Goal: Task Accomplishment & Management: Use online tool/utility

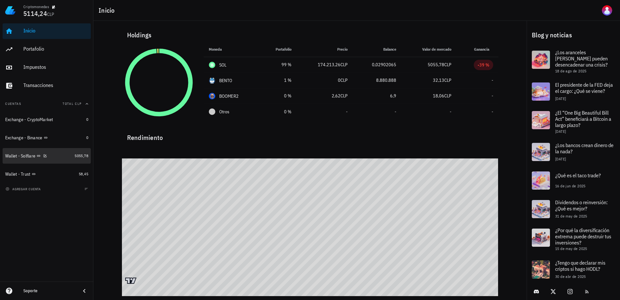
click at [60, 156] on div "Wallet - Solflare" at bounding box center [38, 156] width 67 height 6
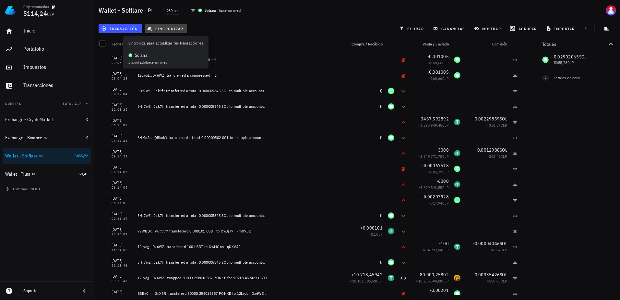
click at [152, 27] on span "sincronizar" at bounding box center [166, 28] width 35 height 5
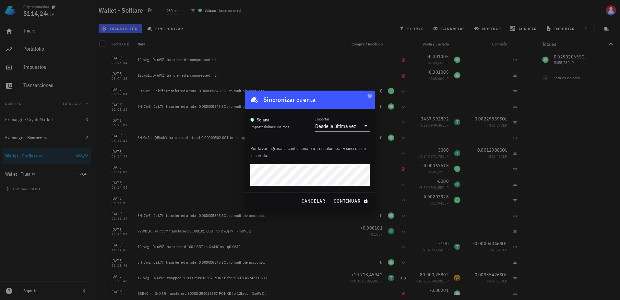
click at [355, 125] on div "Desde la última vez" at bounding box center [335, 126] width 41 height 6
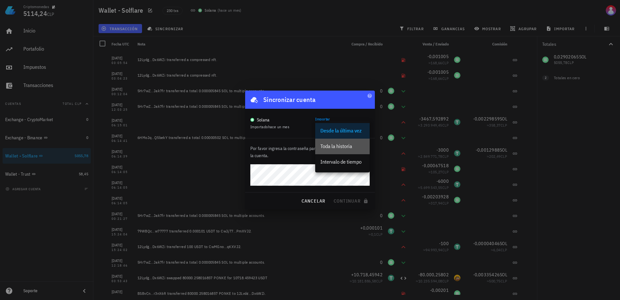
click at [332, 150] on div "Toda la historia" at bounding box center [342, 146] width 44 height 14
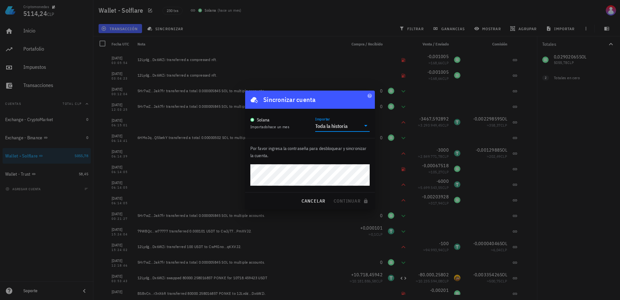
drag, startPoint x: 597, startPoint y: 141, endPoint x: 593, endPoint y: 140, distance: 4.6
click at [597, 141] on div at bounding box center [310, 150] width 620 height 300
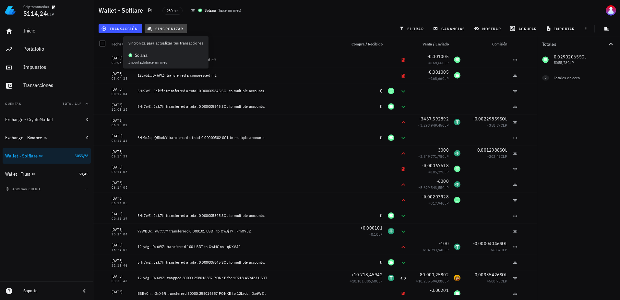
click at [150, 26] on icon "button" at bounding box center [149, 28] width 5 height 5
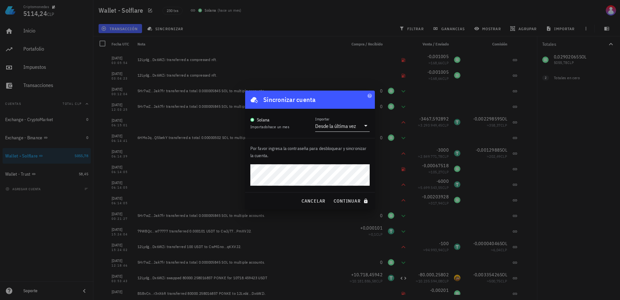
click at [357, 127] on div "Desde la última vez" at bounding box center [337, 125] width 45 height 11
click at [332, 147] on div "Toda la historia" at bounding box center [342, 146] width 44 height 6
click at [356, 200] on span "continuar" at bounding box center [351, 201] width 36 height 6
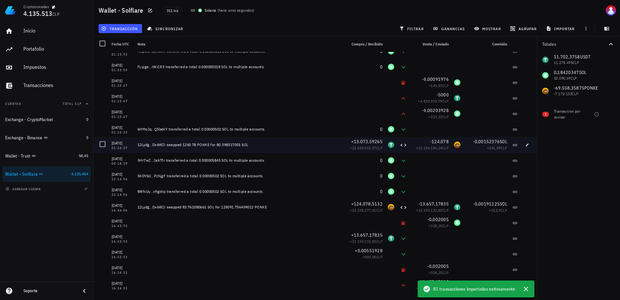
scroll to position [389, 0]
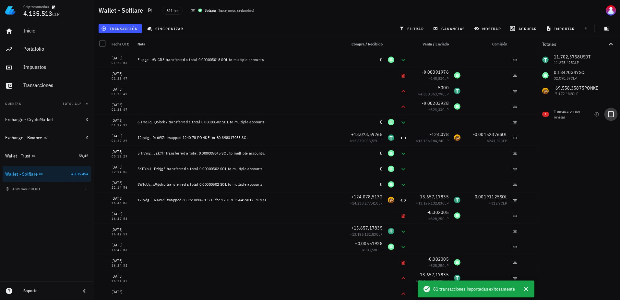
click at [607, 114] on div at bounding box center [610, 114] width 11 height 11
checkbox input "true"
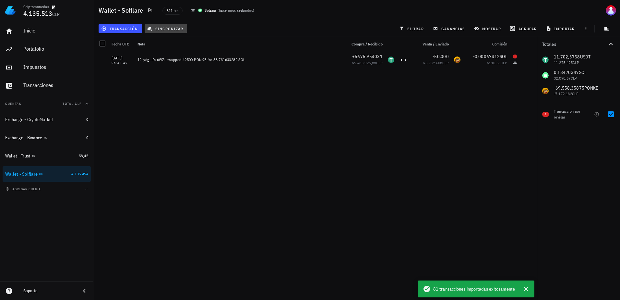
click at [172, 26] on span "sincronizar" at bounding box center [166, 28] width 35 height 5
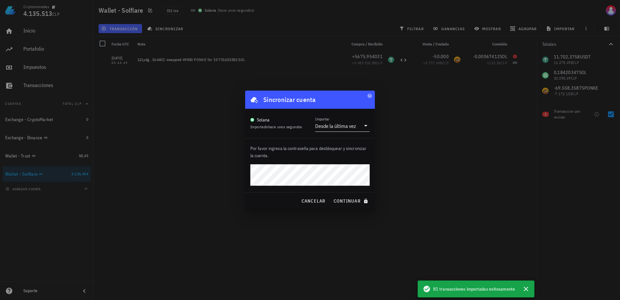
click at [351, 127] on div "Desde la última vez" at bounding box center [335, 126] width 41 height 6
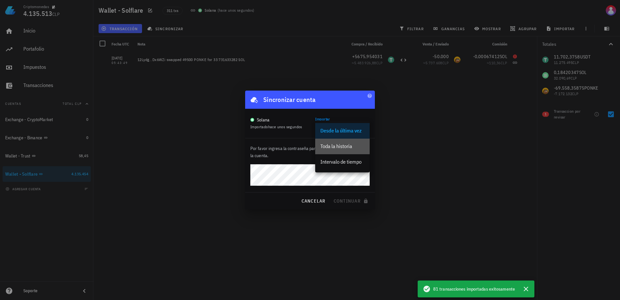
click at [337, 146] on div "Toda la historia" at bounding box center [342, 146] width 44 height 6
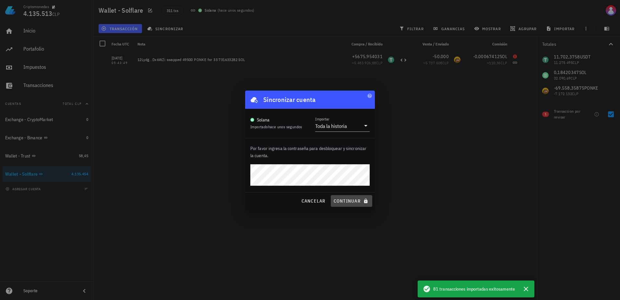
click at [360, 201] on span "continuar" at bounding box center [351, 201] width 36 height 6
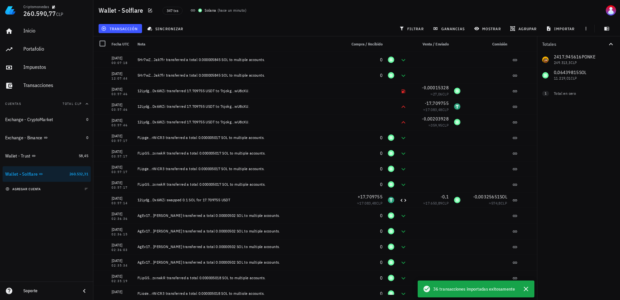
click at [37, 188] on span "agregar cuenta" at bounding box center [24, 189] width 34 height 4
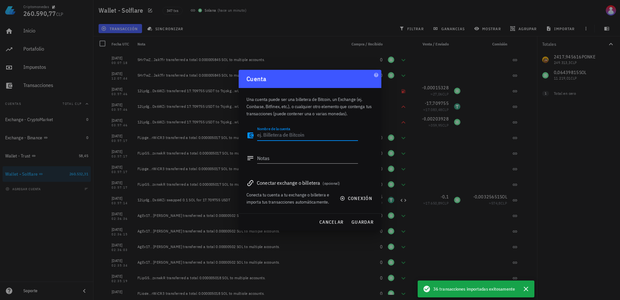
click at [284, 135] on textarea "Nombre de la cuenta" at bounding box center [307, 135] width 101 height 10
type textarea "Exchange - MEXC"
click at [290, 161] on textarea "Notas" at bounding box center [307, 158] width 101 height 10
click at [367, 222] on span "guardar" at bounding box center [362, 222] width 22 height 6
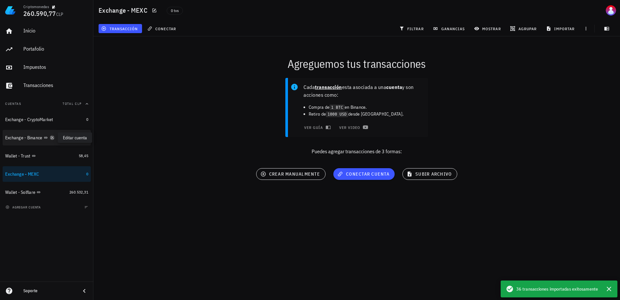
click at [52, 137] on icon "button" at bounding box center [52, 138] width 4 height 4
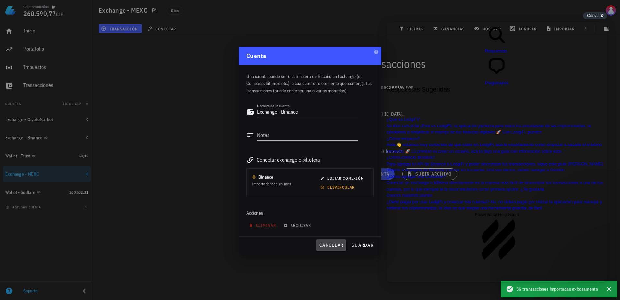
click at [337, 240] on button "cancelar" at bounding box center [331, 245] width 30 height 12
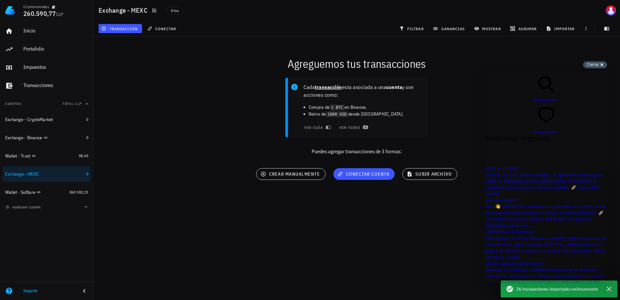
click at [594, 67] on div "Cerrar cross-small" at bounding box center [595, 64] width 24 height 7
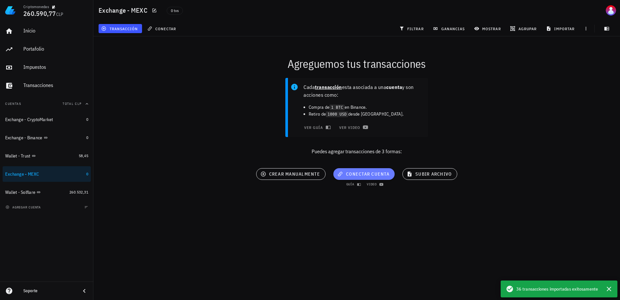
click at [355, 172] on span "conectar cuenta" at bounding box center [364, 174] width 51 height 6
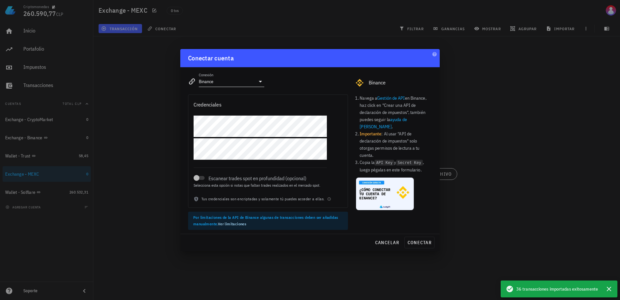
click at [262, 80] on icon at bounding box center [260, 81] width 8 height 8
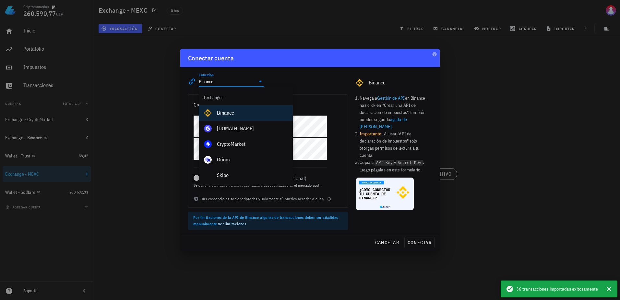
click at [260, 80] on icon at bounding box center [260, 81] width 8 height 8
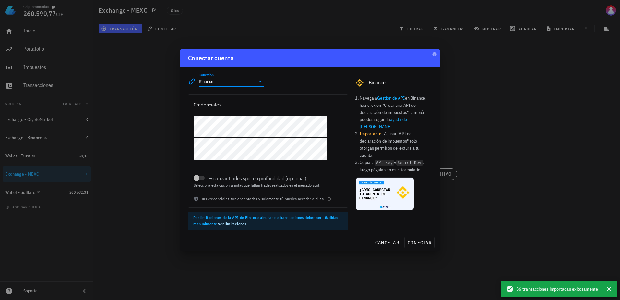
click at [259, 80] on icon at bounding box center [260, 81] width 8 height 8
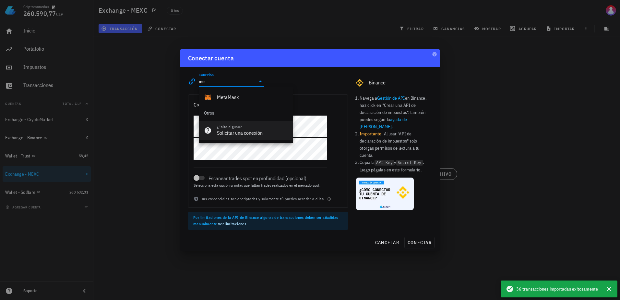
type input "m"
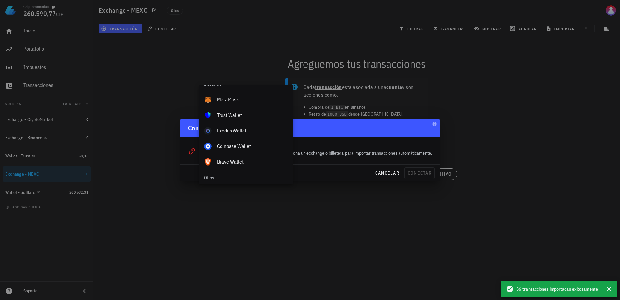
scroll to position [455, 0]
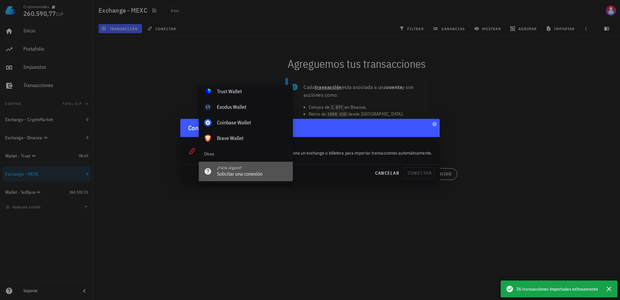
click at [238, 170] on div "¿Falta alguno?" at bounding box center [252, 167] width 71 height 5
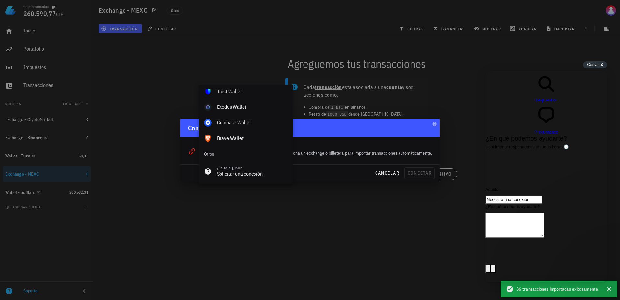
click at [528, 212] on textarea "¿En qué podemos ayudarte?" at bounding box center [514, 224] width 59 height 25
click at [542, 212] on textarea "¿En qué podemos ayudarte?" at bounding box center [514, 224] width 59 height 25
type textarea "P"
type textarea "Falta una conexión con el E"
click at [485, 264] on button "image-plus" at bounding box center [487, 268] width 5 height 8
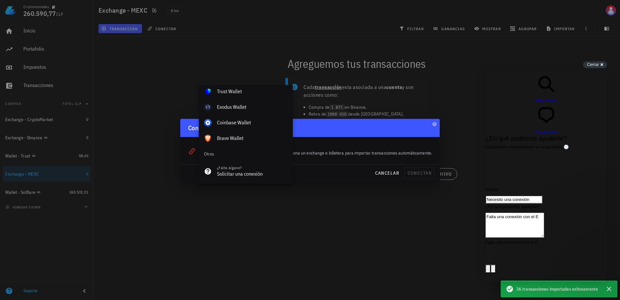
click at [544, 212] on textarea "Falta una conexión con el E" at bounding box center [514, 224] width 59 height 25
click at [544, 212] on textarea "Falta una conexión con el el exchange MEXC." at bounding box center [514, 224] width 59 height 25
click at [544, 212] on textarea "Falta una conexión con el exchange MEXC." at bounding box center [514, 224] width 59 height 25
type textarea "Falta una conexión con el exchange MEXC."
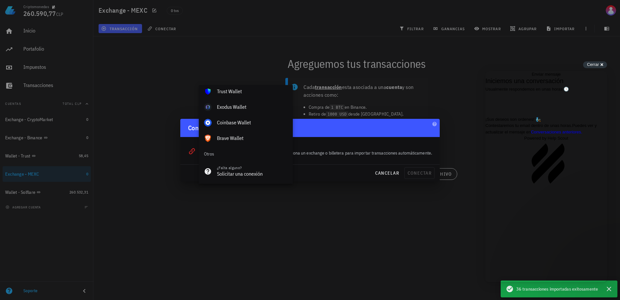
click at [398, 239] on div at bounding box center [310, 150] width 620 height 300
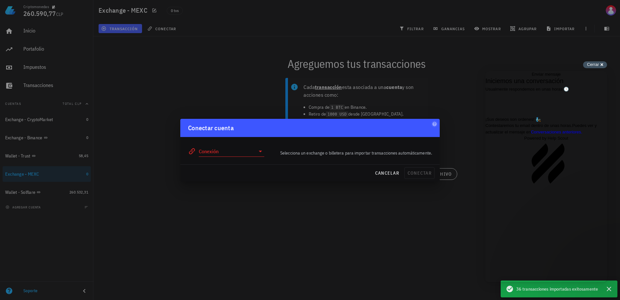
click at [593, 66] on span "Cerrar" at bounding box center [593, 64] width 12 height 5
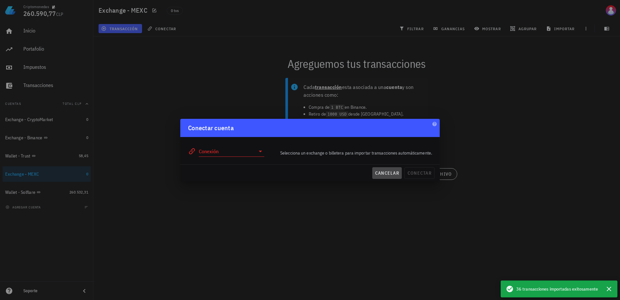
click at [387, 174] on span "cancelar" at bounding box center [387, 173] width 24 height 6
type input "Binance"
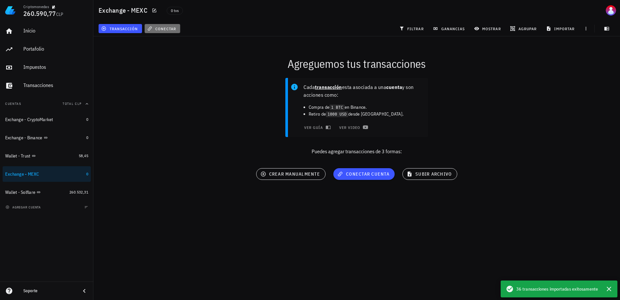
click at [169, 24] on button "conectar" at bounding box center [163, 28] width 36 height 9
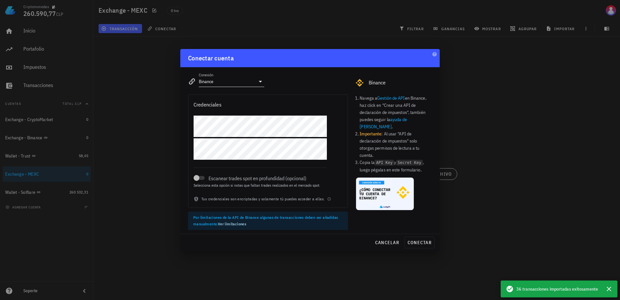
click at [257, 81] on icon at bounding box center [260, 81] width 8 height 8
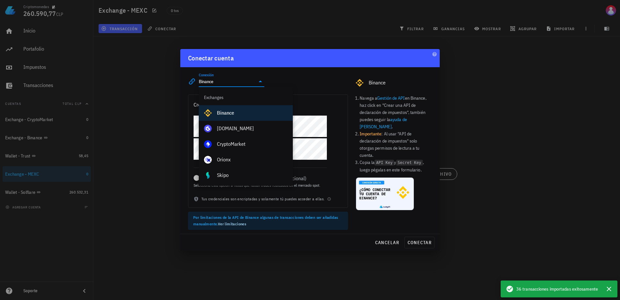
click at [327, 80] on div "Conexión Binance editar Binance" at bounding box center [310, 78] width 252 height 23
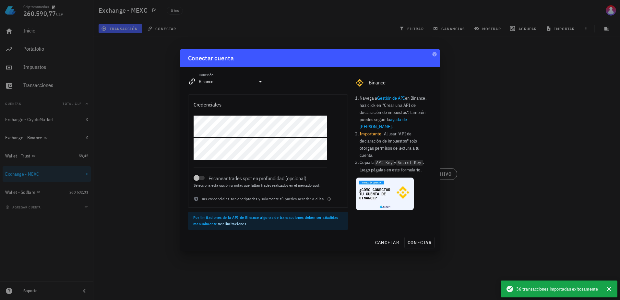
click at [256, 81] on icon at bounding box center [260, 81] width 8 height 8
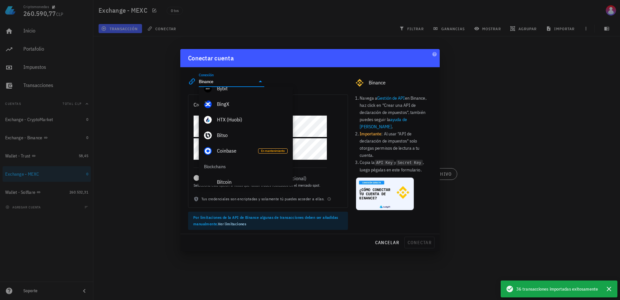
scroll to position [163, 0]
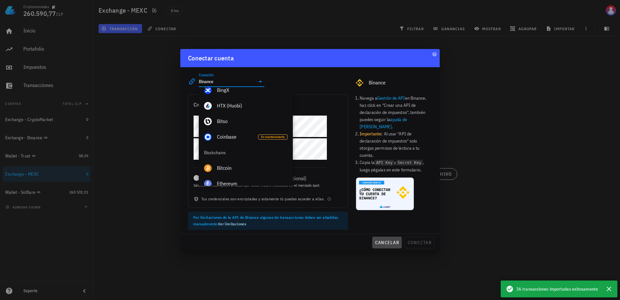
click at [381, 240] on span "cancelar" at bounding box center [387, 242] width 24 height 6
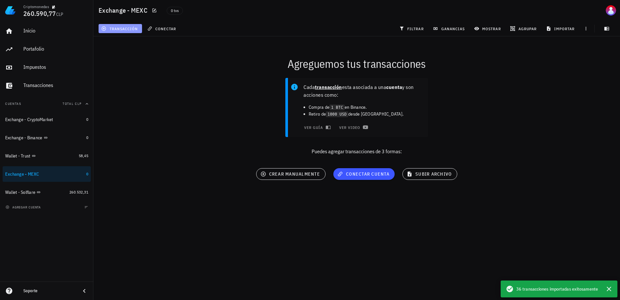
click at [125, 29] on span "transacción" at bounding box center [119, 28] width 35 height 5
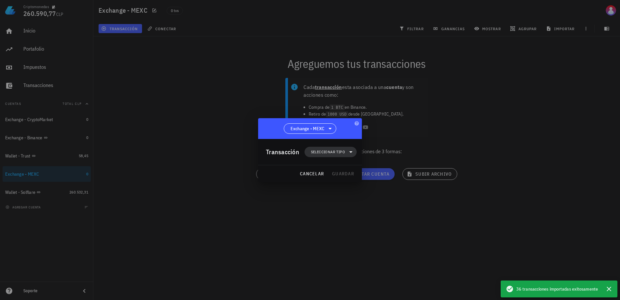
click at [340, 149] on span "Seleccionar tipo" at bounding box center [328, 152] width 34 height 6
click at [338, 209] on div "Transferencia" at bounding box center [334, 206] width 60 height 13
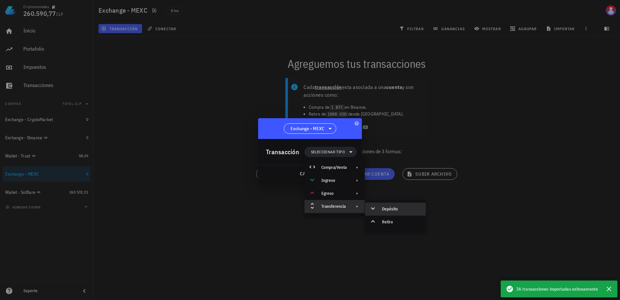
click at [396, 213] on div "Depósito" at bounding box center [395, 208] width 61 height 13
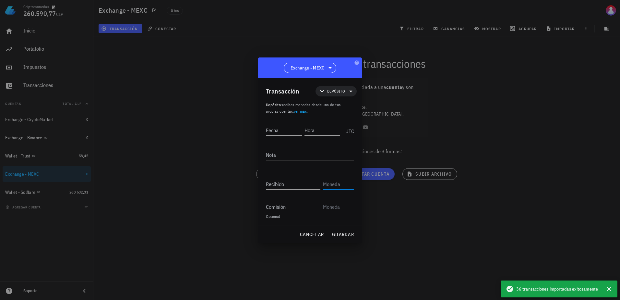
click at [340, 187] on input "text" at bounding box center [338, 184] width 30 height 10
type input "b"
type input "mask"
click at [305, 235] on span "cancelar" at bounding box center [312, 234] width 24 height 6
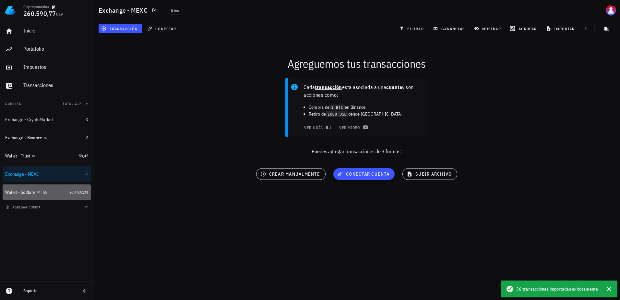
click at [61, 195] on div "Wallet - Solflare" at bounding box center [36, 192] width 62 height 6
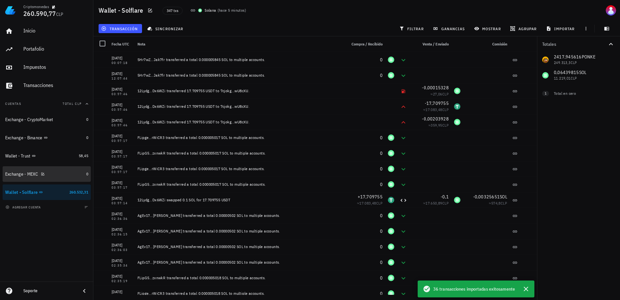
click at [59, 171] on div "Exchange - MEXC" at bounding box center [44, 174] width 78 height 6
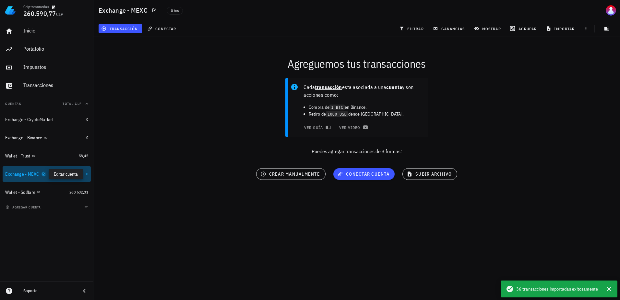
click at [42, 174] on icon "button" at bounding box center [43, 173] width 3 height 3
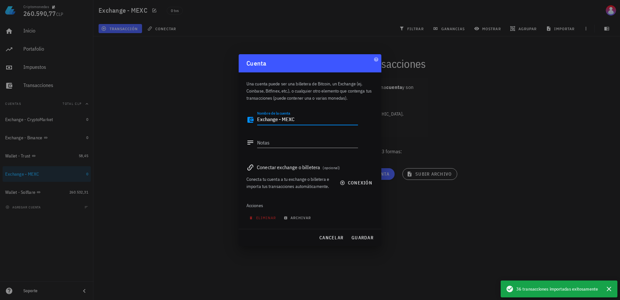
click at [317, 119] on textarea "Exchange - MEXC" at bounding box center [307, 119] width 101 height 10
click at [281, 146] on textarea "Notas" at bounding box center [307, 142] width 101 height 10
click at [311, 118] on textarea "Exchange - MEXC" at bounding box center [307, 119] width 101 height 10
type textarea "Exchange - MEXC (Solana)"
click at [363, 241] on button "guardar" at bounding box center [363, 238] width 28 height 12
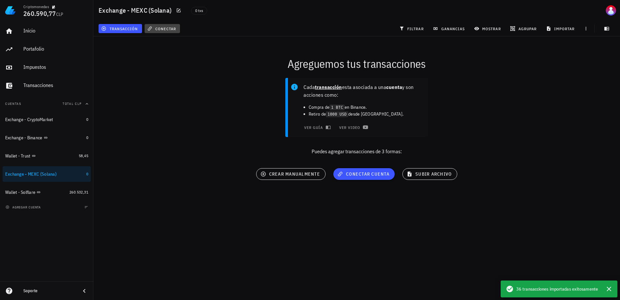
click at [174, 27] on span "conectar" at bounding box center [163, 28] width 28 height 5
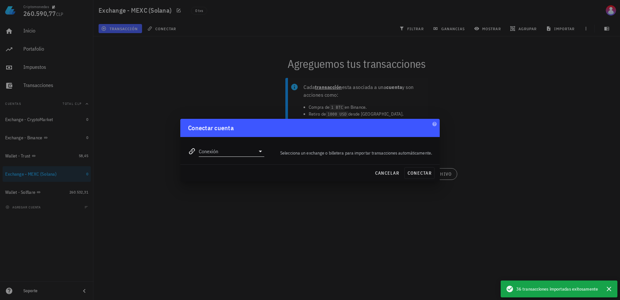
click at [225, 156] on input "Conexión" at bounding box center [227, 151] width 56 height 10
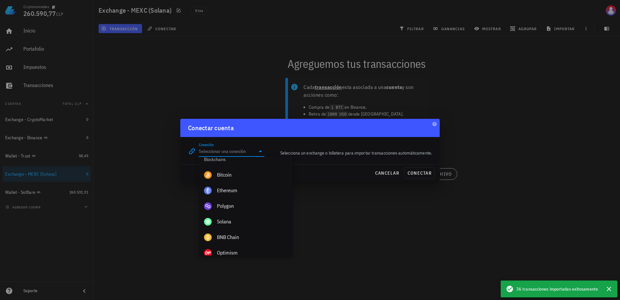
scroll to position [227, 0]
click at [247, 218] on div "Solana" at bounding box center [252, 220] width 71 height 6
type input "Solana"
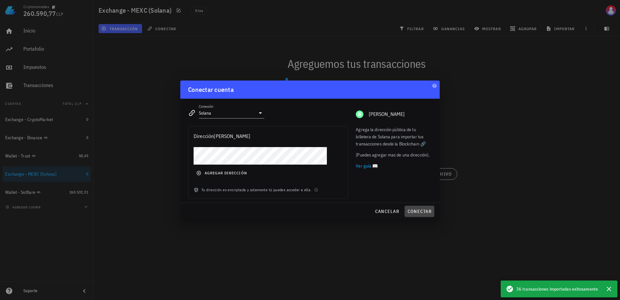
click at [420, 209] on span "conectar" at bounding box center [419, 211] width 24 height 6
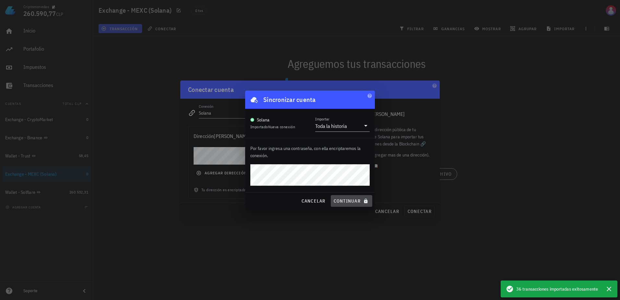
click at [350, 202] on span "continuar" at bounding box center [351, 201] width 36 height 6
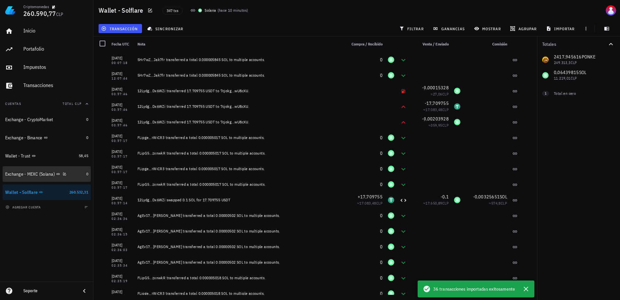
click at [15, 175] on div "Exchange - MEXC (Solana)" at bounding box center [30, 174] width 50 height 6
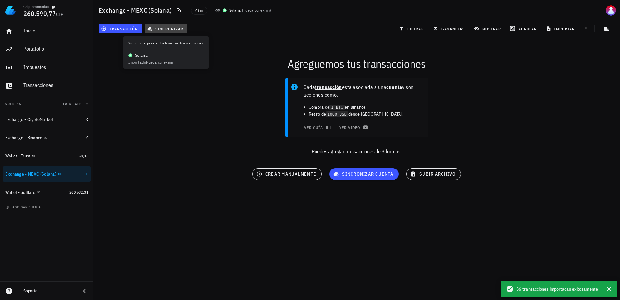
click at [153, 28] on span "sincronizar" at bounding box center [166, 28] width 35 height 5
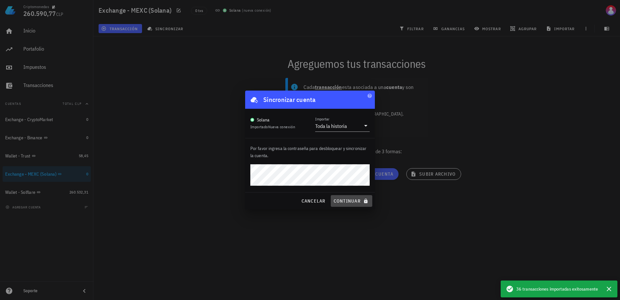
click at [356, 202] on span "continuar" at bounding box center [351, 201] width 36 height 6
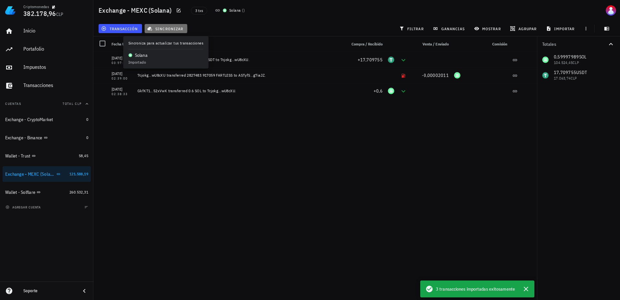
click at [172, 27] on span "sincronizar" at bounding box center [166, 28] width 35 height 5
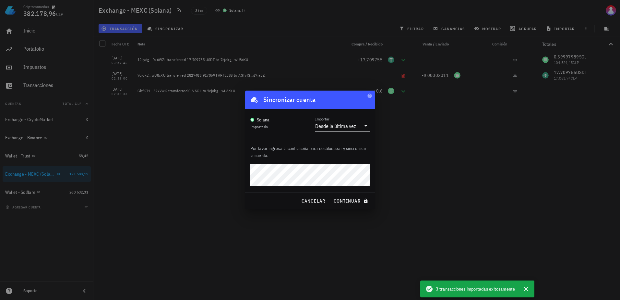
click at [353, 127] on div "Desde la última vez" at bounding box center [335, 126] width 41 height 6
click at [340, 144] on div "Toda la historia" at bounding box center [342, 146] width 44 height 6
click at [351, 197] on button "continuar" at bounding box center [352, 201] width 42 height 12
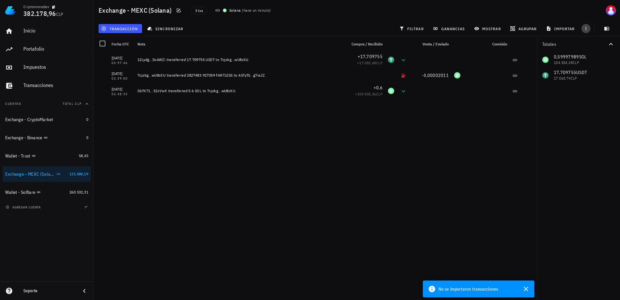
click at [588, 26] on icon "button" at bounding box center [585, 28] width 5 height 5
click at [181, 160] on div "[DATE] 03:57:46 12Lydg…Dx6WZi transferred 17.709755 USDT to 7cjokg…wU8cXU. +17,…" at bounding box center [315, 173] width 444 height 243
click at [121, 25] on button "transacción" at bounding box center [120, 28] width 43 height 9
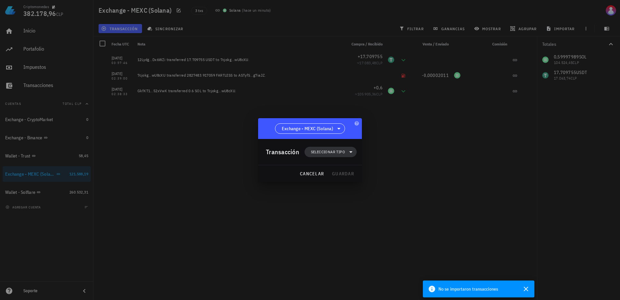
click at [324, 153] on span "Seleccionar tipo" at bounding box center [328, 152] width 34 height 6
click at [330, 177] on div "Ingreso" at bounding box center [334, 180] width 60 height 13
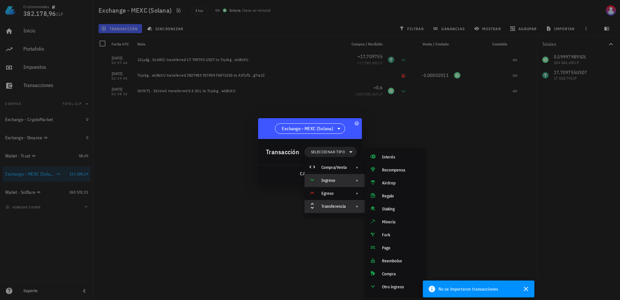
click at [341, 204] on div "Transferencia" at bounding box center [333, 206] width 25 height 5
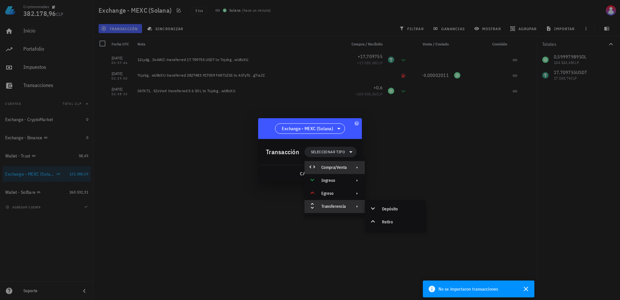
click at [348, 168] on div "Compra/Venta" at bounding box center [334, 167] width 60 height 13
click at [384, 170] on div "Compra/Venta" at bounding box center [401, 169] width 39 height 5
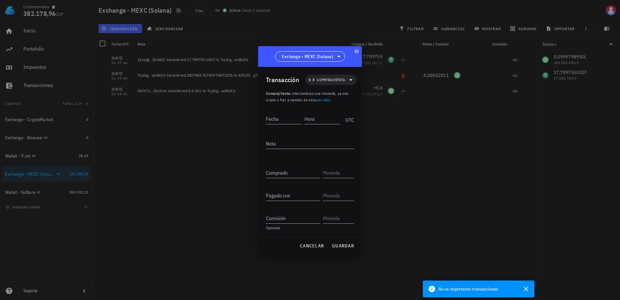
click at [290, 178] on div "Comprado" at bounding box center [310, 173] width 88 height 23
click at [291, 171] on input "Comprado" at bounding box center [293, 172] width 54 height 10
click at [337, 167] on input "text" at bounding box center [338, 172] width 30 height 10
click at [319, 101] on link "ver más" at bounding box center [322, 99] width 13 height 5
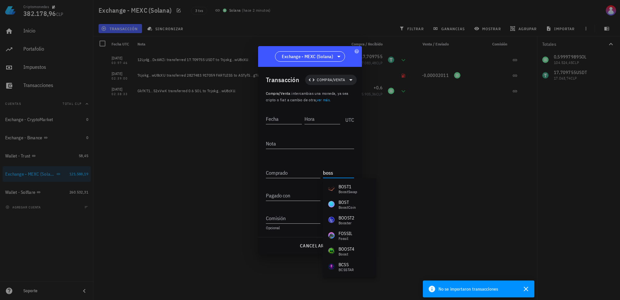
type input "BOSS"
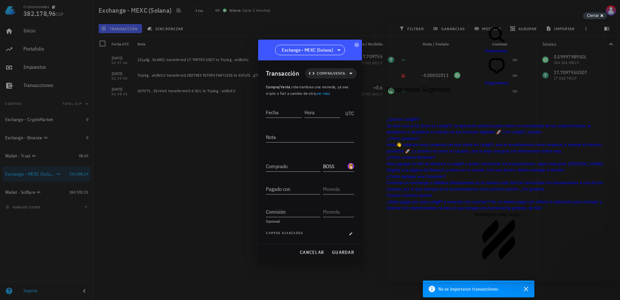
scroll to position [31, 0]
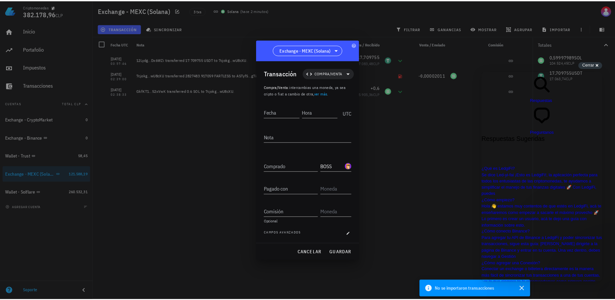
scroll to position [30, 0]
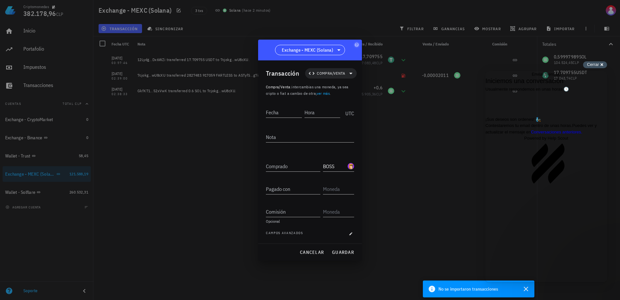
click at [600, 66] on div "Cerrar cross-small" at bounding box center [595, 64] width 24 height 7
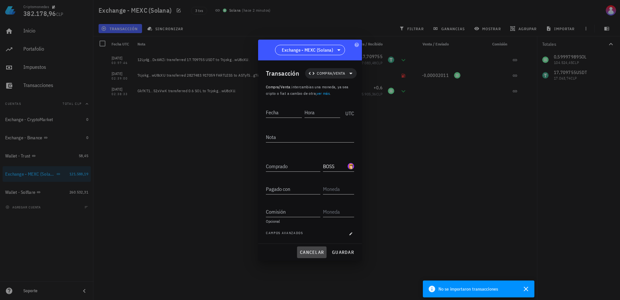
click at [303, 253] on span "cancelar" at bounding box center [312, 252] width 24 height 6
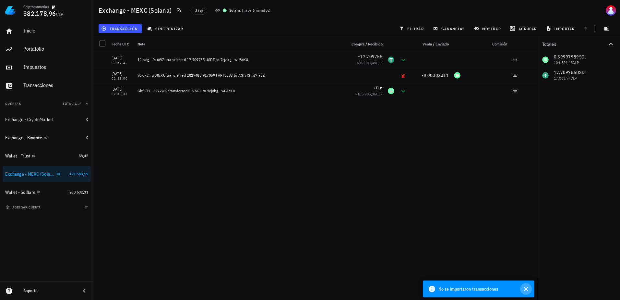
click at [525, 289] on icon "button" at bounding box center [526, 289] width 8 height 8
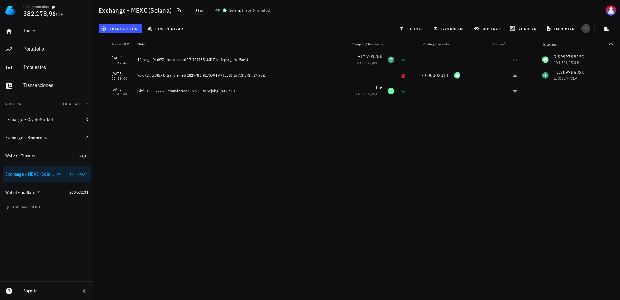
click at [588, 29] on icon "button" at bounding box center [585, 28] width 5 height 5
click at [35, 68] on div "Impuestos" at bounding box center [55, 67] width 65 height 6
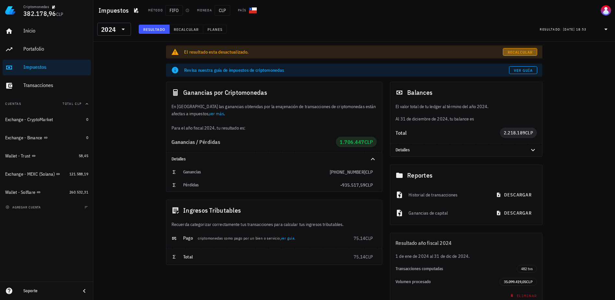
click at [513, 53] on span "Recalcular" at bounding box center [520, 52] width 26 height 5
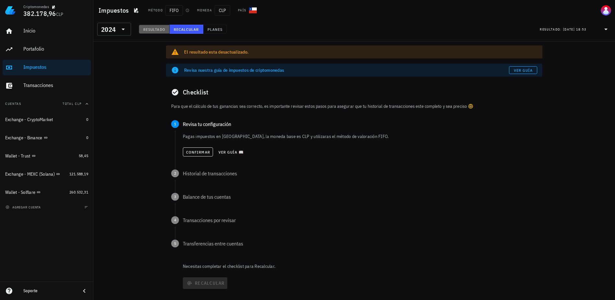
click at [159, 29] on span "Resultado" at bounding box center [154, 29] width 22 height 5
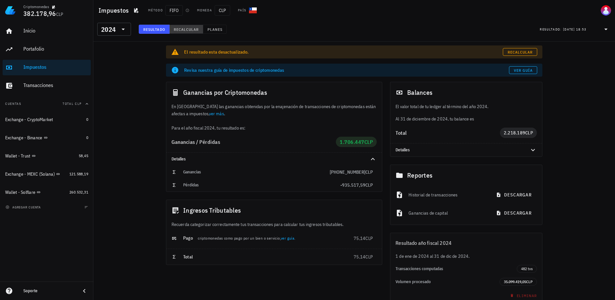
click at [187, 28] on span "Recalcular" at bounding box center [186, 29] width 26 height 5
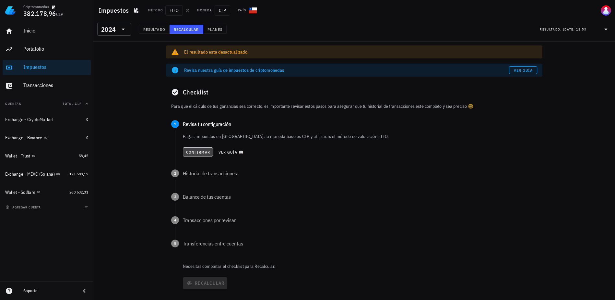
click at [200, 152] on span "Confirmar" at bounding box center [198, 151] width 24 height 5
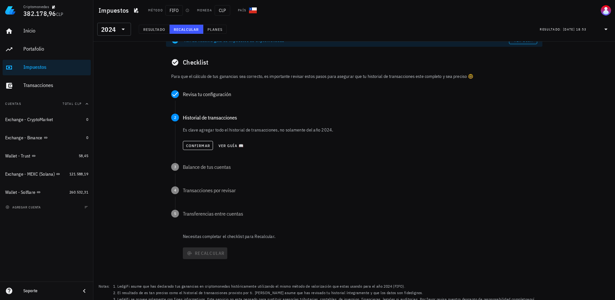
scroll to position [32, 0]
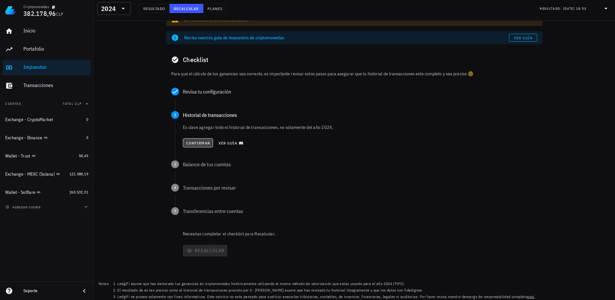
click at [197, 142] on span "Confirmar" at bounding box center [198, 142] width 24 height 5
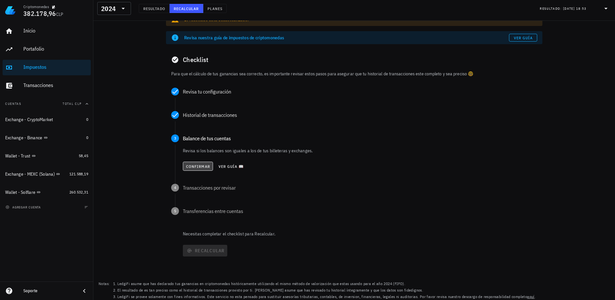
click at [200, 166] on span "Confirmar" at bounding box center [198, 166] width 24 height 5
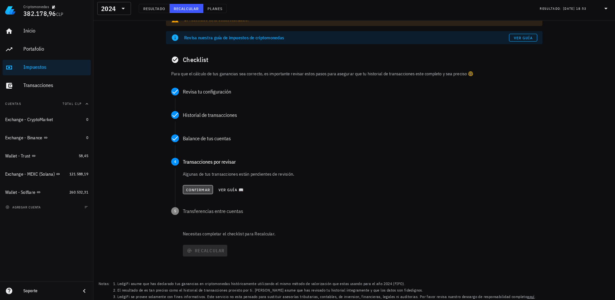
click at [201, 188] on span "Confirmar" at bounding box center [198, 189] width 24 height 5
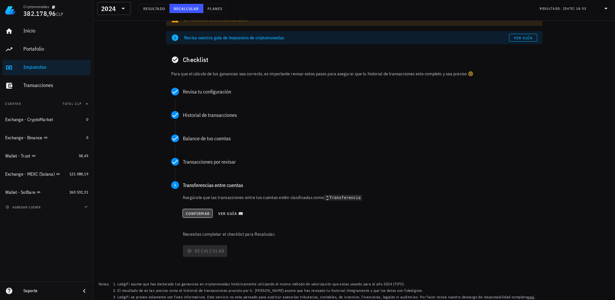
click at [201, 212] on span "Confirmar" at bounding box center [197, 213] width 24 height 5
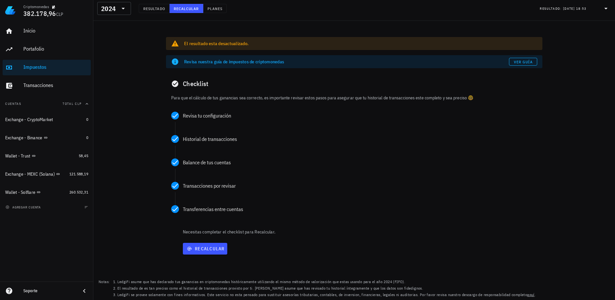
scroll to position [8, 0]
click at [219, 249] on span "Recalcular" at bounding box center [204, 248] width 39 height 6
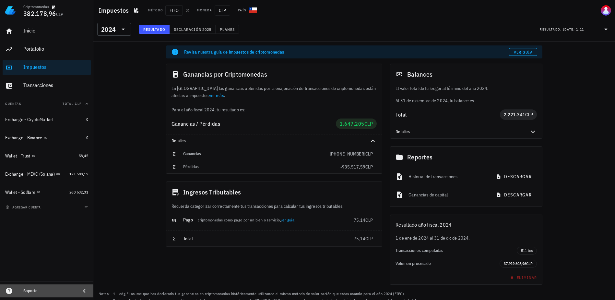
click at [35, 287] on div "Soporte" at bounding box center [49, 290] width 52 height 10
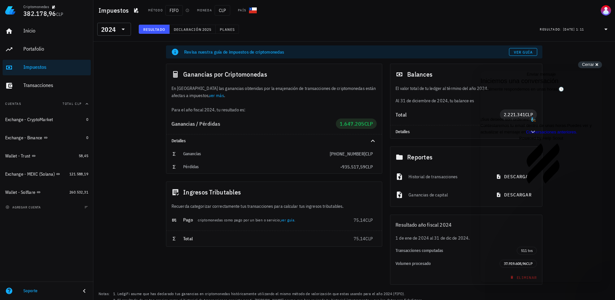
click at [541, 134] on link "Conversaciones anteriores ." at bounding box center [551, 131] width 51 height 5
click at [534, 233] on span "[PERSON_NAME] viendo una conexión con la red de Solana, tienes una o más addres…" at bounding box center [538, 242] width 115 height 18
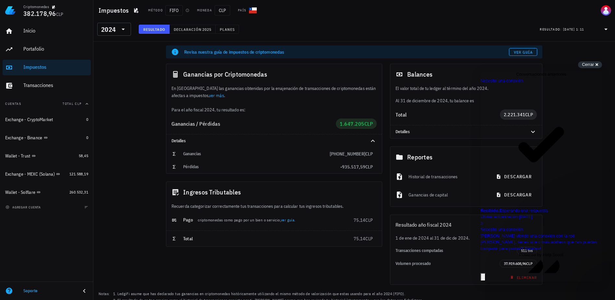
scroll to position [32, 0]
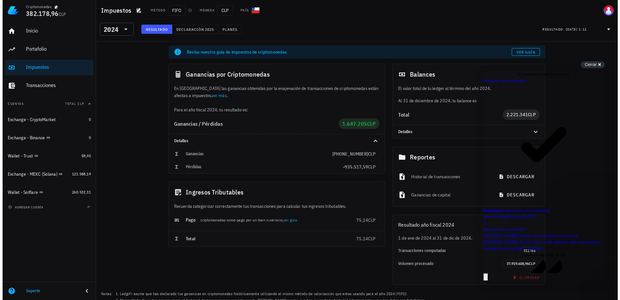
scroll to position [97, 0]
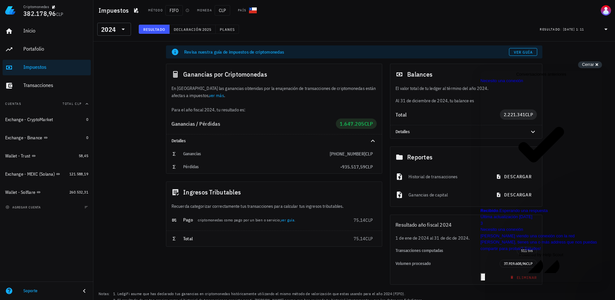
click at [39, 175] on div "Exchange - MEXC (Solana)" at bounding box center [30, 174] width 50 height 6
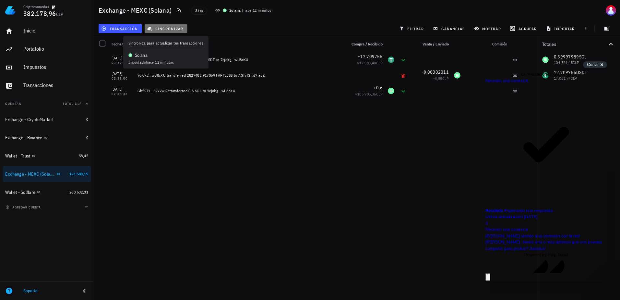
click at [164, 27] on span "sincronizar" at bounding box center [166, 28] width 35 height 5
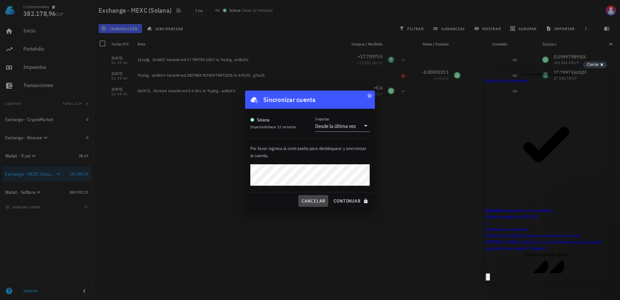
click at [318, 200] on span "cancelar" at bounding box center [313, 201] width 24 height 6
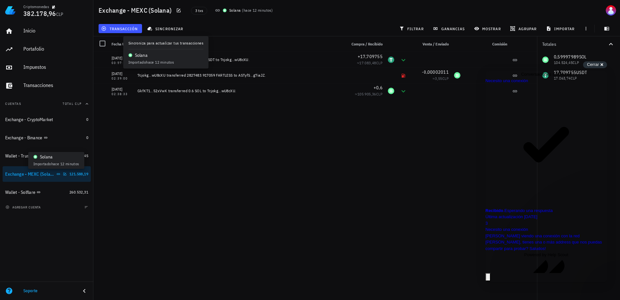
click at [57, 174] on icon at bounding box center [58, 174] width 3 height 2
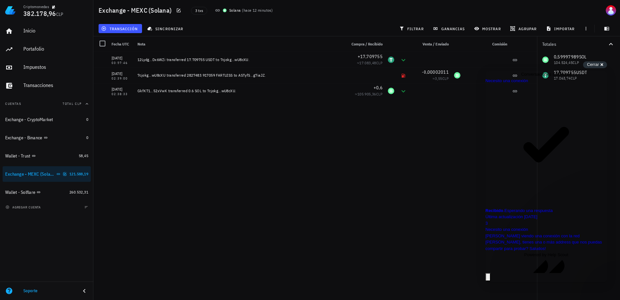
click at [63, 173] on icon "button" at bounding box center [65, 174] width 4 height 4
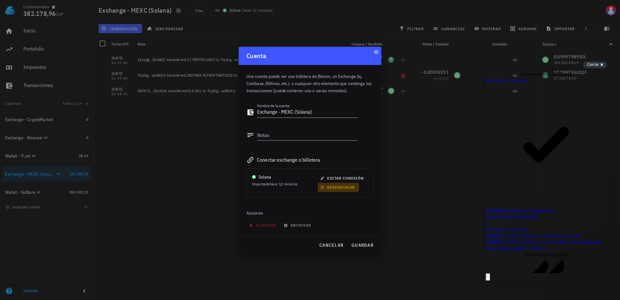
click at [329, 185] on span "desvincular" at bounding box center [338, 187] width 33 height 5
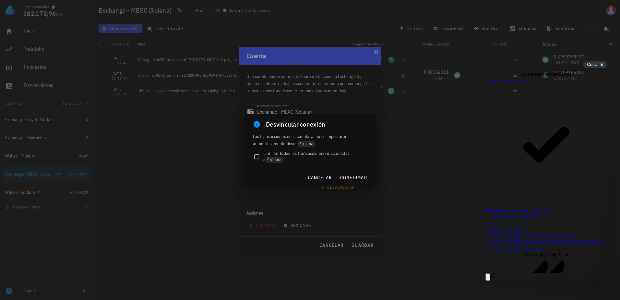
click at [278, 155] on span "Eliminar todas las transacciones relacionadas a Solana" at bounding box center [315, 156] width 104 height 13
checkbox input "true"
click at [359, 178] on span "confirmar" at bounding box center [353, 177] width 27 height 6
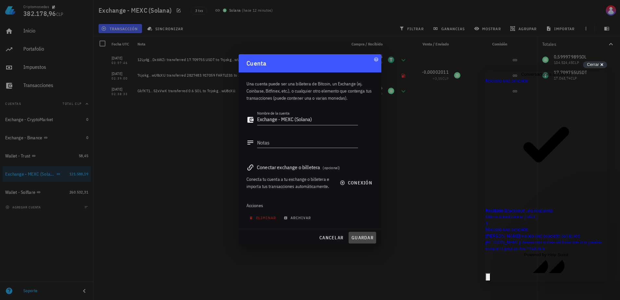
click at [362, 238] on span "guardar" at bounding box center [362, 237] width 22 height 6
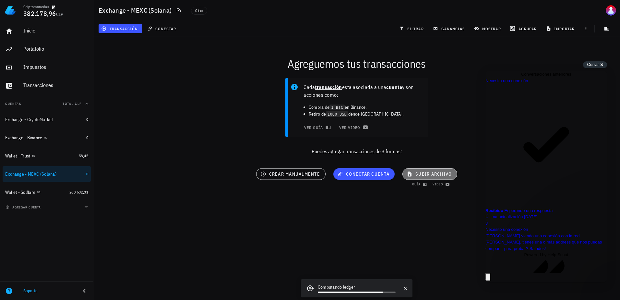
click at [421, 172] on span "subir archivo" at bounding box center [430, 174] width 44 height 6
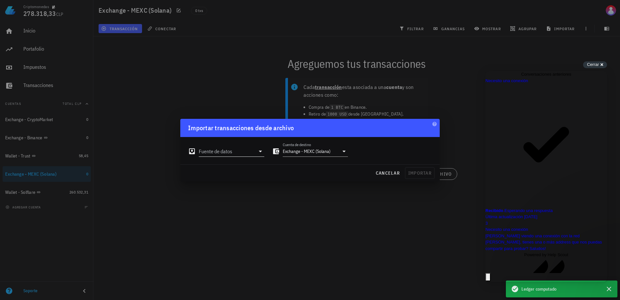
click at [259, 149] on icon at bounding box center [260, 151] width 8 height 8
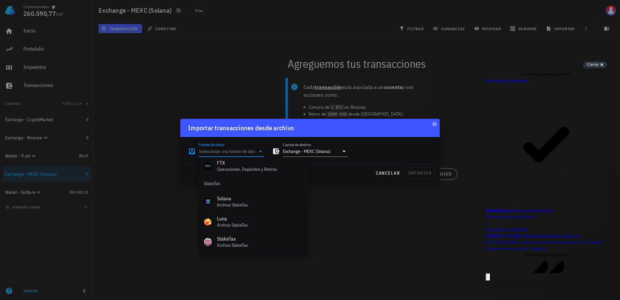
scroll to position [238, 0]
click at [252, 204] on div "Solana Archivo StakeTax" at bounding box center [260, 204] width 86 height 20
type input "Solana"
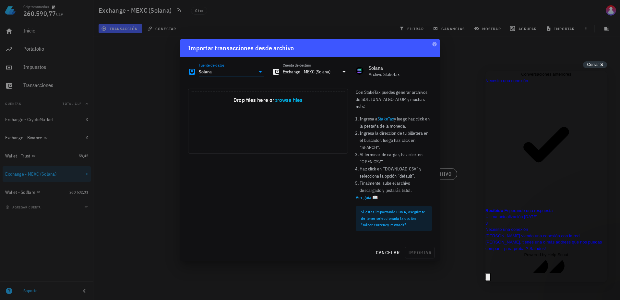
click at [287, 101] on button "browse files" at bounding box center [288, 100] width 28 height 6
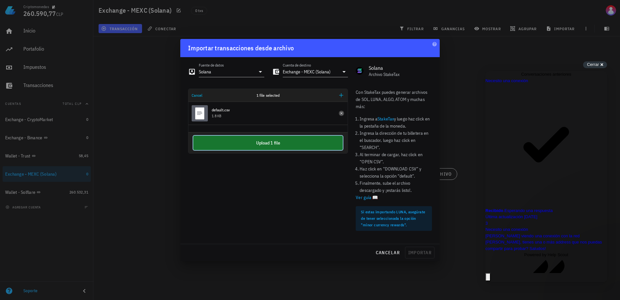
click at [275, 146] on button "Upload 1 file" at bounding box center [267, 143] width 149 height 14
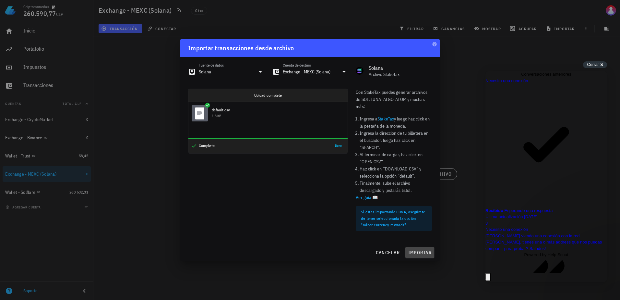
click at [422, 252] on span "importar" at bounding box center [420, 252] width 24 height 6
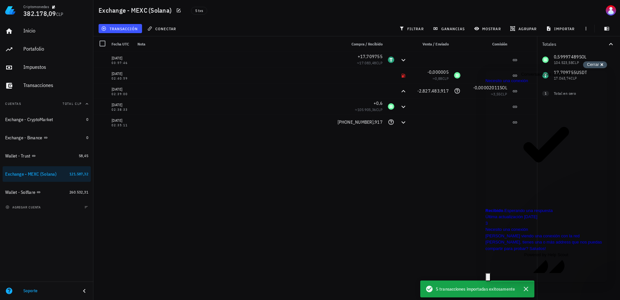
click at [587, 66] on span "Cerrar" at bounding box center [593, 64] width 12 height 5
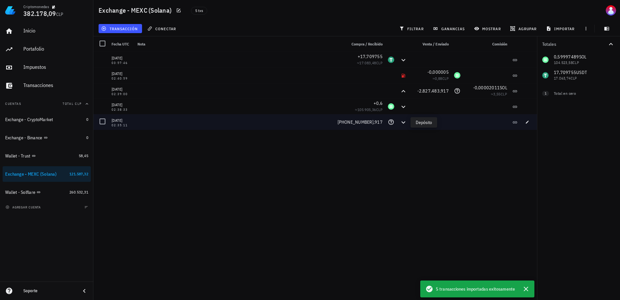
click at [400, 121] on icon at bounding box center [403, 122] width 8 height 8
click at [406, 121] on icon at bounding box center [403, 122] width 8 height 8
click at [402, 121] on icon at bounding box center [403, 122] width 4 height 2
click at [528, 121] on icon "button" at bounding box center [527, 121] width 3 height 3
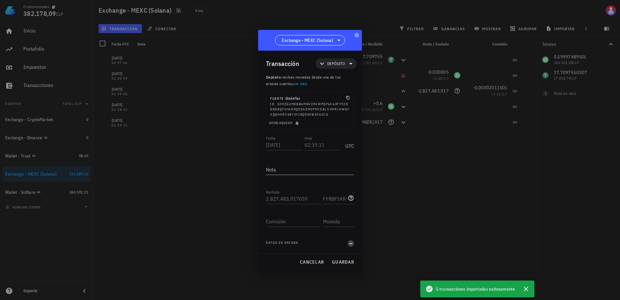
click at [350, 242] on icon "button" at bounding box center [351, 243] width 6 height 8
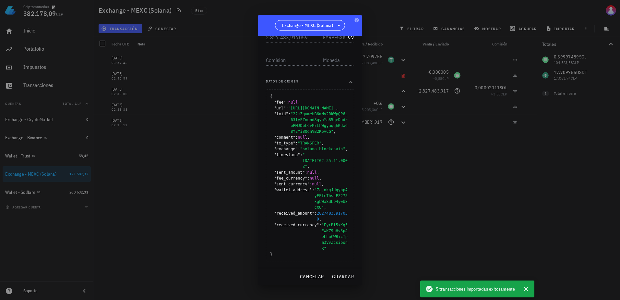
scroll to position [158, 0]
click at [320, 276] on span "cancelar" at bounding box center [312, 276] width 24 height 6
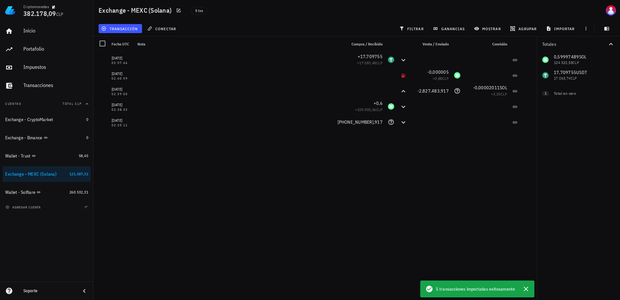
scroll to position [0, 0]
click at [116, 29] on span "transacción" at bounding box center [119, 28] width 35 height 5
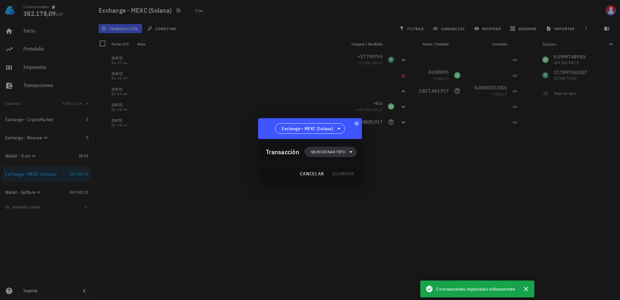
click at [349, 148] on icon at bounding box center [351, 152] width 8 height 8
click at [330, 168] on div "Compra/Venta" at bounding box center [333, 167] width 25 height 5
click at [399, 170] on div "Compra/Venta" at bounding box center [401, 169] width 39 height 5
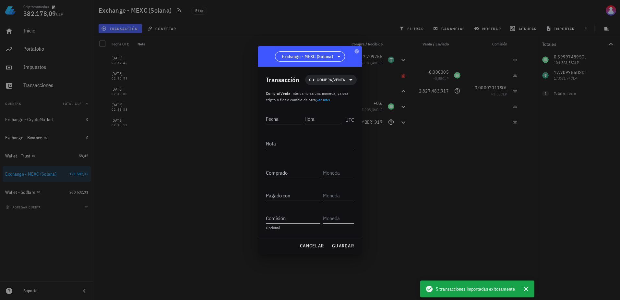
click at [289, 120] on input "Fecha" at bounding box center [284, 118] width 36 height 10
type input "[DATE]"
click at [331, 122] on input "Hora" at bounding box center [321, 118] width 37 height 10
type input "15:36:41"
click at [311, 144] on textarea "Nota" at bounding box center [310, 143] width 88 height 10
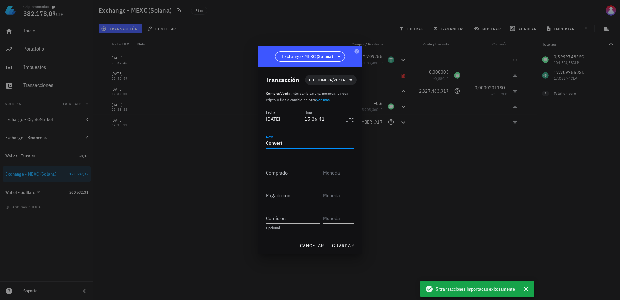
click at [314, 144] on textarea "Convert" at bounding box center [310, 143] width 88 height 10
type textarea "C"
type textarea "Límite/Comprar"
click at [290, 172] on input "Comprado" at bounding box center [293, 172] width 54 height 10
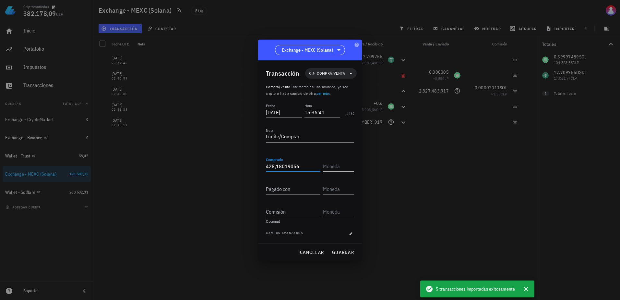
type input "428,18019056"
click at [342, 170] on input "text" at bounding box center [338, 166] width 30 height 10
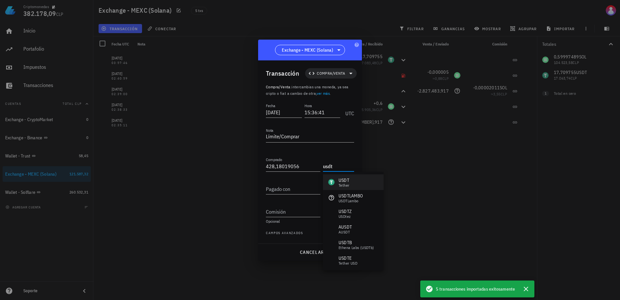
click at [350, 184] on div "USDT Tether" at bounding box center [353, 182] width 61 height 16
type input "USDT"
click at [285, 190] on input "Pagado con" at bounding box center [293, 189] width 54 height 10
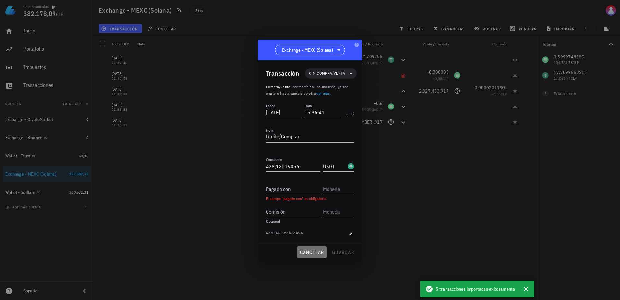
click at [316, 249] on span "cancelar" at bounding box center [312, 252] width 24 height 6
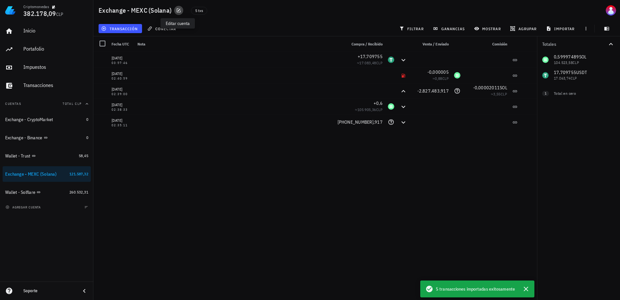
click at [177, 10] on icon "button" at bounding box center [178, 10] width 5 height 5
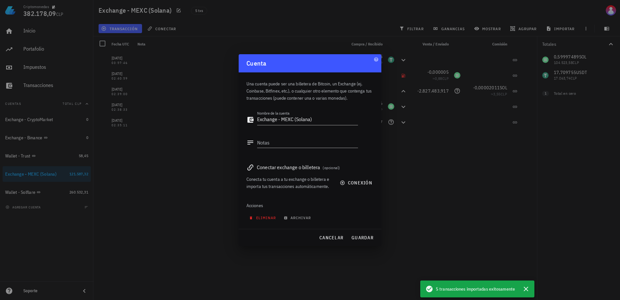
click at [270, 219] on span "eliminar" at bounding box center [263, 217] width 26 height 5
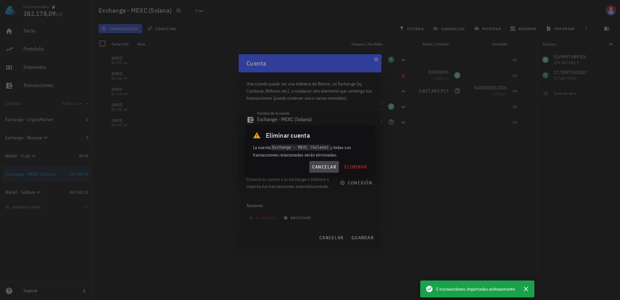
click at [325, 166] on span "cancelar" at bounding box center [324, 167] width 24 height 6
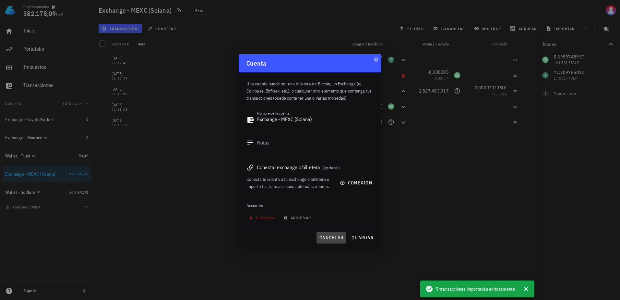
click at [331, 237] on span "cancelar" at bounding box center [331, 237] width 24 height 6
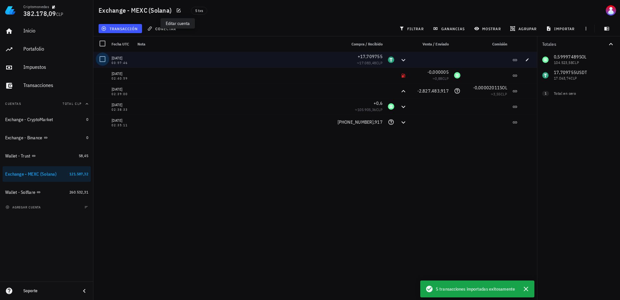
click at [103, 59] on div at bounding box center [102, 59] width 11 height 11
click at [103, 45] on div at bounding box center [102, 43] width 11 height 11
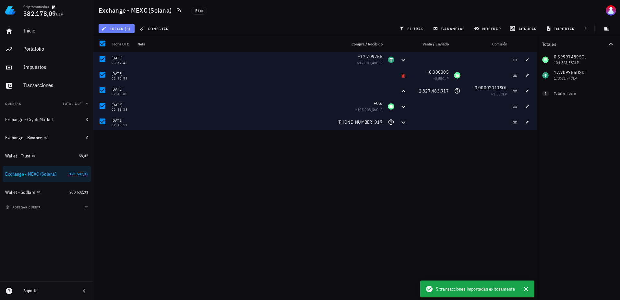
click at [116, 31] on button "editar (5)" at bounding box center [117, 28] width 36 height 9
click at [116, 41] on div "Eliminar" at bounding box center [121, 43] width 15 height 10
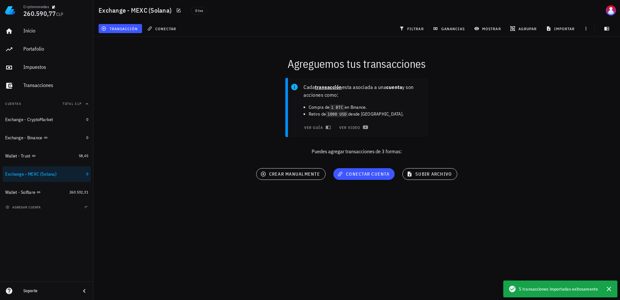
click at [125, 24] on div "transacción" at bounding box center [120, 29] width 46 height 12
click at [126, 25] on button "transacción" at bounding box center [120, 28] width 43 height 9
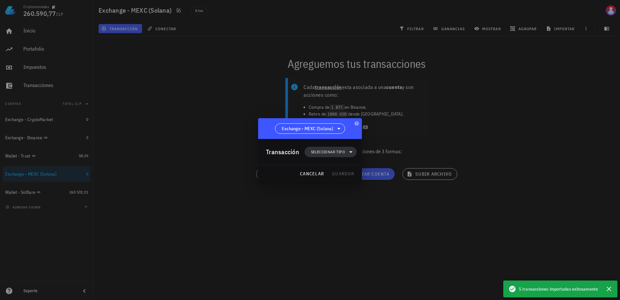
click at [331, 150] on span "Seleccionar tipo" at bounding box center [328, 152] width 34 height 6
click at [346, 207] on div "Transferencia" at bounding box center [333, 206] width 25 height 5
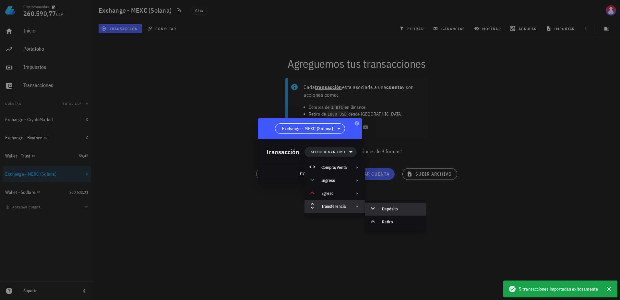
click at [384, 210] on div "Depósito" at bounding box center [401, 208] width 39 height 5
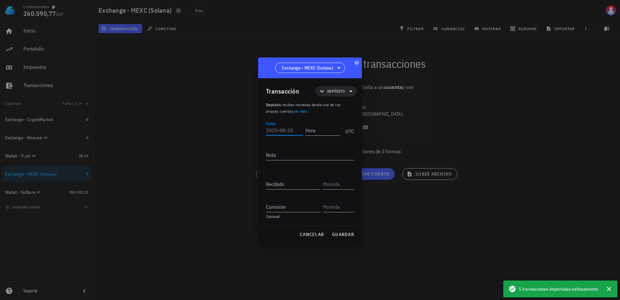
click at [287, 132] on input "Fecha" at bounding box center [284, 130] width 37 height 10
type input "[DATE]"
click at [323, 130] on input "Hora" at bounding box center [322, 130] width 35 height 10
type input "22:35:37"
click at [294, 160] on div "Nota" at bounding box center [310, 154] width 88 height 10
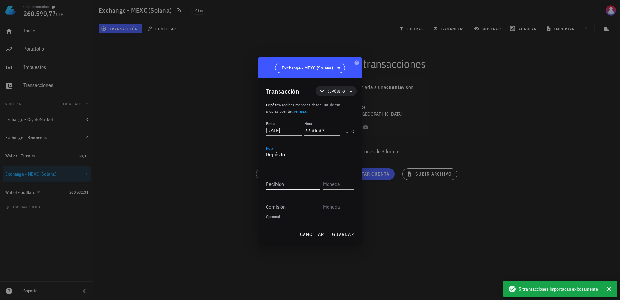
type textarea "Depósito"
click at [303, 185] on input "Recibido" at bounding box center [293, 184] width 54 height 10
type input "2.827.483,917059"
click at [343, 186] on input "text" at bounding box center [338, 184] width 30 height 10
click at [334, 183] on input "text" at bounding box center [338, 184] width 30 height 10
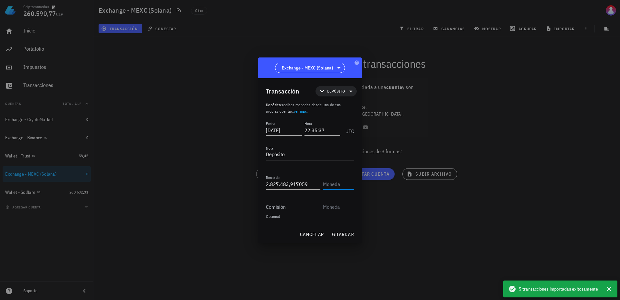
paste input "FyrBf5xKg5EwKZ9pHvSpJeLLuCWBicTpm3VvZcsibonk"
drag, startPoint x: 344, startPoint y: 185, endPoint x: 314, endPoint y: 183, distance: 29.6
click at [314, 183] on div "Recibido 2.827.483,917059 FyrBf5xKg5EwKZ9pHvSpJeLLuCWBicTpm3VvZcsibonk" at bounding box center [310, 181] width 88 height 16
click at [339, 189] on div "FyrBf5xKg5EwKZ9pHvSpJeLLuCWBicTpm3VvZcsibonk" at bounding box center [338, 184] width 31 height 10
click at [354, 189] on div "FyrBf5xKg5EwKZ9pHvSpJeLLuCWBicTpm3VvZcsibonk" at bounding box center [338, 184] width 31 height 10
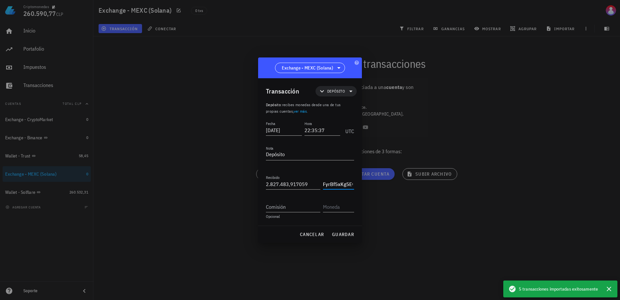
click at [347, 185] on input "FyrBf5xKg5EwKZ9pHvSpJeLLuCWBicTpm3VvZcsibonk" at bounding box center [338, 184] width 30 height 10
click at [295, 152] on textarea "Depósito" at bounding box center [310, 154] width 88 height 10
type input "FYRBF5XKG5EWKZ9PHVSPJELLUCWBICTPM3VVZCSIBONK"
click at [351, 185] on icon at bounding box center [351, 183] width 6 height 6
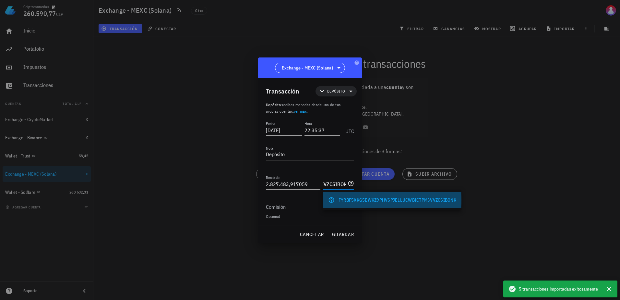
click at [351, 201] on div "FYRBF5XKG5EWKZ9PHVSPJELLUCWBICTPM3VVZCSIBONK" at bounding box center [398, 200] width 118 height 6
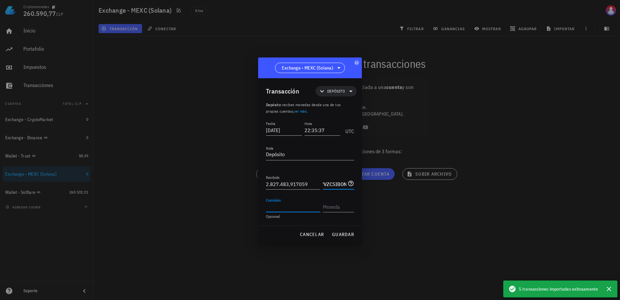
scroll to position [0, 0]
click at [274, 204] on div "Comisión" at bounding box center [293, 206] width 54 height 10
click at [302, 220] on div "Fecha [DATE] Hora 22:35:37 UTC Nota Depósito Recibido 2.827.483,917059 FYRBF5XK…" at bounding box center [310, 173] width 88 height 106
click at [342, 233] on span "guardar" at bounding box center [343, 234] width 22 height 6
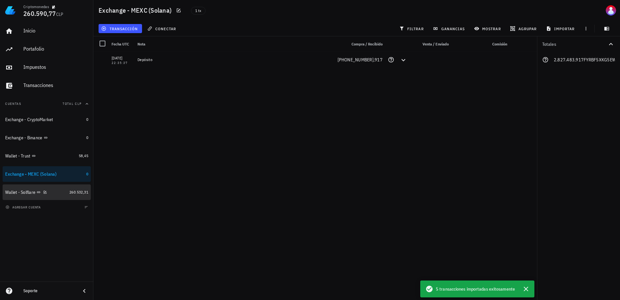
click at [58, 192] on div "Wallet - Solflare" at bounding box center [36, 192] width 62 height 6
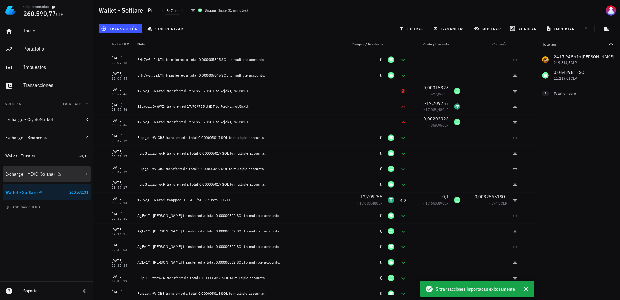
click at [70, 173] on div "Exchange - MEXC (Solana)" at bounding box center [44, 174] width 78 height 6
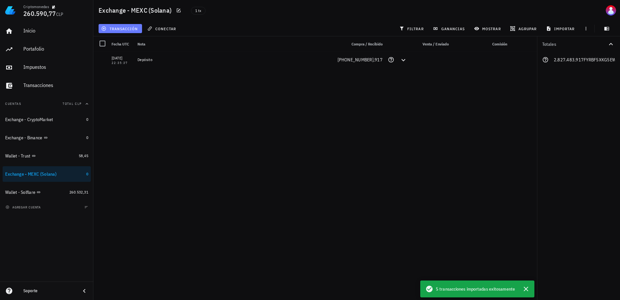
click at [124, 27] on span "transacción" at bounding box center [119, 28] width 35 height 5
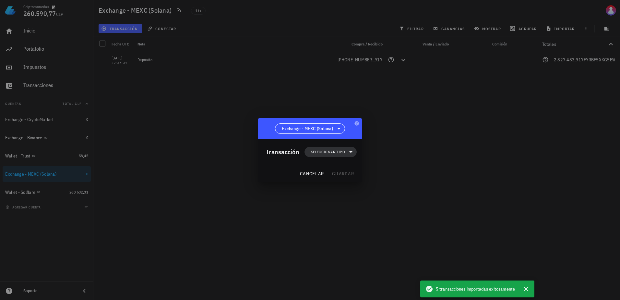
click at [333, 151] on span "Seleccionar tipo" at bounding box center [328, 152] width 34 height 6
click at [346, 207] on div "Transferencia" at bounding box center [333, 206] width 25 height 5
click at [373, 205] on icon at bounding box center [373, 208] width 8 height 8
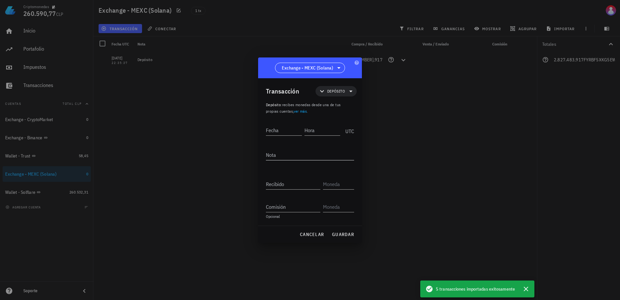
click at [280, 154] on textarea "Nota" at bounding box center [310, 154] width 88 height 10
type textarea "Depósito"
click at [277, 130] on input "Fecha" at bounding box center [284, 130] width 36 height 10
type input "[DATE]"
click at [318, 130] on input "Hora" at bounding box center [322, 130] width 35 height 10
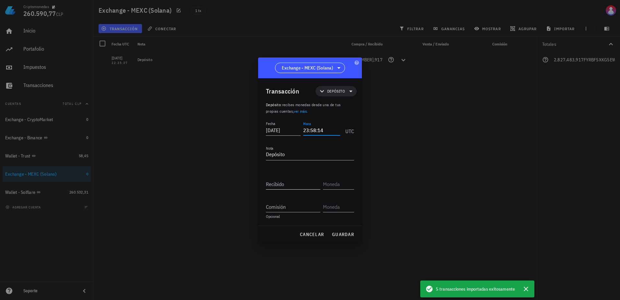
type input "23:58:14"
click at [278, 181] on div "Recibido" at bounding box center [293, 184] width 54 height 10
type input "17,709755"
click at [337, 187] on input "text" at bounding box center [338, 184] width 30 height 10
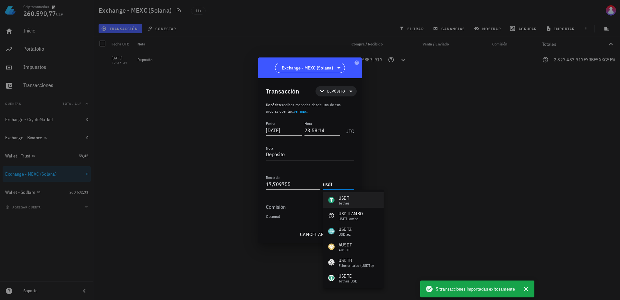
click at [344, 197] on div "USDT" at bounding box center [344, 198] width 11 height 6
type input "USDT"
click at [334, 233] on span "guardar" at bounding box center [343, 234] width 22 height 6
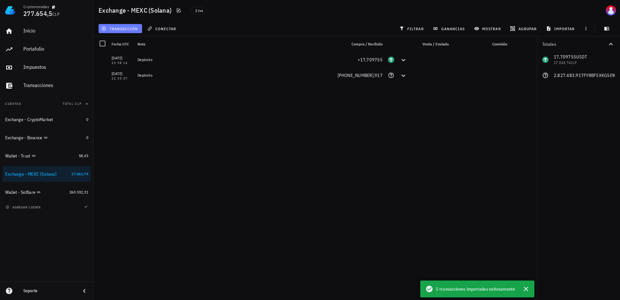
click at [115, 31] on button "transacción" at bounding box center [120, 28] width 43 height 9
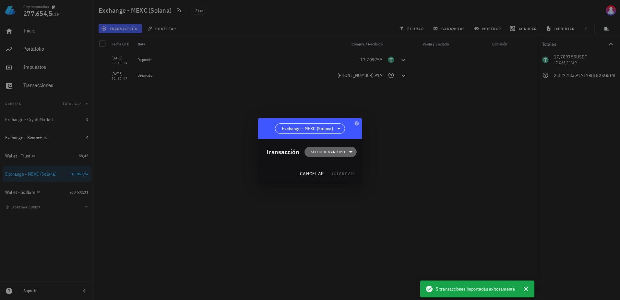
click at [349, 153] on icon at bounding box center [351, 152] width 8 height 8
click at [351, 168] on div "Compra/Venta" at bounding box center [334, 167] width 60 height 13
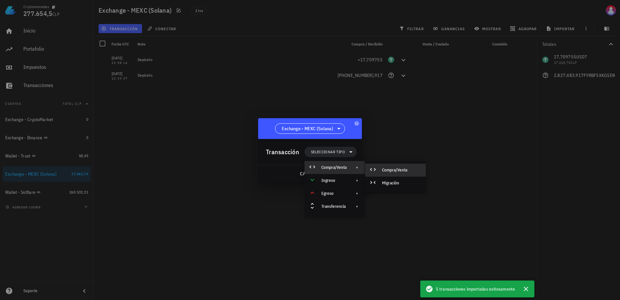
click at [386, 170] on div "Compra/Venta" at bounding box center [401, 169] width 39 height 5
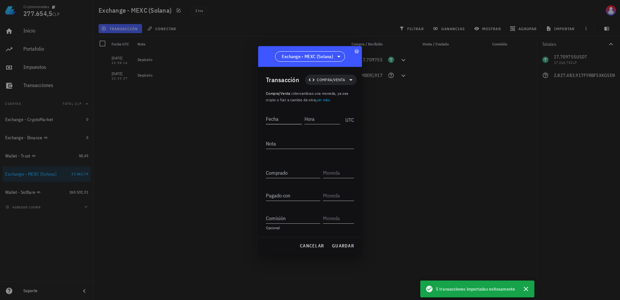
click at [287, 120] on input "Fecha" at bounding box center [284, 118] width 36 height 10
type input "[DATE]"
click at [319, 113] on input "Hora" at bounding box center [322, 118] width 35 height 10
type input "15:36:41"
click at [306, 149] on div "Nota" at bounding box center [310, 147] width 88 height 18
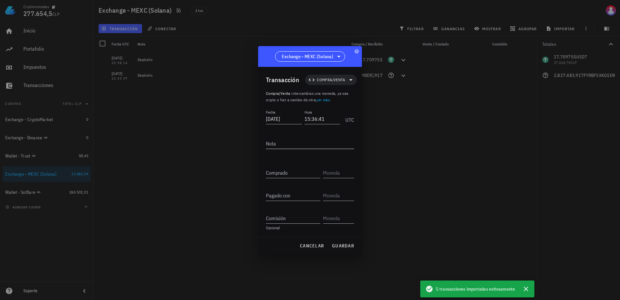
click at [306, 142] on textarea "Nota" at bounding box center [310, 143] width 88 height 10
type textarea "Límitw/Comprar"
click at [294, 171] on input "Comprado" at bounding box center [293, 172] width 54 height 10
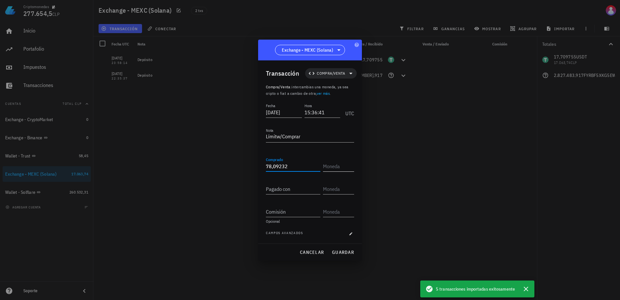
click at [333, 164] on input "text" at bounding box center [338, 166] width 30 height 10
click at [273, 169] on input "78,09232" at bounding box center [293, 166] width 54 height 10
type input "78.092,32"
click at [333, 165] on input "text" at bounding box center [338, 166] width 30 height 10
paste input "FyrBf5xKg5EwKZ9pHvSpJeLLuCWBicTpm3VvZcsibonk"
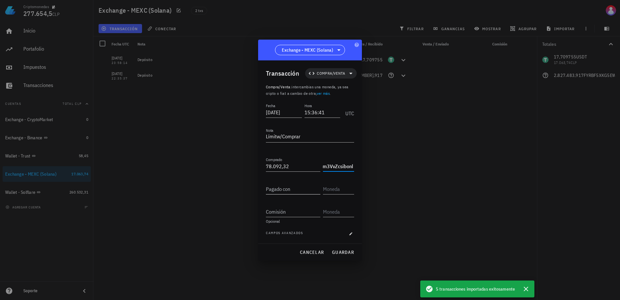
click at [290, 190] on input "Pagado con" at bounding box center [293, 189] width 54 height 10
type input "FYRBF5XKG5EWKZ9PHVSPJELLUCWBICTPM3VVZCSIBONK"
click at [294, 137] on textarea "Límitw/Comprar" at bounding box center [310, 137] width 88 height 10
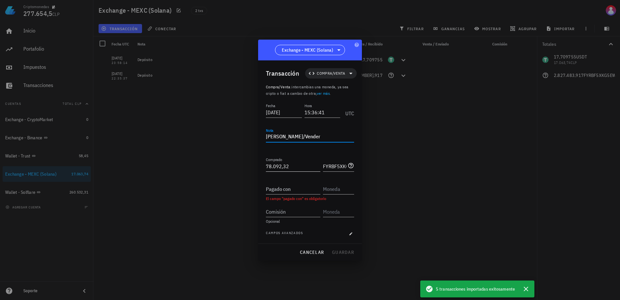
type textarea "[PERSON_NAME]/Vender"
click at [295, 168] on input "78092,32" at bounding box center [293, 166] width 54 height 10
click at [293, 193] on input "Pagado con" at bounding box center [293, 189] width 54 height 10
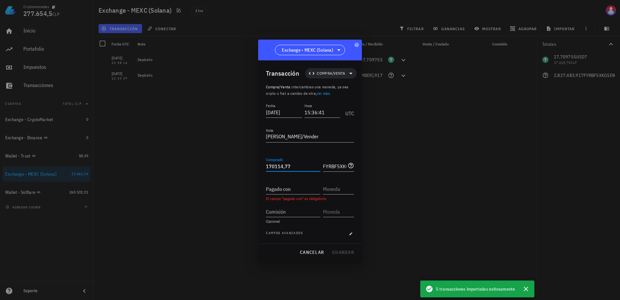
drag, startPoint x: 302, startPoint y: 164, endPoint x: 251, endPoint y: 165, distance: 50.6
click at [251, 165] on div "Criptomonedas 277.654,5 CLP Inicio [GEOGRAPHIC_DATA] Impuestos [GEOGRAPHIC_DATA…" at bounding box center [310, 150] width 620 height 300
type input "170.114,77"
click at [293, 189] on input "Pagado con" at bounding box center [293, 189] width 54 height 10
paste input "170114,77"
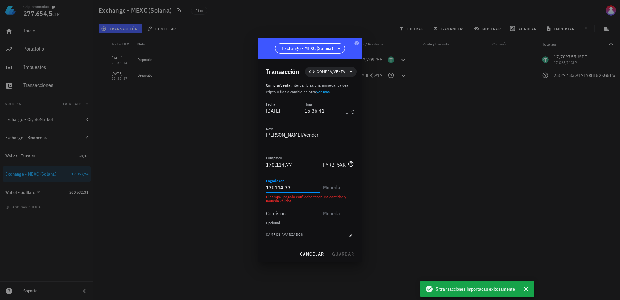
type input "170.114,77"
click at [323, 164] on input "FYRBF5XKG5EWKZ9PHVSPJELLUCWBICTPM3VVZCSIBONK" at bounding box center [334, 164] width 23 height 10
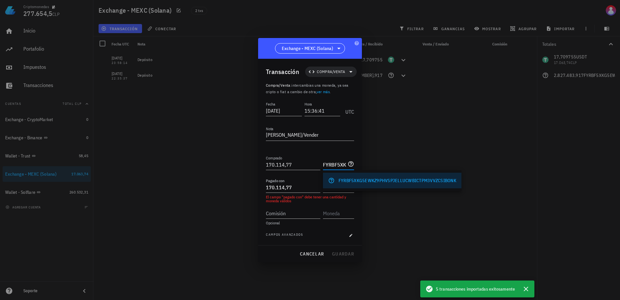
click at [323, 164] on input "FYRBF5XKG5EWKZ9PHVSPJELLUCWBICTPM3VVZCSIBONK" at bounding box center [334, 164] width 23 height 10
click at [346, 180] on div "FYRBF5XKG5EWKZ9PHVSPJELLUCWBICTPM3VVZCSIBONK" at bounding box center [398, 180] width 118 height 6
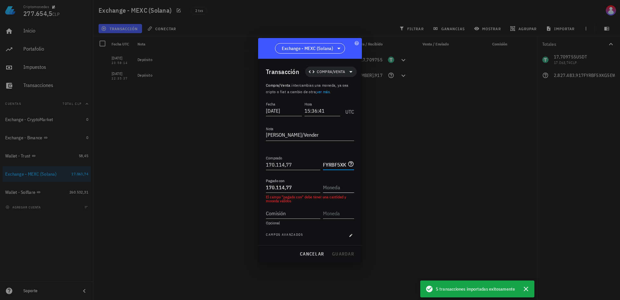
click at [338, 182] on input "text" at bounding box center [338, 187] width 30 height 10
paste input "FYRBF5XKG5EWKZ9PHVSPJELLUCWBICTPM3VVZCSIBONK"
type input "FYRBF5XKG5EWKZ9PHVSPJELLUCWBICTPM3VVZCSIBONK"
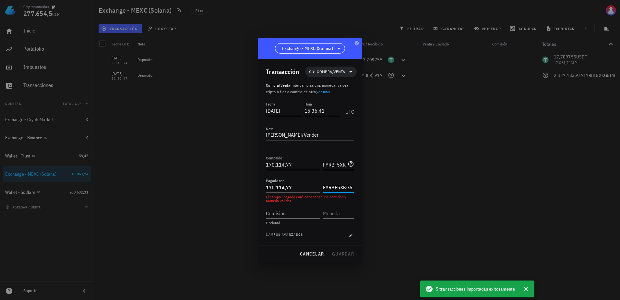
click at [337, 163] on input "FYRBF5XKG5EWKZ9PHVSPJELLUCWBICTPM3VVZCSIBONK" at bounding box center [334, 164] width 23 height 10
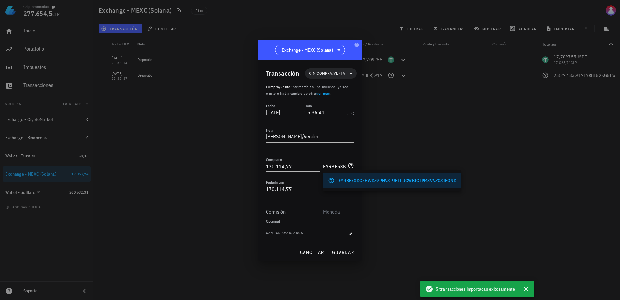
click at [337, 163] on input "FYRBF5XKG5EWKZ9PHVSPJELLUCWBICTPM3VVZCSIBONK" at bounding box center [334, 166] width 23 height 10
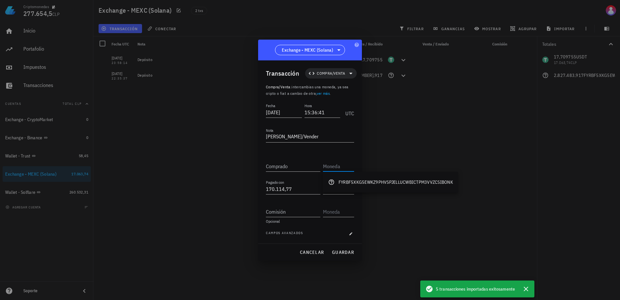
click at [336, 191] on div "FYRBF5XKG5EWKZ9PHVSPJELLUCWBICTPM3VVZCSIBONK" at bounding box center [390, 182] width 135 height 21
click at [329, 194] on div "FYRBF5XKG5EWKZ9PHVSPJELLUCWBICTPM3VVZCSIBONK" at bounding box center [338, 189] width 31 height 10
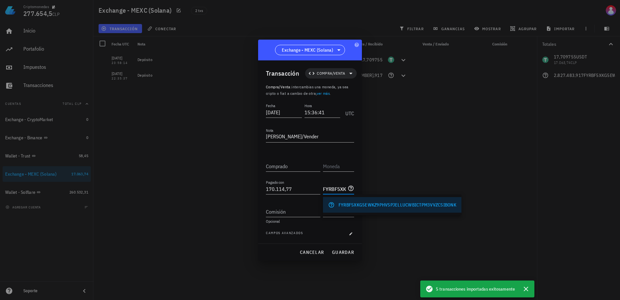
click at [356, 202] on div "FYRBF5XKG5EWKZ9PHVSPJELLUCWBICTPM3VVZCSIBONK" at bounding box center [398, 204] width 118 height 6
click at [297, 165] on input "Comprado" at bounding box center [293, 166] width 54 height 10
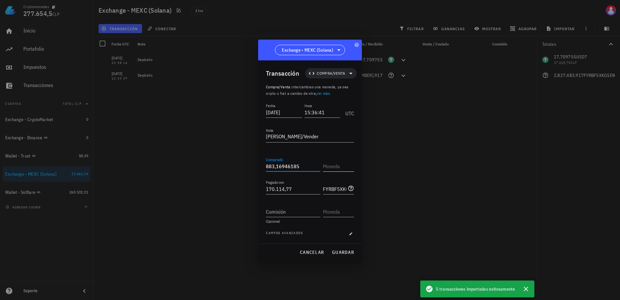
type input "883,16946185"
click at [336, 161] on input "text" at bounding box center [338, 166] width 30 height 10
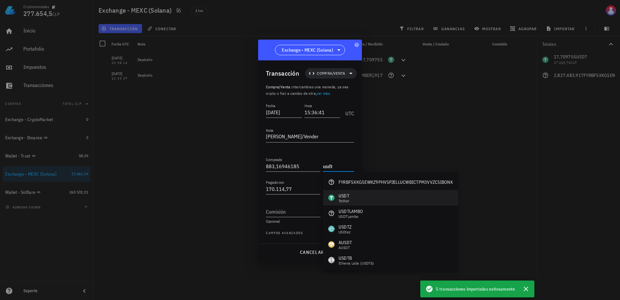
click at [353, 200] on div "USDT Tether" at bounding box center [390, 198] width 135 height 16
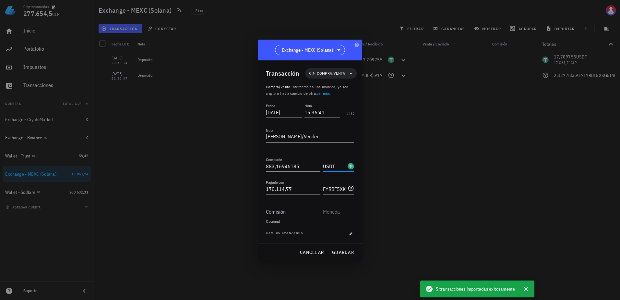
type input "USDT"
click at [305, 214] on input "Comisión" at bounding box center [293, 211] width 54 height 10
type input "0,21796342"
click at [354, 212] on div "Transacción Compra/Venta Compra/Venta : intercambias una moneda, ya sea cripto …" at bounding box center [310, 151] width 104 height 183
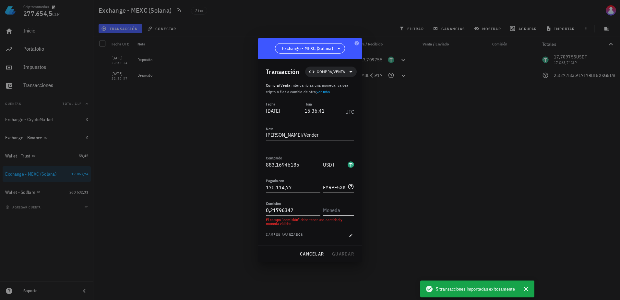
click at [335, 210] on input "text" at bounding box center [338, 210] width 30 height 10
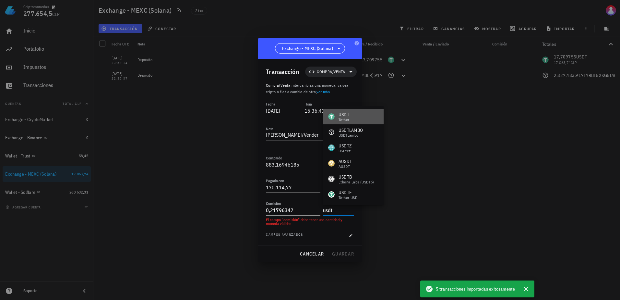
click at [345, 115] on div "USDT" at bounding box center [344, 114] width 11 height 6
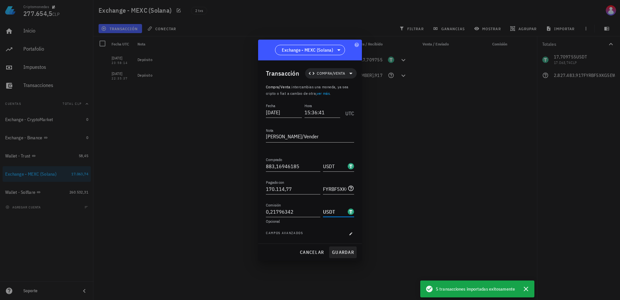
type input "USDT"
click at [343, 248] on button "guardar" at bounding box center [343, 252] width 28 height 12
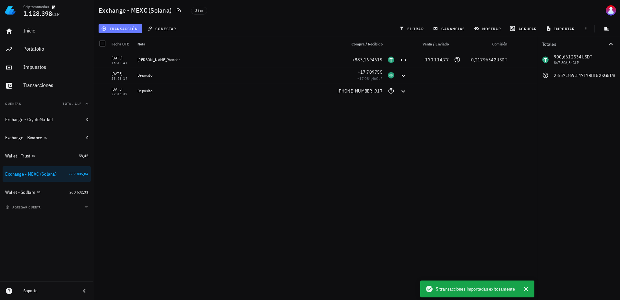
click at [132, 32] on button "transacción" at bounding box center [120, 28] width 43 height 9
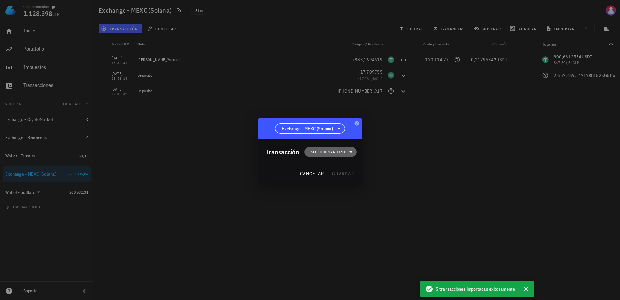
click at [336, 151] on span "Seleccionar tipo" at bounding box center [328, 152] width 34 height 6
click at [337, 166] on div "Compra/Venta" at bounding box center [333, 167] width 25 height 5
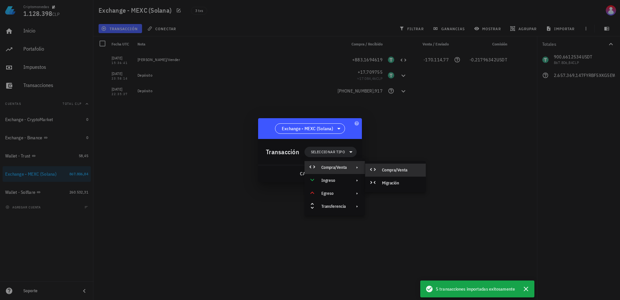
click at [386, 169] on div "Compra/Venta" at bounding box center [401, 169] width 39 height 5
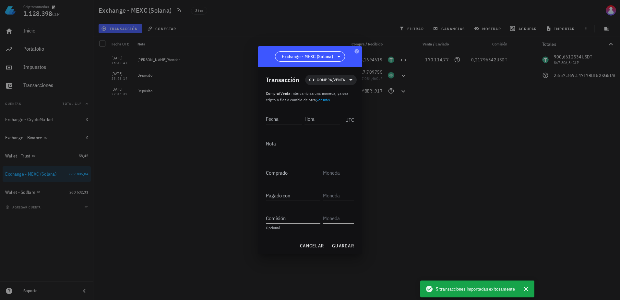
click at [287, 116] on input "Fecha" at bounding box center [284, 118] width 36 height 10
click at [287, 115] on input "Fecha" at bounding box center [284, 118] width 37 height 10
type input "[DATE]"
click at [327, 121] on input "Hora" at bounding box center [321, 118] width 37 height 10
type input "15:33:20"
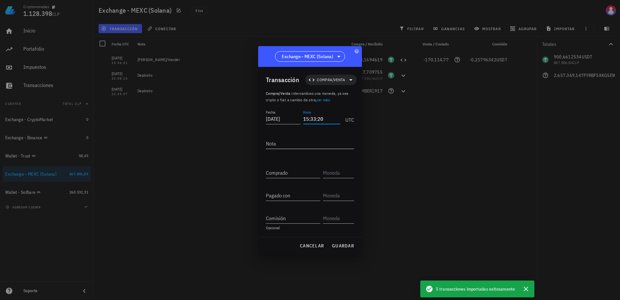
click at [329, 144] on textarea "Nota" at bounding box center [310, 143] width 88 height 10
type textarea "[PERSON_NAME]/Vender"
click at [299, 171] on input "Comprado" at bounding box center [293, 172] width 54 height 10
click at [292, 174] on input "Comprado" at bounding box center [293, 172] width 54 height 10
click at [292, 173] on input "Comprado" at bounding box center [293, 172] width 54 height 10
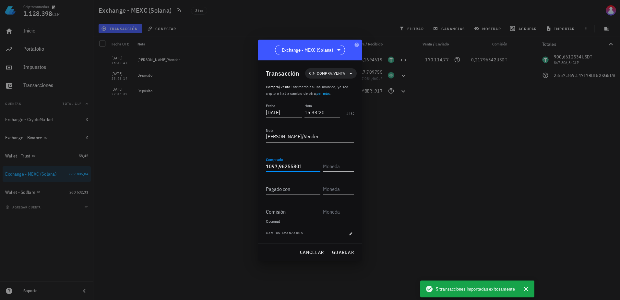
type input "1.097,96255801"
click at [333, 166] on input "text" at bounding box center [338, 166] width 30 height 10
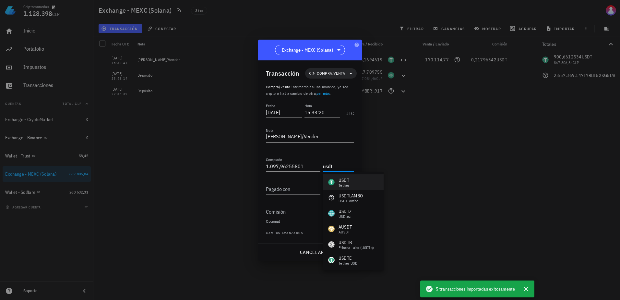
click at [340, 183] on div "Tether" at bounding box center [344, 185] width 11 height 4
type input "USDT"
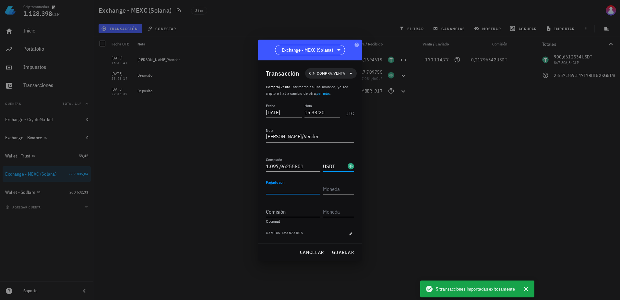
click at [285, 188] on div "Pagado con" at bounding box center [293, 189] width 54 height 10
type input "212.317,38"
click at [341, 187] on input "text" at bounding box center [338, 189] width 30 height 10
paste input "FYRBF5XKG5EWKZ9PHVSPJELLUCWBICTPM3VVZCSIBONK"
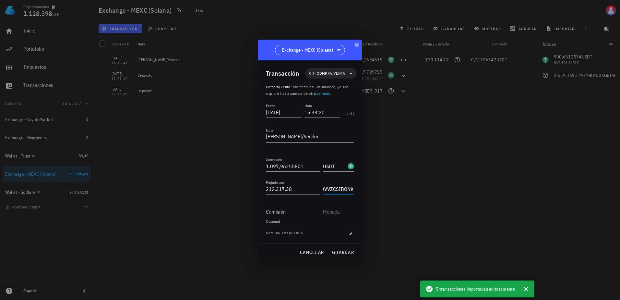
type input "FYRBF5XKG5EWKZ9PHVSPJELLUCWBICTPM3VVZCSIBONK"
click at [298, 212] on input "Comisión" at bounding box center [293, 211] width 54 height 10
click at [350, 188] on icon at bounding box center [351, 188] width 6 height 6
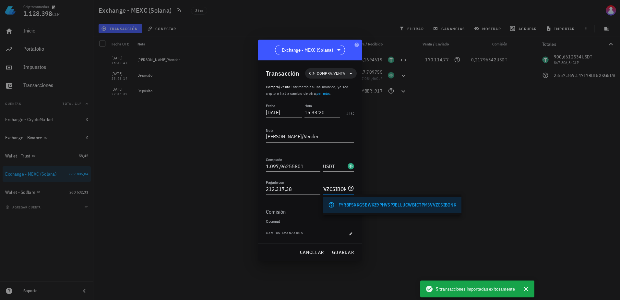
click at [348, 206] on div "FYRBF5XKG5EWKZ9PHVSPJELLUCWBICTPM3VVZCSIBONK" at bounding box center [398, 204] width 118 height 6
click at [296, 212] on input "Comisión" at bounding box center [293, 211] width 54 height 10
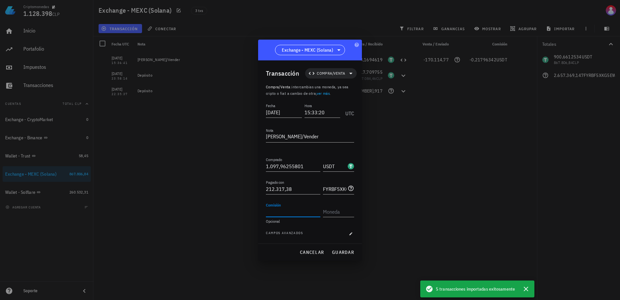
click at [296, 212] on input "Comisión" at bounding box center [293, 211] width 54 height 10
type input "0,54898127"
click at [334, 210] on input "text" at bounding box center [338, 211] width 30 height 10
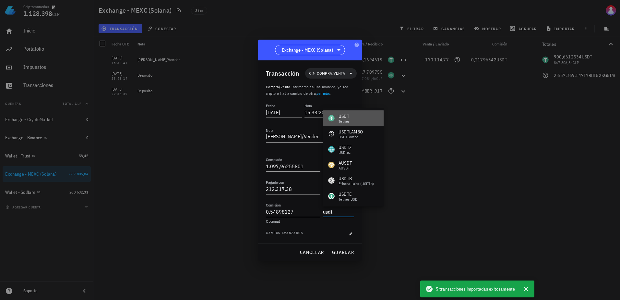
click at [347, 116] on div "USDT" at bounding box center [344, 116] width 11 height 6
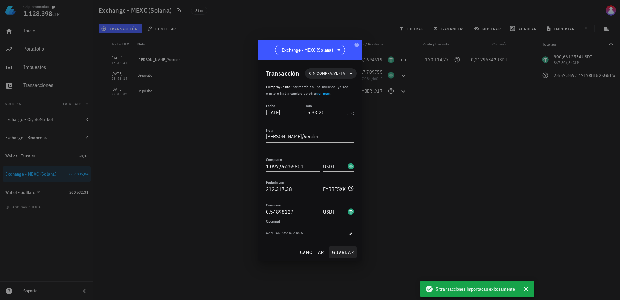
type input "USDT"
click at [342, 253] on span "guardar" at bounding box center [343, 252] width 22 height 6
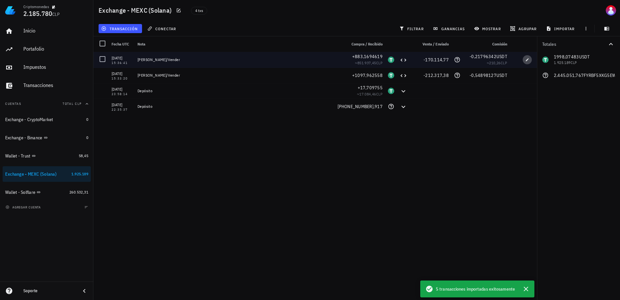
click at [525, 58] on span "button" at bounding box center [527, 60] width 9 height 4
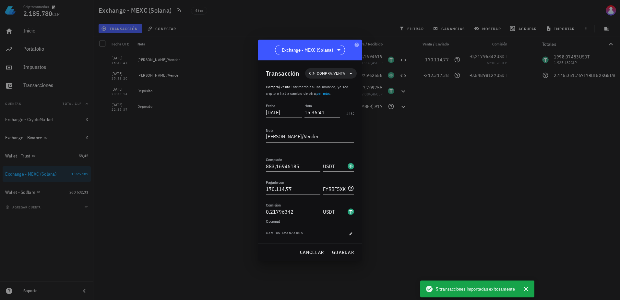
click at [329, 112] on input "15:36:41" at bounding box center [322, 112] width 36 height 10
click at [334, 114] on input "15:36:41" at bounding box center [321, 112] width 37 height 10
click at [316, 113] on input "15:36:06" at bounding box center [321, 112] width 37 height 10
type input "15:33:00"
drag, startPoint x: 303, startPoint y: 210, endPoint x: 271, endPoint y: 212, distance: 32.2
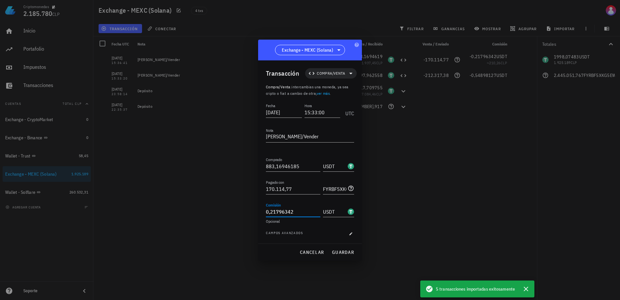
click at [271, 212] on input "0,21796342" at bounding box center [293, 211] width 54 height 10
type input "0,44158473"
click at [347, 252] on span "guardar" at bounding box center [343, 252] width 22 height 6
type input "15:36:41"
type input "0,21796342"
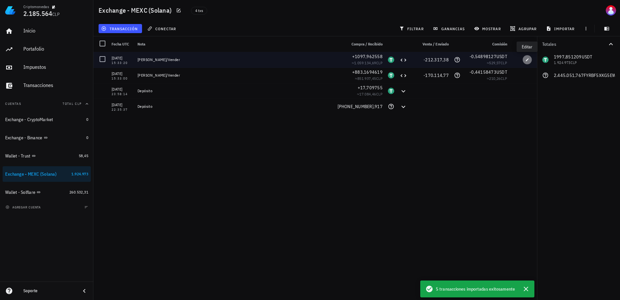
click at [530, 58] on span "button" at bounding box center [527, 60] width 9 height 4
type input "15:33:20"
type input "1.097,96255801"
type input "212.317,38"
type input "0,54898127"
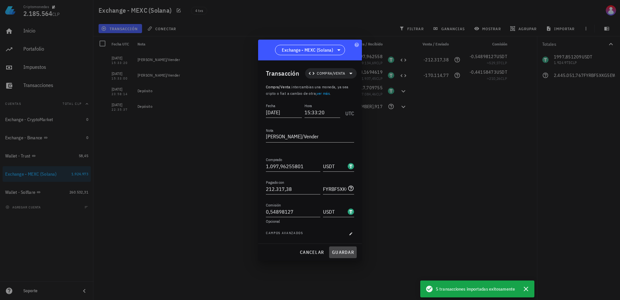
click at [344, 256] on button "guardar" at bounding box center [343, 252] width 28 height 12
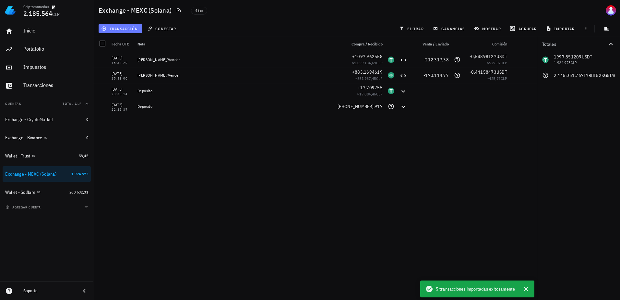
click at [117, 31] on button "transacción" at bounding box center [120, 28] width 43 height 9
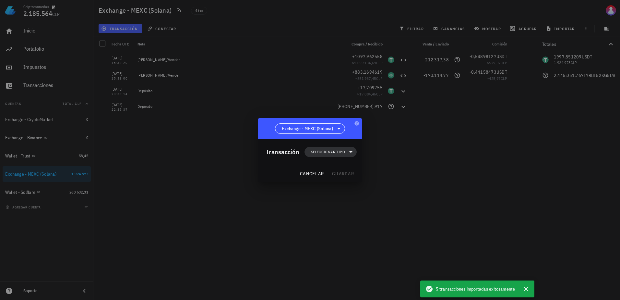
click at [340, 149] on span "Seleccionar tipo" at bounding box center [328, 152] width 34 height 6
click at [346, 168] on div "Compra/Venta" at bounding box center [333, 167] width 25 height 5
click at [391, 172] on div "Compra/Venta" at bounding box center [401, 169] width 39 height 5
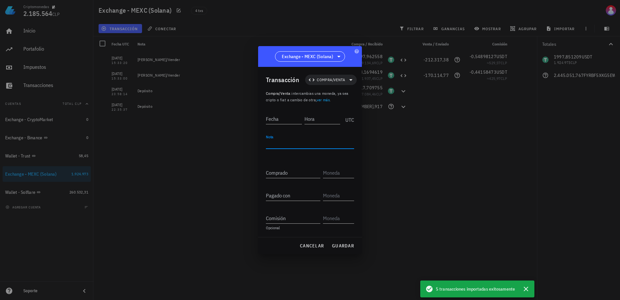
click at [304, 142] on textarea "Nota" at bounding box center [310, 143] width 88 height 10
type textarea "[PERSON_NAME]/Vender"
click at [280, 117] on input "Fecha" at bounding box center [284, 118] width 36 height 10
type input "[DATE]"
click at [317, 116] on input "Hora" at bounding box center [322, 118] width 35 height 10
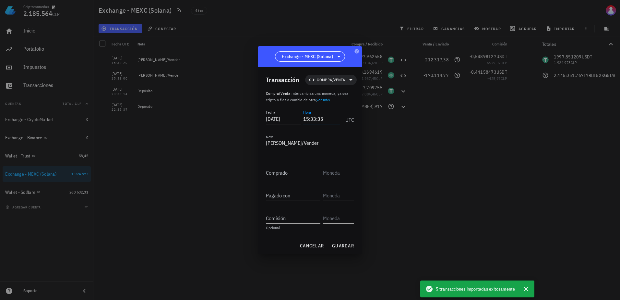
type input "15:33:35"
click at [282, 177] on input "Comprado" at bounding box center [293, 172] width 54 height 10
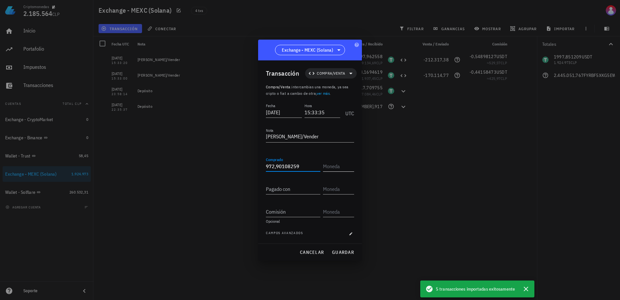
type input "972,90108259"
click at [342, 162] on input "text" at bounding box center [338, 166] width 30 height 10
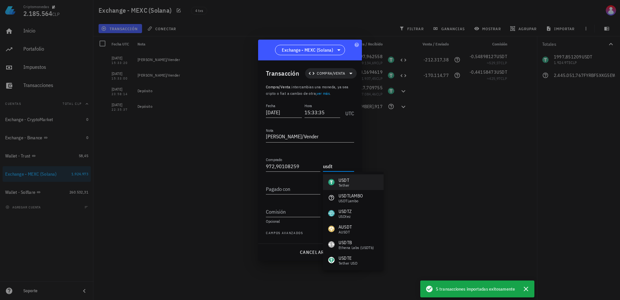
click at [361, 184] on div "USDT Tether" at bounding box center [353, 182] width 61 height 16
type input "USDT"
click at [296, 187] on input "Pagado con" at bounding box center [293, 189] width 54 height 10
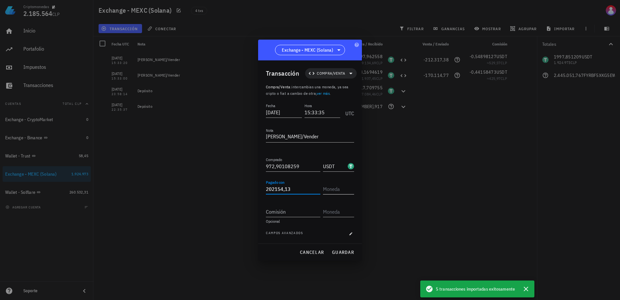
type input "202.154,13"
click at [338, 186] on input "text" at bounding box center [338, 189] width 30 height 10
paste input "FYRBF5XKG5EWKZ9PHVSPJELLUCWBICTPM3VVZCSIBONK"
type input "FYRBF5XKG5EWKZ9PHVSPJELLUCWBICTPM3VVZCSIBONK"
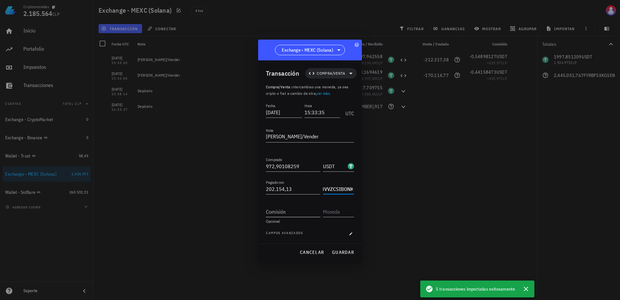
scroll to position [0, 0]
click at [301, 213] on input "Comisión" at bounding box center [293, 211] width 54 height 10
type input "0,48645054"
click at [340, 215] on input "text" at bounding box center [338, 211] width 30 height 10
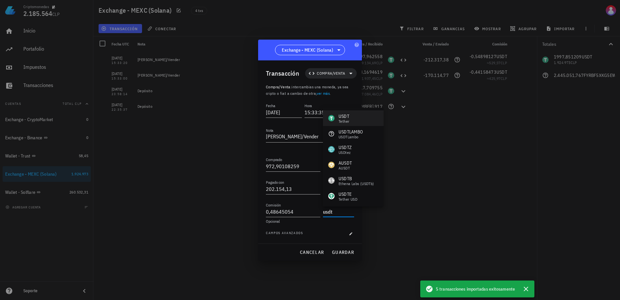
click at [340, 116] on div "USDT" at bounding box center [344, 116] width 11 height 6
type input "USDT"
click at [306, 208] on input "0,48645054" at bounding box center [293, 211] width 54 height 10
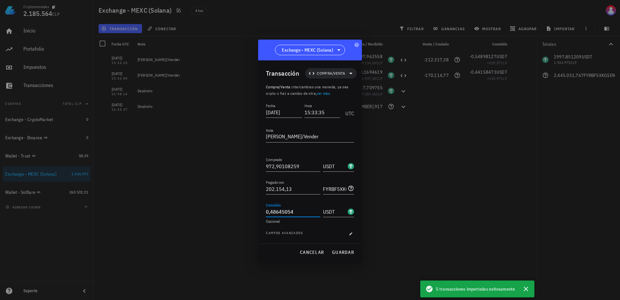
type input "0,48645054"
click at [341, 250] on span "guardar" at bounding box center [343, 252] width 22 height 6
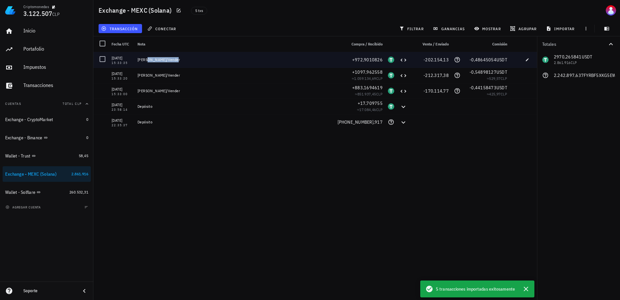
drag, startPoint x: 138, startPoint y: 58, endPoint x: 186, endPoint y: 59, distance: 48.0
click at [186, 59] on div "[PERSON_NAME]/Vender" at bounding box center [239, 59] width 204 height 5
copy div "[PERSON_NAME]/Vender"
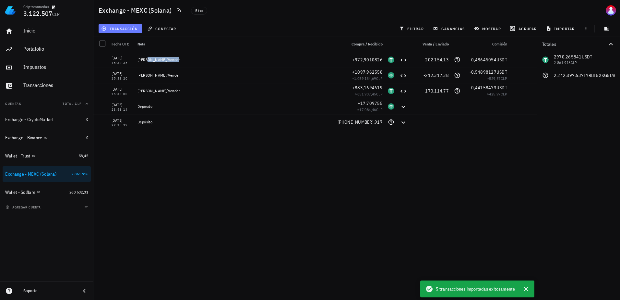
click at [126, 26] on span "transacción" at bounding box center [119, 28] width 35 height 5
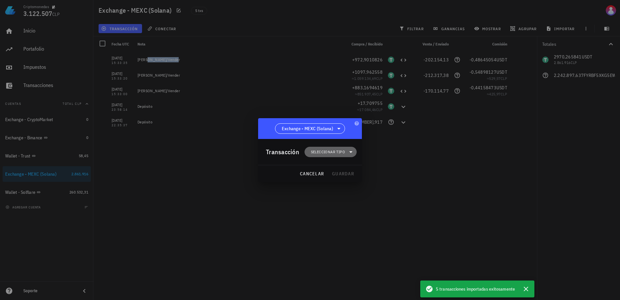
click at [330, 156] on span "Seleccionar tipo" at bounding box center [330, 152] width 44 height 10
click at [336, 168] on div "Compra/Venta" at bounding box center [333, 167] width 25 height 5
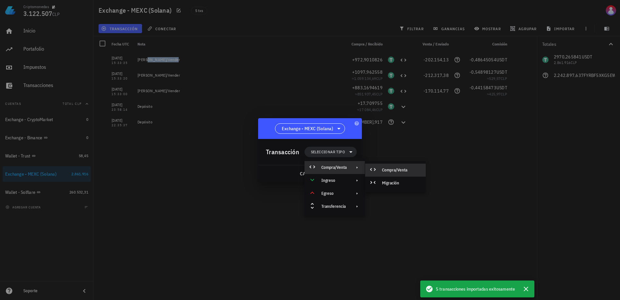
click at [389, 164] on div "Compra/Venta" at bounding box center [395, 169] width 61 height 13
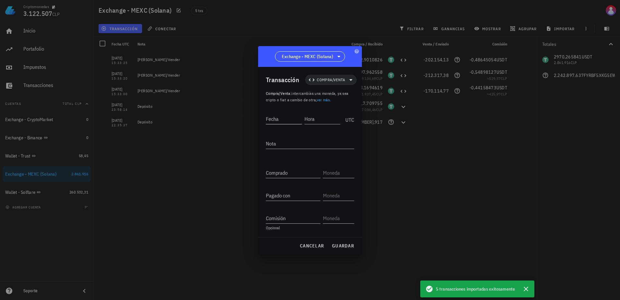
click at [278, 116] on input "Fecha" at bounding box center [284, 118] width 36 height 10
click at [280, 146] on textarea "Nota" at bounding box center [310, 143] width 88 height 10
paste textarea "[PERSON_NAME]/Vender"
type textarea "[PERSON_NAME]/Vender"
click at [277, 119] on input "Fecha" at bounding box center [284, 118] width 36 height 10
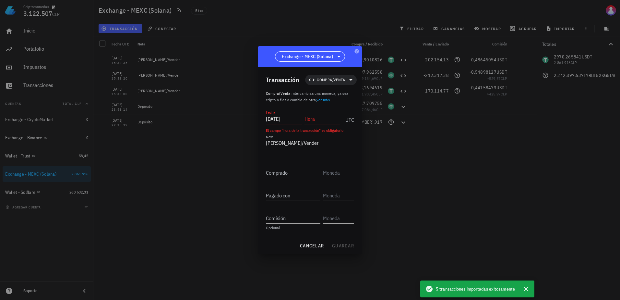
type input "[DATE]"
click at [323, 115] on input "Hora" at bounding box center [322, 118] width 36 height 10
type input "15:33:40"
click at [292, 175] on input "Comprado" at bounding box center [293, 172] width 54 height 10
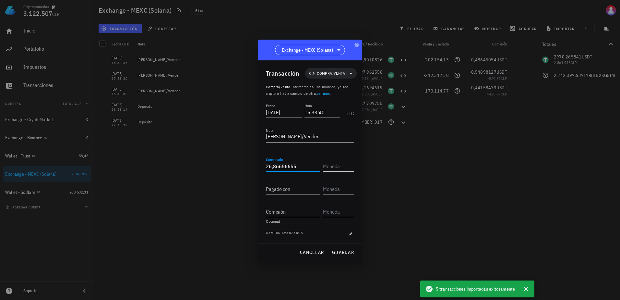
type input "26,86656655"
click at [344, 164] on input "text" at bounding box center [338, 166] width 30 height 10
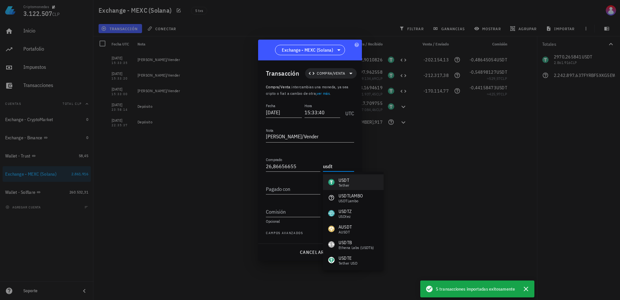
click at [343, 186] on div "Tether" at bounding box center [344, 185] width 11 height 4
type input "USDT"
click at [260, 194] on div "Transacción Compra/Venta Compra/Venta : intercambias una moneda, ya sea cripto …" at bounding box center [310, 151] width 104 height 183
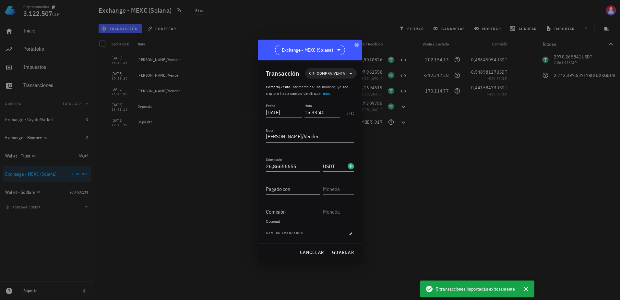
click at [275, 190] on input "Pagado con" at bounding box center [293, 189] width 54 height 10
type input "5.310,86"
click at [336, 185] on input "text" at bounding box center [338, 189] width 30 height 10
paste input "[PERSON_NAME]/Vender"
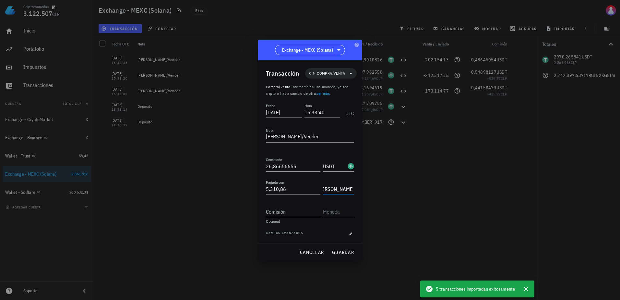
click at [302, 214] on input "Comisión" at bounding box center [293, 211] width 54 height 10
type input "[PERSON_NAME]/VENDER"
type input "0,01343428"
click at [341, 210] on input "text" at bounding box center [338, 211] width 30 height 10
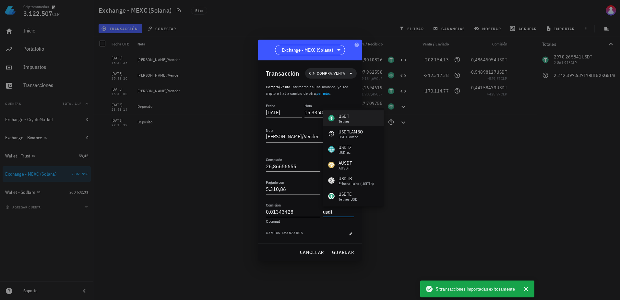
click at [354, 113] on div "USDT Tether" at bounding box center [353, 118] width 61 height 16
type input "USDT"
click at [343, 185] on input "[PERSON_NAME]/VENDER" at bounding box center [334, 189] width 23 height 10
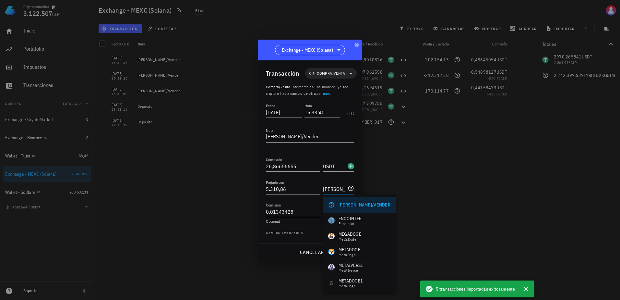
click at [341, 188] on input "[PERSON_NAME]/VENDER" at bounding box center [334, 189] width 23 height 10
paste input "FYRBF5XKG5EWKZ9PHVSPJELLUCWBICTPM3VVZCSIBONK"
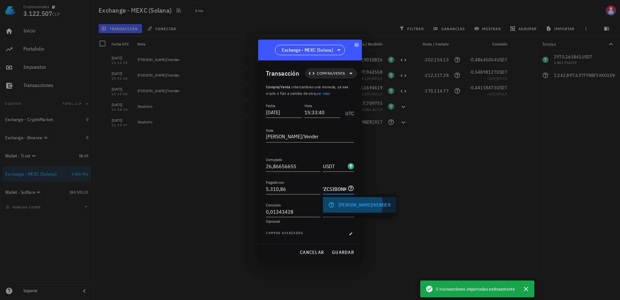
click at [357, 200] on div "[PERSON_NAME]/VENDER" at bounding box center [359, 205] width 73 height 16
click at [340, 188] on input "[PERSON_NAME]/VENDER" at bounding box center [334, 189] width 23 height 10
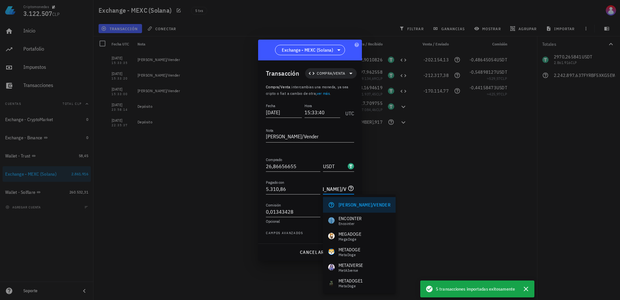
click at [340, 188] on input "[PERSON_NAME]/VENDER" at bounding box center [334, 189] width 23 height 10
paste input "FYRBF5XKG5EWKZ9PHVSPJELLUCWBICTPM3VVZCSIBONK"
click at [342, 191] on input "[PERSON_NAME]/VENDER" at bounding box center [334, 189] width 23 height 10
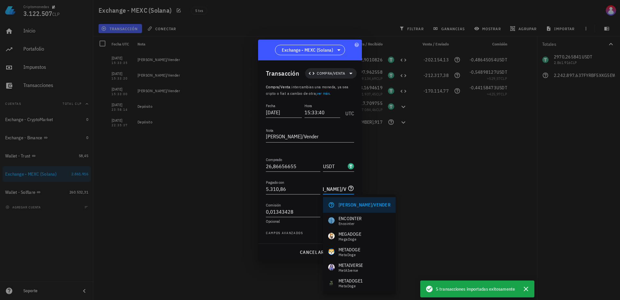
click at [342, 191] on input "[PERSON_NAME]/VENDER" at bounding box center [334, 189] width 23 height 10
paste input "FYRBF5XKG5EWKZ9PHVSPJELLUCWBICTPM3VVZCSIBONK"
type input "FYRBF5XKG5EWKZ9PHVSPJELLUCWBICTPM3VVZCSIBONK"
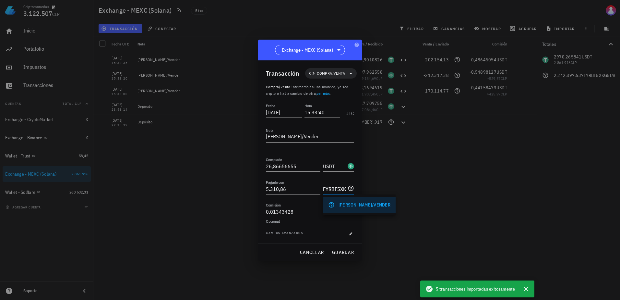
click at [357, 188] on div "Transacción Compra/Venta Compra/Venta : intercambias una moneda, ya sea cripto …" at bounding box center [310, 151] width 104 height 183
click at [351, 186] on icon at bounding box center [351, 188] width 6 height 6
click at [360, 201] on div "FYRBF5XKG5EWKZ9PHVSPJELLUCWBICTPM3VVZCSIBONK" at bounding box center [392, 205] width 138 height 16
click at [344, 188] on input "FYRBF5XKG5EWKZ9PHVSPJELLUCWBICTPM3VVZCSIBONK" at bounding box center [334, 189] width 23 height 10
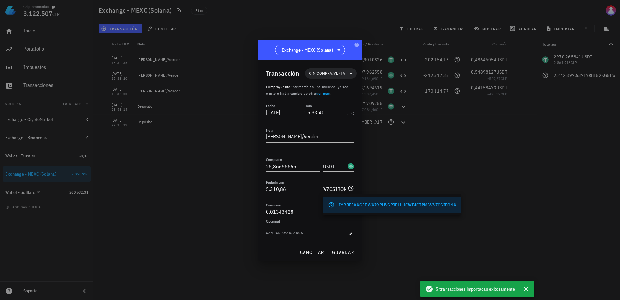
scroll to position [0, 106]
click at [344, 252] on span "guardar" at bounding box center [343, 252] width 22 height 6
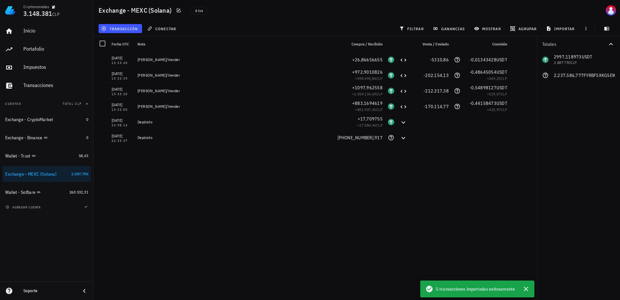
click at [116, 24] on div "transacción" at bounding box center [120, 29] width 46 height 12
click at [130, 31] on button "transacción" at bounding box center [120, 28] width 43 height 9
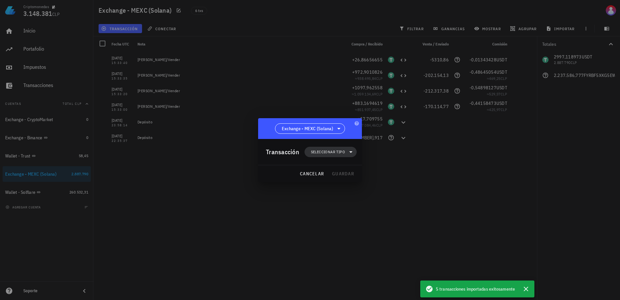
click at [332, 152] on span "Seleccionar tipo" at bounding box center [328, 152] width 34 height 6
click at [345, 172] on div "Compra/Venta" at bounding box center [334, 167] width 60 height 13
click at [385, 169] on div "Compra/Venta" at bounding box center [401, 169] width 39 height 5
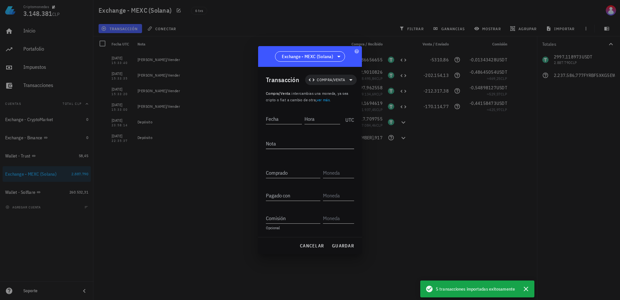
click at [283, 143] on textarea "Nota" at bounding box center [310, 143] width 88 height 10
paste textarea "[PERSON_NAME]/Vender"
type textarea "[PERSON_NAME]/Vender"
click at [278, 118] on input "Fecha" at bounding box center [284, 118] width 36 height 10
type input "[DATE]"
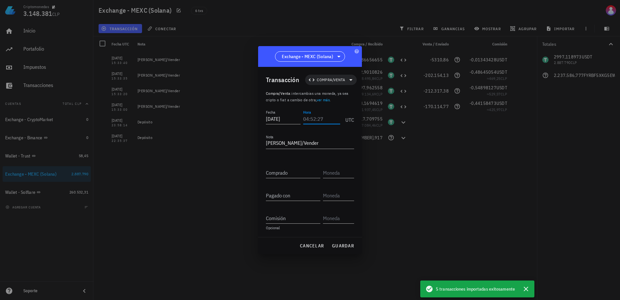
click at [314, 120] on input "Hora" at bounding box center [321, 118] width 37 height 10
type input "15:34:43"
click at [286, 180] on div "Comprado" at bounding box center [310, 173] width 88 height 23
click at [287, 174] on input "Comprado" at bounding box center [293, 172] width 54 height 10
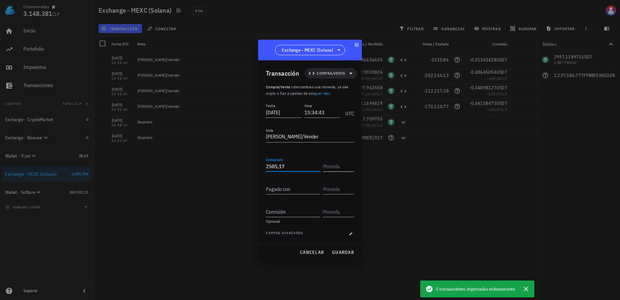
type input "2.505,17"
click at [336, 165] on input "text" at bounding box center [338, 166] width 30 height 10
paste input "FYRBF5XKG5EWKZ9PHVSPJELLUCWBICTPM3VVZCSIBONK"
type input "FYRBF5XKG5EWKZ9PHVSPJELLUCWBICTPM3VVZCSIBONK"
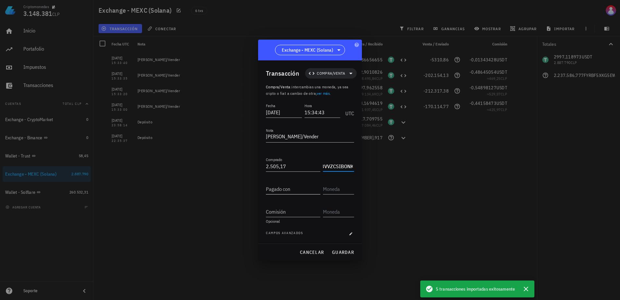
click at [291, 186] on input "Pagado con" at bounding box center [293, 189] width 54 height 10
type input "13,05752824"
click at [350, 187] on input "text" at bounding box center [338, 189] width 30 height 10
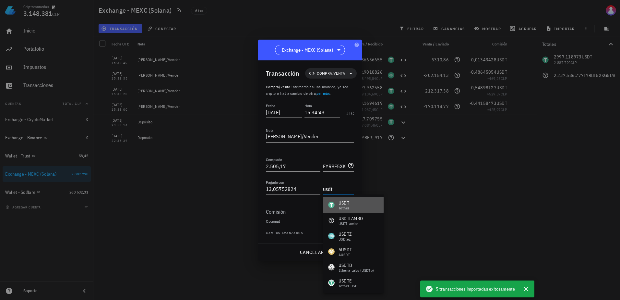
click at [347, 203] on div "USDT" at bounding box center [344, 202] width 11 height 6
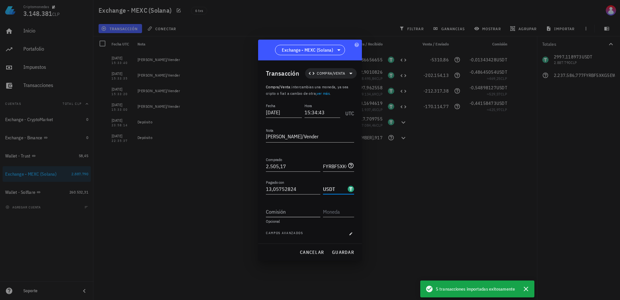
type input "USDT"
click at [282, 213] on input "Comisión" at bounding box center [293, 211] width 54 height 10
type input "0,00652876"
click at [353, 207] on div at bounding box center [338, 211] width 31 height 10
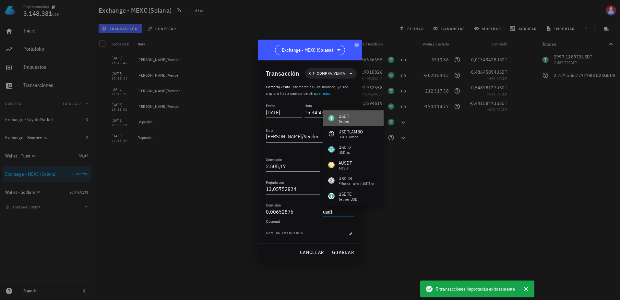
click at [354, 111] on div "USDT Tether" at bounding box center [353, 118] width 61 height 16
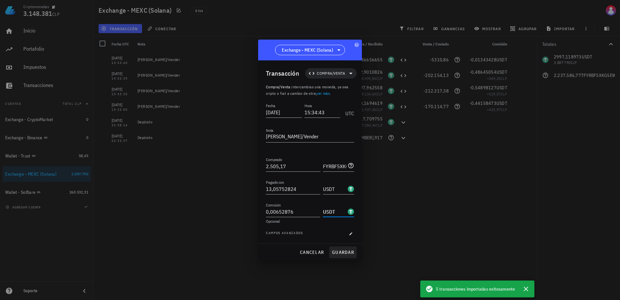
type input "USDT"
click at [345, 248] on button "guardar" at bounding box center [343, 252] width 28 height 12
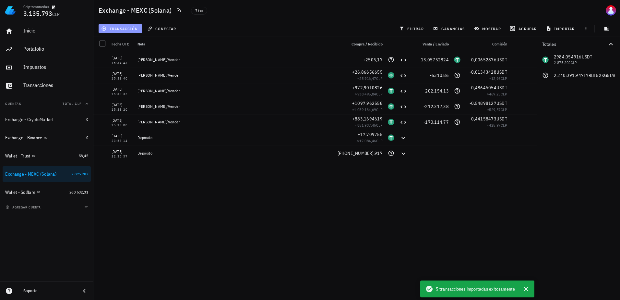
click at [118, 29] on span "transacción" at bounding box center [119, 28] width 35 height 5
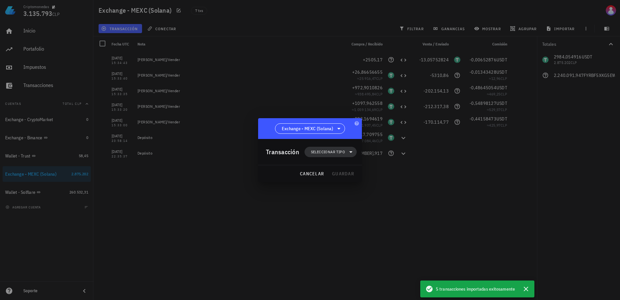
click at [334, 151] on span "Seleccionar tipo" at bounding box center [328, 152] width 34 height 6
click at [345, 165] on div "Compra/Venta" at bounding box center [333, 167] width 25 height 5
click at [390, 170] on div "Compra/Venta" at bounding box center [401, 169] width 39 height 5
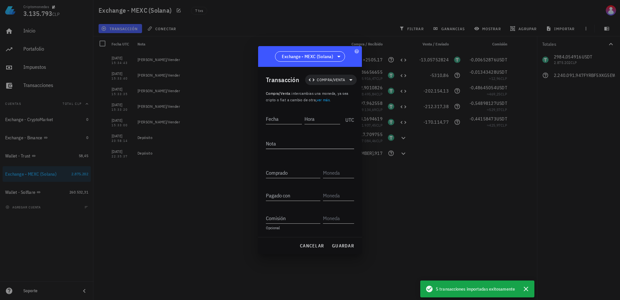
click at [283, 148] on textarea "Nota" at bounding box center [310, 143] width 88 height 10
paste textarea "[PERSON_NAME]/Vender"
type textarea "[PERSON_NAME]/Comprar"
click at [345, 245] on span "guardar" at bounding box center [343, 246] width 22 height 6
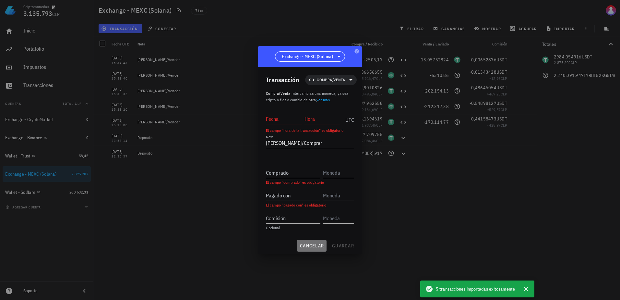
click at [309, 242] on button "cancelar" at bounding box center [312, 246] width 30 height 12
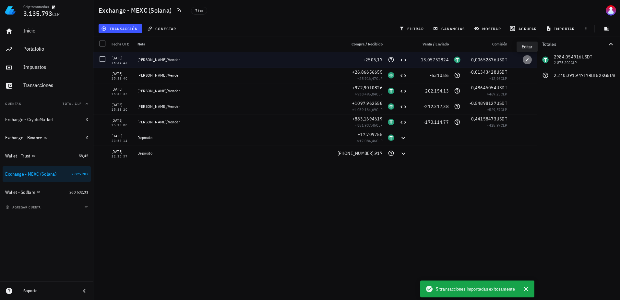
click at [528, 62] on button "button" at bounding box center [527, 59] width 9 height 9
type input "15:34:43"
type input "2.505,17"
type input "FYRBF5XKG5EWKZ9PHVSPJELLUCWBICTPM3VVZCSIBONK"
type input "13,05752824"
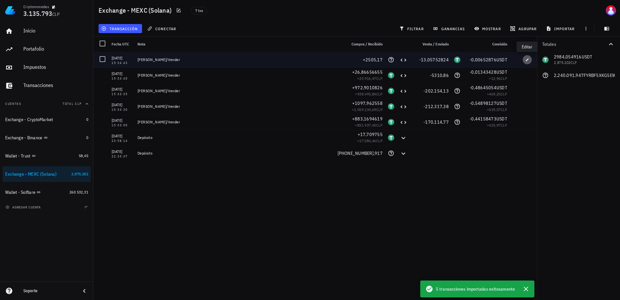
type input "USDT"
type input "0,00652876"
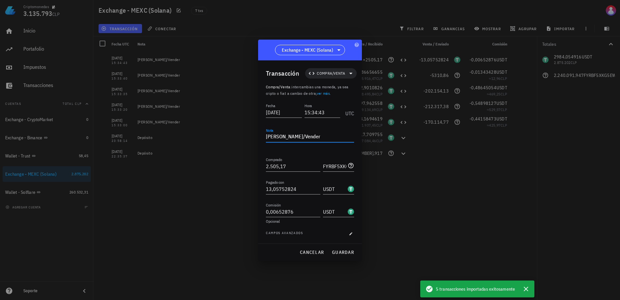
drag, startPoint x: 308, startPoint y: 133, endPoint x: 287, endPoint y: 137, distance: 21.6
click at [287, 137] on textarea "[PERSON_NAME]/Vender" at bounding box center [310, 137] width 88 height 10
drag, startPoint x: 315, startPoint y: 136, endPoint x: 230, endPoint y: 140, distance: 85.0
click at [221, 137] on div "Criptomonedas 3.135.793 CLP Inicio [GEOGRAPHIC_DATA] Impuestos [GEOGRAPHIC_DATA…" at bounding box center [310, 150] width 620 height 300
click at [349, 251] on span "guardar" at bounding box center [343, 252] width 22 height 6
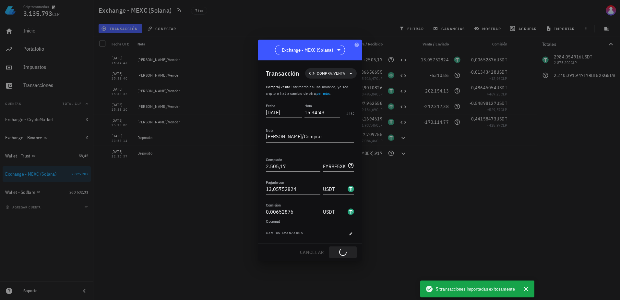
type textarea "[PERSON_NAME]/Vender"
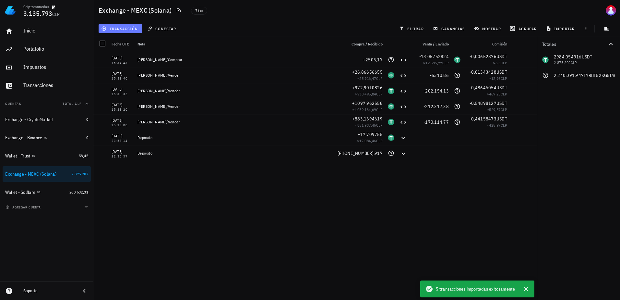
click at [121, 29] on span "transacción" at bounding box center [119, 28] width 35 height 5
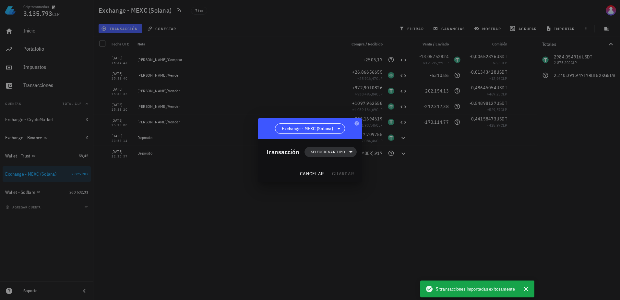
click at [335, 153] on span "Seleccionar tipo" at bounding box center [328, 152] width 34 height 6
click at [340, 169] on div "Compra/Venta" at bounding box center [333, 167] width 25 height 5
click at [381, 170] on div "Compra/Venta" at bounding box center [395, 169] width 61 height 13
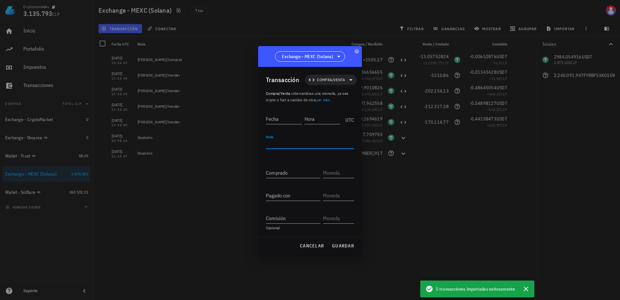
click at [285, 146] on textarea "Nota" at bounding box center [310, 143] width 88 height 10
paste textarea "[PERSON_NAME]/Comprar"
type textarea "[PERSON_NAME]/Comprar"
click at [277, 124] on div "Fecha" at bounding box center [285, 118] width 39 height 16
click at [278, 120] on input "Fecha" at bounding box center [284, 118] width 36 height 10
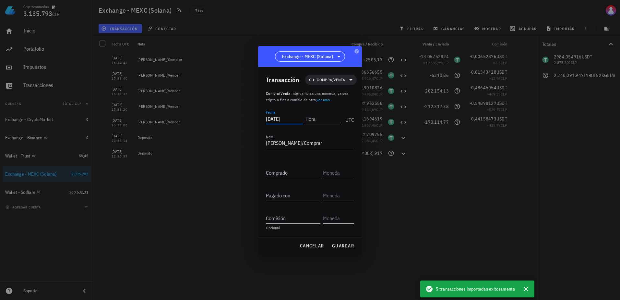
type input "[DATE]"
click at [314, 119] on input "Hora" at bounding box center [322, 118] width 35 height 10
type input "15:34:45"
click at [288, 176] on input "Comprado" at bounding box center [293, 172] width 54 height 10
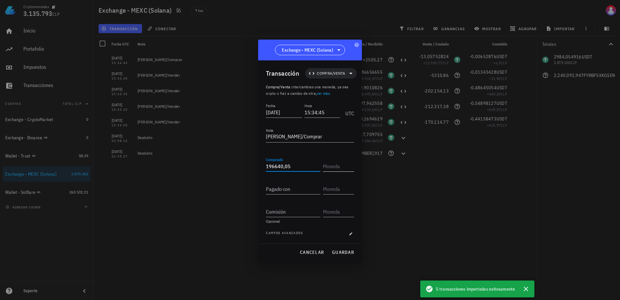
type input "196.640,05"
click at [338, 166] on input "text" at bounding box center [338, 166] width 30 height 10
paste input "FYRBF5XKG5EWKZ9PHVSPJELLUCWBICTPM3VVZCSIBONK"
type input "FYRBF5XKG5EWKZ9PHVSPJELLUCWBICTPM3VVZCSIBONK"
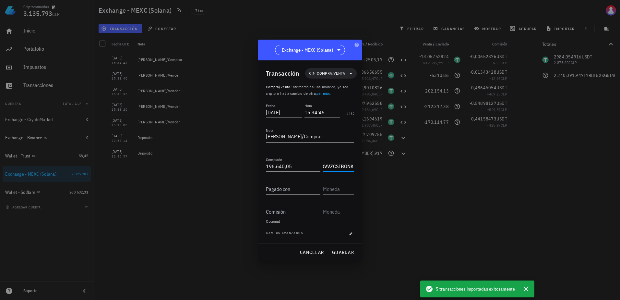
click at [298, 188] on input "Pagado con" at bounding box center [293, 189] width 54 height 10
type input "1.072,96146287"
click at [329, 188] on input "text" at bounding box center [338, 189] width 30 height 10
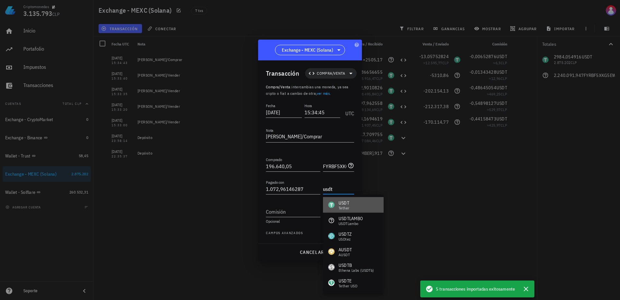
click at [346, 203] on div "USDT" at bounding box center [344, 202] width 11 height 6
type input "USDT"
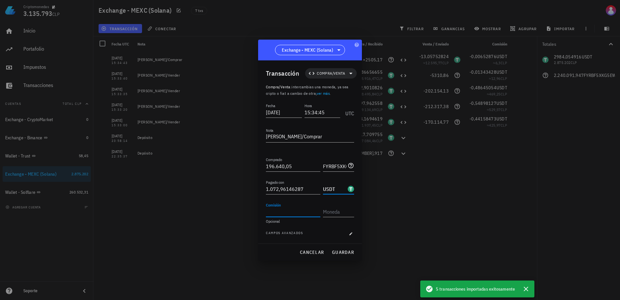
click at [274, 211] on input "Comisión" at bounding box center [293, 211] width 54 height 10
type input "0"
type input "0,53648073"
click at [330, 212] on input "text" at bounding box center [338, 211] width 30 height 10
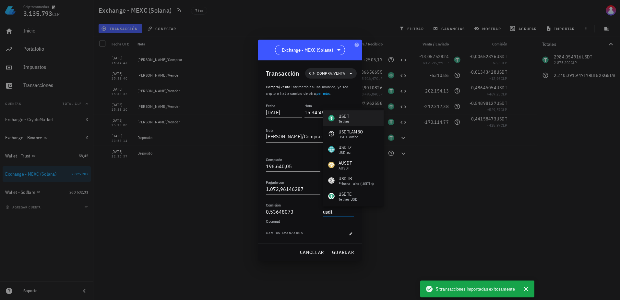
click at [335, 116] on div "USDT Tether" at bounding box center [338, 118] width 21 height 10
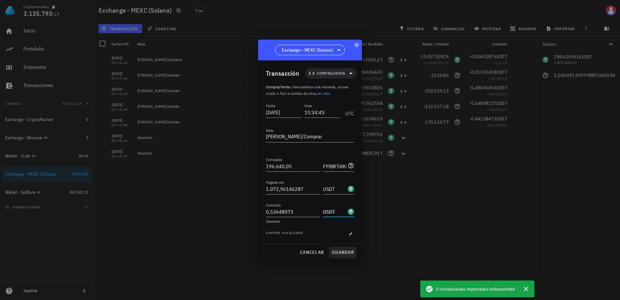
type input "USDT"
click at [342, 252] on span "guardar" at bounding box center [343, 252] width 22 height 6
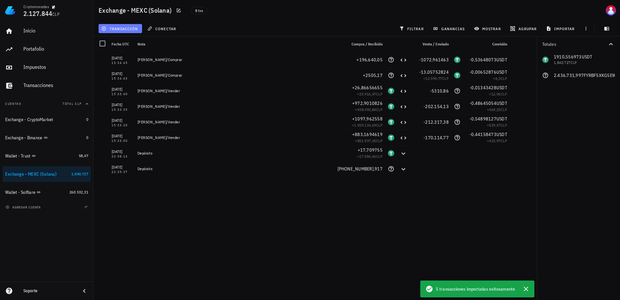
click at [127, 32] on button "transacción" at bounding box center [120, 28] width 43 height 9
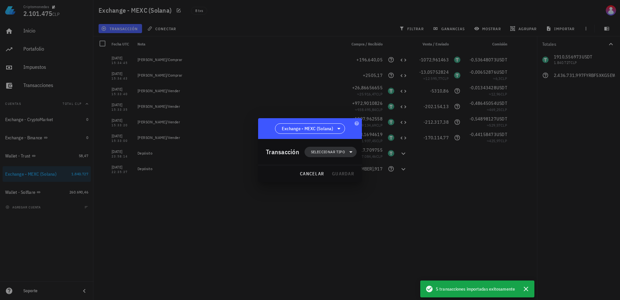
click at [321, 151] on span "Seleccionar tipo" at bounding box center [328, 152] width 34 height 6
click at [333, 167] on div "Compra/Venta" at bounding box center [333, 167] width 25 height 5
click at [387, 173] on div "Compra/Venta" at bounding box center [395, 169] width 61 height 13
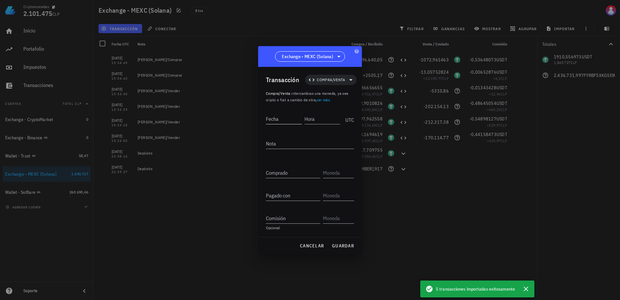
click at [268, 114] on div "Fecha" at bounding box center [284, 118] width 36 height 10
type input "[DATE]"
click at [335, 121] on input "Hora" at bounding box center [322, 118] width 35 height 10
type input "15:34:48"
click at [308, 140] on textarea "Nota" at bounding box center [310, 143] width 88 height 10
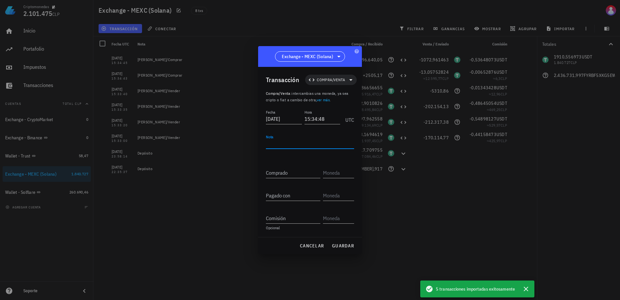
paste textarea "[PERSON_NAME]/Comprar"
type textarea "[PERSON_NAME]/Comprar"
click at [292, 165] on div "Comprado" at bounding box center [294, 170] width 57 height 14
click at [290, 172] on input "Comprado" at bounding box center [293, 172] width 54 height 10
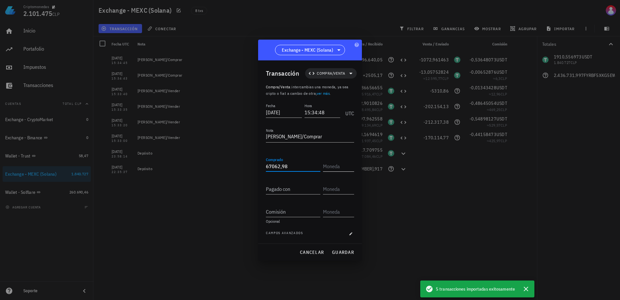
type input "67.062,98"
click at [335, 167] on input "text" at bounding box center [338, 166] width 30 height 10
paste input "FYRBF5XKG5EWKZ9PHVSPJELLUCWBICTPM3VVZCSIBONK"
type input "FYRBF5XKG5EWKZ9PHVSPJELLUCWBICTPM3VVZCSIBONK"
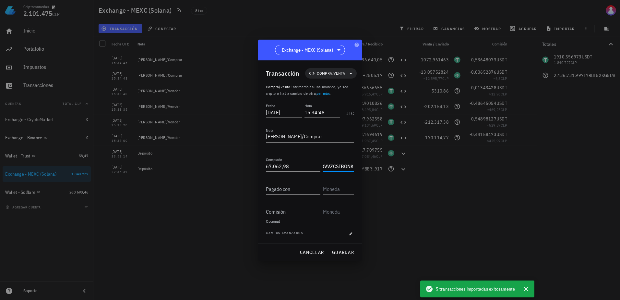
click at [289, 187] on input "Pagado con" at bounding box center [293, 189] width 54 height 10
type input "379,91320927"
click at [338, 193] on input "text" at bounding box center [338, 189] width 30 height 10
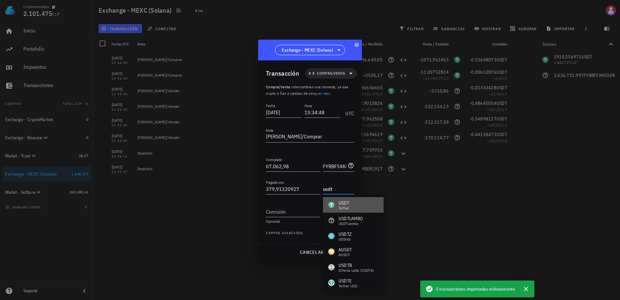
click at [349, 201] on div "USDT" at bounding box center [344, 202] width 11 height 6
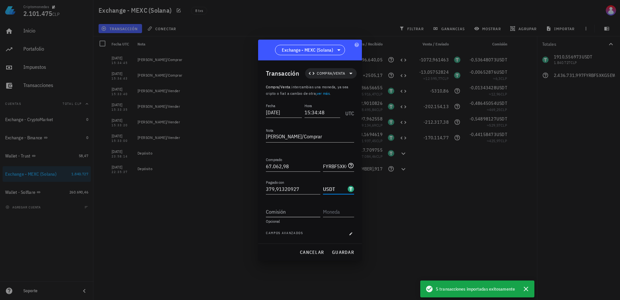
type input "USDT"
click at [306, 211] on input "Comisión" at bounding box center [293, 211] width 54 height 10
type input "0,1899566"
click at [340, 210] on input "text" at bounding box center [338, 211] width 30 height 10
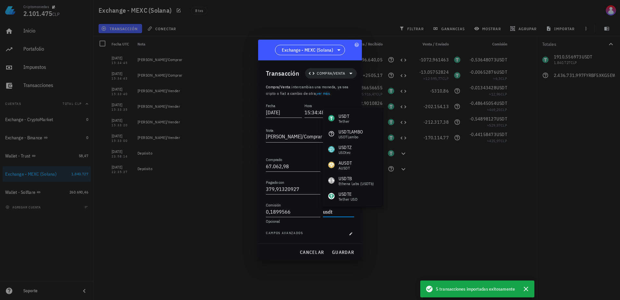
click at [349, 110] on div "USDT Tether USDTLAMBO USDTLambo USDTZ USDtez AUSDT aUSDT USDTB Ethena Labs (USD…" at bounding box center [353, 266] width 61 height 316
click at [349, 114] on div "USDT" at bounding box center [344, 116] width 11 height 6
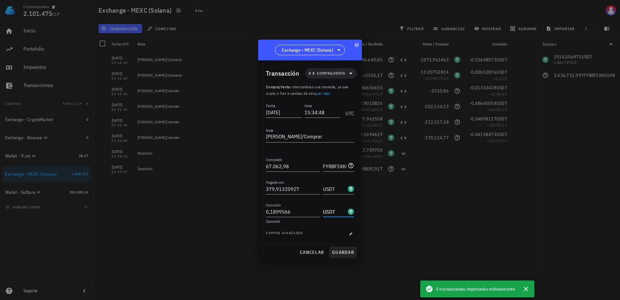
type input "USDT"
click at [347, 255] on span "guardar" at bounding box center [343, 252] width 22 height 6
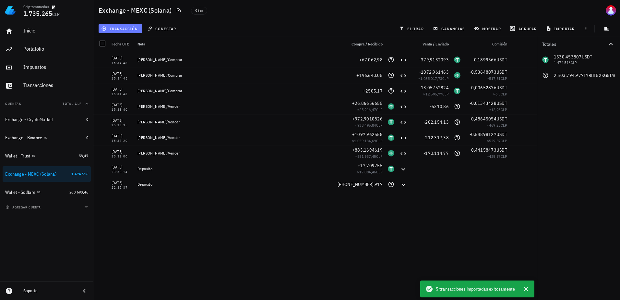
click at [124, 32] on button "transacción" at bounding box center [120, 28] width 43 height 9
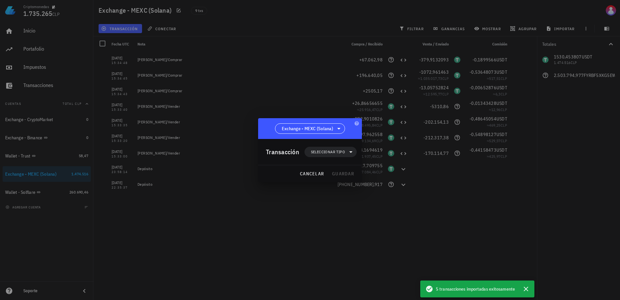
drag, startPoint x: 349, startPoint y: 158, endPoint x: 345, endPoint y: 152, distance: 6.6
click at [349, 158] on div "Transacción Seleccionar tipo" at bounding box center [311, 152] width 91 height 26
click at [345, 152] on span "Seleccionar tipo" at bounding box center [330, 152] width 44 height 10
click at [343, 165] on div "Compra/Venta" at bounding box center [333, 167] width 25 height 5
click at [390, 171] on div "Compra/Venta" at bounding box center [401, 169] width 39 height 5
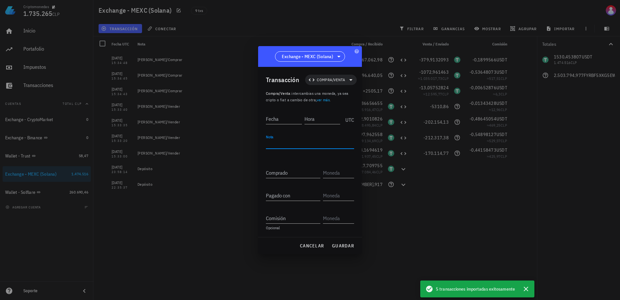
click at [288, 147] on textarea "Nota" at bounding box center [310, 143] width 88 height 10
paste textarea "[PERSON_NAME]/Comprar"
type textarea "[PERSON_NAME]/Comprar"
click at [277, 119] on input "Fecha" at bounding box center [284, 118] width 36 height 10
type input "[DATE]"
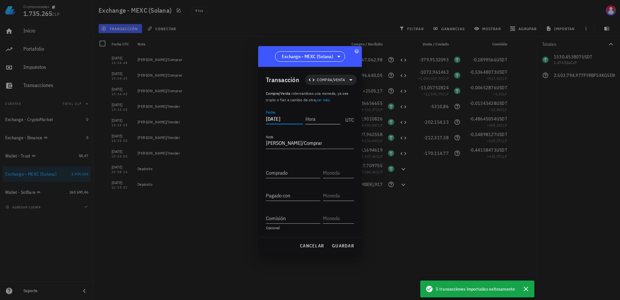
click at [322, 122] on input "Hora" at bounding box center [322, 118] width 35 height 10
type input "15:35:00"
click at [301, 172] on input "Comprado" at bounding box center [293, 172] width 54 height 10
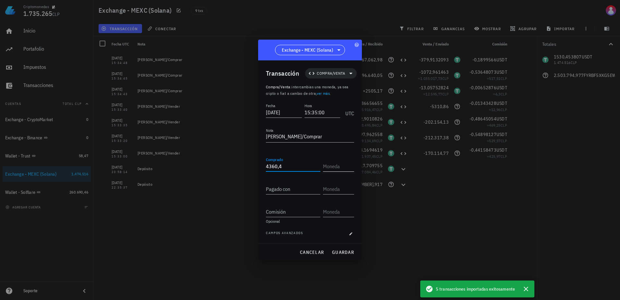
type input "4.360,4"
click at [335, 167] on input "text" at bounding box center [338, 166] width 30 height 10
paste input "FYRBF5XKG5EWKZ9PHVSPJELLUCWBICTPM3VVZCSIBONK"
type input "FYRBF5XKG5EWKZ9PHVSPJELLUCWBICTPM3VVZCSIBONK"
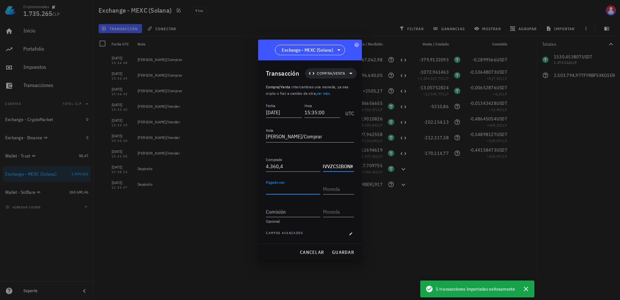
click at [286, 189] on div "Pagado con" at bounding box center [293, 189] width 54 height 10
type input "24,48434757"
click at [330, 190] on input "text" at bounding box center [338, 189] width 30 height 10
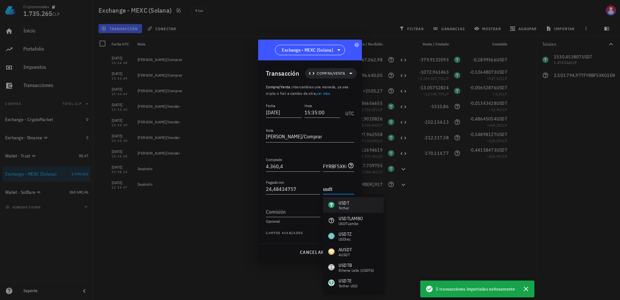
click at [351, 206] on div "USDT Tether" at bounding box center [353, 205] width 61 height 16
type input "USDT"
click at [292, 215] on input "Comisión" at bounding box center [293, 211] width 54 height 10
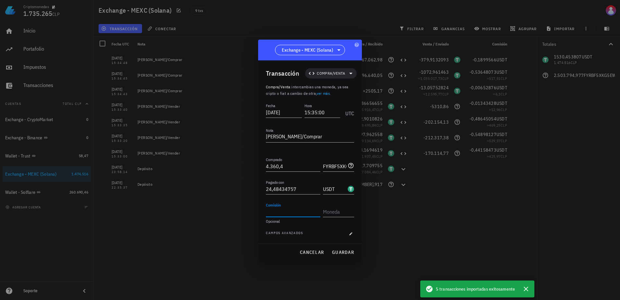
click at [300, 213] on input "Comisión" at bounding box center [293, 211] width 54 height 10
type input "0,01224217"
click at [341, 213] on input "text" at bounding box center [338, 211] width 30 height 10
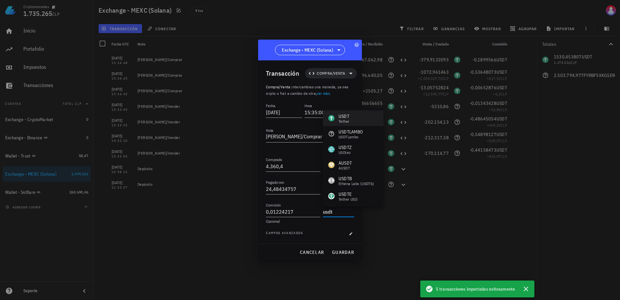
click at [352, 117] on div "USDT Tether" at bounding box center [353, 118] width 61 height 16
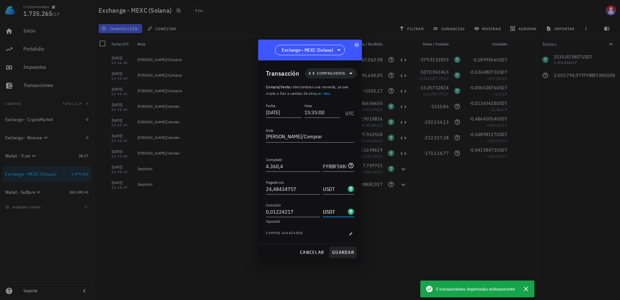
type input "USDT"
click at [342, 255] on span "guardar" at bounding box center [343, 252] width 22 height 6
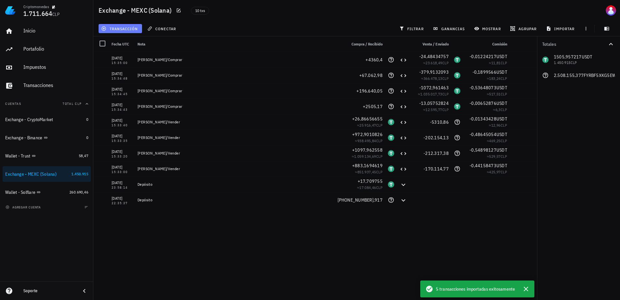
click at [126, 27] on span "transacción" at bounding box center [119, 28] width 35 height 5
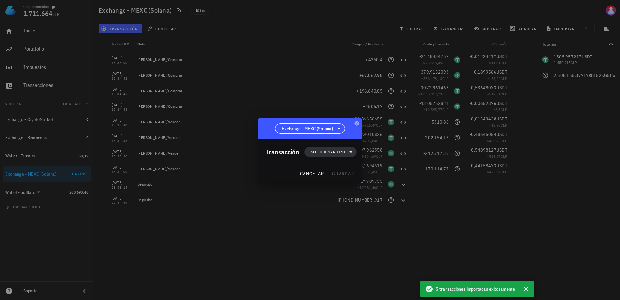
click at [334, 149] on span "Seleccionar tipo" at bounding box center [328, 152] width 34 height 6
click at [345, 164] on div "Compra/Venta" at bounding box center [334, 167] width 60 height 13
click at [395, 170] on div "Compra/Venta" at bounding box center [401, 169] width 39 height 5
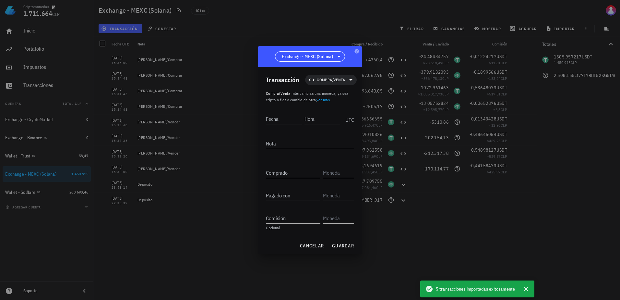
click at [313, 149] on div "Nota" at bounding box center [310, 147] width 88 height 18
click at [312, 148] on textarea "Nota" at bounding box center [310, 143] width 88 height 10
paste textarea "[PERSON_NAME]/Comprar"
type textarea "[PERSON_NAME]/Comprar"
click at [277, 120] on input "Fecha" at bounding box center [284, 118] width 36 height 10
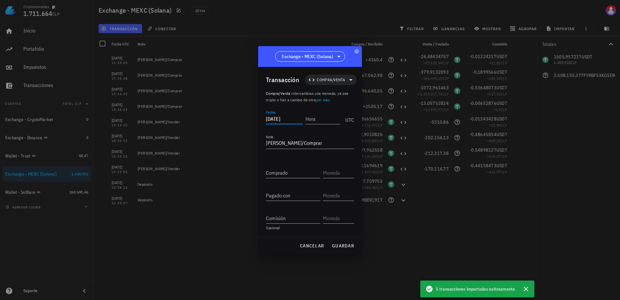
type input "[DATE]"
click at [318, 126] on div "Fecha [DATE] Hora UTC El campo "hora de la transacción" es obligatorio" at bounding box center [310, 120] width 88 height 25
click at [322, 120] on input "Hora" at bounding box center [322, 118] width 36 height 10
type input "15:35:06"
click at [305, 173] on input "Comprado" at bounding box center [293, 172] width 54 height 10
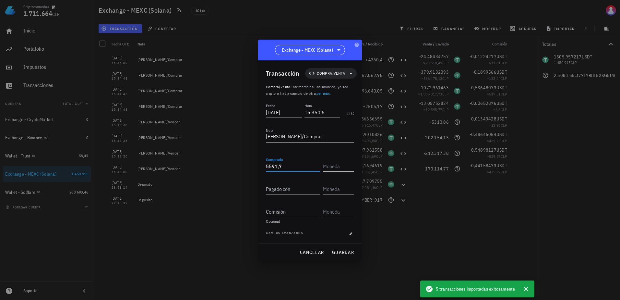
type input "5.591,7"
click at [332, 170] on input "text" at bounding box center [338, 166] width 30 height 10
paste input "FYRBF5XKG5EWKZ9PHVSPJELLUCWBICTPM3VVZCSIBONK"
type input "FYRBF5XKG5EWKZ9PHVSPJELLUCWBICTPM3VVZCSIBONK"
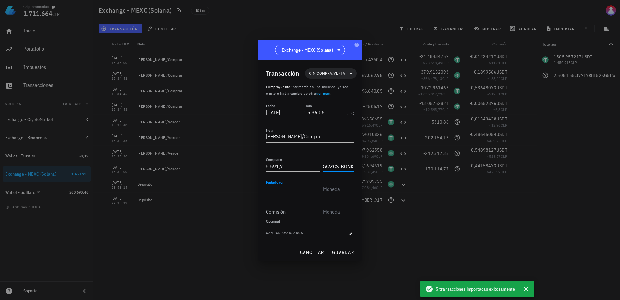
scroll to position [0, 0]
click at [288, 190] on input "Pagado con" at bounding box center [293, 189] width 54 height 10
type input "32,41805301"
click at [340, 184] on input "text" at bounding box center [338, 189] width 30 height 10
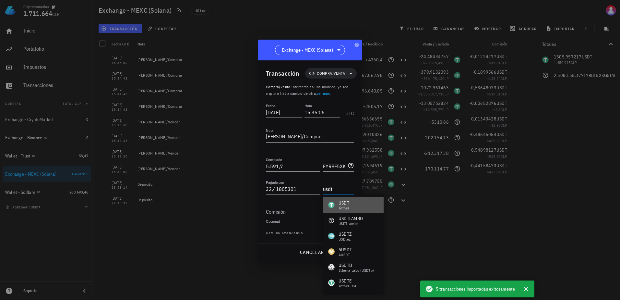
click at [347, 207] on div "Tether" at bounding box center [344, 208] width 11 height 4
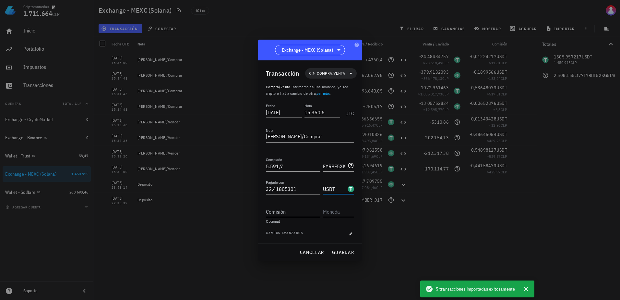
type input "USDT"
click at [304, 212] on input "Comisión" at bounding box center [293, 211] width 54 height 10
type input "0,01620902"
click at [328, 214] on input "text" at bounding box center [338, 211] width 30 height 10
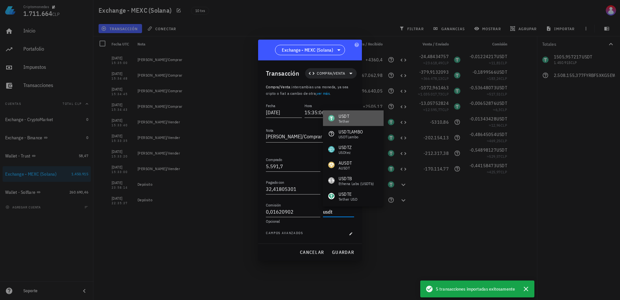
click at [354, 119] on div "USDT Tether" at bounding box center [353, 118] width 61 height 16
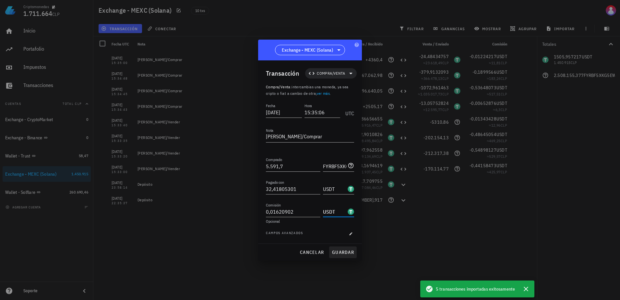
type input "USDT"
click at [339, 252] on span "guardar" at bounding box center [343, 252] width 22 height 6
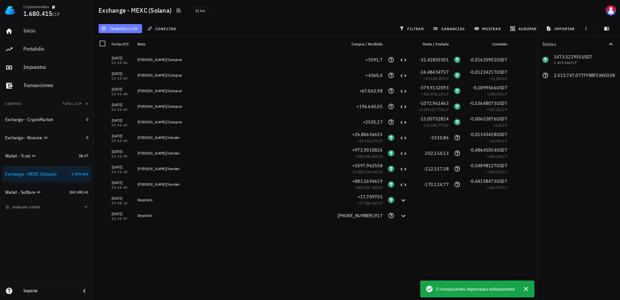
click at [126, 25] on button "transacción" at bounding box center [120, 28] width 43 height 9
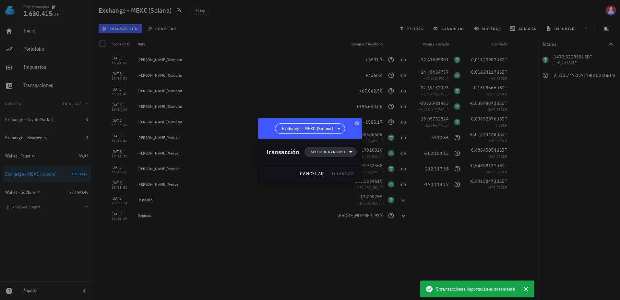
click at [342, 154] on span "Seleccionar tipo" at bounding box center [328, 152] width 34 height 6
click at [348, 171] on div "Compra/Venta" at bounding box center [334, 167] width 60 height 13
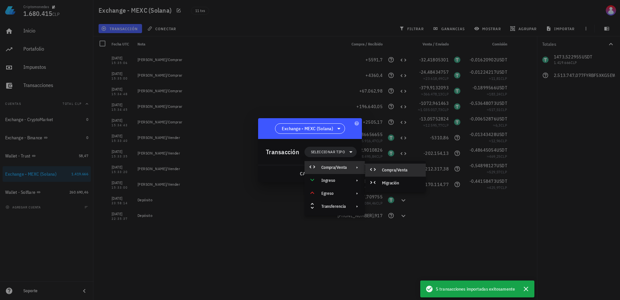
click at [387, 168] on div "Compra/Venta" at bounding box center [401, 169] width 39 height 5
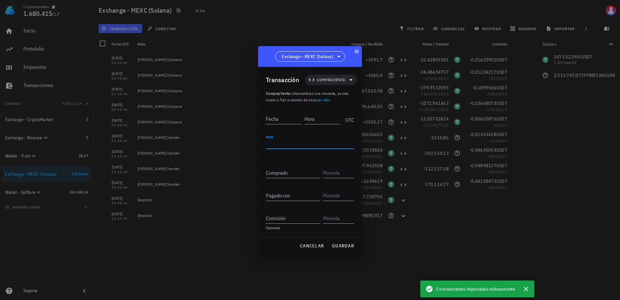
click at [287, 139] on textarea "Nota" at bounding box center [310, 143] width 88 height 10
click at [302, 144] on textarea "Nota" at bounding box center [310, 143] width 88 height 10
paste textarea "[PERSON_NAME]/Comprar"
type textarea "[PERSON_NAME]/Comprar"
click at [274, 121] on input "Fecha" at bounding box center [284, 118] width 36 height 10
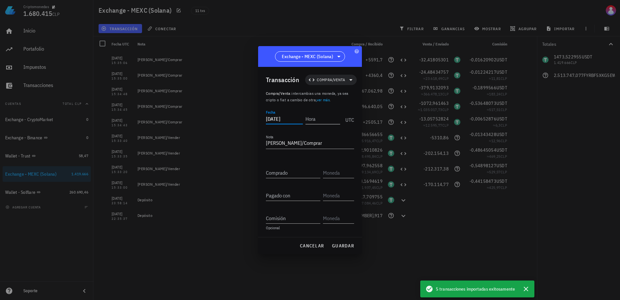
type input "[DATE]"
click at [317, 120] on input "Hora" at bounding box center [321, 118] width 37 height 10
type input "15:35:09"
click at [298, 173] on input "Comprado" at bounding box center [293, 172] width 54 height 10
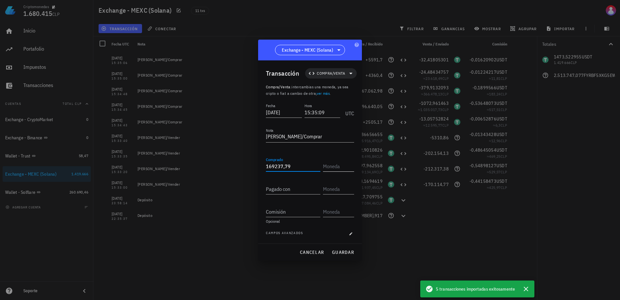
type input "169.237,79"
click at [344, 163] on input "text" at bounding box center [338, 166] width 30 height 10
paste input "FYRBF5XKG5EWKZ9PHVSPJELLUCWBICTPM3VVZCSIBONK"
type input "FYRBF5XKG5EWKZ9PHVSPJELLUCWBICTPM3VVZCSIBONK"
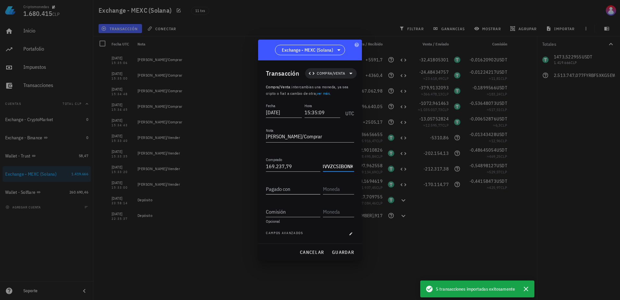
click at [296, 184] on input "Pagado con" at bounding box center [293, 189] width 54 height 10
type input "981,50338666"
click at [359, 194] on div "Transacción Compra/Venta Compra/Venta : intercambias una moneda, ya sea cripto …" at bounding box center [310, 151] width 104 height 183
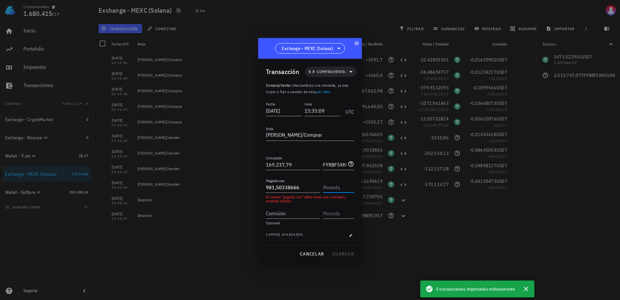
click at [348, 190] on input "text" at bounding box center [338, 187] width 30 height 10
click at [366, 198] on div "USDT Tether" at bounding box center [353, 203] width 61 height 16
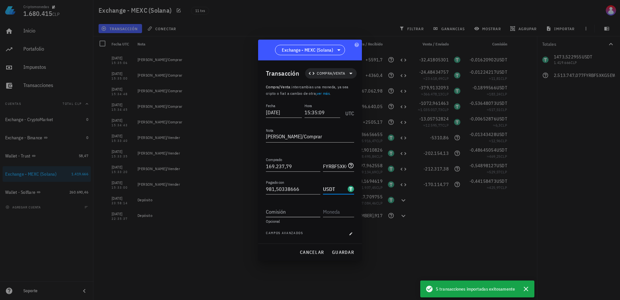
type input "USDT"
click at [290, 210] on input "Comisión" at bounding box center [293, 211] width 54 height 10
click at [288, 213] on input "Comisión" at bounding box center [293, 211] width 54 height 10
type input "0,49075169"
click at [336, 212] on input "text" at bounding box center [338, 211] width 30 height 10
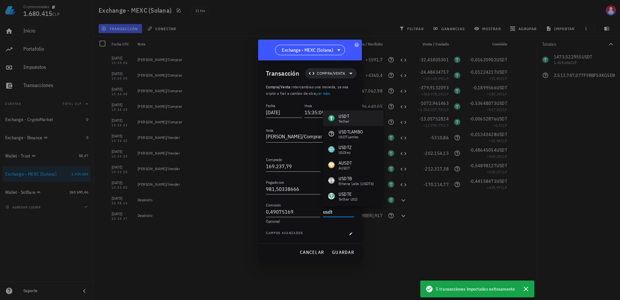
click at [351, 115] on div "USDT Tether" at bounding box center [353, 118] width 61 height 16
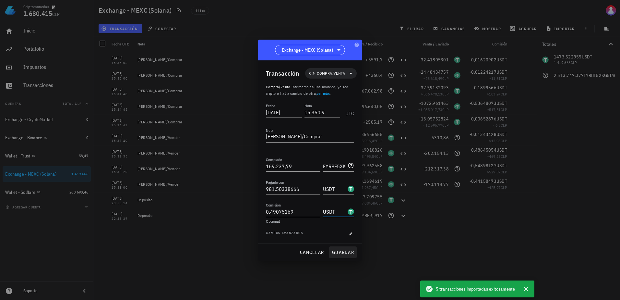
type input "USDT"
click at [337, 251] on span "guardar" at bounding box center [343, 252] width 22 height 6
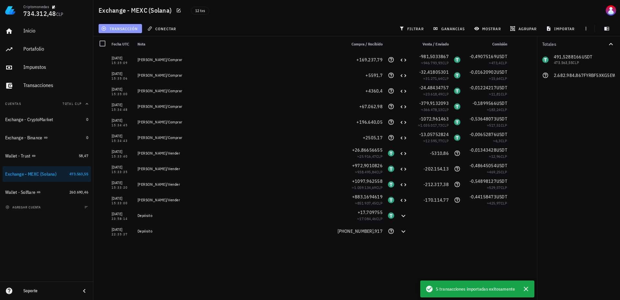
click at [129, 27] on span "transacción" at bounding box center [119, 28] width 35 height 5
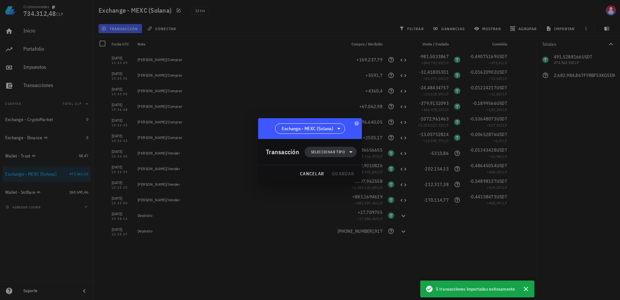
click at [314, 154] on span "Seleccionar tipo" at bounding box center [328, 152] width 34 height 6
click at [350, 174] on div "Ingreso" at bounding box center [334, 180] width 60 height 13
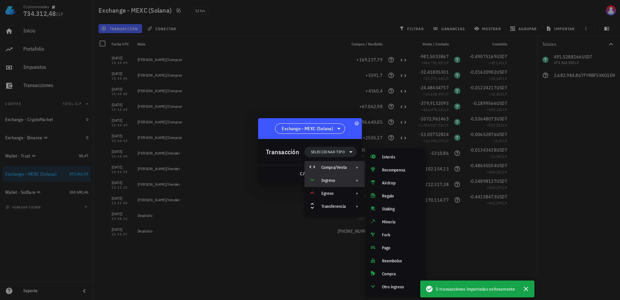
click at [350, 163] on div "Compra/Venta" at bounding box center [334, 167] width 60 height 13
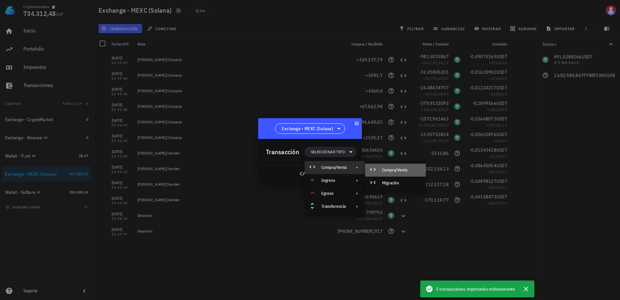
click at [384, 166] on div "Compra/Venta" at bounding box center [395, 169] width 61 height 13
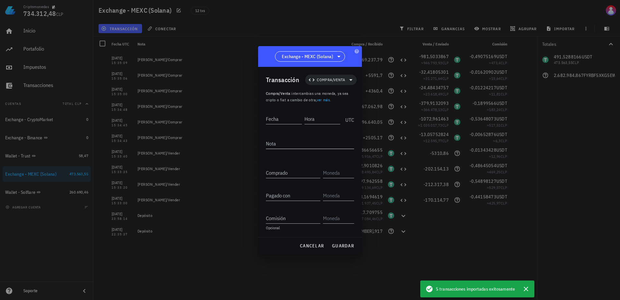
click at [299, 142] on textarea "Nota" at bounding box center [310, 143] width 88 height 10
paste textarea "[PERSON_NAME]/Comprar"
type textarea "[PERSON_NAME]/Comprar"
click at [283, 121] on input "Fecha" at bounding box center [284, 118] width 36 height 10
type input "[DATE]"
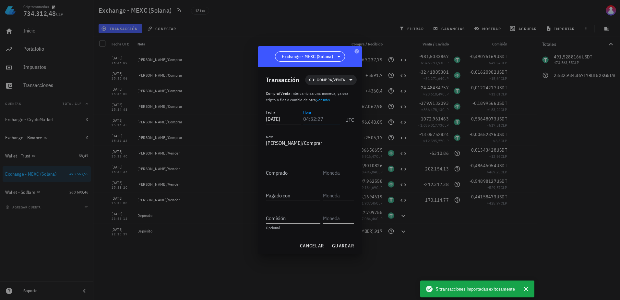
click at [320, 120] on input "Hora" at bounding box center [321, 118] width 37 height 10
type input "15:35:17"
click at [290, 183] on div at bounding box center [310, 182] width 88 height 5
click at [290, 174] on input "Comprado" at bounding box center [293, 172] width 54 height 10
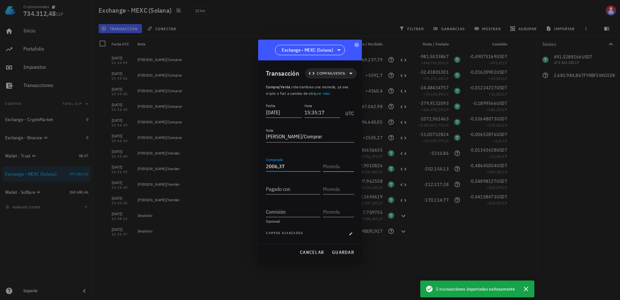
type input "2.006,37"
click at [327, 167] on input "text" at bounding box center [338, 166] width 30 height 10
paste input "FYRBF5XKG5EWKZ9PHVSPJELLUCWBICTPM3VVZCSIBONK"
type input "FYRBF5XKG5EWKZ9PHVSPJELLUCWBICTPM3VVZCSIBONK"
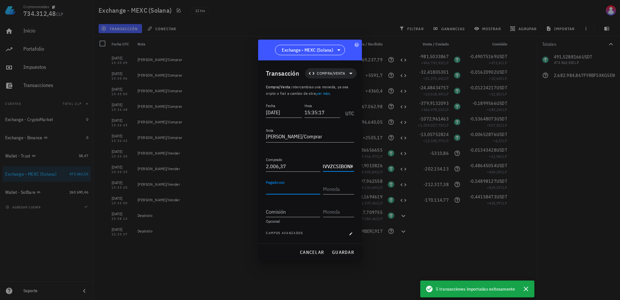
click at [288, 186] on input "Pagado con" at bounding box center [293, 189] width 54 height 10
type input "11,39116273"
click at [345, 187] on input "text" at bounding box center [338, 189] width 30 height 10
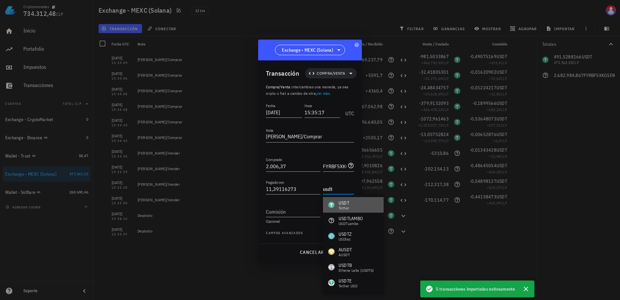
click at [348, 201] on div "USDT" at bounding box center [344, 202] width 11 height 6
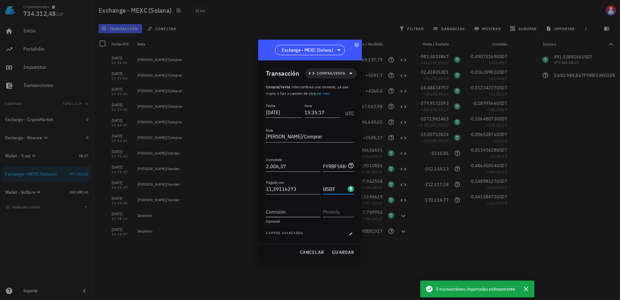
type input "USDT"
click at [299, 212] on input "Comisión" at bounding box center [293, 211] width 54 height 10
type input "0,00569558"
click at [322, 211] on div "Comisión 0,00569558" at bounding box center [294, 209] width 57 height 14
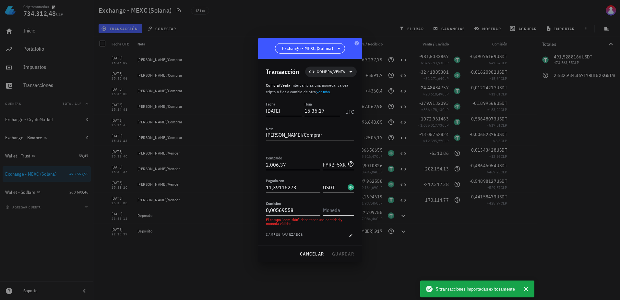
click at [328, 211] on input "text" at bounding box center [338, 210] width 30 height 10
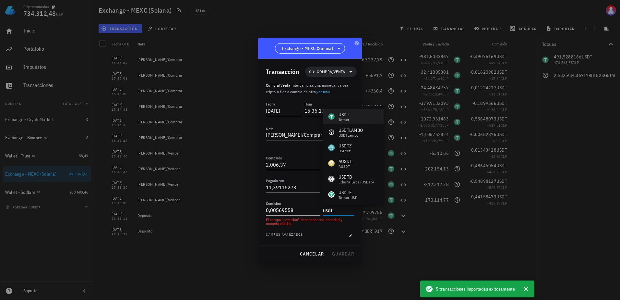
click at [350, 117] on div "USDT Tether" at bounding box center [353, 117] width 61 height 16
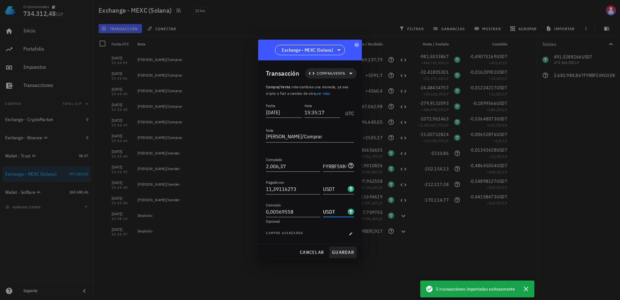
type input "USDT"
click at [344, 249] on span "guardar" at bounding box center [343, 252] width 22 height 6
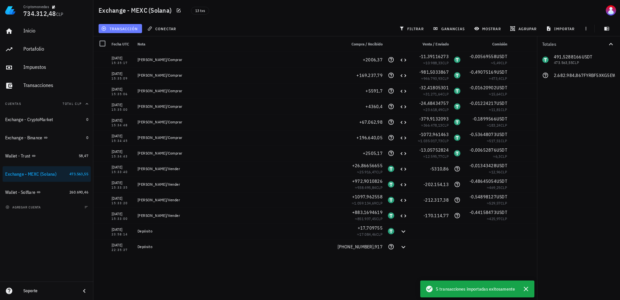
click at [124, 27] on span "transacción" at bounding box center [119, 28] width 35 height 5
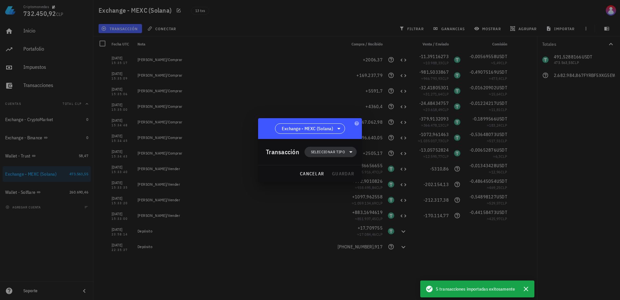
click at [312, 150] on span "Seleccionar tipo" at bounding box center [328, 152] width 34 height 6
click at [352, 164] on div "Compra/Venta" at bounding box center [334, 167] width 60 height 13
click at [381, 171] on div "Compra/Venta" at bounding box center [395, 169] width 61 height 13
click at [342, 152] on span "Seleccionar tipo" at bounding box center [328, 152] width 34 height 6
click at [343, 169] on div "Compra/Venta" at bounding box center [333, 167] width 25 height 5
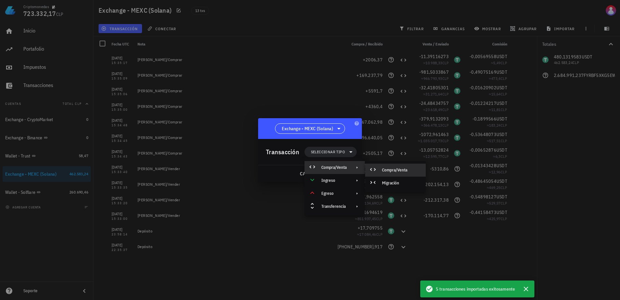
click at [391, 169] on div "Compra/Venta" at bounding box center [401, 169] width 39 height 5
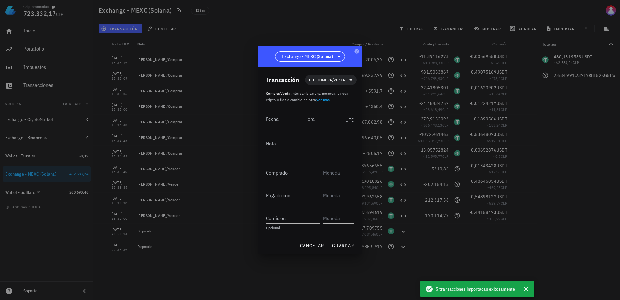
click at [269, 122] on input "Fecha" at bounding box center [284, 118] width 36 height 10
type input "[DATE]"
click at [322, 119] on input "Hora" at bounding box center [322, 118] width 35 height 10
type input "15:35:22"
click at [296, 146] on textarea "Nota" at bounding box center [310, 143] width 88 height 10
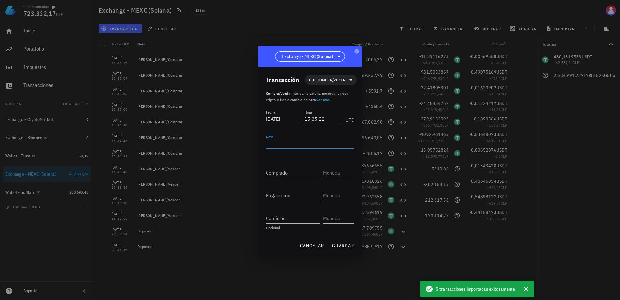
paste textarea "[PERSON_NAME]/Comprar"
type textarea "[PERSON_NAME]/Comprar"
click at [279, 171] on input "Comprado" at bounding box center [293, 172] width 54 height 10
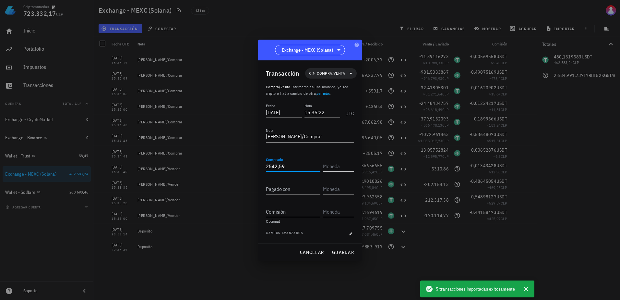
type input "2.542,59"
click at [337, 168] on input "text" at bounding box center [338, 166] width 30 height 10
paste input "FYRBF5XKG5EWKZ9PHVSPJELLUCWBICTPM3VVZCSIBONK"
type input "FYRBF5XKG5EWKZ9PHVSPJELLUCWBICTPM3VVZCSIBONK"
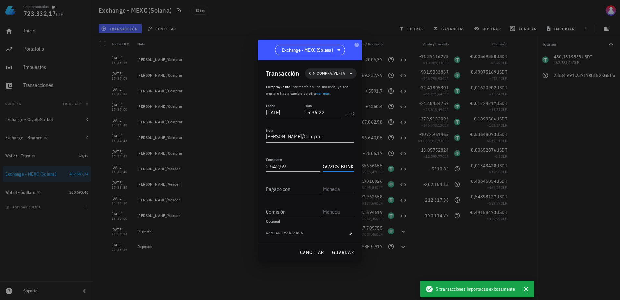
click at [290, 190] on input "Pagado con" at bounding box center [293, 189] width 54 height 10
type input "14,42565855"
click at [335, 192] on input "text" at bounding box center [338, 189] width 30 height 10
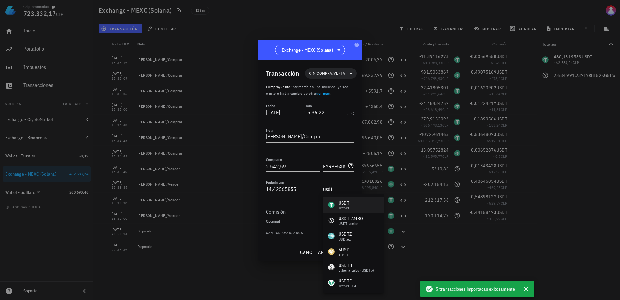
click at [340, 202] on div "USDT" at bounding box center [344, 202] width 11 height 6
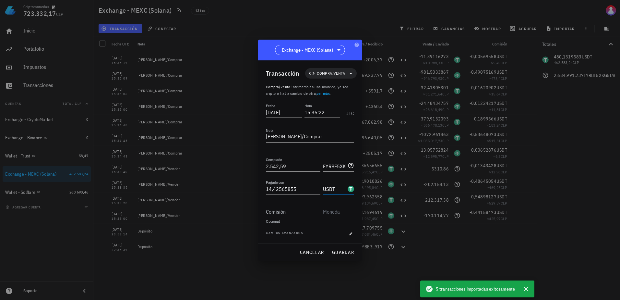
type input "USDT"
click at [289, 213] on input "Comisión" at bounding box center [293, 211] width 54 height 10
type input "0,00721282"
click at [352, 212] on input "text" at bounding box center [338, 211] width 30 height 10
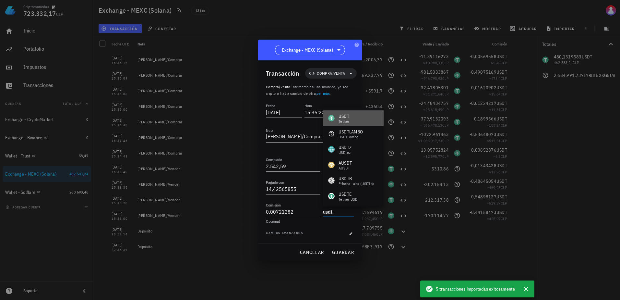
click at [344, 117] on div "USDT" at bounding box center [344, 116] width 11 height 6
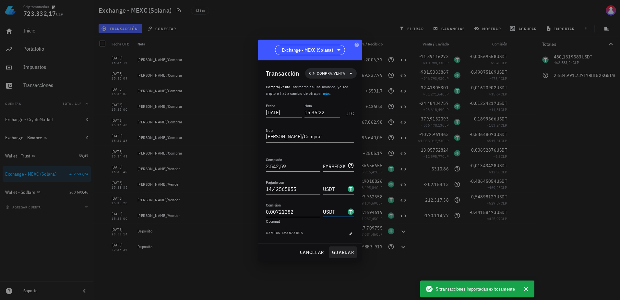
type input "USDT"
click at [343, 254] on span "guardar" at bounding box center [343, 252] width 22 height 6
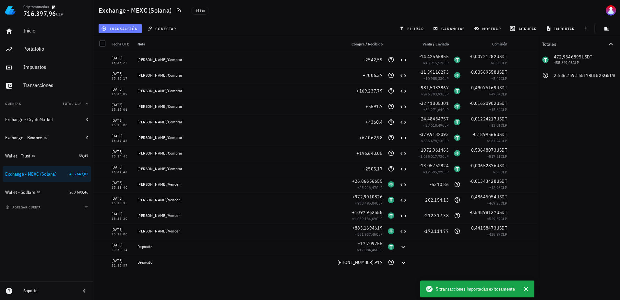
click at [120, 31] on button "transacción" at bounding box center [120, 28] width 43 height 9
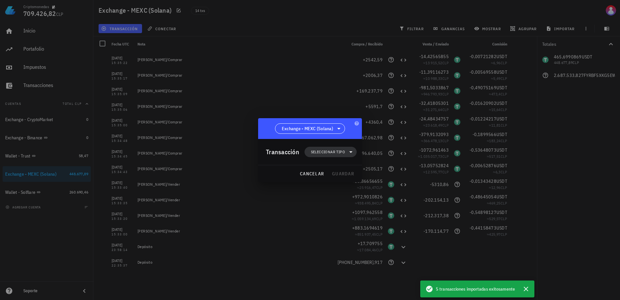
click at [323, 155] on span "Seleccionar tipo" at bounding box center [330, 152] width 44 height 10
click at [349, 167] on div "Compra/Venta" at bounding box center [334, 167] width 60 height 13
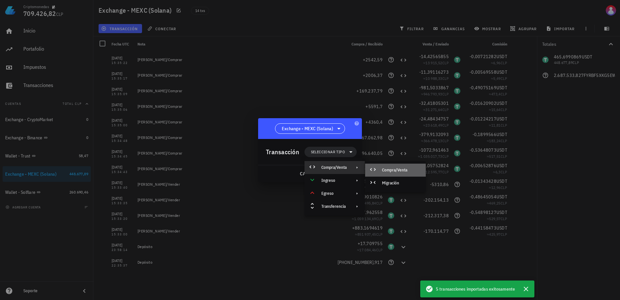
click at [387, 173] on div "Compra/Venta" at bounding box center [395, 169] width 61 height 13
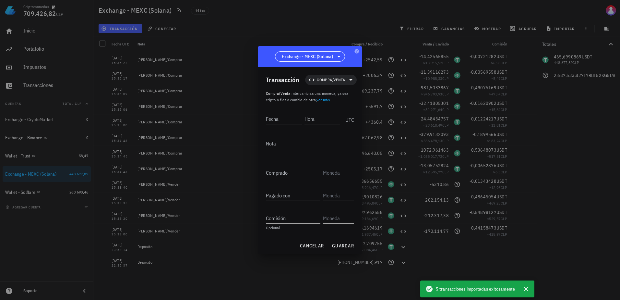
click at [285, 142] on textarea "Nota" at bounding box center [310, 143] width 88 height 10
paste textarea "[PERSON_NAME]/Comprar"
type textarea "[PERSON_NAME]/Comprar"
click at [273, 119] on input "Fecha" at bounding box center [284, 118] width 37 height 10
type input "[DATE]"
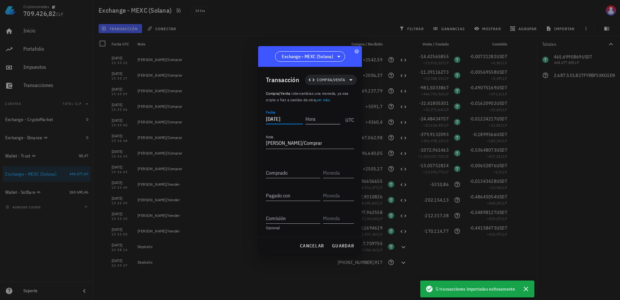
click at [326, 120] on input "Hora" at bounding box center [322, 118] width 35 height 10
type input "15:35:30"
click at [291, 172] on input "Comprado" at bounding box center [293, 172] width 54 height 10
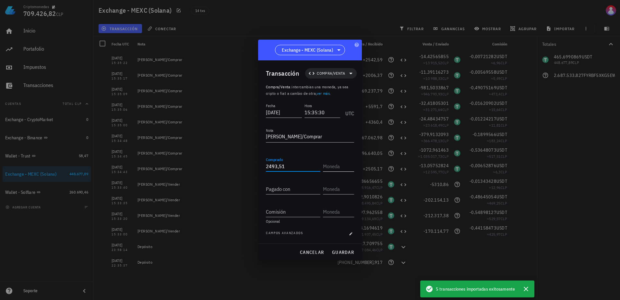
type input "2.493,51"
click at [335, 167] on input "text" at bounding box center [338, 166] width 30 height 10
paste input "FYRBF5XKG5EWKZ9PHVSPJELLUCWBICTPM3VVZCSIBONK"
type input "FYRBF5XKG5EWKZ9PHVSPJELLUCWBICTPM3VVZCSIBONK"
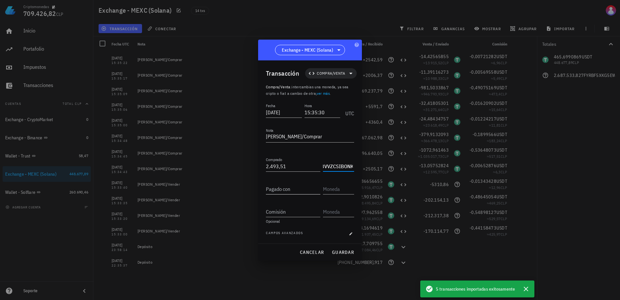
click at [287, 188] on input "Pagado con" at bounding box center [293, 189] width 54 height 10
type input "13,94922078"
click at [336, 196] on div "Pagado con 13,94922078" at bounding box center [310, 189] width 88 height 23
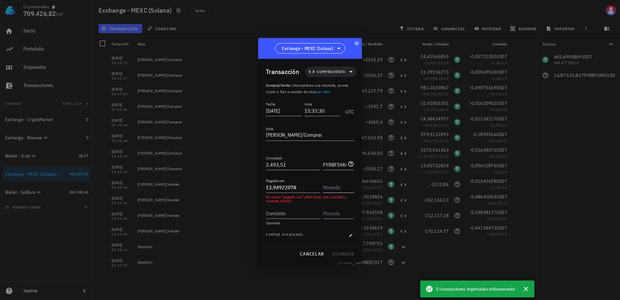
click at [338, 187] on input "text" at bounding box center [338, 187] width 30 height 10
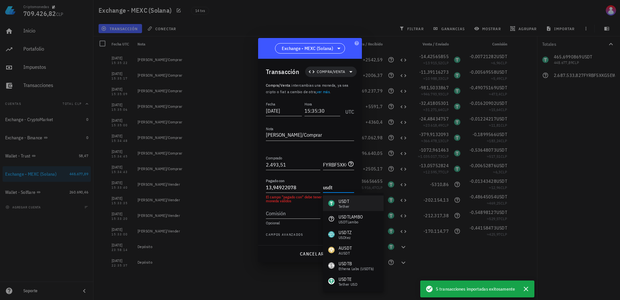
click at [347, 201] on div "USDT" at bounding box center [344, 201] width 11 height 6
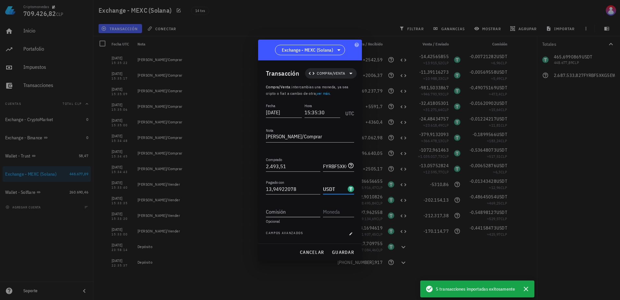
type input "USDT"
click at [276, 208] on div "Comisión" at bounding box center [293, 211] width 54 height 10
click at [276, 208] on input "Comisión" at bounding box center [293, 211] width 54 height 10
type input "0,00697461"
click at [349, 210] on input "text" at bounding box center [338, 211] width 30 height 10
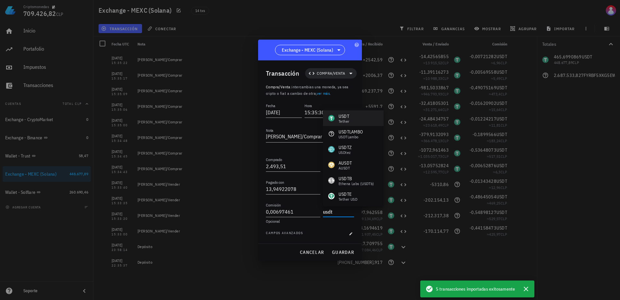
click at [351, 115] on div "USDT Tether" at bounding box center [353, 118] width 61 height 16
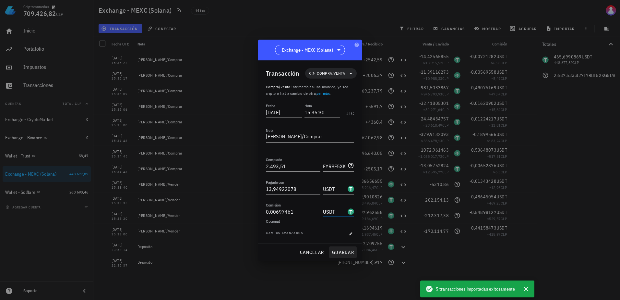
type input "USDT"
click at [341, 252] on span "guardar" at bounding box center [343, 252] width 22 height 6
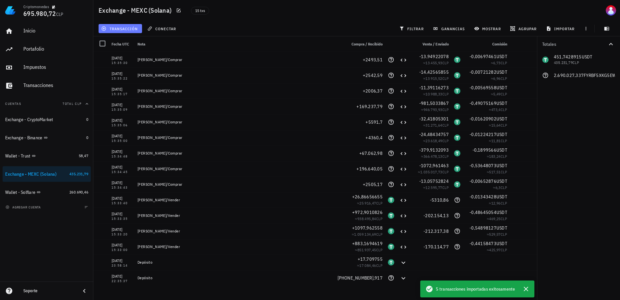
click at [126, 26] on span "transacción" at bounding box center [119, 28] width 35 height 5
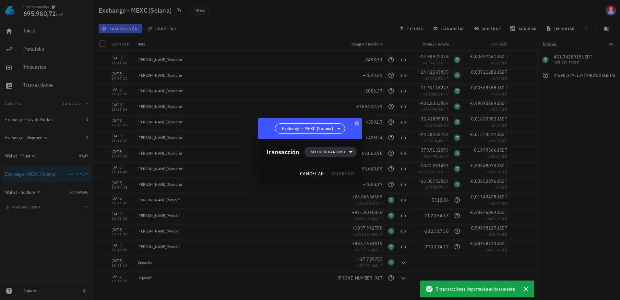
click at [325, 153] on span "Seleccionar tipo" at bounding box center [328, 152] width 34 height 6
click at [344, 162] on div "Compra/Venta" at bounding box center [334, 167] width 60 height 13
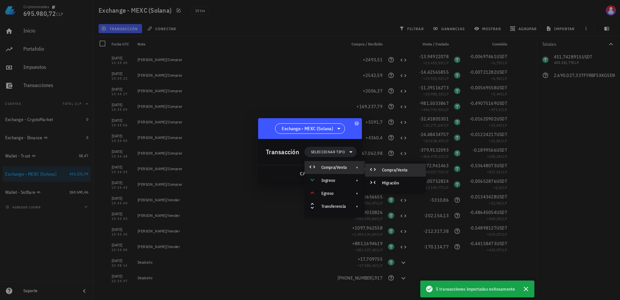
click at [385, 169] on div "Compra/Venta" at bounding box center [401, 169] width 39 height 5
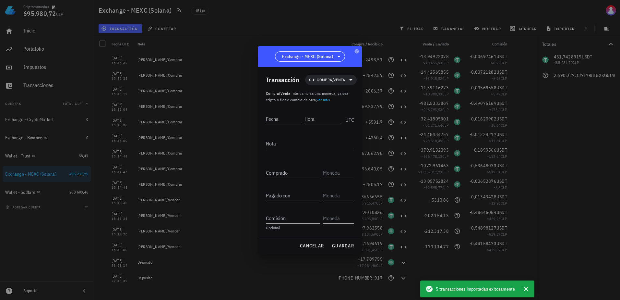
click at [291, 143] on textarea "Nota" at bounding box center [310, 143] width 88 height 10
paste textarea "[PERSON_NAME]/Comprar"
type textarea "[PERSON_NAME]/Comprar"
click at [279, 117] on input "Fecha" at bounding box center [284, 118] width 37 height 10
type input "[DATE]"
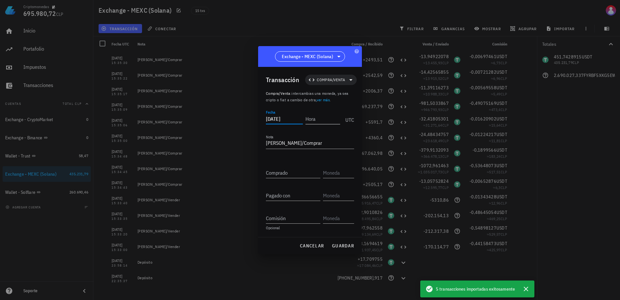
click at [313, 119] on input "Hora" at bounding box center [322, 118] width 35 height 10
type input "15:35:56"
click at [294, 172] on input "Comprado" at bounding box center [293, 172] width 54 height 10
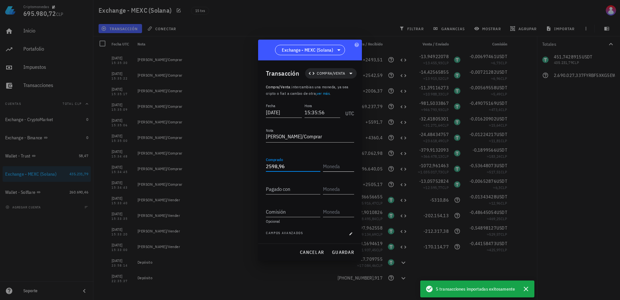
type input "2.598,96"
click at [350, 163] on input "text" at bounding box center [338, 166] width 30 height 10
paste input "FYRBF5XKG5EWKZ9PHVSPJELLUCWBICTPM3VVZCSIBONK"
type input "FYRBF5XKG5EWKZ9PHVSPJELLUCWBICTPM3VVZCSIBONK"
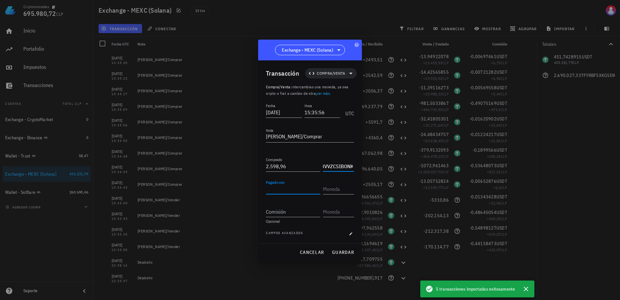
click at [284, 191] on input "Pagado con" at bounding box center [293, 189] width 54 height 10
type input "14,59849869"
click at [330, 191] on input "text" at bounding box center [338, 189] width 30 height 10
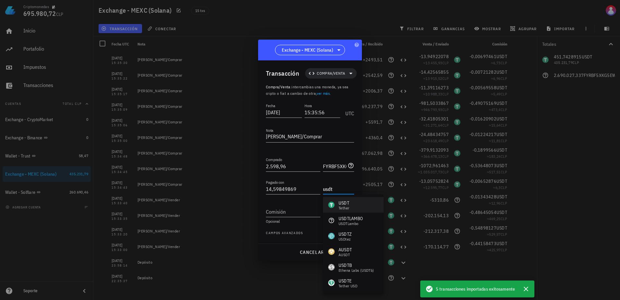
click at [337, 199] on div "USDT Tether" at bounding box center [353, 205] width 61 height 16
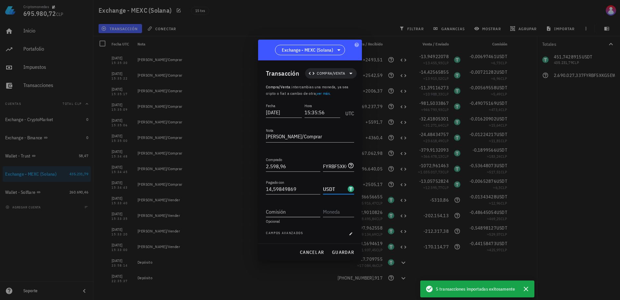
type input "USDT"
click at [304, 208] on input "Comisión" at bounding box center [293, 211] width 54 height 10
type input "0,00729924"
click at [336, 212] on input "text" at bounding box center [338, 211] width 30 height 10
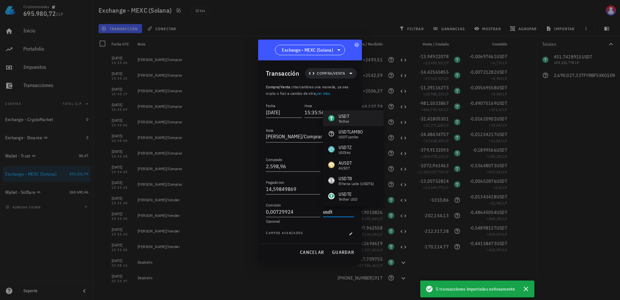
click at [350, 119] on div "USDT Tether" at bounding box center [353, 118] width 61 height 16
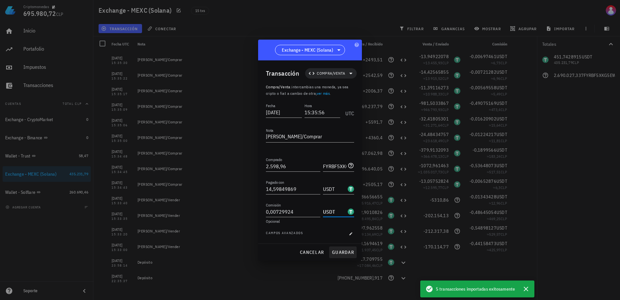
type input "USDT"
click at [336, 248] on button "guardar" at bounding box center [343, 252] width 28 height 12
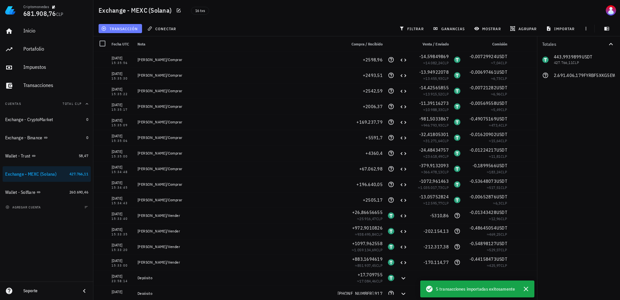
click at [122, 30] on span "transacción" at bounding box center [119, 28] width 35 height 5
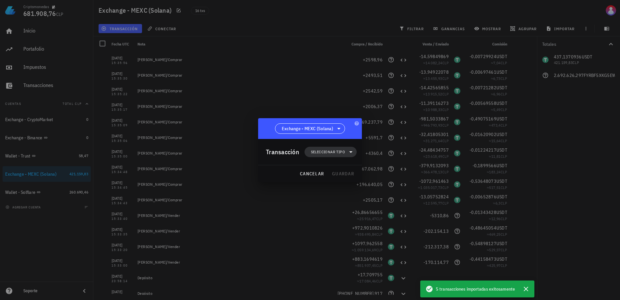
click at [339, 151] on span "Seleccionar tipo" at bounding box center [328, 152] width 34 height 6
click at [341, 169] on div "Compra/Venta" at bounding box center [333, 167] width 25 height 5
click at [391, 165] on div "Compra/Venta" at bounding box center [395, 169] width 61 height 13
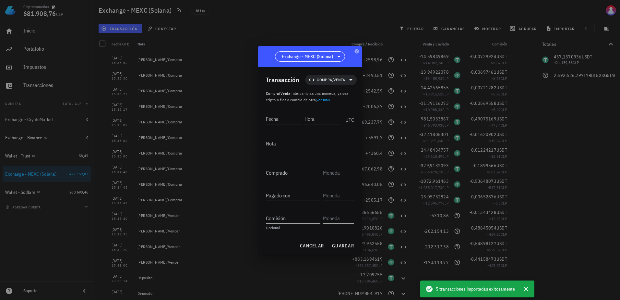
click at [289, 143] on textarea "Nota" at bounding box center [310, 143] width 88 height 10
click at [280, 144] on textarea "Nota" at bounding box center [310, 143] width 88 height 10
click at [278, 138] on textarea "Nota" at bounding box center [310, 143] width 88 height 10
drag, startPoint x: 306, startPoint y: 141, endPoint x: 243, endPoint y: 135, distance: 63.5
click at [243, 135] on div "Criptomonedas 681.908,76 CLP Inicio [GEOGRAPHIC_DATA] Impuestos [GEOGRAPHIC_DAT…" at bounding box center [310, 150] width 620 height 300
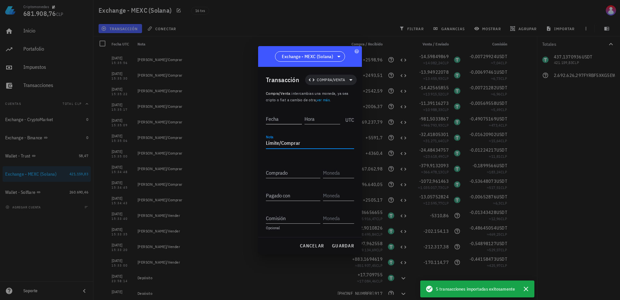
type textarea "Límite/Comprar"
click at [286, 119] on input "Fecha" at bounding box center [284, 118] width 36 height 10
type input "[DATE]"
click at [324, 118] on input "Hora" at bounding box center [321, 118] width 37 height 10
type input "15:36:41"
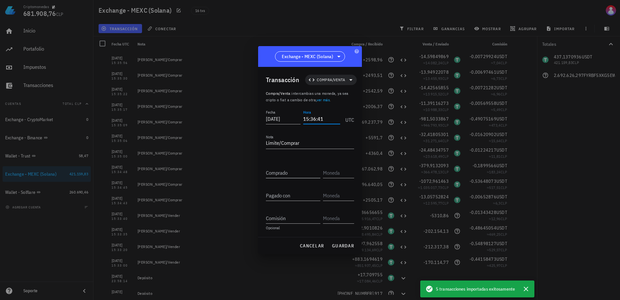
click at [300, 169] on input "Comprado" at bounding box center [293, 172] width 54 height 10
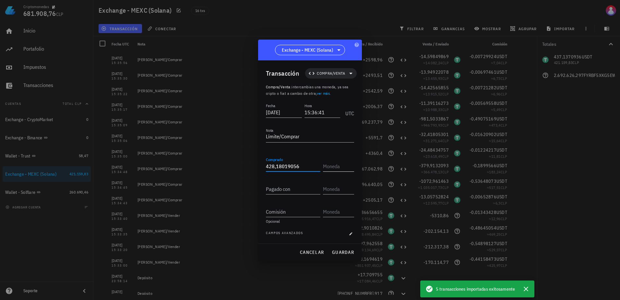
type input "428,18019056"
click at [336, 167] on input "text" at bounding box center [338, 166] width 30 height 10
paste input "FYRBF5XKG5EWKZ9PHVSPJELLUCWBICTPM3VVZCSIBONK"
type input "FYRBF5XKG5EWKZ9PHVSPJELLUCWBICTPM3VVZCSIBONK"
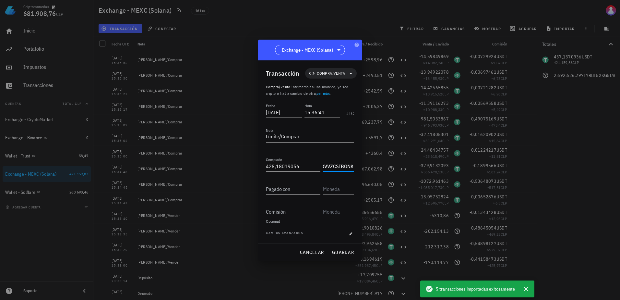
click at [290, 191] on input "Pagado con" at bounding box center [293, 189] width 54 height 10
drag, startPoint x: 266, startPoint y: 165, endPoint x: 313, endPoint y: 164, distance: 47.0
click at [313, 164] on input "428,18019056" at bounding box center [293, 166] width 54 height 10
click at [290, 190] on input "Pagado con" at bounding box center [293, 189] width 54 height 10
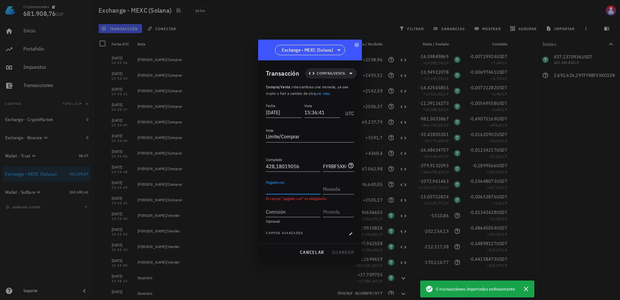
paste input "428,18019056"
type input "428,18019056"
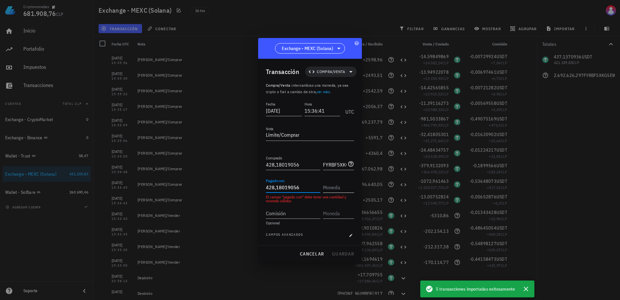
click at [342, 186] on input "text" at bounding box center [338, 187] width 30 height 10
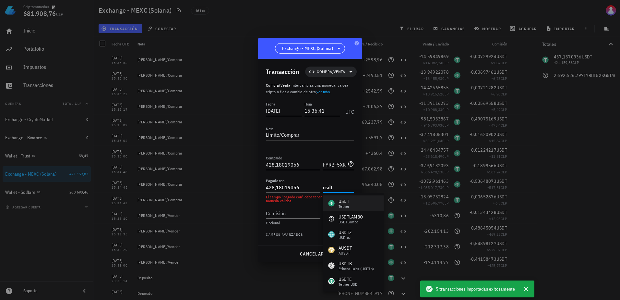
click at [342, 197] on div "USDT Tether" at bounding box center [353, 203] width 61 height 16
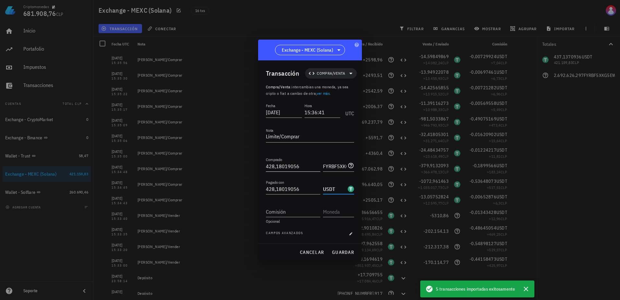
type input "USDT"
click at [292, 166] on input "428,18019056" at bounding box center [293, 166] width 54 height 10
drag, startPoint x: 306, startPoint y: 166, endPoint x: 262, endPoint y: 168, distance: 44.4
click at [262, 168] on div "Transacción Compra/Venta Compra/Venta : intercambias una moneda, ya sea cripto …" at bounding box center [310, 151] width 104 height 183
type input "78.092,32"
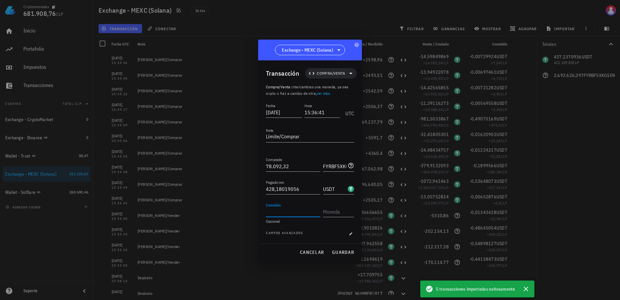
click at [286, 210] on input "Comisión" at bounding box center [293, 211] width 54 height 10
click at [345, 252] on span "guardar" at bounding box center [343, 252] width 22 height 6
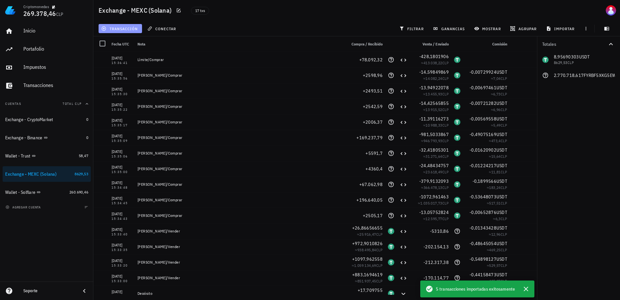
click at [131, 26] on span "transacción" at bounding box center [119, 28] width 35 height 5
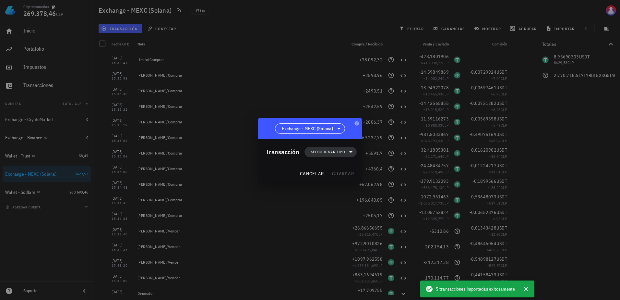
click at [317, 153] on span "Seleccionar tipo" at bounding box center [328, 152] width 34 height 6
click at [335, 168] on div "Compra/Venta" at bounding box center [333, 167] width 25 height 5
click at [386, 172] on div "Compra/Venta" at bounding box center [401, 169] width 39 height 5
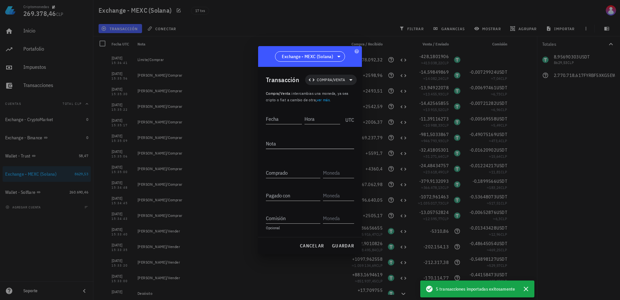
click at [293, 144] on textarea "Nota" at bounding box center [310, 143] width 88 height 10
type textarea "Límite/Vender"
click at [273, 121] on input "Fecha" at bounding box center [284, 118] width 36 height 10
type input "[DATE]"
click at [331, 123] on input "Hora" at bounding box center [322, 118] width 35 height 10
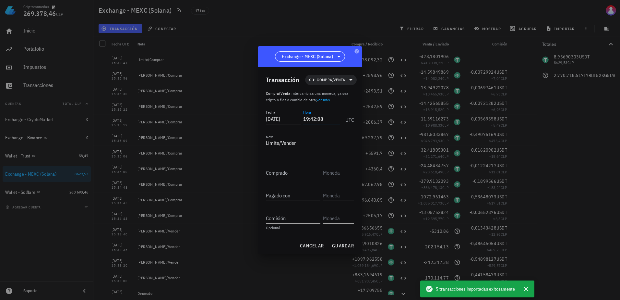
type input "19:42:08"
click at [288, 172] on input "Comprado" at bounding box center [293, 172] width 54 height 10
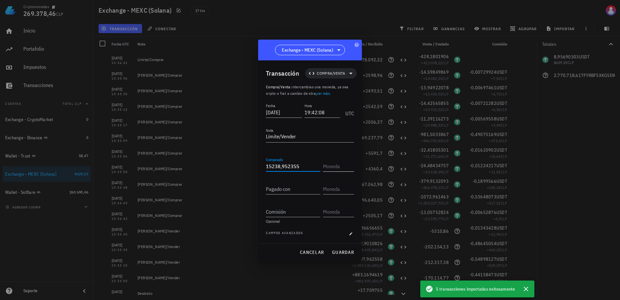
type input "15.238,952355"
click at [331, 166] on input "text" at bounding box center [338, 166] width 30 height 10
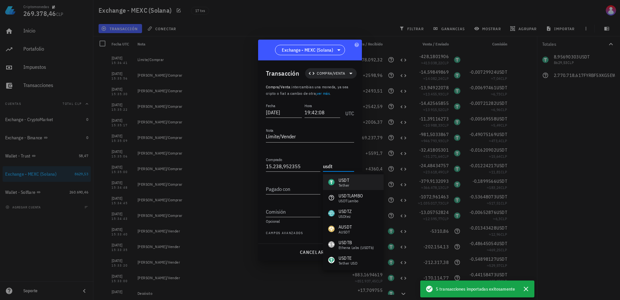
click at [340, 181] on div "USDT" at bounding box center [344, 180] width 11 height 6
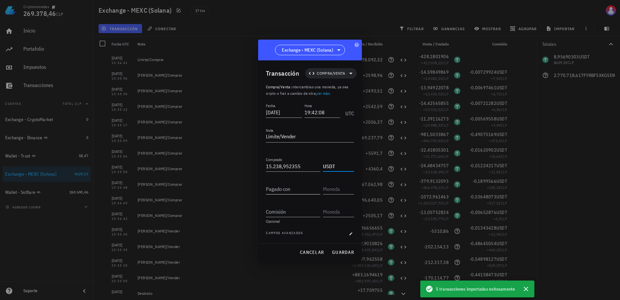
type input "USDT"
click at [292, 186] on input "Pagado con" at bounding box center [293, 189] width 54 height 10
type input "2.770.718,617"
click at [338, 188] on input "text" at bounding box center [338, 189] width 30 height 10
paste input "FYRBF5XKG5EWKZ9PHVSPJELLUCWBICTPM3VVZCSIBONK"
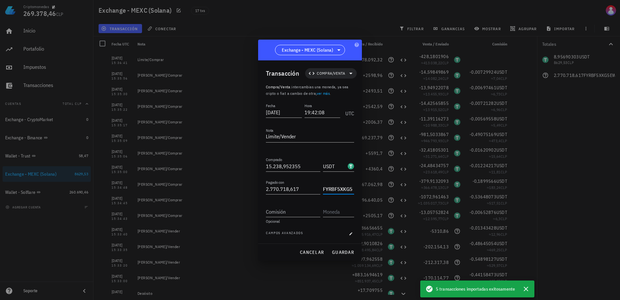
scroll to position [0, 100]
type input "FYRBF5XKG5EWKZ9PHVSPJELLUCWBICTPM3VVZCSIBONK"
click at [291, 211] on input "Comisión" at bounding box center [293, 211] width 54 height 10
click at [347, 254] on span "guardar" at bounding box center [343, 252] width 22 height 6
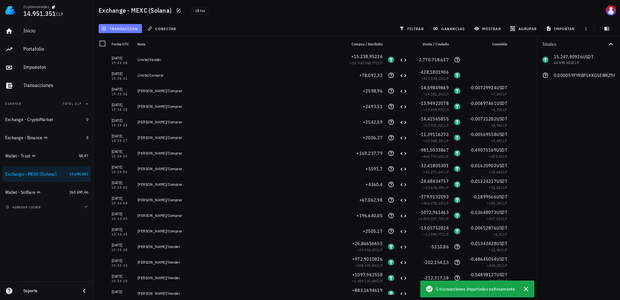
click at [116, 32] on button "transacción" at bounding box center [120, 28] width 43 height 9
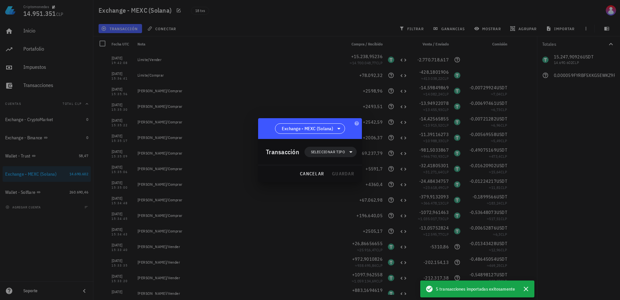
click at [328, 146] on div "Transacción Seleccionar tipo" at bounding box center [311, 152] width 91 height 26
click at [333, 157] on div "Transacción Seleccionar tipo" at bounding box center [311, 152] width 91 height 26
click at [331, 153] on span "Seleccionar tipo" at bounding box center [328, 152] width 34 height 6
click at [347, 170] on div "Compra/Venta" at bounding box center [334, 167] width 60 height 13
click at [381, 170] on div "Compra/Venta" at bounding box center [395, 169] width 61 height 13
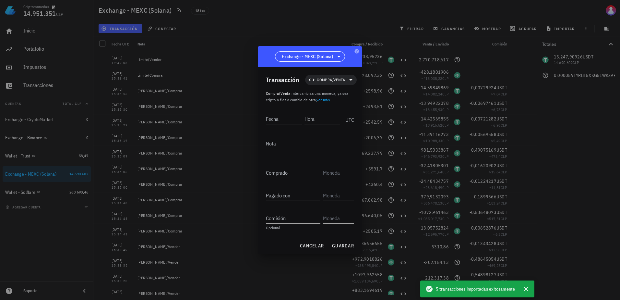
click at [280, 145] on textarea "Nota" at bounding box center [310, 143] width 88 height 10
type textarea "K"
click at [282, 116] on input "Fecha" at bounding box center [284, 118] width 37 height 10
click at [318, 122] on input "Hora" at bounding box center [321, 118] width 37 height 10
click at [295, 170] on input "Comprado" at bounding box center [293, 172] width 54 height 10
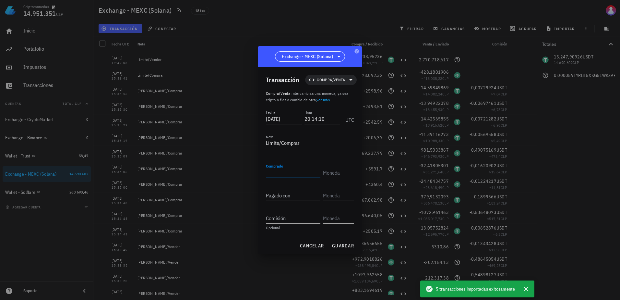
click at [295, 170] on input "Comprado" at bounding box center [293, 172] width 54 height 10
click at [297, 169] on input "Comprado" at bounding box center [293, 172] width 54 height 10
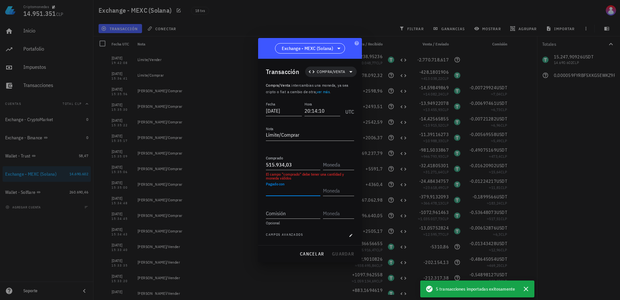
click at [304, 187] on input "Pagado con" at bounding box center [293, 190] width 54 height 10
click at [335, 165] on input "text" at bounding box center [338, 164] width 30 height 10
paste input "FYRBF5XKG5EWKZ9PHVSPJELLUCWBICTPM3VVZCSIBONK"
click at [287, 187] on div "Pagado con" at bounding box center [293, 190] width 54 height 10
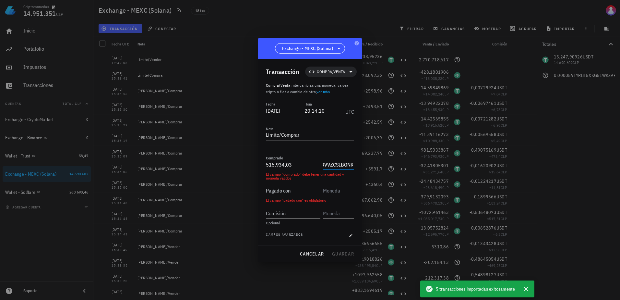
scroll to position [0, 0]
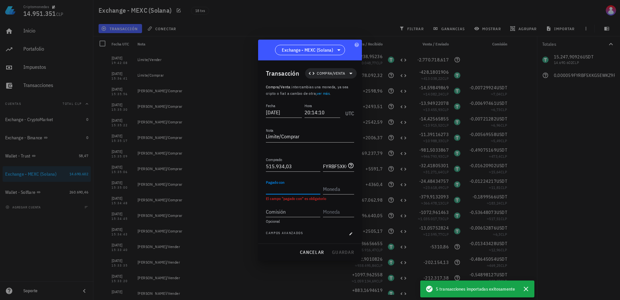
click at [295, 191] on input "Pagado con" at bounding box center [293, 189] width 54 height 10
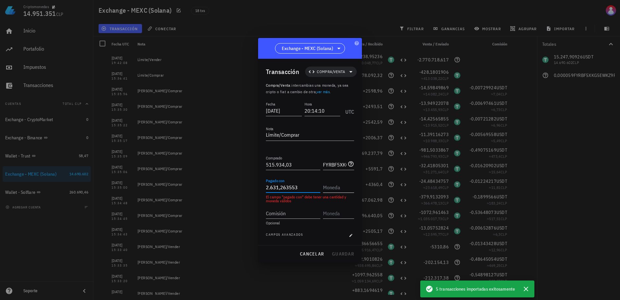
click at [335, 188] on input "text" at bounding box center [338, 187] width 30 height 10
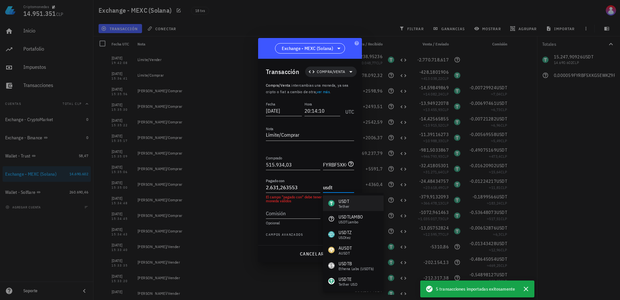
click at [345, 207] on div "Tether" at bounding box center [344, 206] width 11 height 4
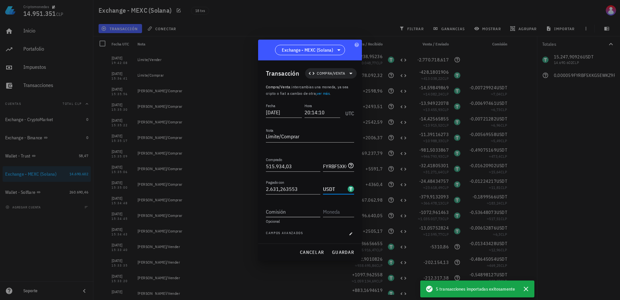
click at [292, 215] on input "Comisión" at bounding box center [293, 211] width 54 height 10
click at [346, 253] on span "guardar" at bounding box center [343, 252] width 22 height 6
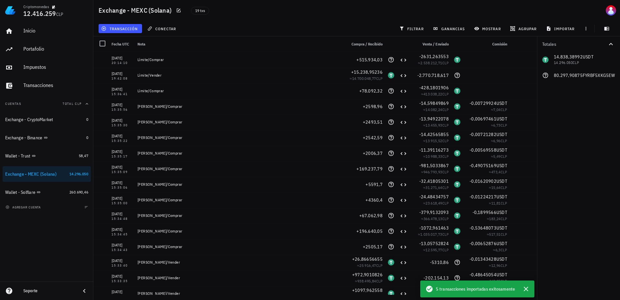
click at [122, 34] on div "transacción conectar filtrar ganancias mostrar [GEOGRAPHIC_DATA] importar" at bounding box center [356, 29] width 519 height 16
click at [124, 30] on span "transacción" at bounding box center [119, 28] width 35 height 5
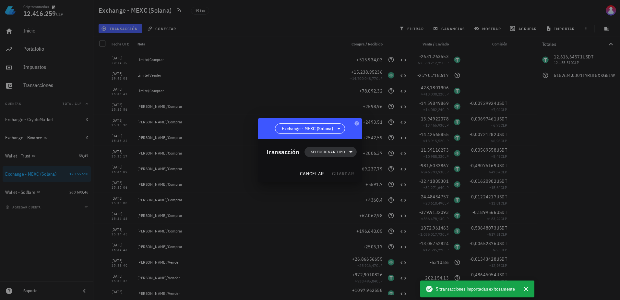
click at [345, 153] on span "Seleccionar tipo" at bounding box center [330, 152] width 44 height 10
click at [351, 164] on div "Compra/Venta" at bounding box center [334, 167] width 60 height 13
click at [387, 170] on div "Compra/Venta" at bounding box center [401, 169] width 39 height 5
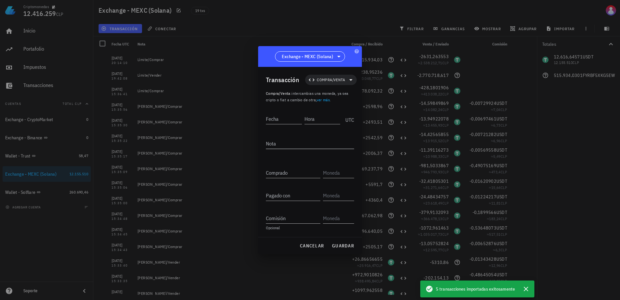
click at [309, 142] on textarea "Nota" at bounding box center [310, 143] width 88 height 10
click at [288, 120] on input "Fecha" at bounding box center [284, 118] width 36 height 10
click at [326, 122] on input "Hora" at bounding box center [321, 118] width 37 height 10
click at [298, 176] on input "Comprado" at bounding box center [293, 172] width 54 height 10
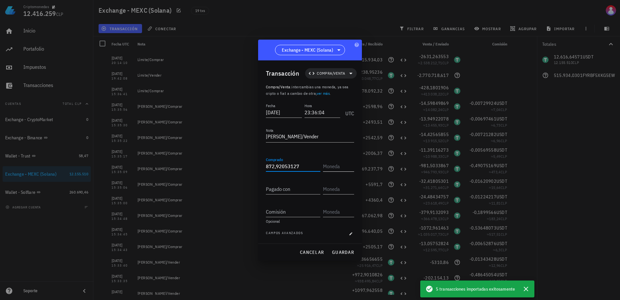
click at [330, 167] on input "text" at bounding box center [338, 166] width 30 height 10
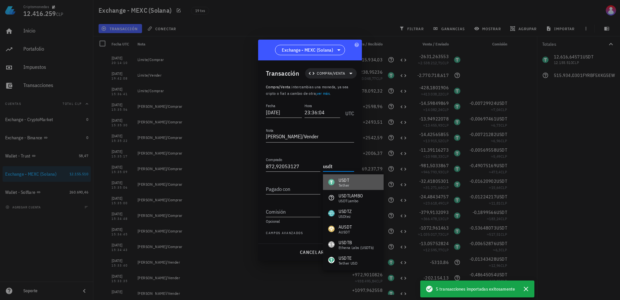
click at [342, 180] on div "USDT" at bounding box center [344, 180] width 11 height 6
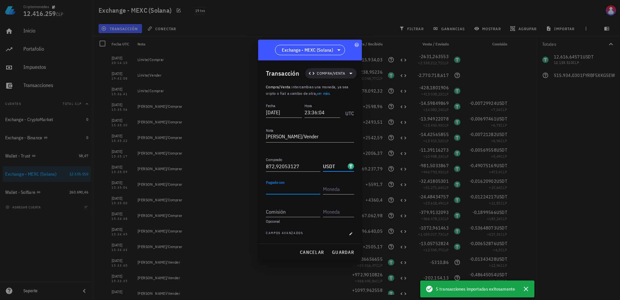
click at [292, 188] on input "Pagado con" at bounding box center [293, 189] width 54 height 10
click at [336, 191] on input "text" at bounding box center [338, 189] width 30 height 10
paste input "FYRBF5XKG5EWKZ9PHVSPJELLUCWBICTPM3VVZCSIBONK"
click at [276, 190] on input "154028" at bounding box center [293, 189] width 54 height 10
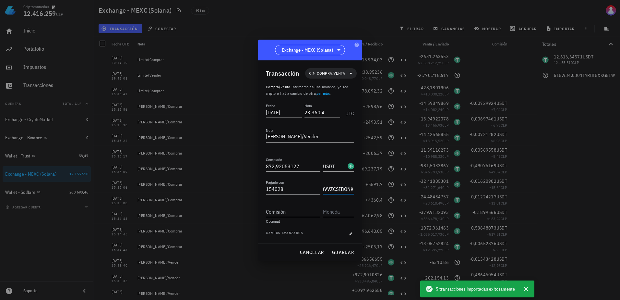
scroll to position [0, 0]
click at [280, 213] on input "Comisión" at bounding box center [293, 211] width 54 height 10
click at [342, 213] on input "text" at bounding box center [338, 211] width 30 height 10
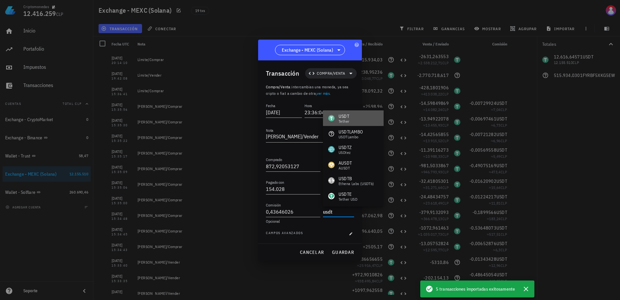
click at [358, 115] on div "USDT Tether" at bounding box center [353, 118] width 61 height 16
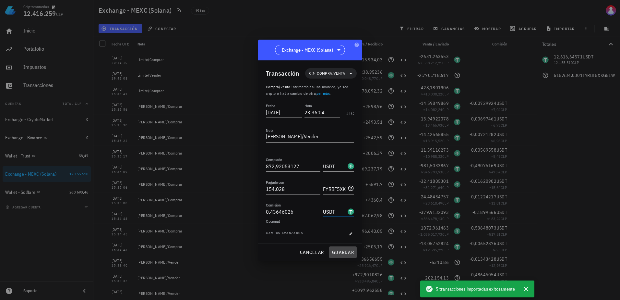
click at [350, 250] on span "guardar" at bounding box center [343, 252] width 22 height 6
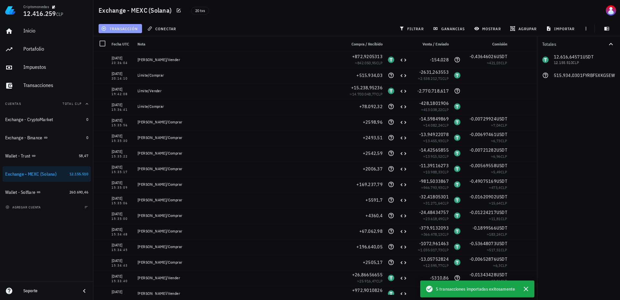
click at [130, 29] on span "transacción" at bounding box center [119, 28] width 35 height 5
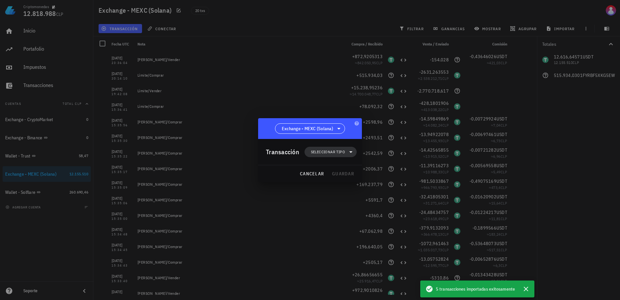
click at [326, 148] on span "Seleccionar tipo" at bounding box center [330, 152] width 44 height 10
click at [357, 164] on div "Compra/Venta" at bounding box center [334, 167] width 60 height 13
click at [381, 171] on div "Compra/Venta" at bounding box center [395, 169] width 61 height 13
click at [339, 151] on span "Seleccionar tipo" at bounding box center [328, 152] width 34 height 6
click at [335, 174] on div "Ingreso" at bounding box center [334, 180] width 60 height 13
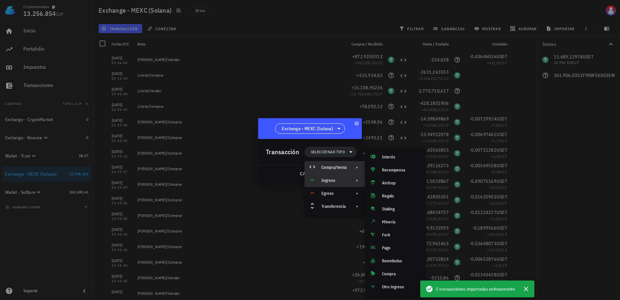
click at [334, 169] on div "Compra/Venta" at bounding box center [333, 167] width 25 height 5
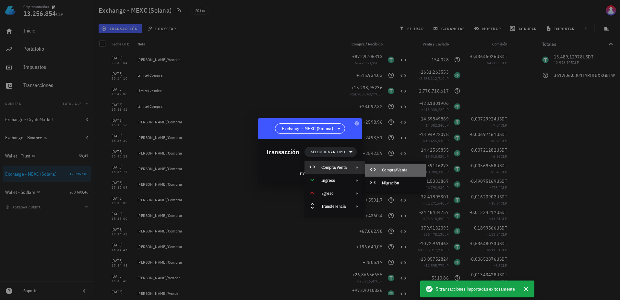
click at [376, 169] on icon at bounding box center [373, 169] width 8 height 8
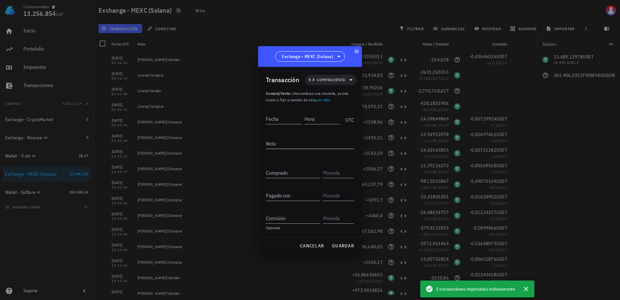
click at [290, 144] on textarea "Nota" at bounding box center [310, 143] width 88 height 10
click at [286, 120] on input "Fecha" at bounding box center [284, 118] width 36 height 10
click at [319, 121] on input "Hora" at bounding box center [322, 118] width 35 height 10
click at [300, 175] on input "Comprado" at bounding box center [293, 172] width 54 height 10
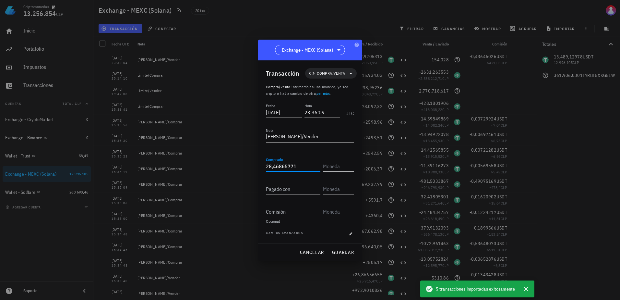
click at [344, 166] on input "text" at bounding box center [338, 166] width 30 height 10
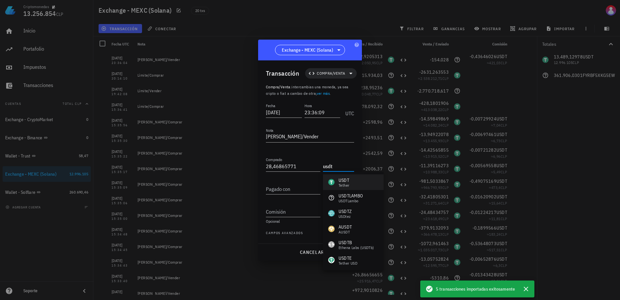
click at [345, 178] on div "USDT" at bounding box center [344, 180] width 11 height 6
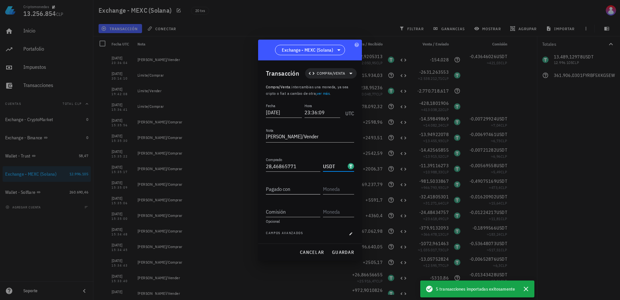
click at [292, 185] on input "Pagado con" at bounding box center [293, 189] width 54 height 10
click at [358, 194] on div "Transacción Compra/Venta Compra/Venta : intercambias una moneda, ya sea cripto …" at bounding box center [310, 151] width 104 height 183
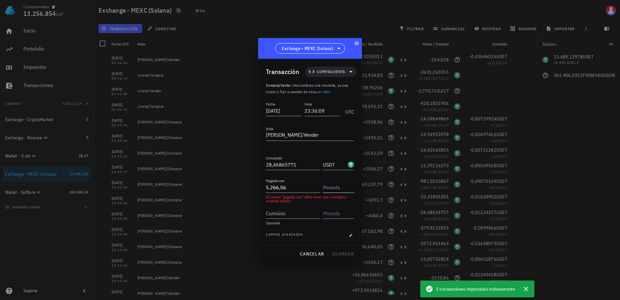
click at [352, 191] on input "text" at bounding box center [338, 187] width 30 height 10
paste input "FYRBF5XKG5EWKZ9PHVSPJELLUCWBICTPM3VVZCSIBONK"
click at [306, 215] on input "Comisión" at bounding box center [293, 213] width 54 height 10
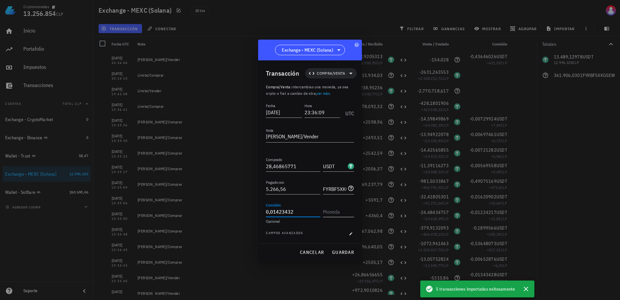
click at [329, 214] on input "text" at bounding box center [338, 211] width 30 height 10
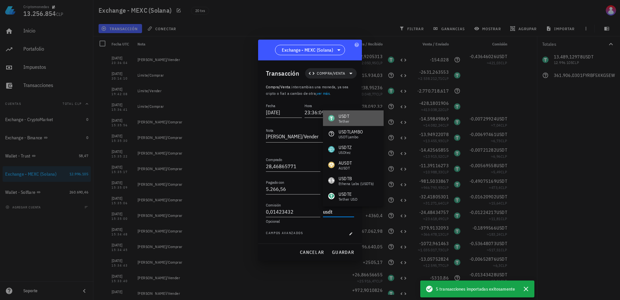
click at [347, 118] on div "USDT" at bounding box center [344, 116] width 11 height 6
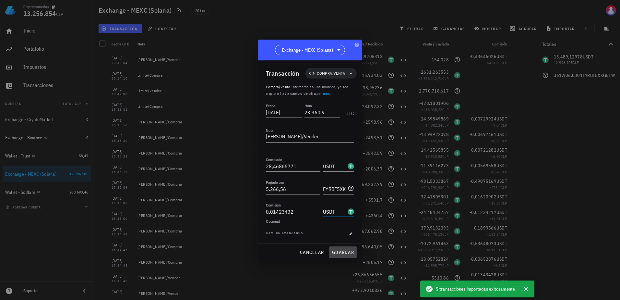
click at [341, 247] on button "guardar" at bounding box center [343, 252] width 28 height 12
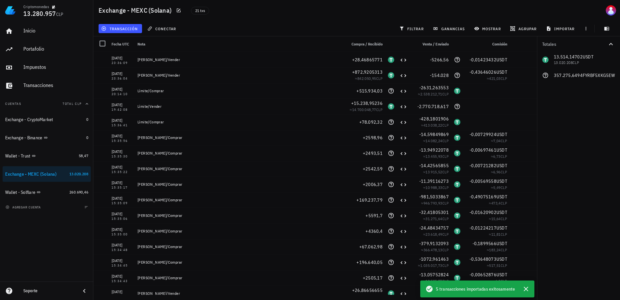
click at [132, 34] on div "transacción" at bounding box center [120, 29] width 46 height 12
click at [133, 31] on button "transacción" at bounding box center [120, 28] width 43 height 9
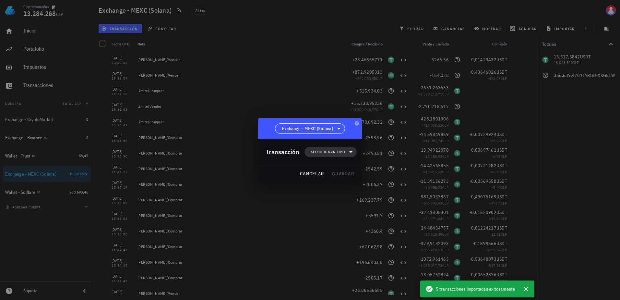
click at [336, 149] on span "Seleccionar tipo" at bounding box center [328, 152] width 34 height 6
click at [342, 170] on div "Compra/Venta" at bounding box center [333, 167] width 25 height 5
click at [380, 172] on div "Compra/Venta" at bounding box center [395, 169] width 61 height 13
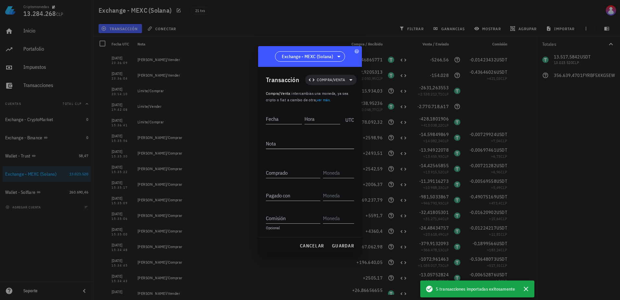
click at [296, 146] on textarea "Nota" at bounding box center [310, 143] width 88 height 10
click at [275, 116] on div "Fecha" at bounding box center [284, 118] width 36 height 10
click at [330, 123] on input "Hora" at bounding box center [321, 118] width 37 height 10
click at [295, 174] on input "Comprado" at bounding box center [293, 172] width 54 height 10
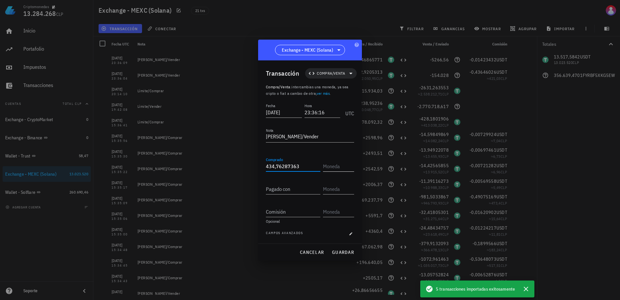
click at [340, 164] on input "text" at bounding box center [338, 166] width 30 height 10
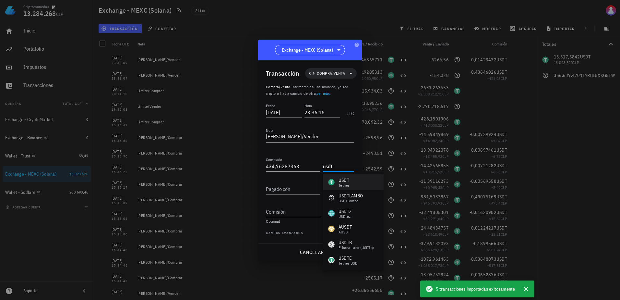
click at [349, 179] on div "USDT" at bounding box center [344, 180] width 11 height 6
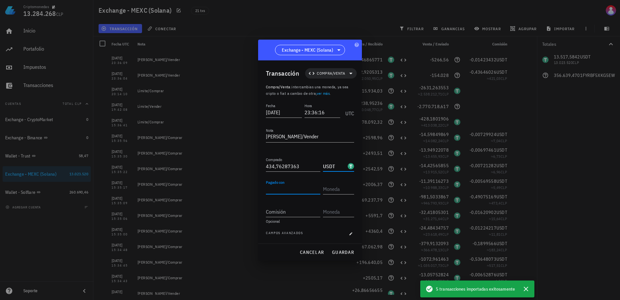
click at [279, 188] on div "Pagado con" at bounding box center [293, 189] width 54 height 10
click at [338, 188] on input "text" at bounding box center [338, 189] width 30 height 10
paste input "FYRBF5XKG5EWKZ9PHVSPJELLUCWBICTPM3VVZCSIBONK"
click at [304, 209] on input "Comisión" at bounding box center [293, 211] width 54 height 10
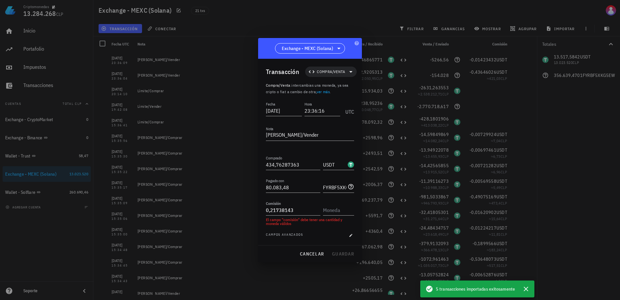
click at [357, 217] on div "Transacción Compra/Venta Compra/Venta : intercambias una moneda, ya sea cripto …" at bounding box center [310, 152] width 104 height 186
click at [352, 215] on div at bounding box center [338, 210] width 31 height 10
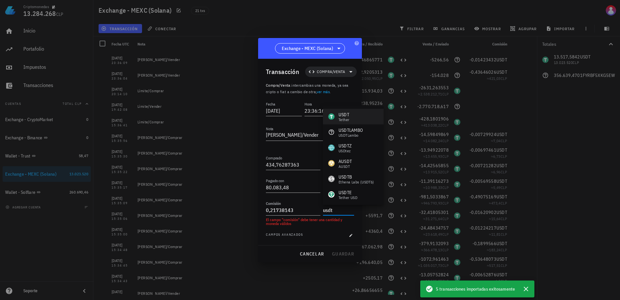
click at [359, 119] on div "USDT Tether" at bounding box center [353, 117] width 61 height 16
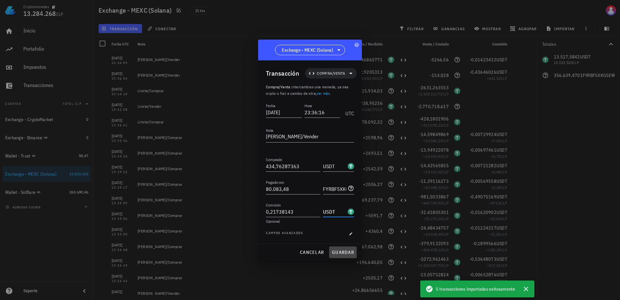
click at [339, 255] on span "guardar" at bounding box center [343, 252] width 22 height 6
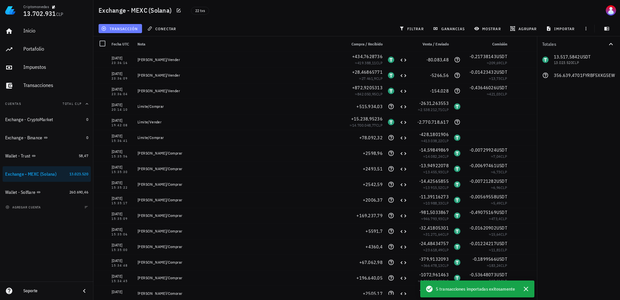
click at [123, 32] on button "transacción" at bounding box center [120, 28] width 43 height 9
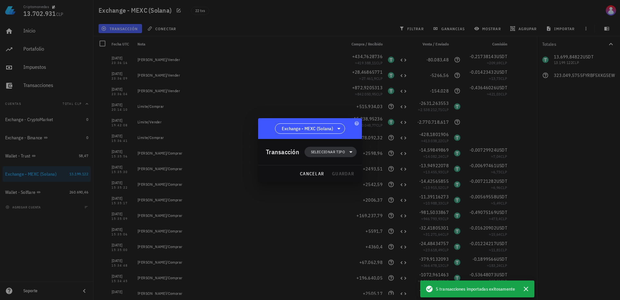
click at [335, 147] on span "Seleccionar tipo" at bounding box center [330, 152] width 44 height 10
click at [344, 164] on div "Compra/Venta" at bounding box center [334, 167] width 60 height 13
click at [396, 171] on div "Compra/Venta" at bounding box center [401, 169] width 39 height 5
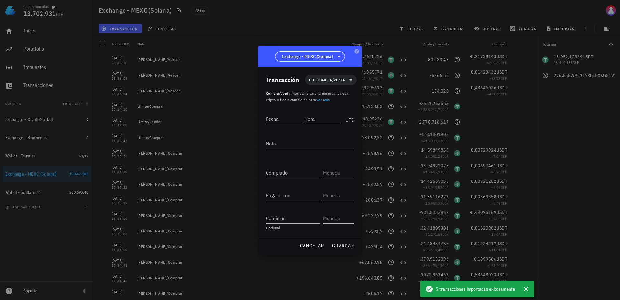
click at [282, 118] on input "Fecha" at bounding box center [284, 118] width 36 height 10
click at [336, 122] on input "Hora" at bounding box center [322, 118] width 35 height 10
click at [321, 137] on div "Nota" at bounding box center [310, 144] width 88 height 21
click at [316, 143] on textarea "Nota" at bounding box center [310, 143] width 88 height 10
click at [269, 144] on textarea "[PERSON_NAME]/Vender" at bounding box center [310, 143] width 88 height 10
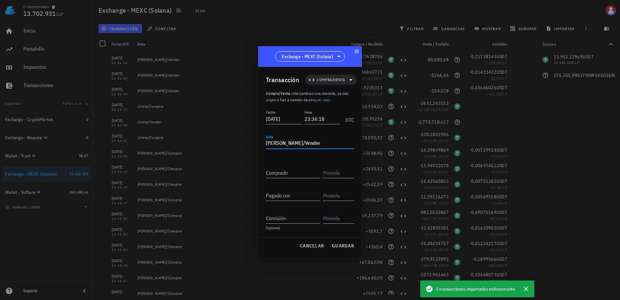
click at [322, 141] on textarea "[PERSON_NAME]/Vender" at bounding box center [310, 143] width 88 height 10
click at [304, 176] on input "Comprado" at bounding box center [293, 172] width 54 height 10
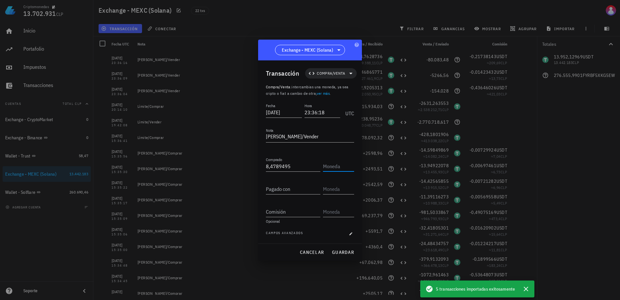
click at [351, 162] on input "text" at bounding box center [338, 166] width 30 height 10
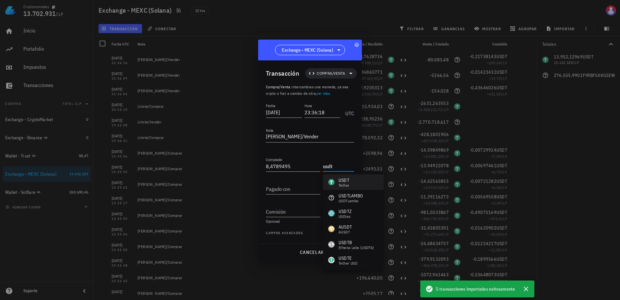
click at [352, 179] on div "USDT Tether" at bounding box center [353, 182] width 61 height 16
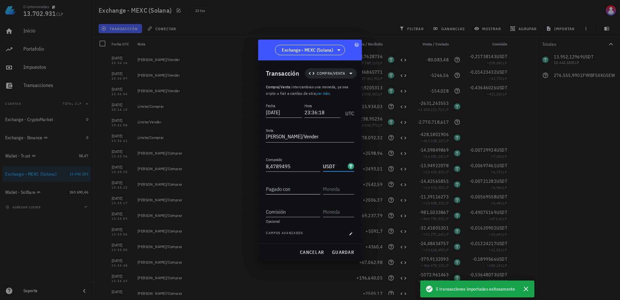
click at [290, 180] on div "Pagado con" at bounding box center [294, 187] width 57 height 14
click at [288, 186] on input "Pagado con" at bounding box center [293, 189] width 54 height 10
click at [334, 188] on input "text" at bounding box center [338, 189] width 30 height 10
paste input "FYRBF5XKG5EWKZ9PHVSPJELLUCWBICTPM3VVZCSIBONK"
click at [295, 208] on input "Comisión" at bounding box center [293, 211] width 54 height 10
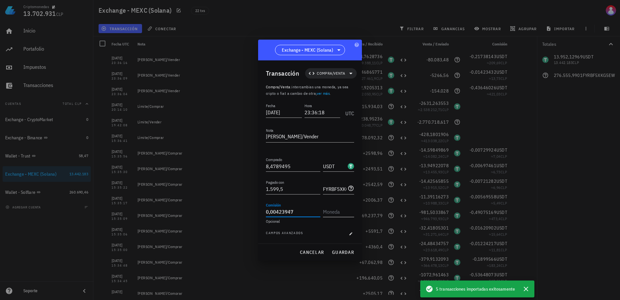
click at [342, 209] on input "text" at bounding box center [338, 211] width 30 height 10
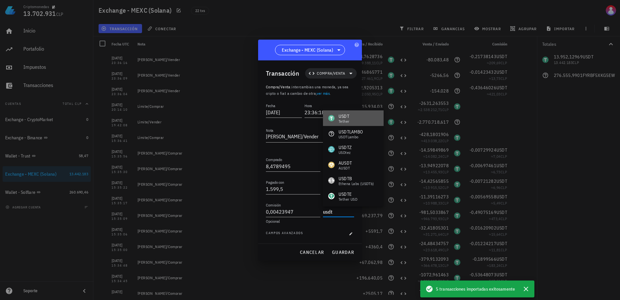
click at [346, 117] on div "USDT" at bounding box center [344, 116] width 11 height 6
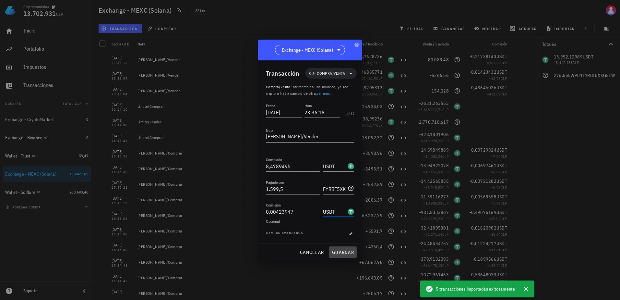
click at [346, 247] on button "guardar" at bounding box center [343, 252] width 28 height 12
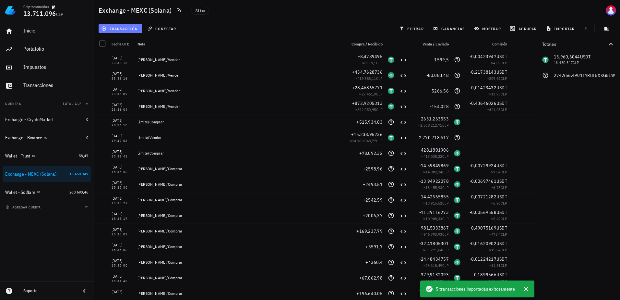
click at [127, 32] on button "transacción" at bounding box center [120, 28] width 43 height 9
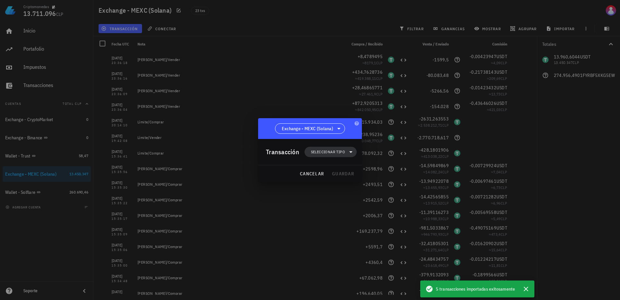
click at [317, 149] on span "Seleccionar tipo" at bounding box center [328, 152] width 34 height 6
click at [350, 165] on div "Compra/Venta" at bounding box center [334, 167] width 60 height 13
click at [394, 170] on div "Compra/Venta" at bounding box center [401, 169] width 39 height 5
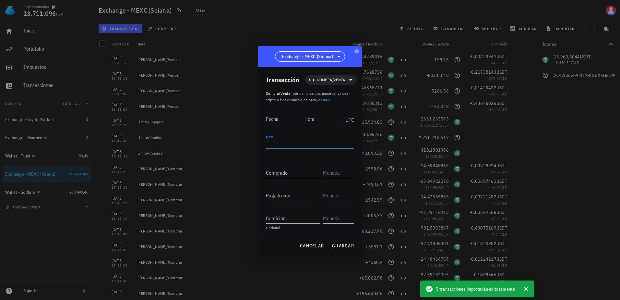
click at [298, 143] on textarea "Nota" at bounding box center [310, 143] width 88 height 10
click at [280, 119] on input "Fecha" at bounding box center [284, 118] width 36 height 10
click at [330, 118] on input "Hora" at bounding box center [321, 118] width 37 height 10
click at [297, 179] on div "Comprado" at bounding box center [310, 173] width 88 height 23
click at [297, 173] on input "Comprado" at bounding box center [293, 172] width 54 height 10
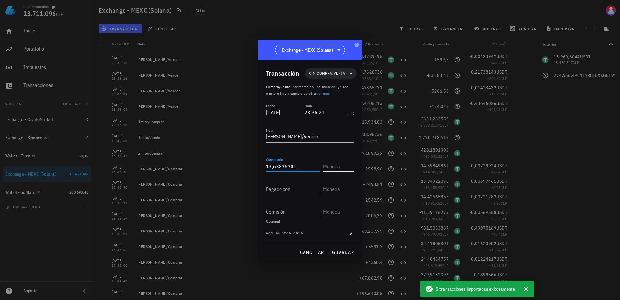
click at [336, 165] on input "text" at bounding box center [338, 166] width 30 height 10
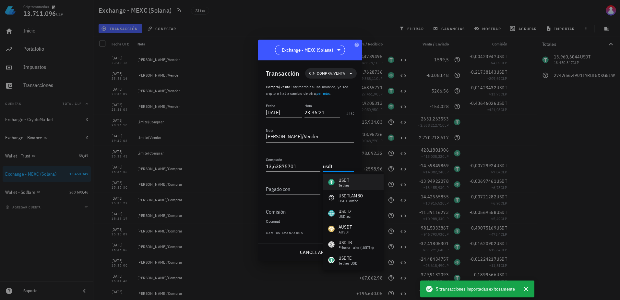
click at [340, 182] on div "USDT" at bounding box center [344, 180] width 11 height 6
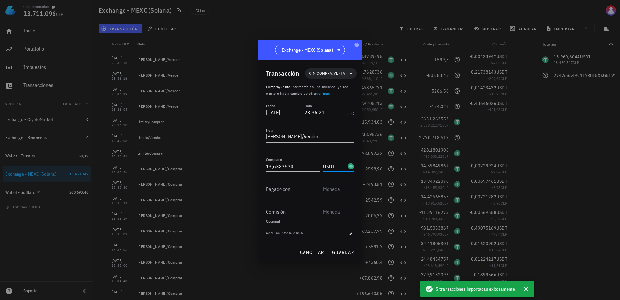
click at [281, 189] on div "Pagado con" at bounding box center [293, 189] width 54 height 10
click at [331, 191] on input "text" at bounding box center [338, 189] width 30 height 10
paste input "FYRBF5XKG5EWKZ9PHVSPJELLUCWBICTPM3VVZCSIBONK"
click at [289, 209] on input "Comisión" at bounding box center [293, 211] width 54 height 10
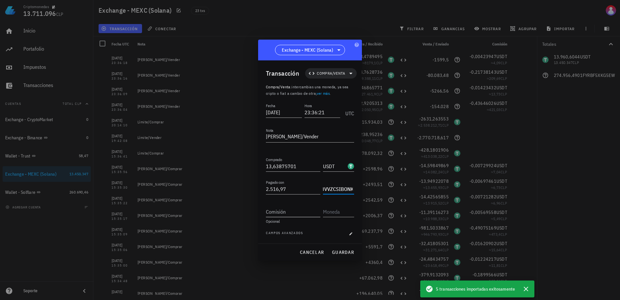
scroll to position [0, 0]
click at [333, 207] on input "text" at bounding box center [338, 211] width 30 height 10
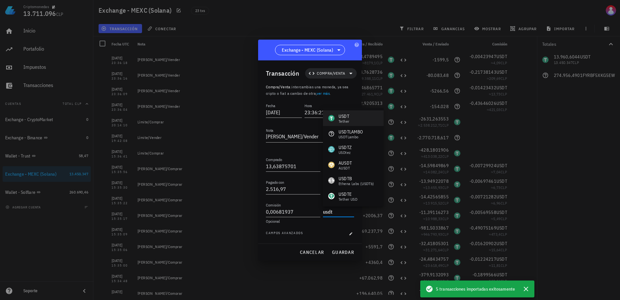
click at [359, 121] on div "USDT Tether" at bounding box center [353, 118] width 61 height 16
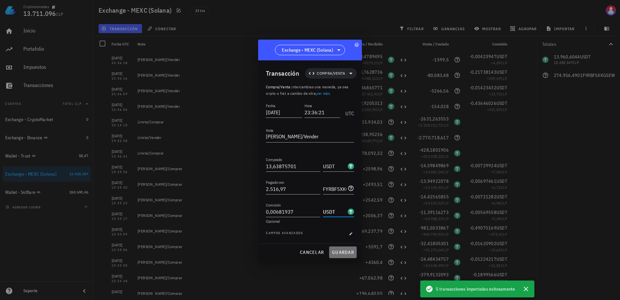
click at [341, 252] on span "guardar" at bounding box center [343, 252] width 22 height 6
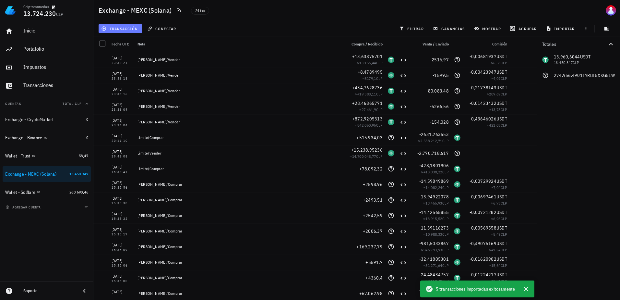
click at [125, 30] on span "transacción" at bounding box center [119, 28] width 35 height 5
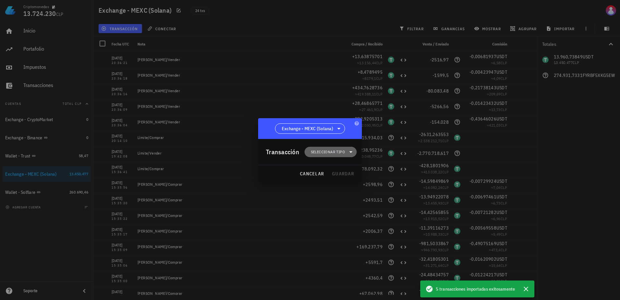
click at [336, 152] on span "Seleccionar tipo" at bounding box center [328, 152] width 34 height 6
click at [352, 169] on div at bounding box center [356, 167] width 8 height 5
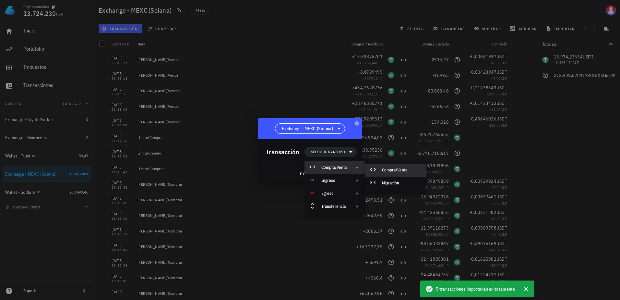
click at [387, 170] on div "Compra/Venta" at bounding box center [401, 169] width 39 height 5
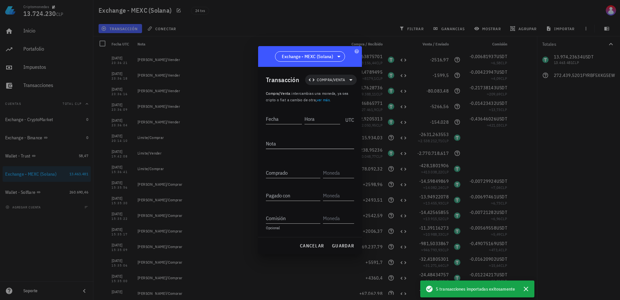
click at [298, 149] on div "Nota" at bounding box center [310, 147] width 88 height 18
click at [298, 147] on textarea "Nota" at bounding box center [310, 143] width 88 height 10
click at [283, 114] on input "Fecha" at bounding box center [284, 118] width 37 height 10
click at [319, 115] on input "Hora" at bounding box center [321, 118] width 37 height 10
click at [262, 172] on div "Transacción Compra/Venta Compra/Venta : intercambias una moneda, ya sea cripto …" at bounding box center [310, 152] width 104 height 170
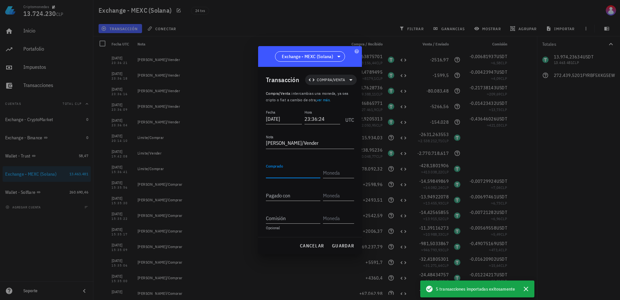
click at [277, 171] on div "Comprado" at bounding box center [293, 172] width 54 height 10
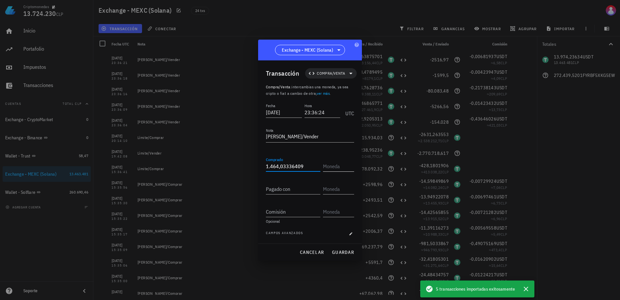
click at [336, 163] on input "text" at bounding box center [338, 166] width 30 height 10
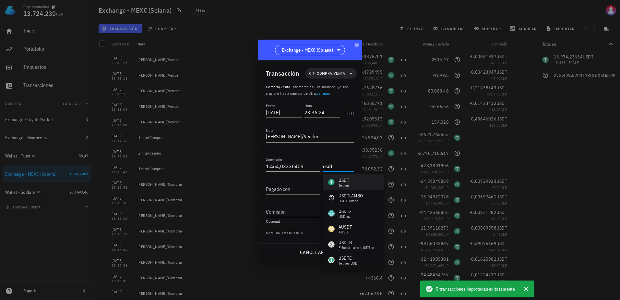
click at [347, 179] on div "USDT" at bounding box center [344, 180] width 11 height 6
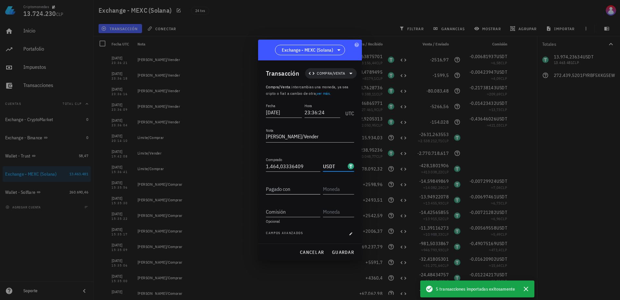
click at [278, 189] on input "Pagado con" at bounding box center [293, 189] width 54 height 10
click at [346, 191] on input "text" at bounding box center [338, 189] width 30 height 10
click at [345, 189] on input "text" at bounding box center [338, 189] width 30 height 10
paste input "FYRBF5XKG5EWKZ9PHVSPJELLUCWBICTPM3VVZCSIBONK"
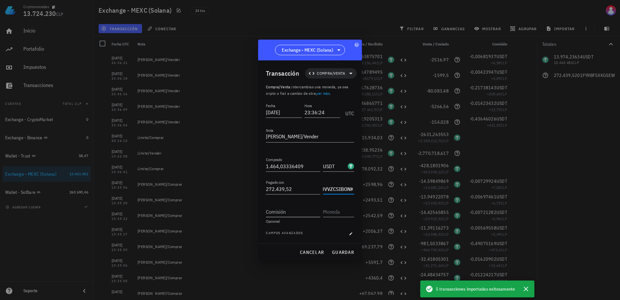
click at [293, 215] on input "Comisión" at bounding box center [293, 211] width 54 height 10
click at [336, 209] on input "text" at bounding box center [338, 211] width 30 height 10
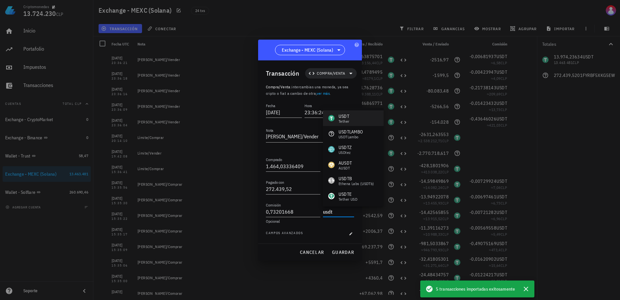
click at [340, 122] on div "Tether" at bounding box center [344, 121] width 11 height 4
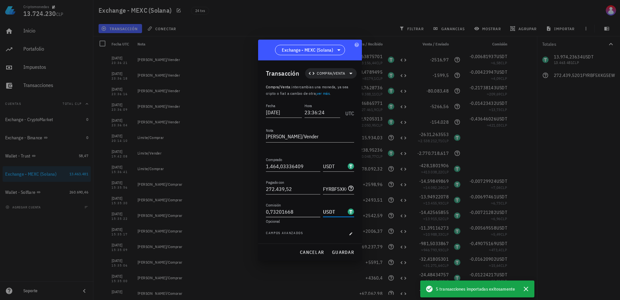
click at [310, 211] on input "0,73201668" at bounding box center [293, 211] width 54 height 10
click at [348, 252] on span "guardar" at bounding box center [343, 252] width 22 height 6
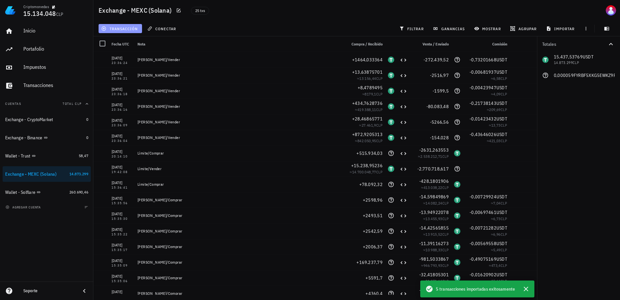
click at [127, 32] on button "transacción" at bounding box center [120, 28] width 43 height 9
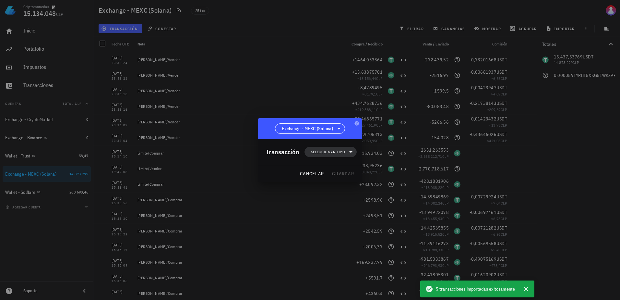
click at [342, 150] on span "Seleccionar tipo" at bounding box center [328, 152] width 34 height 6
click at [341, 167] on div "Compra/Venta" at bounding box center [333, 167] width 25 height 5
click at [386, 170] on div "Compra/Venta" at bounding box center [401, 169] width 39 height 5
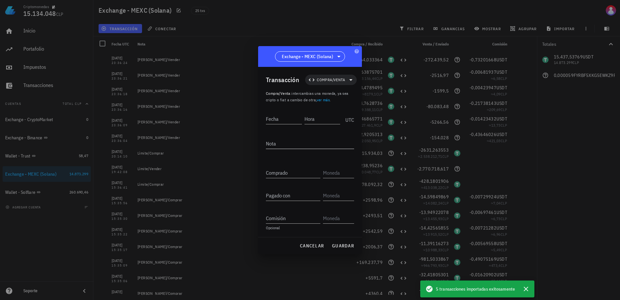
click at [280, 142] on textarea "Nota" at bounding box center [310, 143] width 88 height 10
click at [295, 119] on input "Fecha" at bounding box center [284, 118] width 36 height 10
click at [322, 115] on input "Hora" at bounding box center [322, 118] width 35 height 10
click at [300, 172] on input "Comprado" at bounding box center [293, 172] width 54 height 10
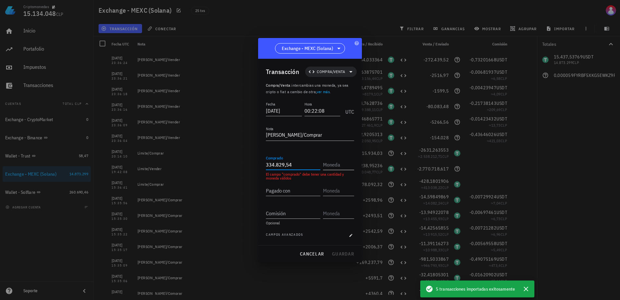
click at [331, 166] on input "text" at bounding box center [338, 164] width 30 height 10
paste input "GUy9Tu8YtvvHoL3DcXLJxXvEN8PqEus6mWQUEchcbonk"
click at [299, 193] on input "Pagado con" at bounding box center [293, 190] width 54 height 10
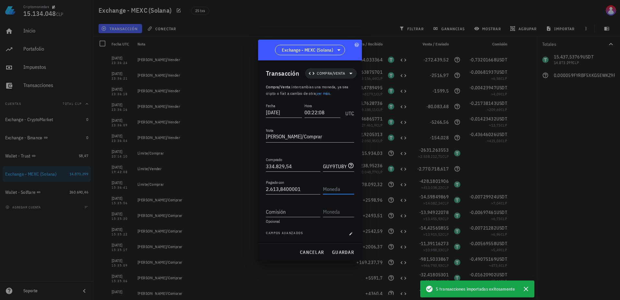
click at [335, 187] on input "text" at bounding box center [338, 189] width 30 height 10
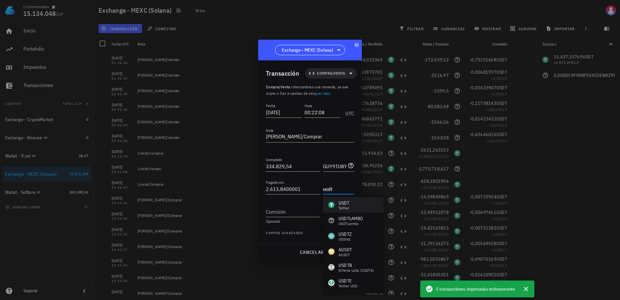
click at [342, 202] on div "USDT" at bounding box center [344, 202] width 11 height 6
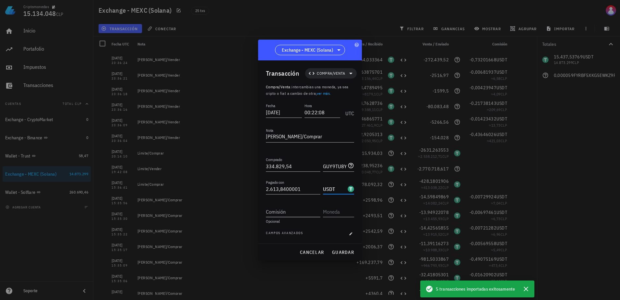
click at [290, 212] on input "Comisión" at bounding box center [293, 211] width 54 height 10
click at [326, 215] on input "text" at bounding box center [338, 211] width 30 height 10
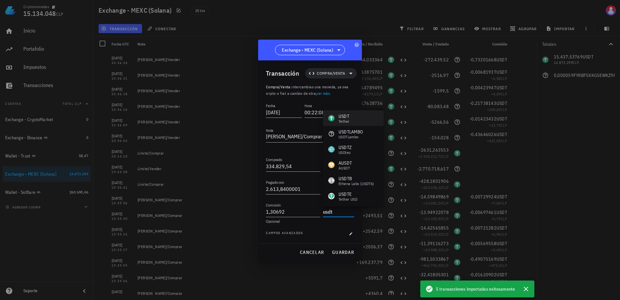
click at [361, 121] on div "USDT Tether" at bounding box center [353, 118] width 61 height 16
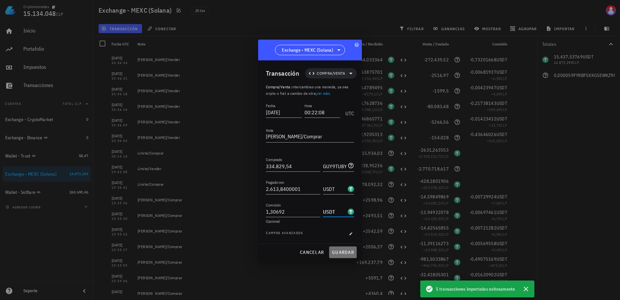
click at [345, 252] on span "guardar" at bounding box center [343, 252] width 22 height 6
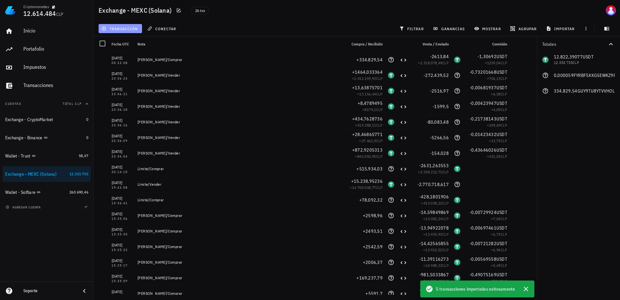
click at [128, 27] on span "transacción" at bounding box center [119, 28] width 35 height 5
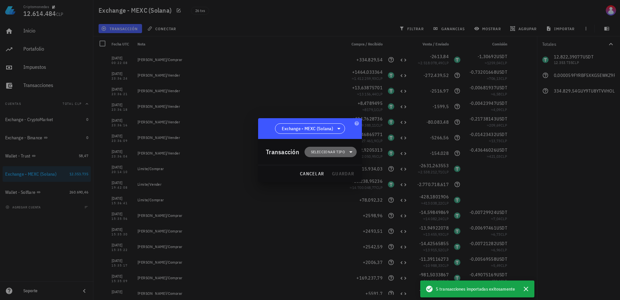
click at [339, 152] on span "Seleccionar tipo" at bounding box center [328, 152] width 34 height 6
click at [336, 167] on div "Compra/Venta" at bounding box center [333, 167] width 25 height 5
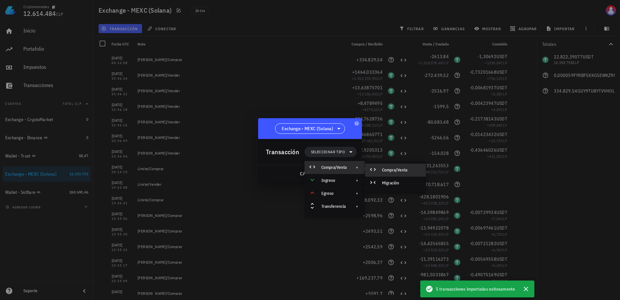
click at [377, 172] on div at bounding box center [374, 170] width 8 height 8
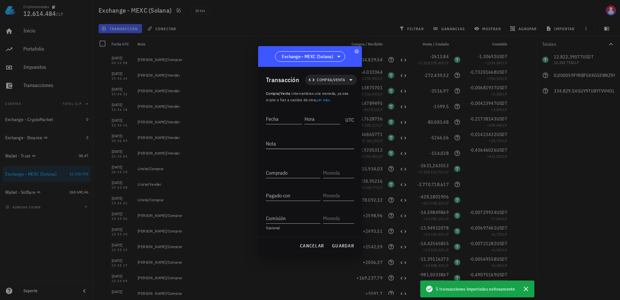
click at [292, 141] on textarea "Nota" at bounding box center [310, 143] width 88 height 10
click at [286, 120] on input "Fecha" at bounding box center [284, 118] width 36 height 10
click at [339, 123] on input "Hora" at bounding box center [322, 118] width 35 height 10
click at [289, 171] on input "Comprado" at bounding box center [293, 172] width 54 height 10
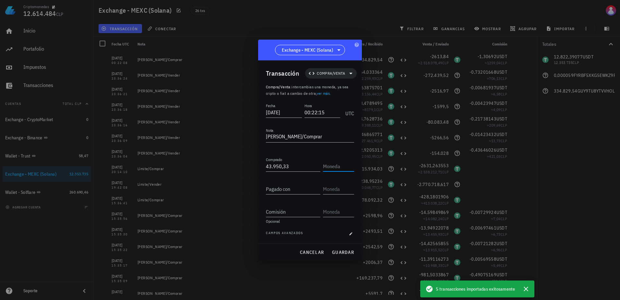
click at [328, 167] on input "text" at bounding box center [338, 166] width 30 height 10
paste input "GUy9Tu8YtvvHoL3DcXLJxXvEN8PqEus6mWQUEchcbonk"
click at [286, 188] on input "Pagado con" at bounding box center [293, 189] width 54 height 10
click at [341, 191] on input "text" at bounding box center [338, 189] width 30 height 10
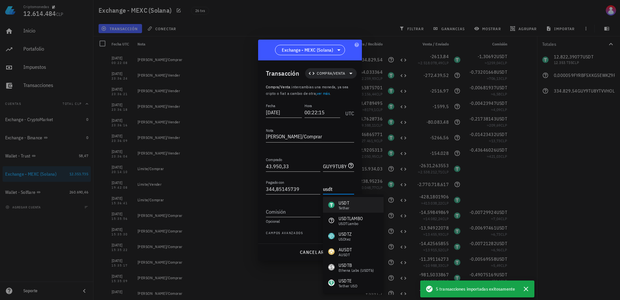
click at [339, 203] on div "USDT" at bounding box center [344, 202] width 11 height 6
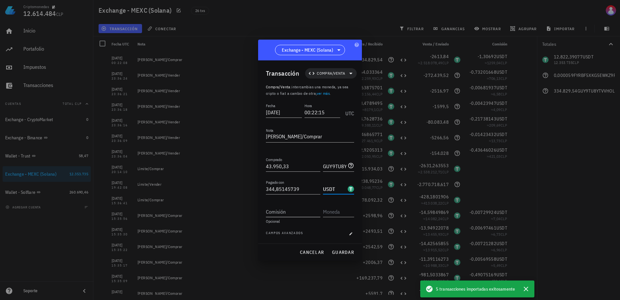
click at [282, 215] on input "Comisión" at bounding box center [293, 211] width 54 height 10
click at [333, 210] on input "text" at bounding box center [338, 211] width 30 height 10
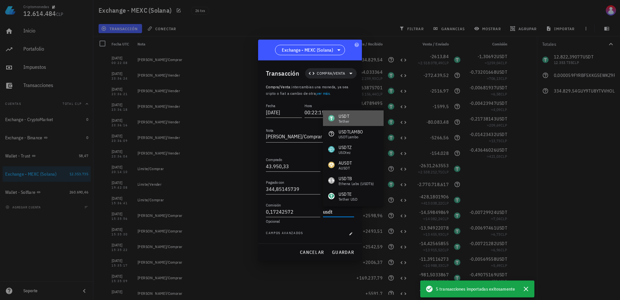
click at [343, 121] on div "Tether" at bounding box center [344, 121] width 11 height 4
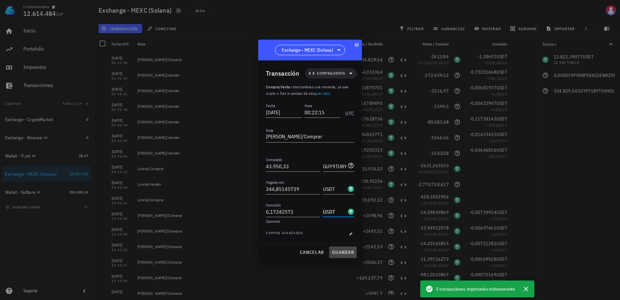
click at [339, 249] on span "guardar" at bounding box center [343, 252] width 22 height 6
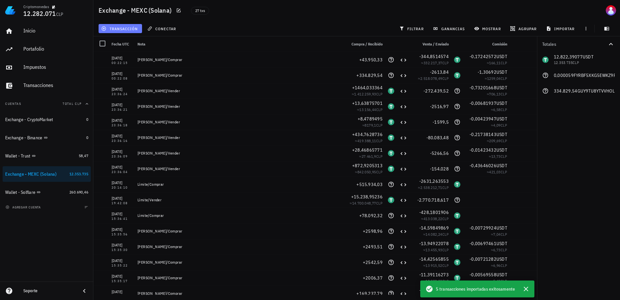
click at [134, 31] on button "transacción" at bounding box center [120, 28] width 43 height 9
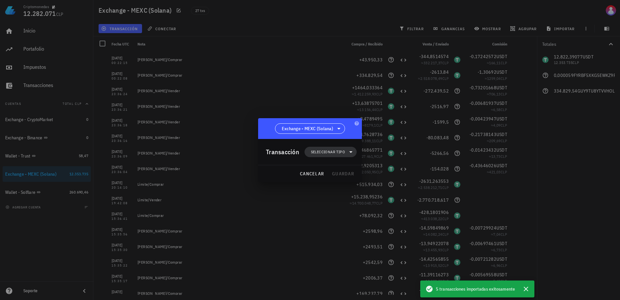
click at [340, 153] on span "Seleccionar tipo" at bounding box center [328, 152] width 34 height 6
click at [344, 167] on div "Compra/Venta" at bounding box center [333, 167] width 25 height 5
click at [396, 169] on div "Compra/Venta" at bounding box center [401, 169] width 39 height 5
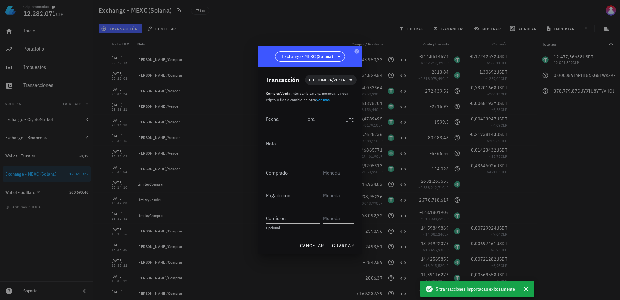
click at [301, 143] on textarea "Nota" at bounding box center [310, 143] width 88 height 10
click at [272, 119] on input "Fecha" at bounding box center [284, 118] width 36 height 10
click at [316, 119] on input "Hora" at bounding box center [321, 118] width 37 height 10
click at [309, 174] on input "Comprado" at bounding box center [293, 172] width 54 height 10
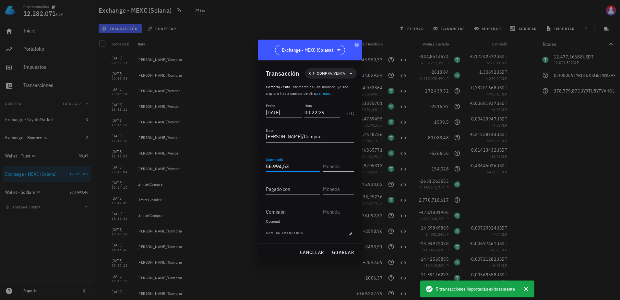
click at [324, 165] on input "text" at bounding box center [338, 166] width 30 height 10
paste input "GUy9Tu8YtvvHoL3DcXLJxXvEN8PqEus6mWQUEchcbonk"
click at [283, 190] on input "Pagado con" at bounding box center [293, 189] width 54 height 10
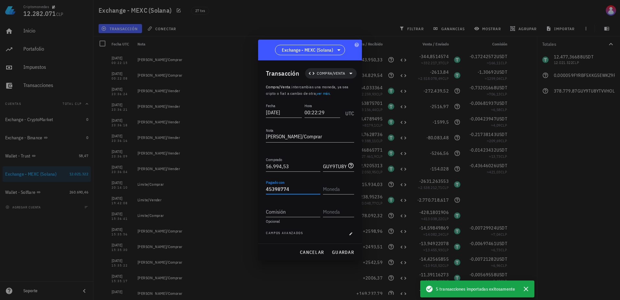
click at [281, 189] on input "45398774" at bounding box center [293, 189] width 54 height 10
click at [329, 187] on input "text" at bounding box center [338, 189] width 30 height 10
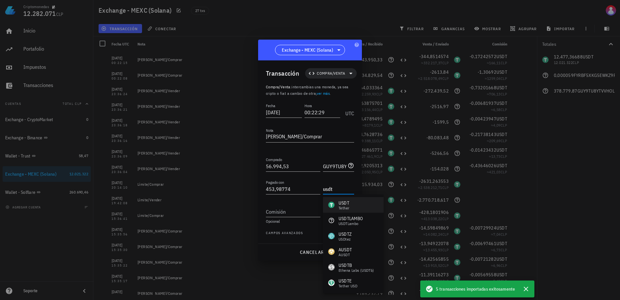
click at [339, 201] on div "USDT" at bounding box center [344, 202] width 11 height 6
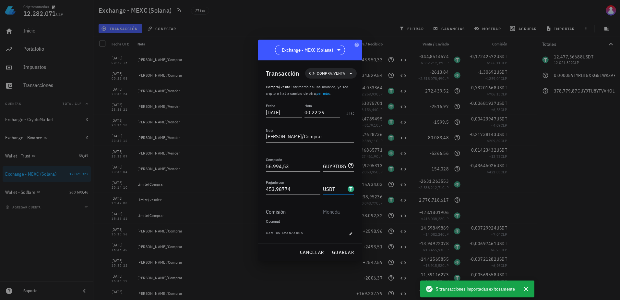
click at [289, 216] on input "Comisión" at bounding box center [293, 211] width 54 height 10
click at [328, 209] on input "text" at bounding box center [338, 211] width 30 height 10
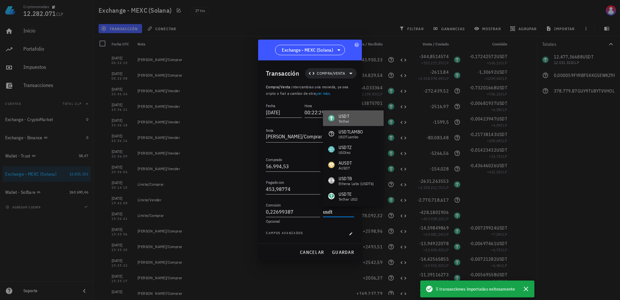
click at [355, 119] on div "USDT Tether" at bounding box center [353, 118] width 61 height 16
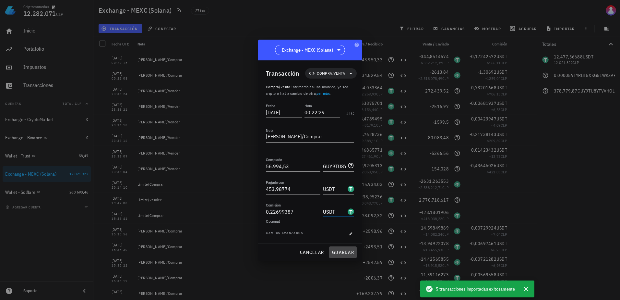
click at [336, 253] on span "guardar" at bounding box center [343, 252] width 22 height 6
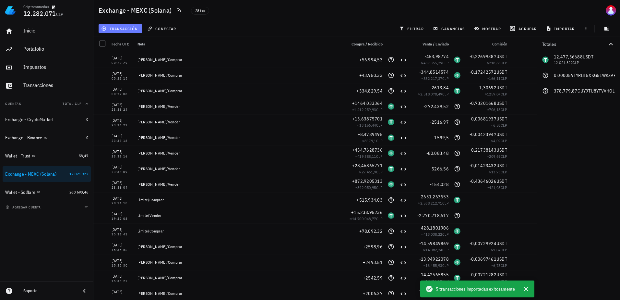
click at [135, 27] on span "transacción" at bounding box center [119, 28] width 35 height 5
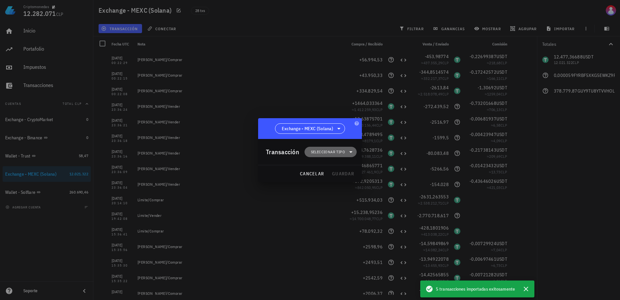
click at [319, 147] on span "Seleccionar tipo" at bounding box center [330, 152] width 44 height 10
click at [341, 168] on div "Compra/Venta" at bounding box center [333, 167] width 25 height 5
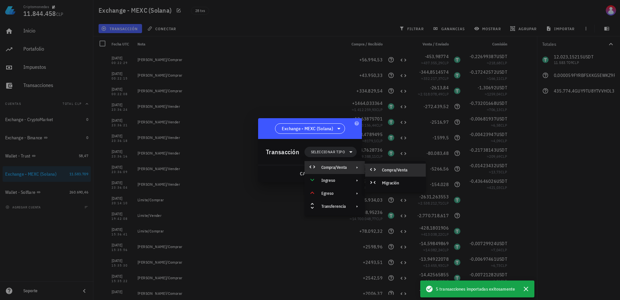
click at [385, 173] on div "Compra/Venta" at bounding box center [395, 169] width 61 height 13
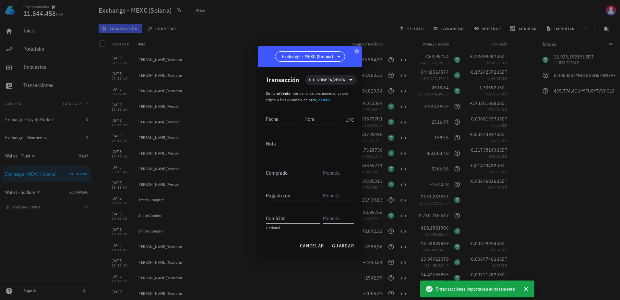
click at [302, 144] on textarea "Nota" at bounding box center [310, 143] width 88 height 10
click at [281, 119] on input "Fecha" at bounding box center [284, 118] width 36 height 10
click at [316, 118] on input "Hora" at bounding box center [322, 118] width 35 height 10
click at [302, 170] on input "Comprado" at bounding box center [293, 172] width 54 height 10
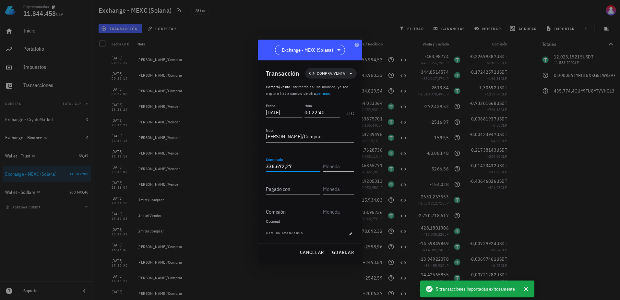
click at [332, 171] on input "text" at bounding box center [338, 166] width 30 height 10
paste input "GUy9Tu8YtvvHoL3DcXLJxXvEN8PqEus6mWQUEchcbonk"
click at [287, 190] on input "Pagado con" at bounding box center [293, 189] width 54 height 10
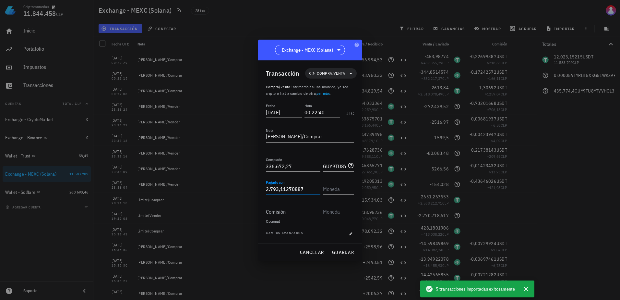
click at [335, 191] on input "text" at bounding box center [338, 189] width 30 height 10
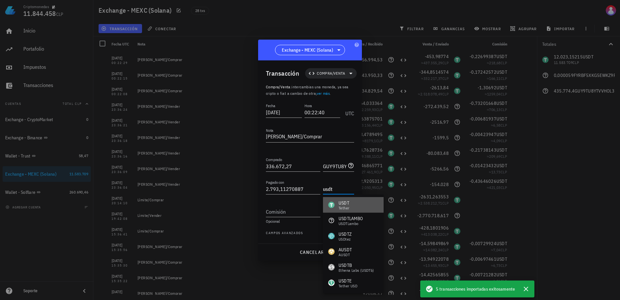
click at [343, 199] on div "USDT" at bounding box center [344, 202] width 11 height 6
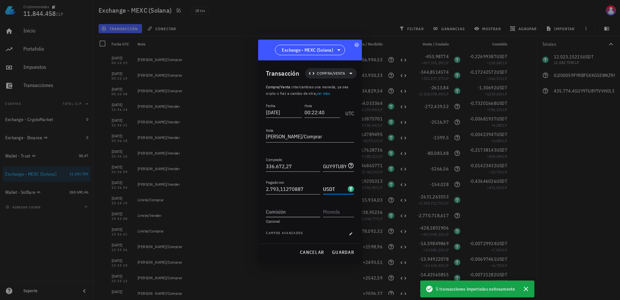
click at [282, 208] on div "Comisión" at bounding box center [293, 211] width 54 height 10
click at [315, 210] on input "1,39655635" at bounding box center [293, 211] width 54 height 10
click at [334, 210] on input "text" at bounding box center [338, 211] width 30 height 10
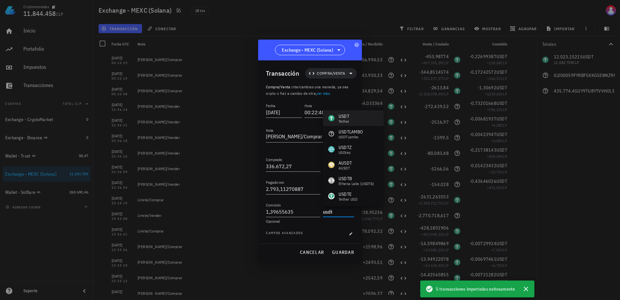
click at [362, 122] on div "USDT Tether" at bounding box center [353, 118] width 61 height 16
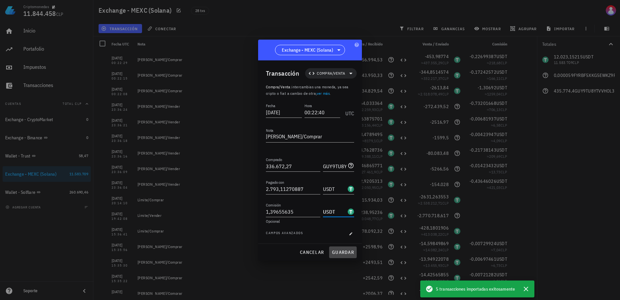
click at [345, 251] on span "guardar" at bounding box center [343, 252] width 22 height 6
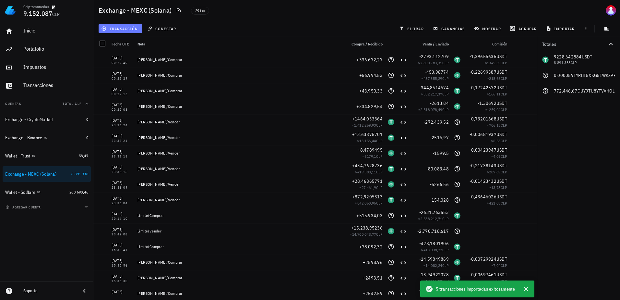
click at [125, 30] on span "transacción" at bounding box center [119, 28] width 35 height 5
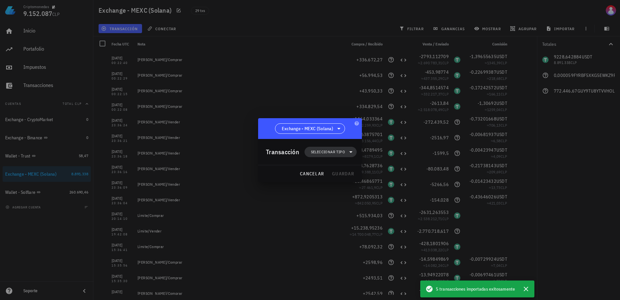
click at [328, 153] on span "Seleccionar tipo" at bounding box center [328, 152] width 34 height 6
click at [345, 166] on div "Compra/Venta" at bounding box center [333, 167] width 25 height 5
click at [386, 171] on div "Compra/Venta" at bounding box center [401, 169] width 39 height 5
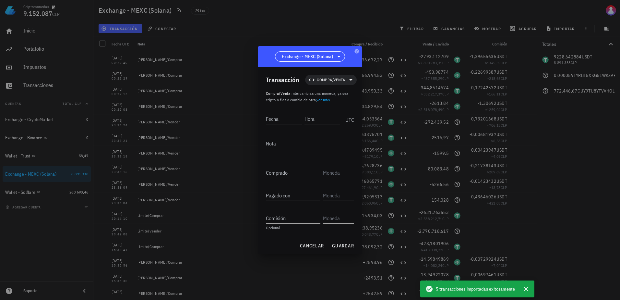
click at [281, 145] on textarea "Nota" at bounding box center [310, 143] width 88 height 10
click at [278, 116] on input "Fecha" at bounding box center [284, 118] width 36 height 10
click at [335, 118] on input "Hora" at bounding box center [322, 118] width 35 height 10
click at [297, 169] on input "Comprado" at bounding box center [293, 172] width 54 height 10
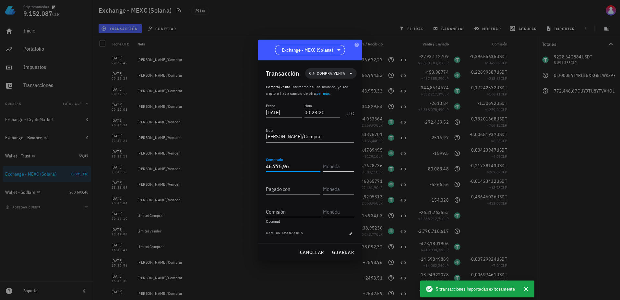
click at [343, 169] on input "text" at bounding box center [338, 166] width 30 height 10
paste input "GUy9Tu8YtvvHoL3DcXLJxXvEN8PqEus6mWQUEchcbonk"
click at [272, 191] on input "Pagado con" at bounding box center [293, 189] width 54 height 10
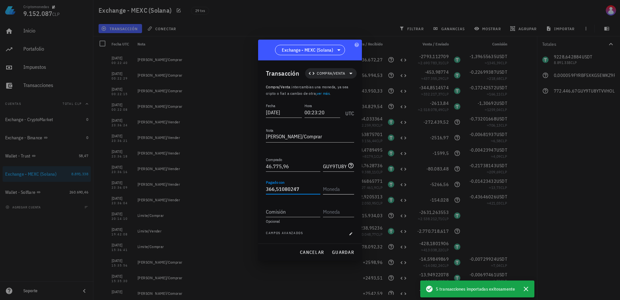
click at [333, 188] on input "text" at bounding box center [338, 189] width 30 height 10
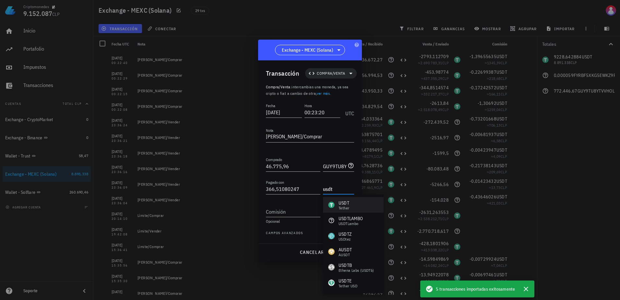
click at [333, 200] on div "USDT Tether" at bounding box center [338, 204] width 21 height 10
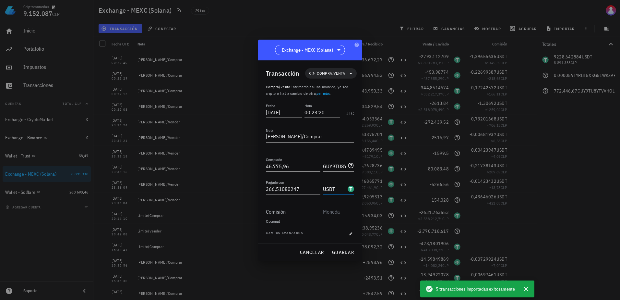
click at [299, 209] on input "Comisión" at bounding box center [293, 211] width 54 height 10
click at [335, 209] on input "text" at bounding box center [338, 211] width 30 height 10
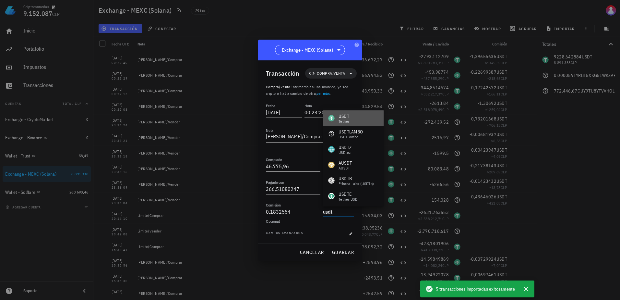
click at [339, 118] on div "USDT" at bounding box center [344, 116] width 11 height 6
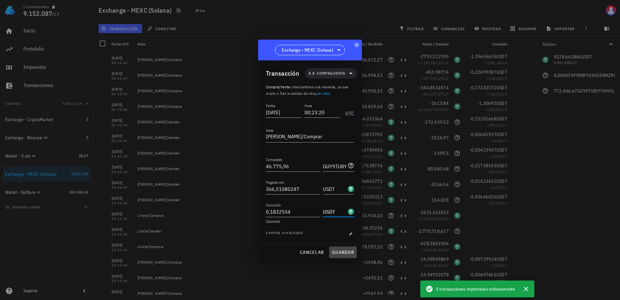
click at [348, 250] on span "guardar" at bounding box center [343, 252] width 22 height 6
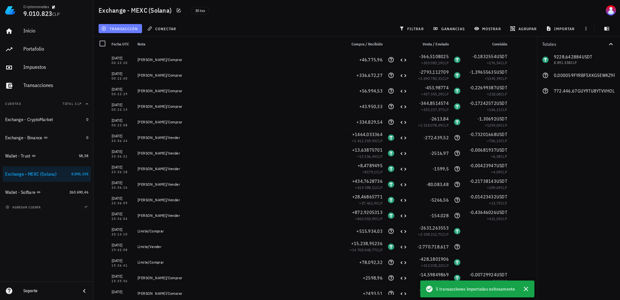
click at [118, 29] on span "transacción" at bounding box center [119, 28] width 35 height 5
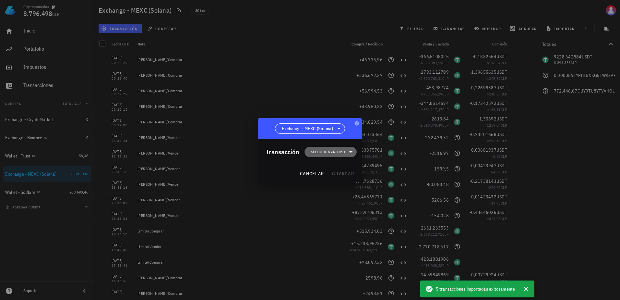
click at [336, 152] on span "Seleccionar tipo" at bounding box center [328, 152] width 34 height 6
click at [347, 168] on div "Compra/Venta" at bounding box center [333, 167] width 25 height 5
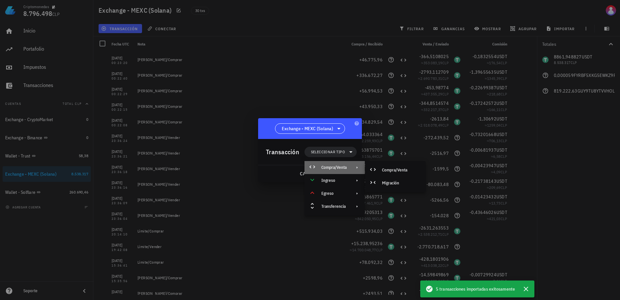
click at [349, 170] on div "Compra/Venta" at bounding box center [334, 167] width 60 height 13
click at [372, 166] on div at bounding box center [310, 150] width 620 height 300
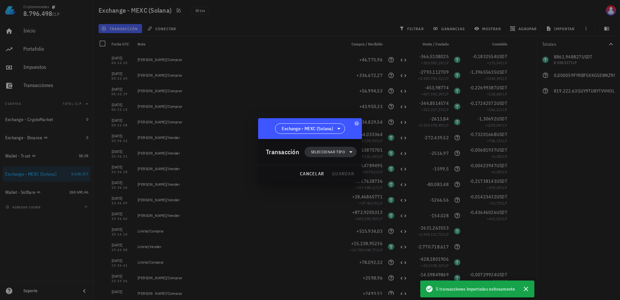
click at [337, 155] on span "Seleccionar tipo" at bounding box center [330, 152] width 44 height 10
click at [341, 168] on div "Compra/Venta" at bounding box center [333, 167] width 25 height 5
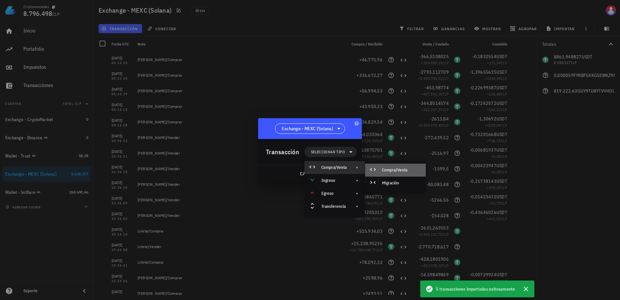
click at [371, 166] on icon at bounding box center [373, 169] width 8 height 8
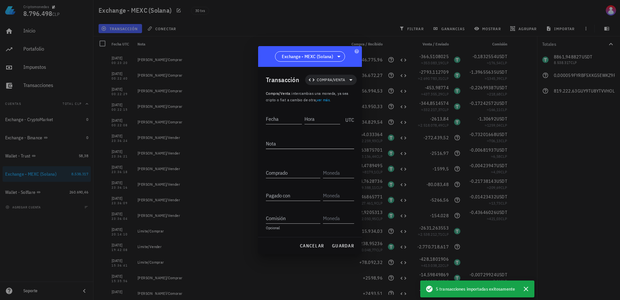
click at [299, 142] on textarea "Nota" at bounding box center [310, 143] width 88 height 10
click at [284, 128] on div at bounding box center [310, 130] width 88 height 5
click at [284, 122] on input "Fecha" at bounding box center [284, 118] width 37 height 10
click at [292, 120] on input "[DATE]" at bounding box center [284, 118] width 36 height 10
click at [330, 121] on input "Hora" at bounding box center [322, 118] width 36 height 10
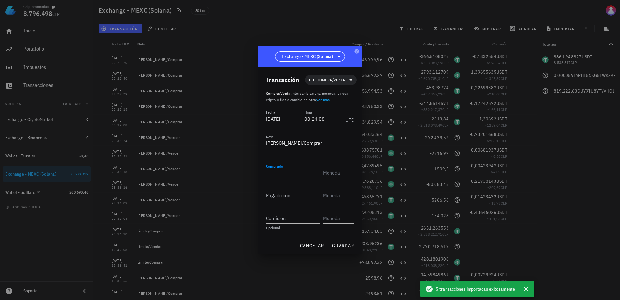
click at [286, 171] on input "Comprado" at bounding box center [293, 172] width 54 height 10
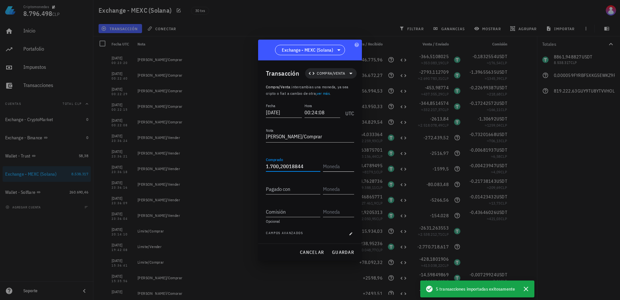
click at [344, 162] on input "text" at bounding box center [338, 166] width 30 height 10
paste input "GUy9Tu8YtvvHoL3DcXLJxXvEN8PqEus6mWQUEchcbonk"
click at [292, 191] on input "Pagado con" at bounding box center [293, 189] width 54 height 10
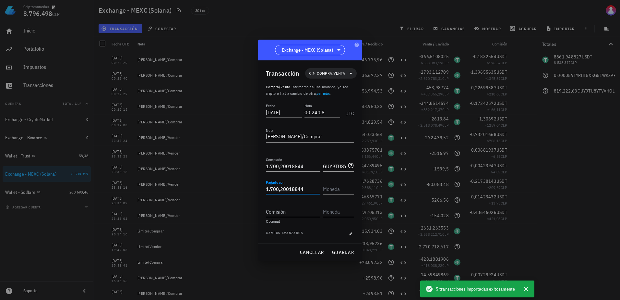
click at [357, 191] on div "Transacción Compra/Venta Compra/Venta : intercambias una moneda, ya sea cripto …" at bounding box center [310, 151] width 104 height 183
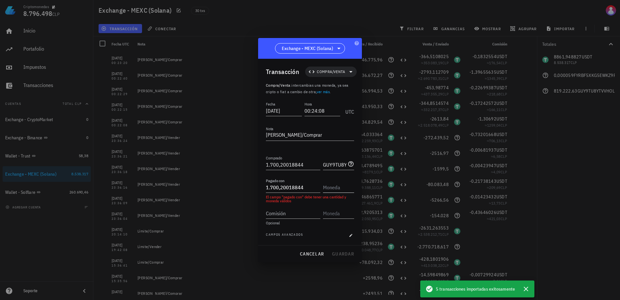
click at [347, 190] on input "text" at bounding box center [338, 187] width 30 height 10
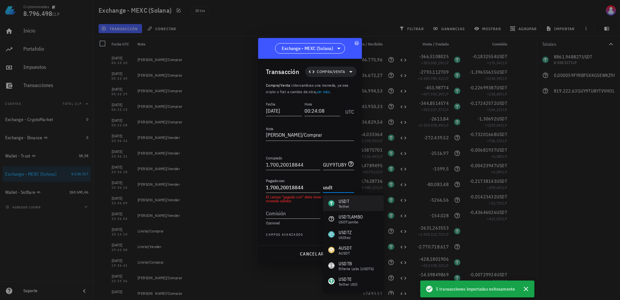
click at [346, 200] on div "USDT" at bounding box center [344, 201] width 11 height 6
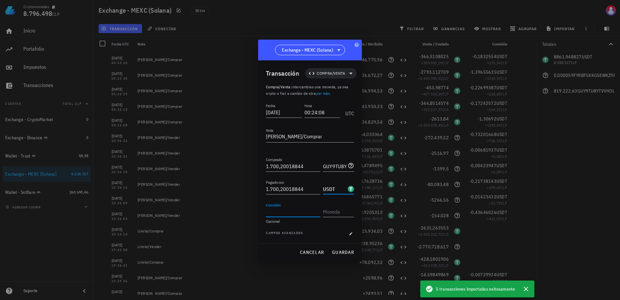
click at [289, 216] on div "Comisión" at bounding box center [293, 211] width 54 height 10
click at [334, 213] on input "text" at bounding box center [338, 211] width 30 height 10
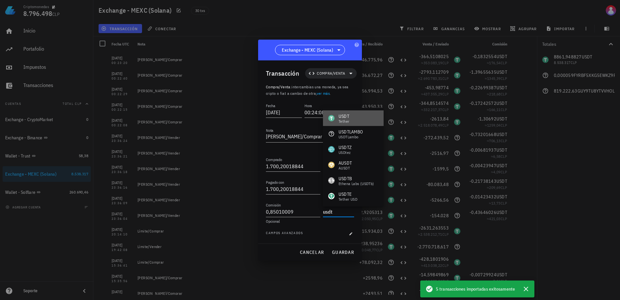
click at [355, 118] on div "USDT Tether" at bounding box center [353, 118] width 61 height 16
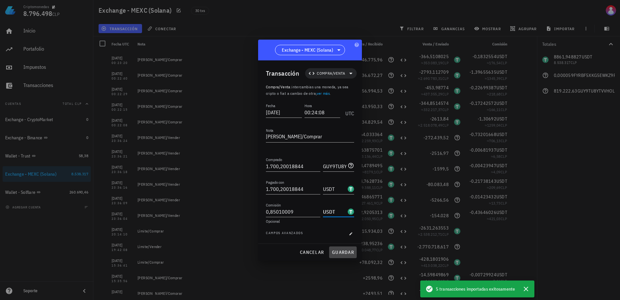
click at [341, 250] on span "guardar" at bounding box center [343, 252] width 22 height 6
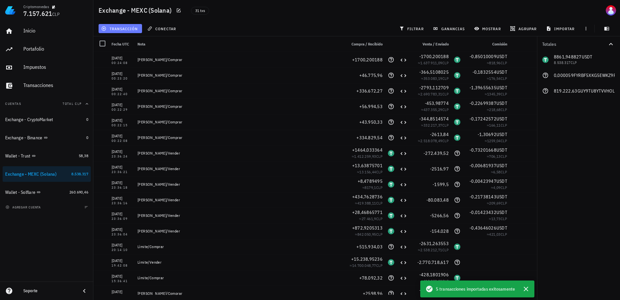
click at [131, 28] on span "transacción" at bounding box center [119, 28] width 35 height 5
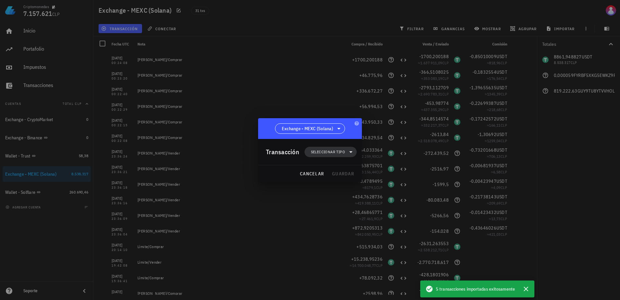
click at [344, 152] on span "Seleccionar tipo" at bounding box center [328, 152] width 34 height 6
click at [336, 171] on div "Compra/Venta" at bounding box center [334, 167] width 60 height 13
click at [395, 171] on div "Compra/Venta" at bounding box center [401, 169] width 39 height 5
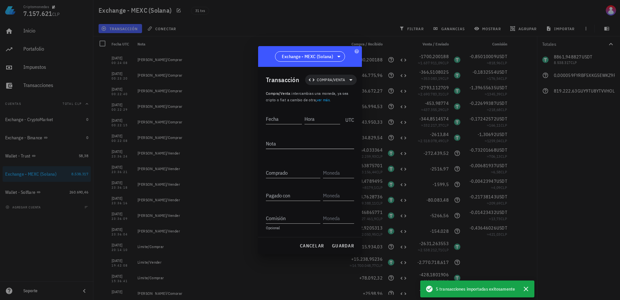
click at [285, 142] on textarea "Nota" at bounding box center [310, 143] width 88 height 10
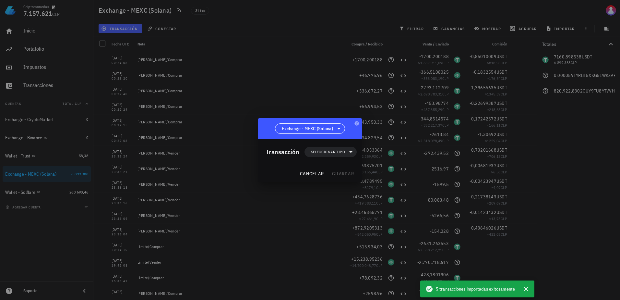
click at [355, 156] on div "Transacción Seleccionar tipo" at bounding box center [311, 152] width 91 height 26
click at [347, 153] on icon at bounding box center [351, 152] width 8 height 8
click at [344, 165] on div "Compra/Venta" at bounding box center [333, 167] width 25 height 5
click at [384, 170] on div "Compra/Venta" at bounding box center [401, 169] width 39 height 5
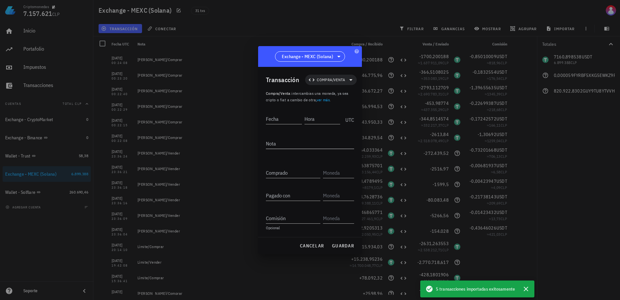
click at [299, 146] on textarea "Nota" at bounding box center [310, 143] width 88 height 10
click at [285, 118] on input "Fecha" at bounding box center [284, 118] width 36 height 10
click at [336, 117] on input "Hora" at bounding box center [322, 118] width 35 height 10
click at [311, 169] on input "Comprado" at bounding box center [293, 172] width 54 height 10
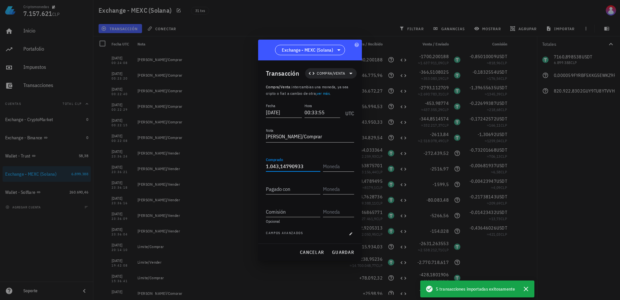
click at [336, 172] on div "Comprado 1.043,14790933" at bounding box center [310, 167] width 88 height 23
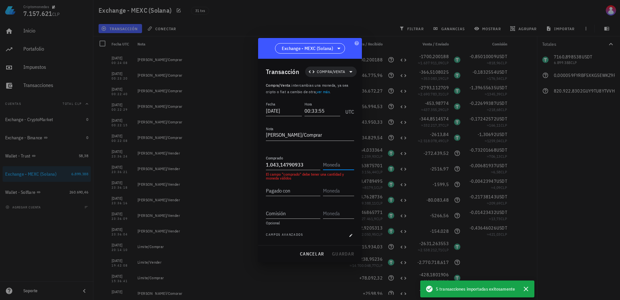
click at [337, 168] on input "text" at bounding box center [338, 164] width 30 height 10
paste input "GUy9Tu8YtvvHoL3DcXLJxXvEN8PqEus6mWQUEchcbonk"
click at [289, 190] on input "Pagado con" at bounding box center [293, 190] width 54 height 10
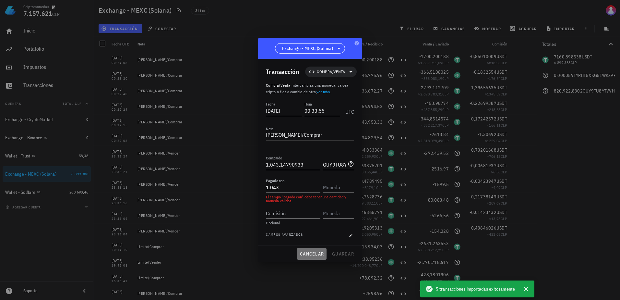
click at [305, 249] on button "cancelar" at bounding box center [312, 254] width 30 height 12
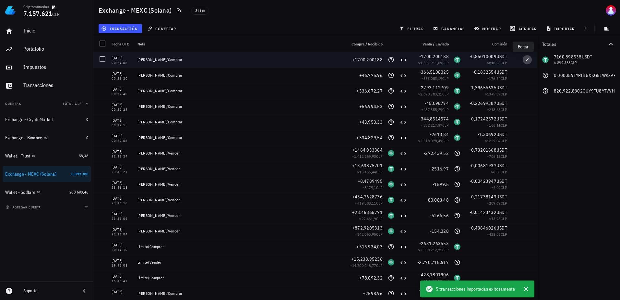
click at [524, 62] on button "button" at bounding box center [527, 59] width 9 height 9
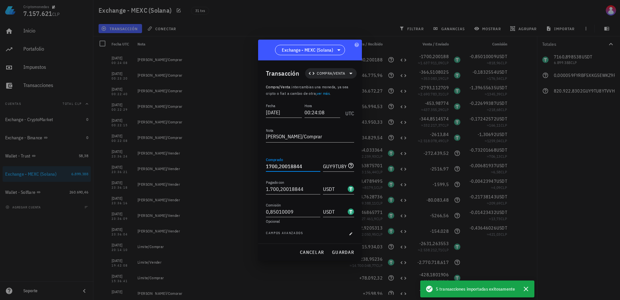
drag, startPoint x: 310, startPoint y: 167, endPoint x: 213, endPoint y: 167, distance: 96.6
click at [213, 167] on div "Criptomonedas 7.157.621 CLP Inicio [GEOGRAPHIC_DATA] Impuestos [GEOGRAPHIC_DATA…" at bounding box center [310, 150] width 620 height 300
click at [343, 249] on span "guardar" at bounding box center [343, 252] width 22 height 6
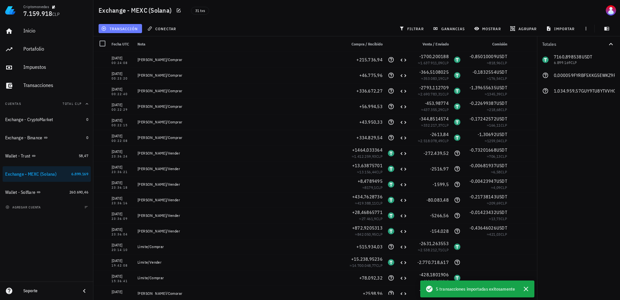
click at [126, 27] on span "transacción" at bounding box center [119, 28] width 35 height 5
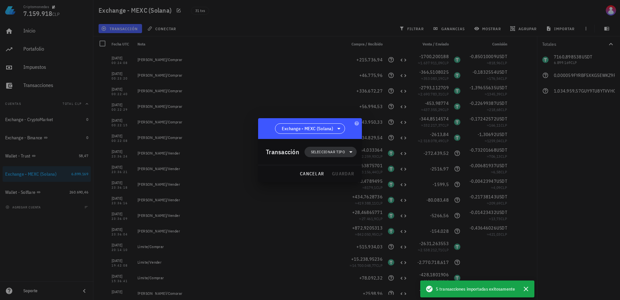
click at [334, 154] on span "Seleccionar tipo" at bounding box center [328, 152] width 34 height 6
click at [344, 165] on div "Compra/Venta" at bounding box center [333, 167] width 25 height 5
click at [389, 171] on div "Compra/Venta" at bounding box center [401, 169] width 39 height 5
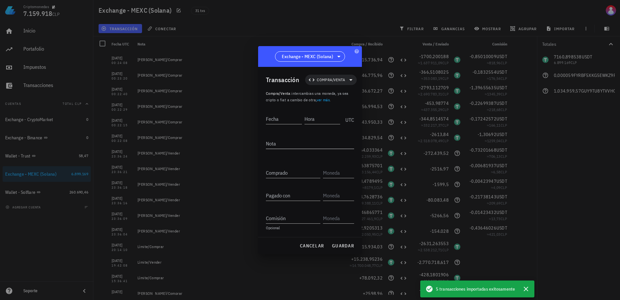
click at [297, 142] on textarea "Nota" at bounding box center [310, 143] width 88 height 10
click at [285, 120] on input "Fecha" at bounding box center [284, 118] width 36 height 10
click at [324, 118] on input "Hora" at bounding box center [322, 118] width 35 height 10
click at [293, 171] on input "Comprado" at bounding box center [293, 172] width 54 height 10
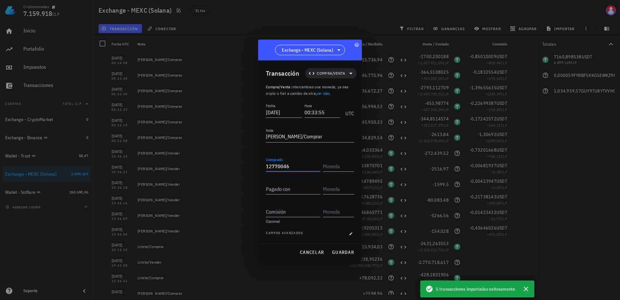
click at [283, 164] on input "12770046" at bounding box center [293, 166] width 54 height 10
click at [335, 168] on input "text" at bounding box center [338, 166] width 30 height 10
paste input "GUy9Tu8YtvvHoL3DcXLJxXvEN8PqEus6mWQUEchcbonk"
click at [296, 187] on input "Pagado con" at bounding box center [293, 189] width 54 height 10
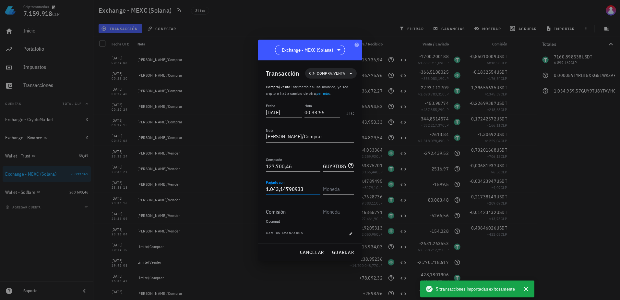
click at [333, 189] on input "text" at bounding box center [338, 189] width 30 height 10
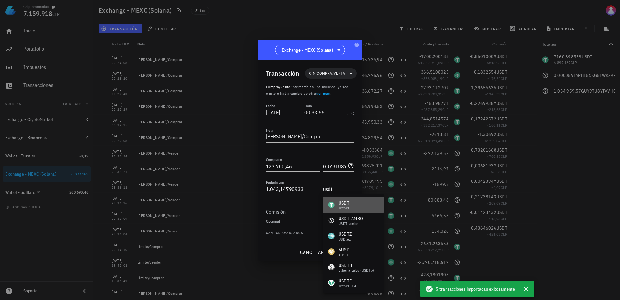
click at [340, 203] on div "USDT" at bounding box center [344, 202] width 11 height 6
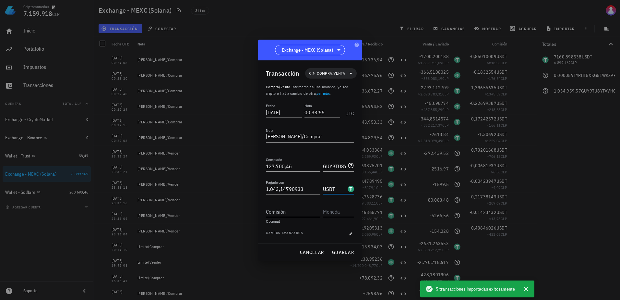
click at [281, 211] on input "Comisión" at bounding box center [293, 211] width 54 height 10
click at [352, 219] on div "Comisión 0,52157395 Opcional" at bounding box center [310, 212] width 88 height 23
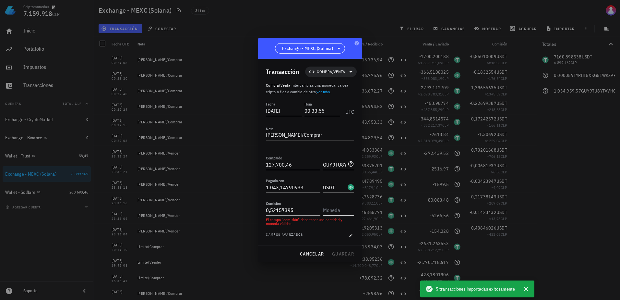
click at [346, 212] on input "text" at bounding box center [338, 210] width 30 height 10
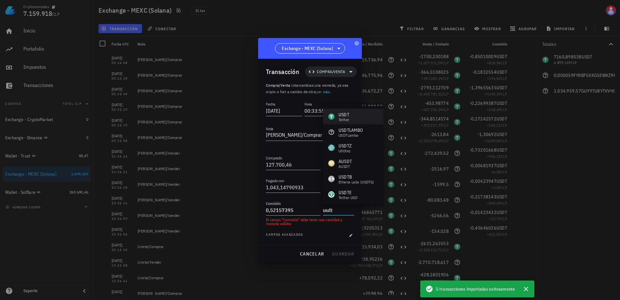
click at [354, 116] on div "USDT Tether" at bounding box center [353, 117] width 61 height 16
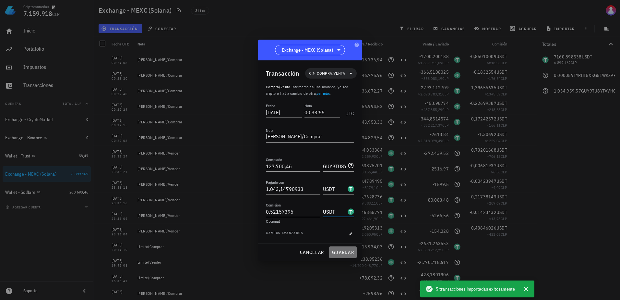
click at [342, 248] on button "guardar" at bounding box center [343, 252] width 28 height 12
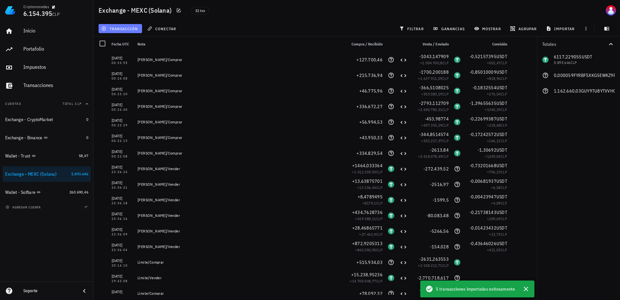
click at [137, 32] on button "transacción" at bounding box center [120, 28] width 43 height 9
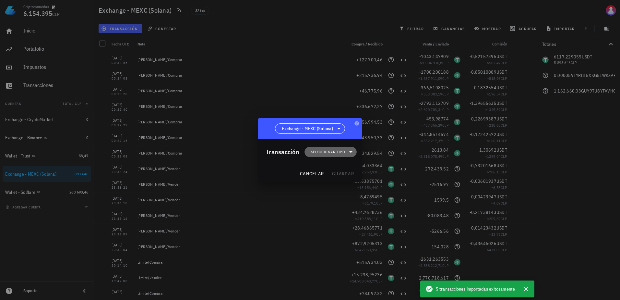
click at [315, 151] on span "Seleccionar tipo" at bounding box center [328, 152] width 34 height 6
click at [352, 170] on div "Compra/Venta" at bounding box center [334, 167] width 60 height 13
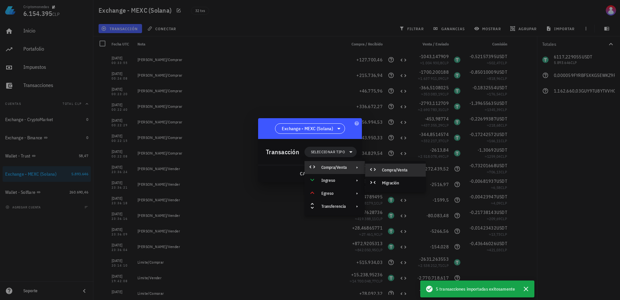
click at [390, 165] on div "Compra/Venta" at bounding box center [395, 169] width 61 height 13
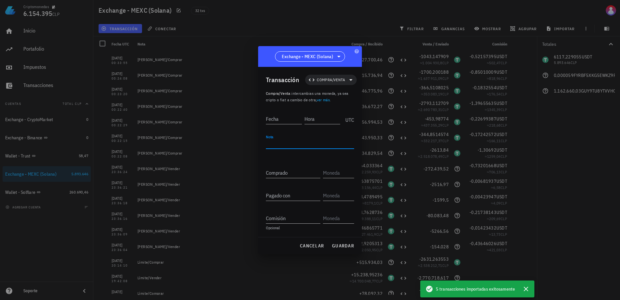
click at [289, 147] on textarea "Nota" at bounding box center [310, 143] width 88 height 10
click at [279, 120] on input "Fecha" at bounding box center [284, 118] width 36 height 10
click at [319, 111] on div "Hora" at bounding box center [323, 118] width 39 height 16
click at [325, 122] on input "Hora" at bounding box center [322, 118] width 36 height 10
click at [288, 172] on input "Comprado" at bounding box center [293, 172] width 54 height 10
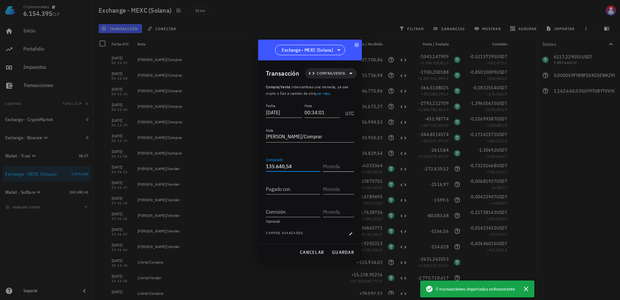
click at [335, 170] on input "text" at bounding box center [338, 166] width 30 height 10
paste input "GUy9Tu8YtvvHoL3DcXLJxXvEN8PqEus6mWQUEchcbonk"
click at [291, 189] on input "Pagado con" at bounding box center [293, 189] width 54 height 10
click at [332, 188] on input "text" at bounding box center [338, 189] width 30 height 10
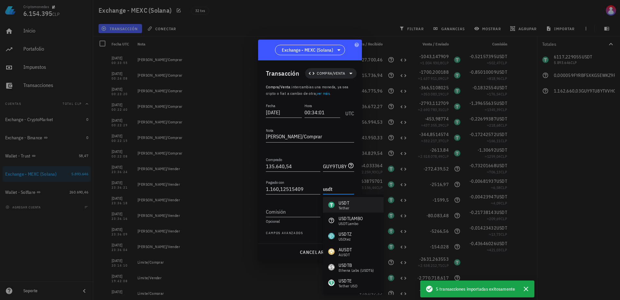
click at [341, 204] on div "USDT" at bounding box center [344, 202] width 11 height 6
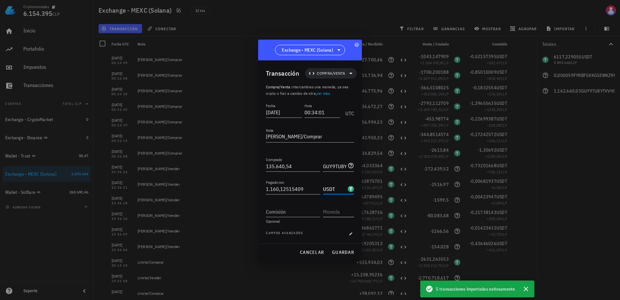
click at [337, 212] on input "text" at bounding box center [338, 211] width 30 height 10
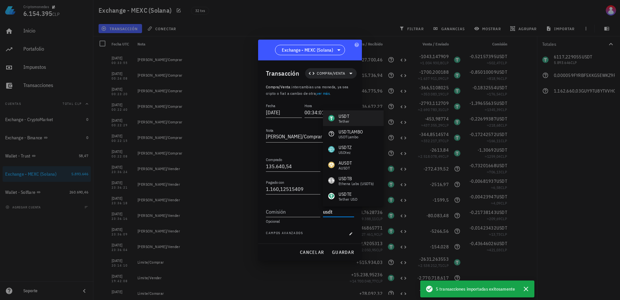
click at [341, 124] on div "USDT Tether" at bounding box center [353, 118] width 61 height 16
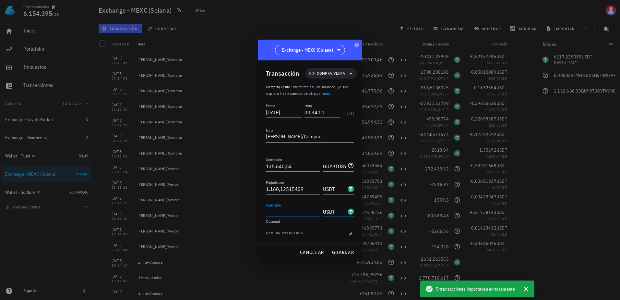
click at [281, 208] on div "Comisión" at bounding box center [293, 211] width 54 height 10
click at [349, 254] on span "guardar" at bounding box center [343, 252] width 22 height 6
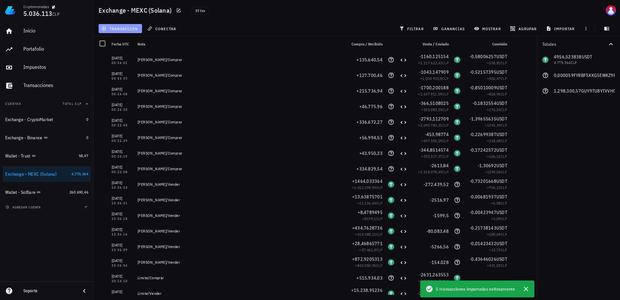
click at [119, 24] on button "transacción" at bounding box center [120, 28] width 43 height 9
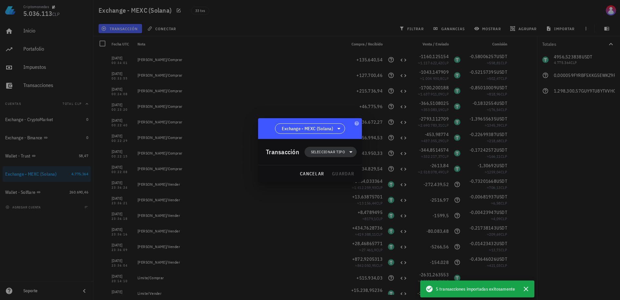
click at [318, 151] on span "Seleccionar tipo" at bounding box center [328, 152] width 34 height 6
click at [339, 166] on div "Compra/Venta" at bounding box center [333, 167] width 25 height 5
click at [379, 167] on div "Compra/Venta" at bounding box center [395, 169] width 61 height 13
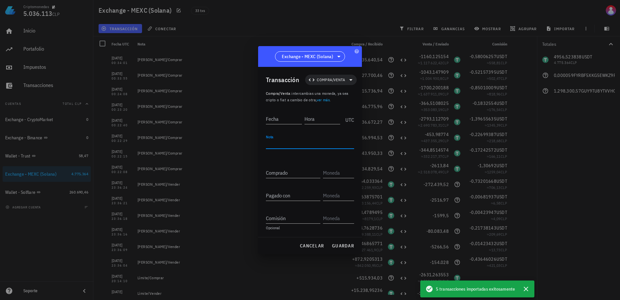
click at [294, 146] on textarea "Nota" at bounding box center [310, 143] width 88 height 10
click at [283, 120] on input "Fecha" at bounding box center [284, 118] width 36 height 10
click at [317, 117] on input "Hora" at bounding box center [321, 118] width 37 height 10
click at [299, 173] on input "Comprado" at bounding box center [293, 172] width 54 height 10
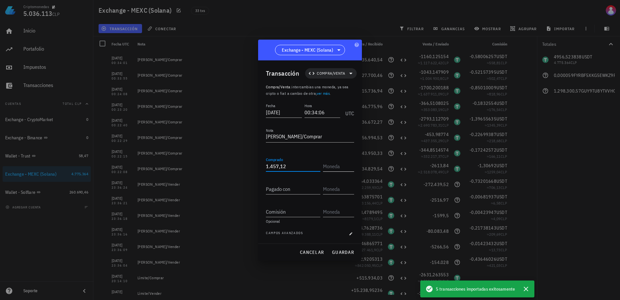
click at [337, 163] on input "text" at bounding box center [338, 166] width 30 height 10
paste input "GUy9Tu8YtvvHoL3DcXLJxXvEN8PqEus6mWQUEchcbonk"
click at [281, 193] on input "Pagado con" at bounding box center [293, 189] width 54 height 10
click at [327, 190] on input "text" at bounding box center [338, 189] width 30 height 10
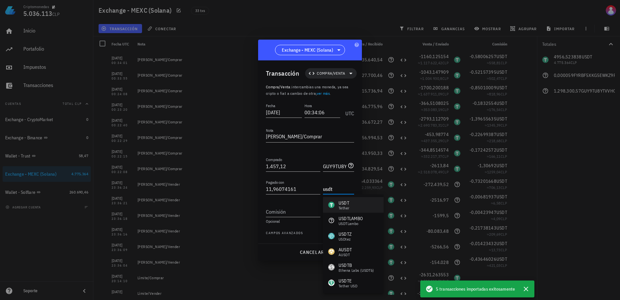
click at [339, 198] on div "USDT Tether" at bounding box center [353, 205] width 61 height 16
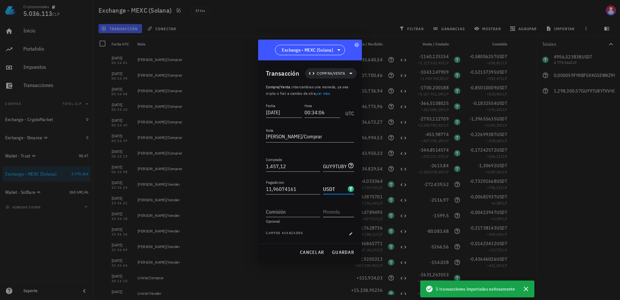
click at [335, 212] on input "text" at bounding box center [338, 211] width 30 height 10
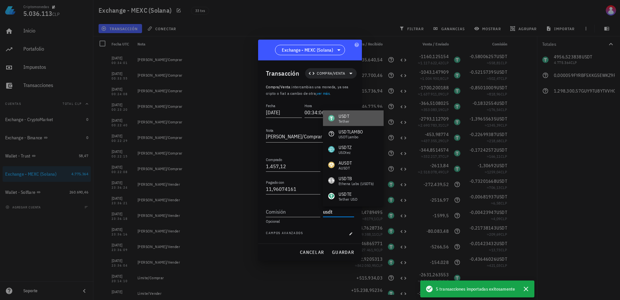
click at [356, 110] on div "USDT Tether" at bounding box center [353, 118] width 61 height 16
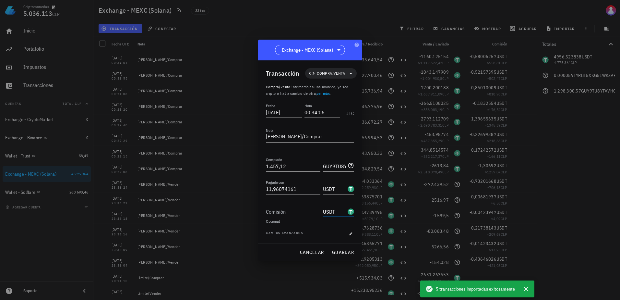
click at [285, 214] on input "Comisión" at bounding box center [293, 211] width 54 height 10
click at [349, 250] on span "guardar" at bounding box center [343, 252] width 22 height 6
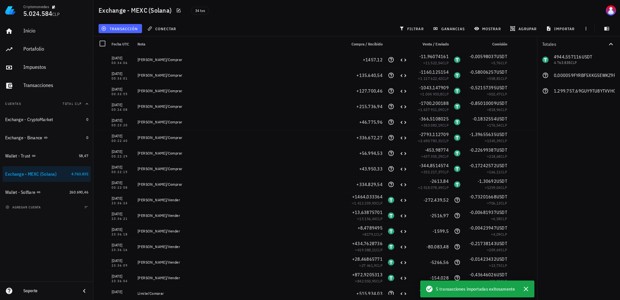
click at [130, 35] on div "transacción conectar filtrar ganancias mostrar [GEOGRAPHIC_DATA] importar" at bounding box center [356, 29] width 519 height 16
click at [129, 30] on span "transacción" at bounding box center [119, 28] width 35 height 5
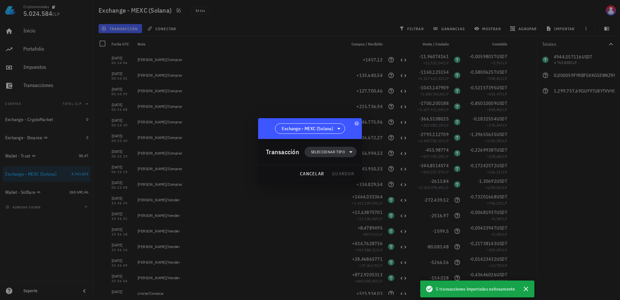
click at [326, 152] on span "Seleccionar tipo" at bounding box center [328, 152] width 34 height 6
click at [347, 168] on div "Compra/Venta" at bounding box center [334, 167] width 60 height 13
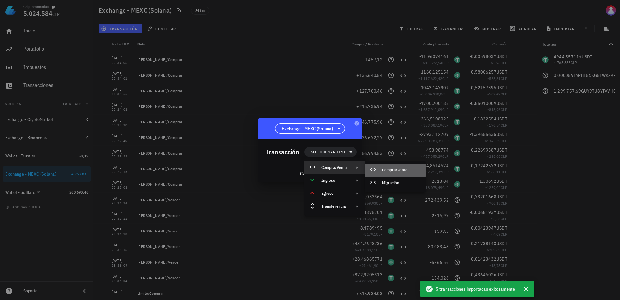
click at [384, 171] on div "Compra/Venta" at bounding box center [401, 169] width 39 height 5
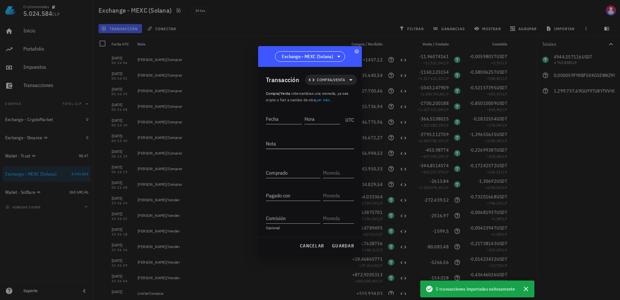
click at [295, 142] on textarea "Nota" at bounding box center [310, 143] width 88 height 10
click at [278, 118] on input "Fecha" at bounding box center [284, 118] width 37 height 10
click at [335, 117] on input "Hora" at bounding box center [322, 118] width 35 height 10
click at [303, 169] on input "Comprado" at bounding box center [293, 172] width 54 height 10
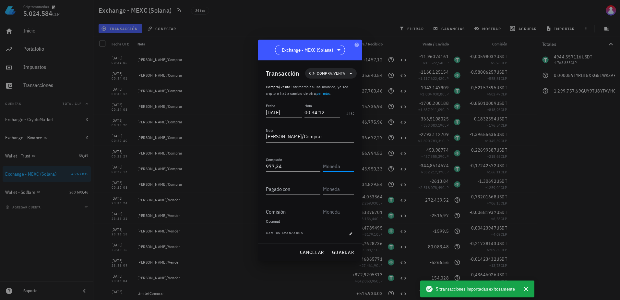
click at [340, 167] on input "text" at bounding box center [338, 166] width 30 height 10
paste input "GUy9Tu8YtvvHoL3DcXLJxXvEN8PqEus6mWQUEchcbonk"
click at [284, 193] on input "Pagado con" at bounding box center [293, 189] width 54 height 10
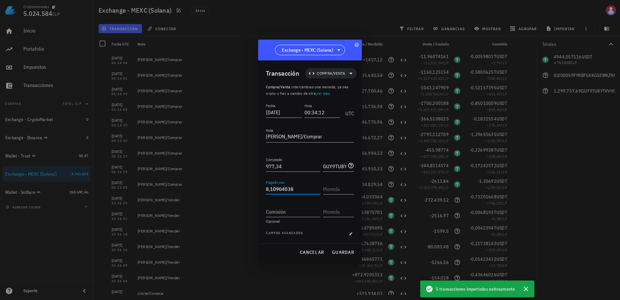
click at [357, 190] on div "Transacción Compra/Venta Compra/Venta : intercambias una moneda, ya sea cripto …" at bounding box center [310, 151] width 104 height 183
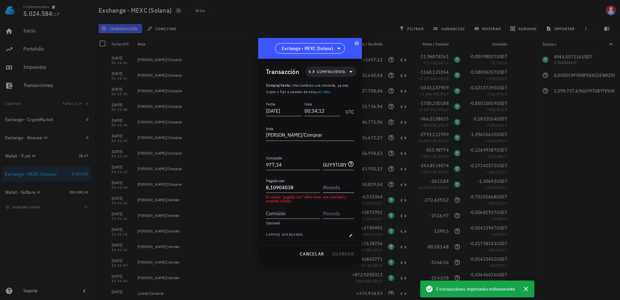
click at [343, 189] on input "text" at bounding box center [338, 187] width 30 height 10
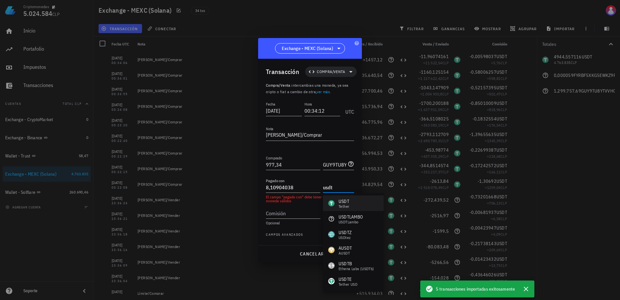
click at [346, 203] on div "USDT" at bounding box center [344, 201] width 11 height 6
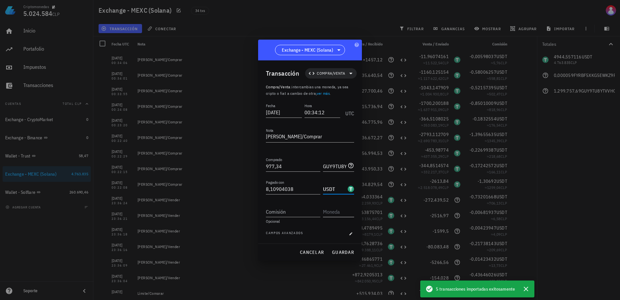
click at [337, 213] on input "text" at bounding box center [338, 211] width 30 height 10
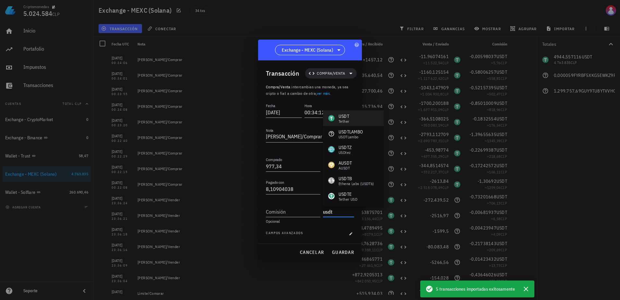
click at [341, 124] on div "USDT Tether" at bounding box center [353, 118] width 61 height 16
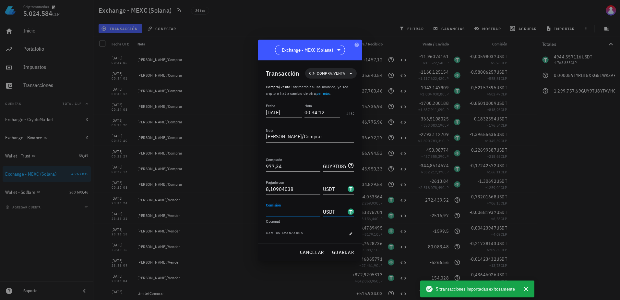
click at [288, 209] on input "Comisión" at bounding box center [293, 211] width 54 height 10
click at [342, 251] on span "guardar" at bounding box center [343, 252] width 22 height 6
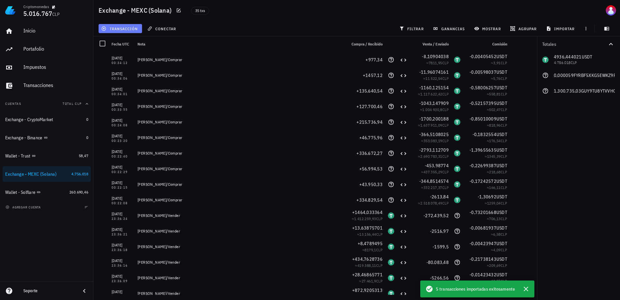
click at [124, 31] on button "transacción" at bounding box center [120, 28] width 43 height 9
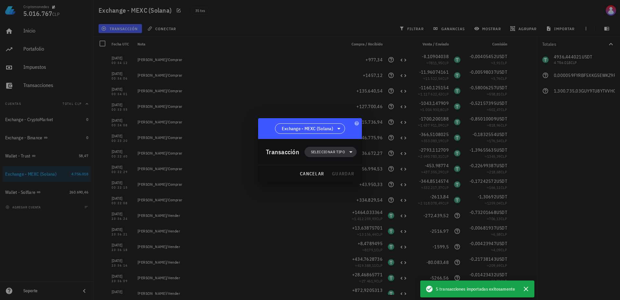
click at [328, 152] on span "Seleccionar tipo" at bounding box center [328, 152] width 34 height 6
click at [339, 167] on div "Compra/Venta" at bounding box center [333, 167] width 25 height 5
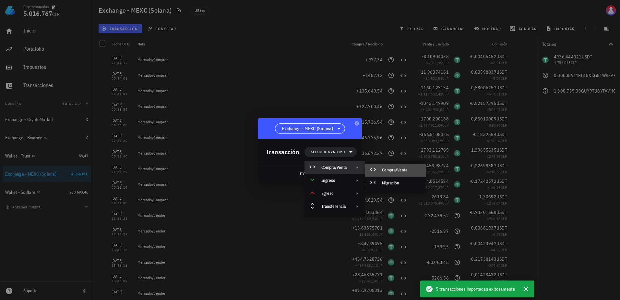
click at [389, 170] on div "Compra/Venta" at bounding box center [401, 169] width 39 height 5
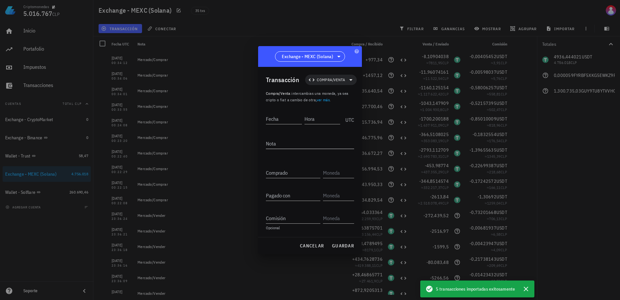
click at [299, 142] on textarea "Nota" at bounding box center [310, 143] width 88 height 10
type textarea "[PERSON_NAME]/Comprar"
click at [280, 113] on div "Fecha" at bounding box center [285, 118] width 39 height 16
click at [280, 119] on input "Fecha" at bounding box center [284, 118] width 36 height 10
type input "[DATE]"
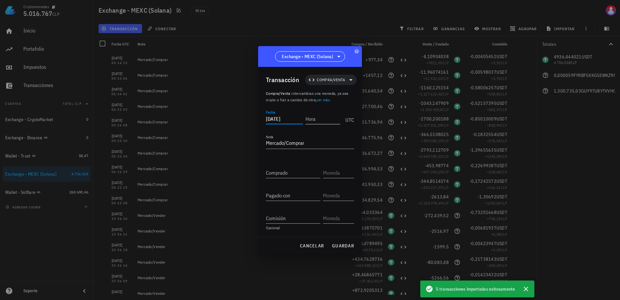
click at [325, 119] on input "Hora" at bounding box center [322, 118] width 35 height 10
type input "00:34:36"
click at [287, 172] on input "Comprado" at bounding box center [293, 172] width 54 height 10
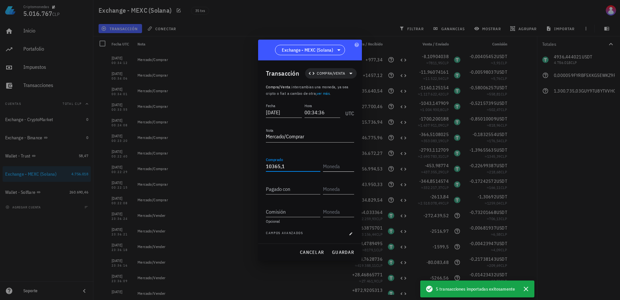
type input "10.365,1"
click at [341, 162] on input "text" at bounding box center [338, 166] width 30 height 10
paste input "GUy9Tu8YtvvHoL3DcXLJxXvEN8PqEus6mWQUEchcbonk"
click at [293, 192] on input "Pagado con" at bounding box center [293, 189] width 54 height 10
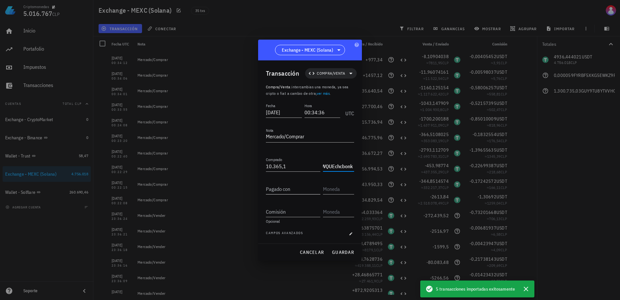
scroll to position [0, 0]
type input "GUY9TU8YTVVHOL3DCXLJXXVEN8PQEUS6MWQUECHCBONK"
click at [292, 191] on input "Pagado con" at bounding box center [293, 189] width 54 height 10
type input "86,09757541"
click at [335, 187] on input "text" at bounding box center [338, 189] width 30 height 10
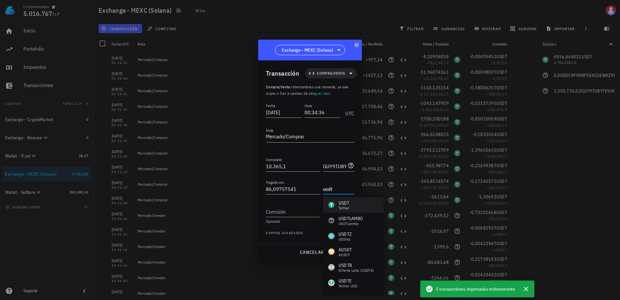
click at [337, 204] on div "USDT Tether" at bounding box center [338, 204] width 21 height 10
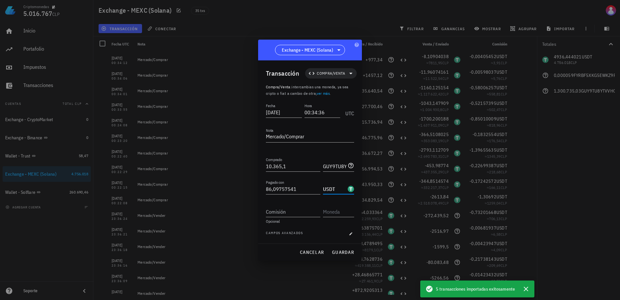
type input "USDT"
click at [335, 219] on div "Opcional" at bounding box center [310, 221] width 88 height 4
click at [335, 214] on input "text" at bounding box center [338, 211] width 30 height 10
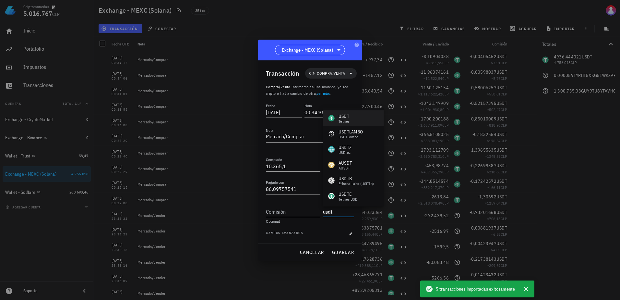
click at [344, 116] on div "USDT" at bounding box center [344, 116] width 11 height 6
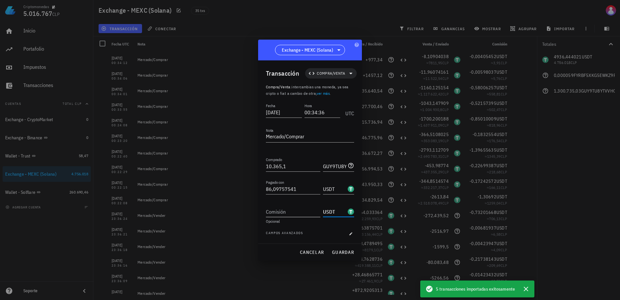
type input "USDT"
click at [287, 210] on input "Comisión" at bounding box center [293, 211] width 54 height 10
type input "0,04304878"
click at [335, 248] on button "guardar" at bounding box center [343, 252] width 28 height 12
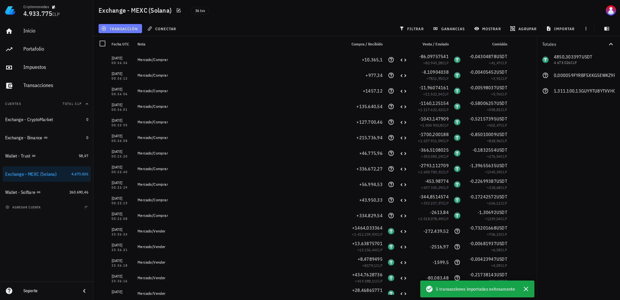
click at [126, 32] on button "transacción" at bounding box center [120, 28] width 43 height 9
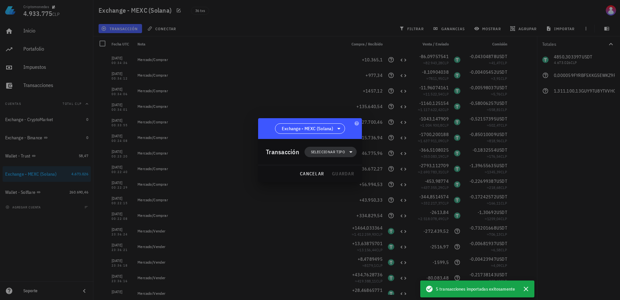
click at [342, 149] on span "Seleccionar tipo" at bounding box center [328, 152] width 34 height 6
click at [339, 169] on div "Compra/Venta" at bounding box center [333, 167] width 25 height 5
click at [384, 170] on div "Compra/Venta" at bounding box center [401, 169] width 39 height 5
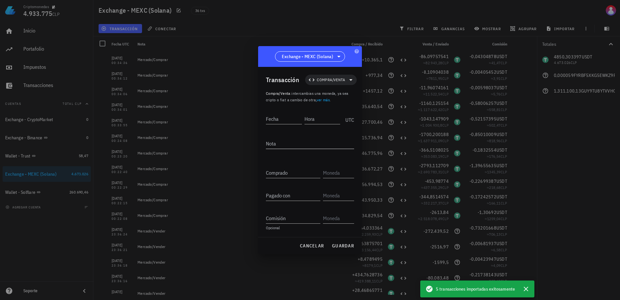
click at [279, 141] on textarea "Nota" at bounding box center [310, 143] width 88 height 10
type textarea ","
type textarea "[PERSON_NAME]/Comprar"
click at [282, 117] on input "Fecha" at bounding box center [284, 118] width 37 height 10
type input "[DATE]"
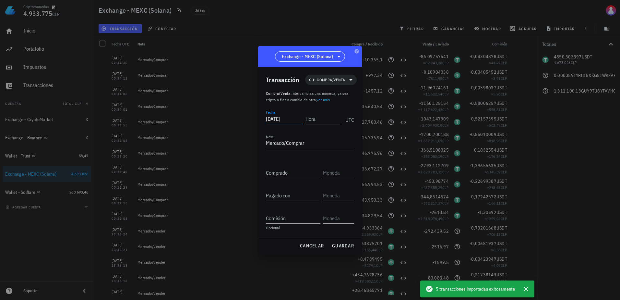
click at [322, 119] on input "Hora" at bounding box center [322, 118] width 35 height 10
type input "00:34:45"
click at [293, 171] on input "Comprado" at bounding box center [293, 172] width 54 height 10
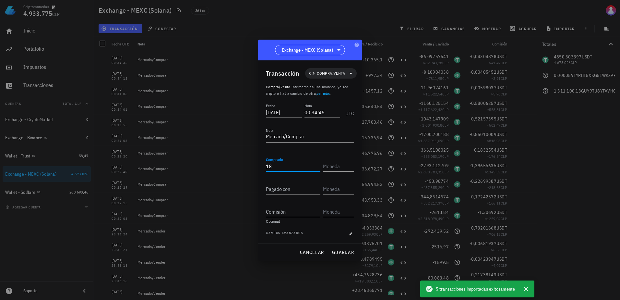
type input "1"
type input "22.196,53"
click at [339, 166] on input "text" at bounding box center [338, 166] width 30 height 10
paste input "GUy9Tu8YtvvHoL3DcXLJxXvEN8PqEus6mWQUEchcbonk"
click at [273, 188] on input "Pagado con" at bounding box center [293, 189] width 54 height 10
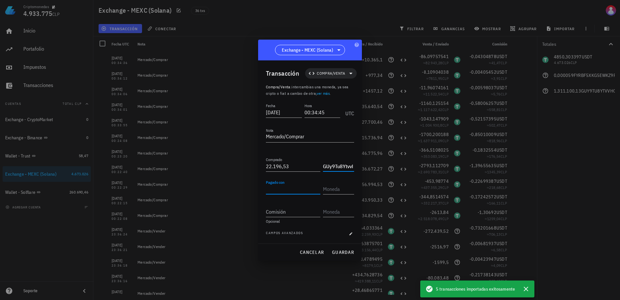
type input "GUY9TU8YTVVHOL3DCXLJXXVEN8PQEUS6MWQUECHCBONK"
type input "186,8718687"
click at [348, 189] on input "text" at bounding box center [338, 189] width 30 height 10
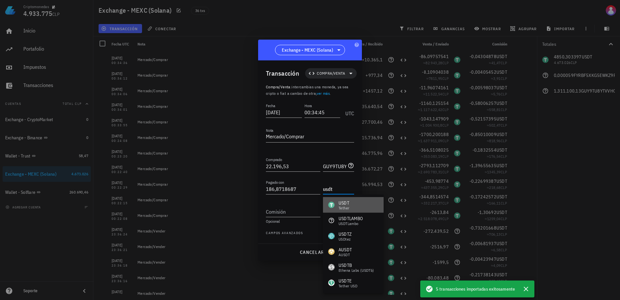
click at [362, 207] on div "USDT Tether" at bounding box center [353, 205] width 61 height 16
type input "USDT"
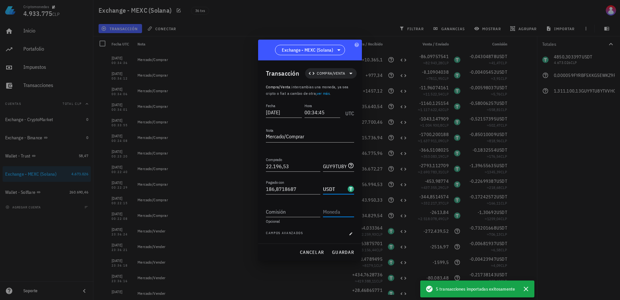
click at [338, 210] on input "text" at bounding box center [338, 211] width 30 height 10
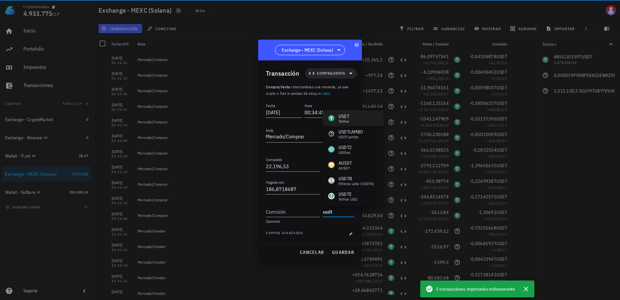
click at [345, 120] on div "Tether" at bounding box center [344, 121] width 11 height 4
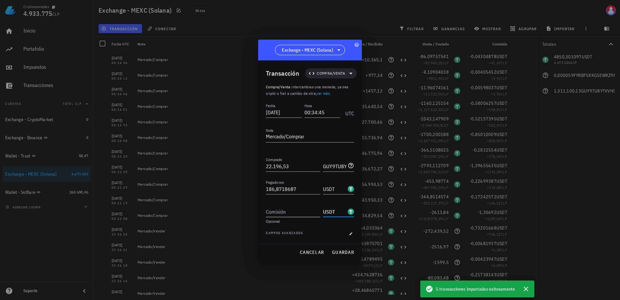
type input "USDT"
click at [281, 213] on input "Comisión" at bounding box center [293, 211] width 54 height 10
type input "0,09343593"
click at [348, 246] on button "guardar" at bounding box center [343, 252] width 28 height 12
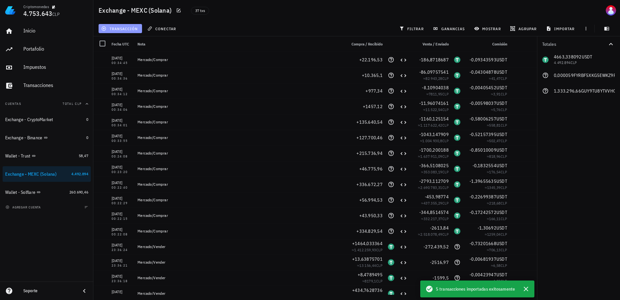
click at [129, 29] on span "transacción" at bounding box center [119, 28] width 35 height 5
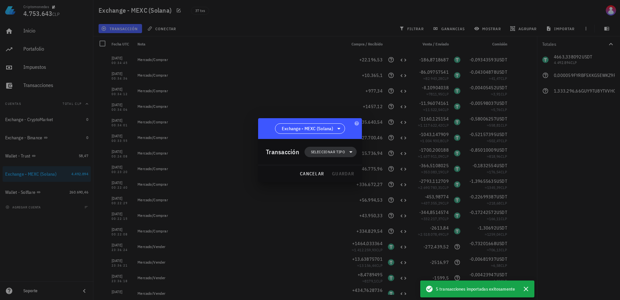
click at [339, 152] on span "Seleccionar tipo" at bounding box center [328, 152] width 34 height 6
click at [359, 168] on icon at bounding box center [356, 167] width 5 height 5
click at [379, 171] on div "Compra/Venta" at bounding box center [395, 169] width 61 height 13
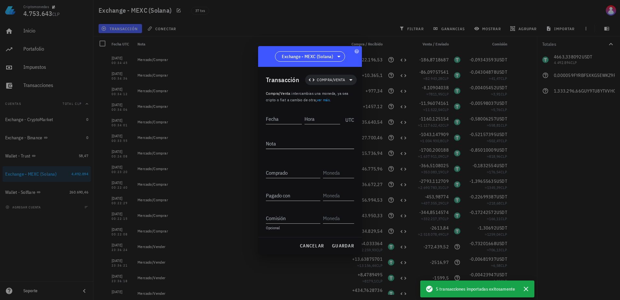
click at [288, 143] on textarea "Nota" at bounding box center [310, 143] width 88 height 10
type textarea "[PERSON_NAME]/Comprar"
click at [266, 118] on div "Transacción Compra/Venta Compra/Venta : intercambias una moneda, ya sea cripto …" at bounding box center [310, 152] width 104 height 170
click at [276, 118] on input "Fecha" at bounding box center [284, 118] width 36 height 10
type input "[DATE]"
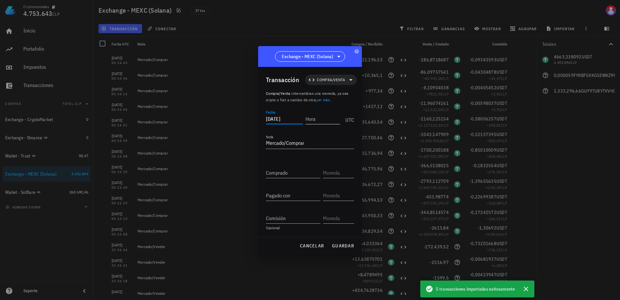
click at [337, 117] on input "Hora" at bounding box center [322, 118] width 35 height 10
type input "00:34:59"
click at [301, 173] on input "Comprado" at bounding box center [293, 172] width 54 height 10
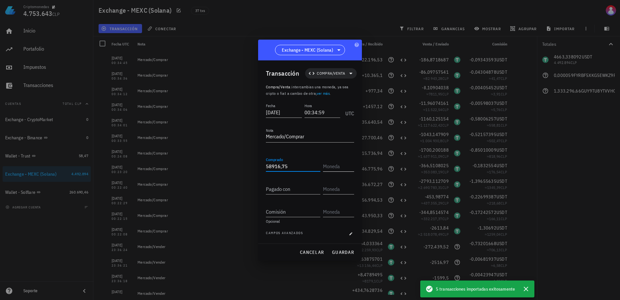
type input "58.916,75"
click at [348, 161] on input "text" at bounding box center [338, 166] width 30 height 10
paste input "GUy9Tu8YtvvHoL3DcXLJxXvEN8PqEus6mWQUEchcbonk"
click at [283, 188] on input "Pagado con" at bounding box center [293, 189] width 54 height 10
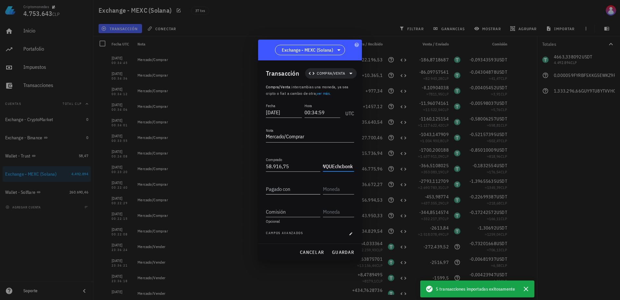
scroll to position [0, 0]
type input "GUY9TU8YTVVHOL3DCXLJXXVEN8PQEUS6MWQUECHCBONK"
type input "503,21727727"
click at [334, 192] on input "text" at bounding box center [338, 189] width 30 height 10
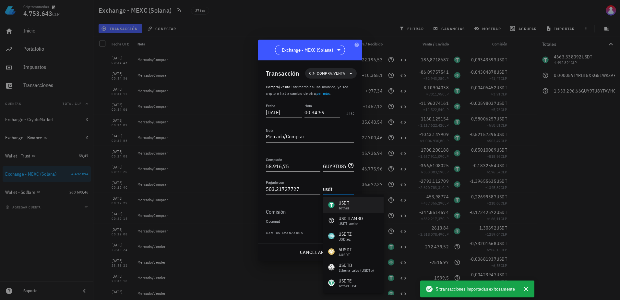
click at [359, 198] on div "USDT Tether" at bounding box center [353, 205] width 61 height 16
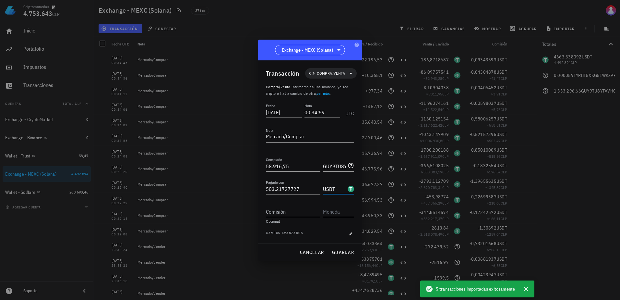
type input "USDT"
click at [329, 215] on input "text" at bounding box center [338, 211] width 30 height 10
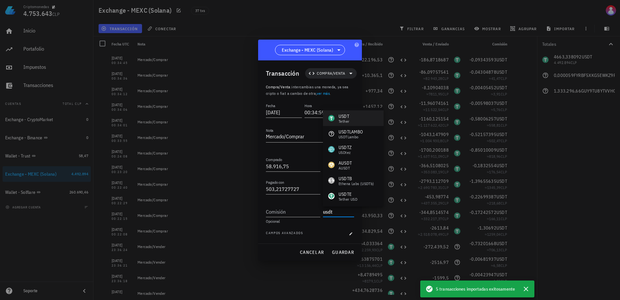
click at [333, 113] on div "USDT Tether" at bounding box center [353, 118] width 61 height 16
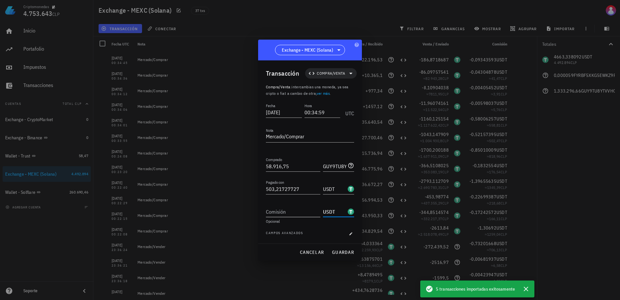
type input "USDT"
click at [280, 213] on input "Comisión" at bounding box center [293, 211] width 54 height 10
type input "0,25160863"
click at [349, 249] on span "guardar" at bounding box center [343, 252] width 22 height 6
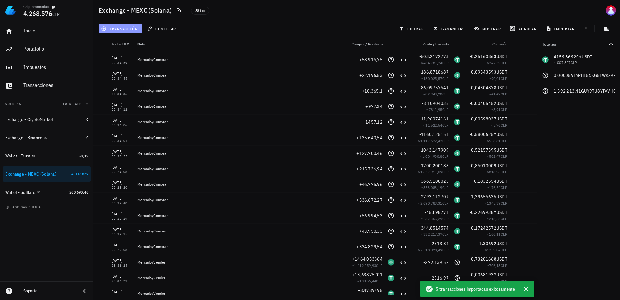
click at [124, 24] on button "transacción" at bounding box center [120, 28] width 43 height 9
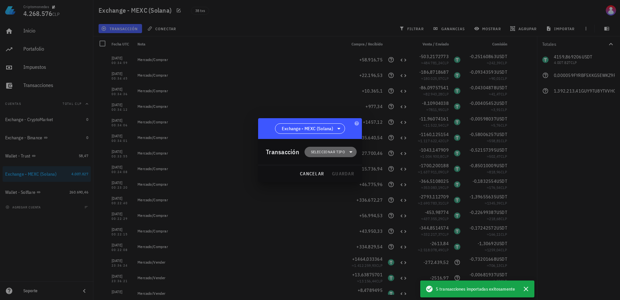
click at [334, 151] on span "Seleccionar tipo" at bounding box center [328, 152] width 34 height 6
click at [344, 164] on div "Compra/Venta" at bounding box center [334, 167] width 60 height 13
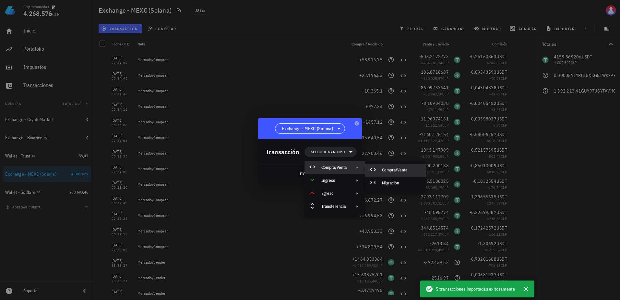
click at [393, 170] on div "Compra/Venta" at bounding box center [401, 169] width 39 height 5
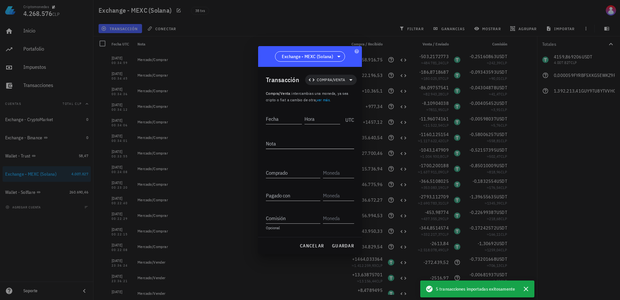
click at [300, 142] on textarea "Nota" at bounding box center [310, 143] width 88 height 10
type textarea "[PERSON_NAME]/Comprar"
click at [284, 120] on input "Fecha" at bounding box center [284, 118] width 36 height 10
type input "[DATE]"
click at [342, 117] on div "Hora" at bounding box center [323, 118] width 37 height 16
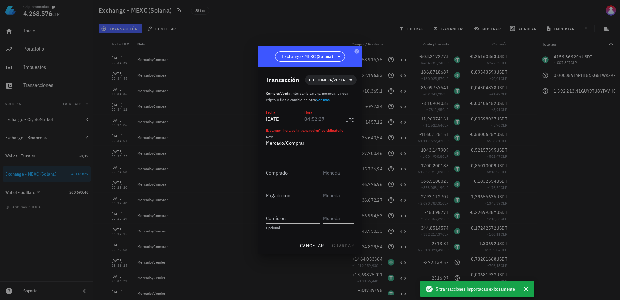
click at [330, 118] on input "Hora" at bounding box center [322, 118] width 36 height 10
type input "00:35:18"
click at [297, 177] on input "Comprado" at bounding box center [293, 172] width 54 height 10
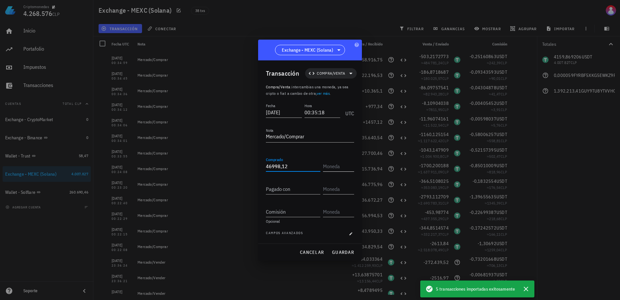
type input "46.998,12"
click at [340, 169] on input "text" at bounding box center [338, 166] width 30 height 10
paste input "GUy9Tu8YtvvHoL3DcXLJxXvEN8PqEus6mWQUEchcbonk"
click at [295, 190] on input "Pagado con" at bounding box center [293, 189] width 54 height 10
type input "GUY9TU8YTVVHOL3DCXLJXXVEN8PQEUS6MWQUECHCBONK"
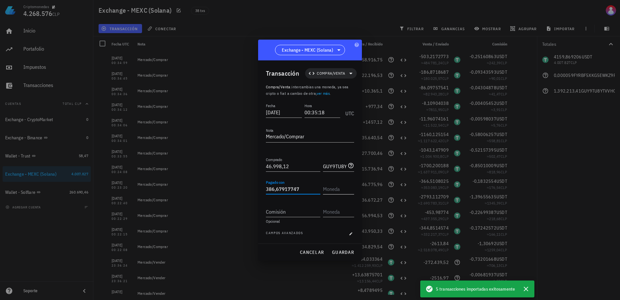
type input "386,67917747"
click at [333, 188] on input "text" at bounding box center [338, 189] width 30 height 10
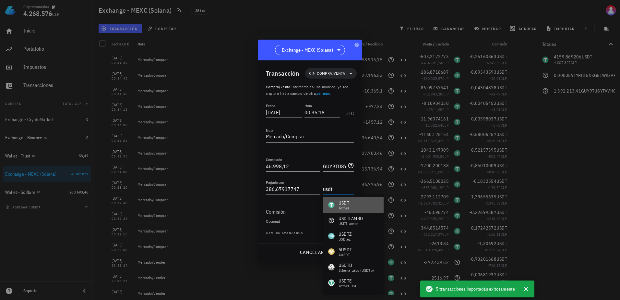
click at [342, 200] on div "USDT" at bounding box center [344, 202] width 11 height 6
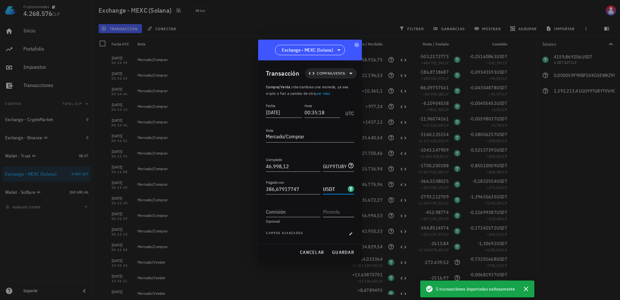
type input "USDT"
click at [336, 210] on input "text" at bounding box center [338, 211] width 30 height 10
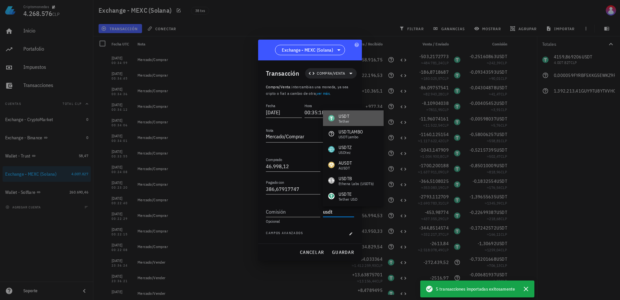
click at [346, 118] on div "USDT" at bounding box center [344, 116] width 11 height 6
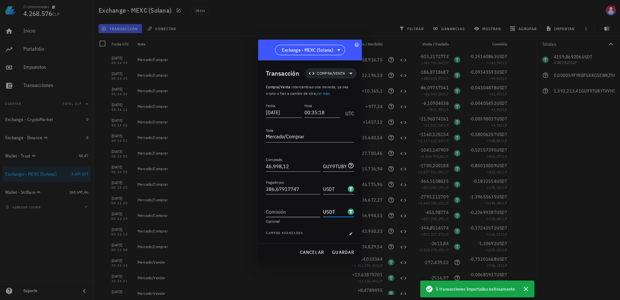
type input "USDT"
click at [287, 215] on input "Comisión" at bounding box center [293, 211] width 54 height 10
type input "0,19333958"
click at [334, 251] on span "guardar" at bounding box center [343, 252] width 22 height 6
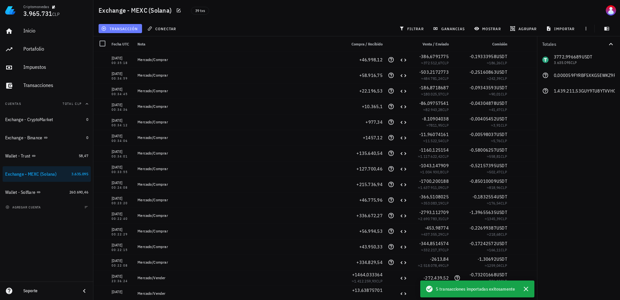
click at [132, 28] on span "transacción" at bounding box center [119, 28] width 35 height 5
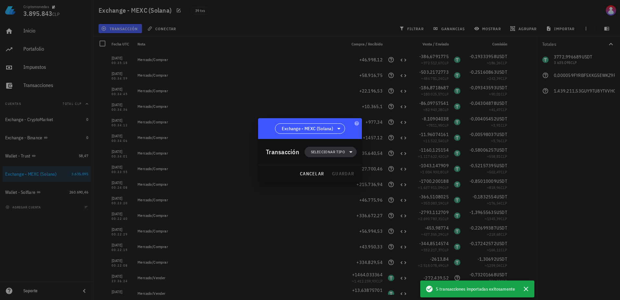
click at [317, 150] on span "Seleccionar tipo" at bounding box center [328, 152] width 34 height 6
click at [344, 166] on div "Compra/Venta" at bounding box center [333, 167] width 25 height 5
click at [390, 169] on div "Compra/Venta" at bounding box center [401, 169] width 39 height 5
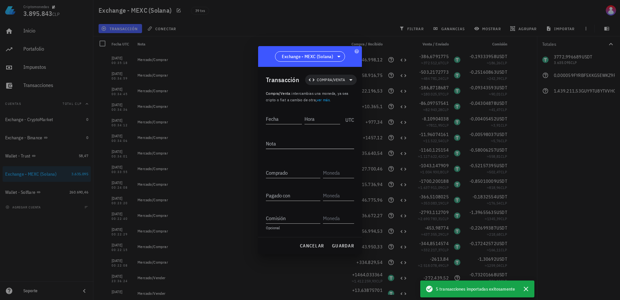
click at [309, 146] on textarea "Nota" at bounding box center [310, 143] width 88 height 10
type textarea "[PERSON_NAME]/Comprar"
click at [293, 119] on input "Fecha" at bounding box center [284, 118] width 36 height 10
type input "[DATE]"
click at [318, 119] on input "Hora" at bounding box center [321, 118] width 37 height 10
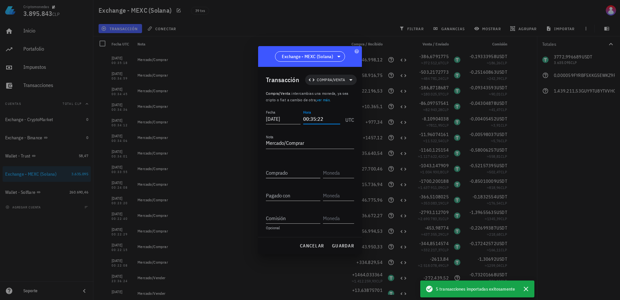
type input "00:35:22"
click at [306, 176] on input "Comprado" at bounding box center [293, 172] width 54 height 10
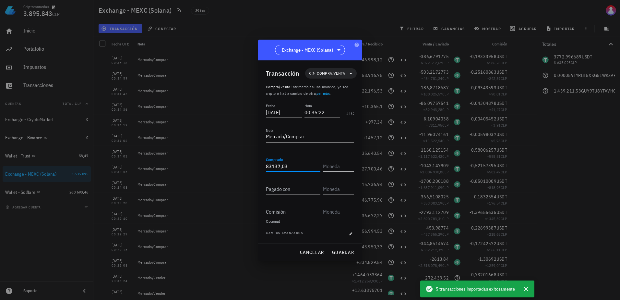
type input "83.137,03"
click at [338, 165] on input "text" at bounding box center [338, 166] width 30 height 10
paste input "GUy9Tu8YtvvHoL3DcXLJxXvEN8PqEus6mWQUEchcbonk"
click at [293, 186] on input "Pagado con" at bounding box center [293, 189] width 54 height 10
type input "GUY9TU8YTVVHOL3DCXLJXXVEN8PQEUS6MWQUECHCBONK"
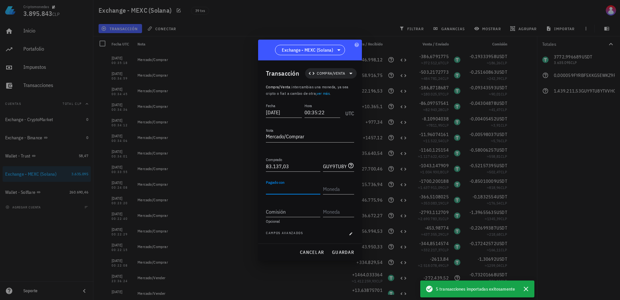
click at [301, 189] on input "Pagado con" at bounding box center [293, 189] width 54 height 10
type input "715,36098157"
click at [332, 192] on input "text" at bounding box center [338, 189] width 30 height 10
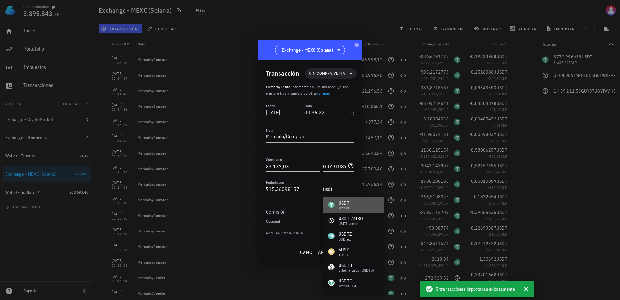
click at [345, 200] on div "USDT" at bounding box center [344, 202] width 11 height 6
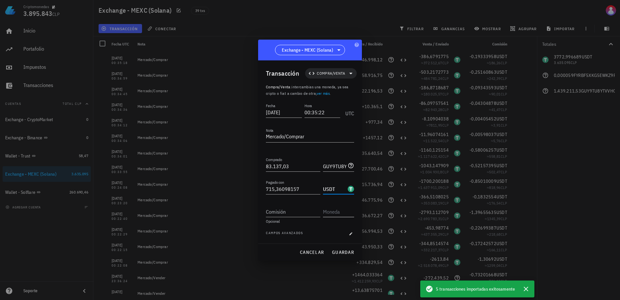
type input "USDT"
click at [334, 208] on input "text" at bounding box center [338, 211] width 30 height 10
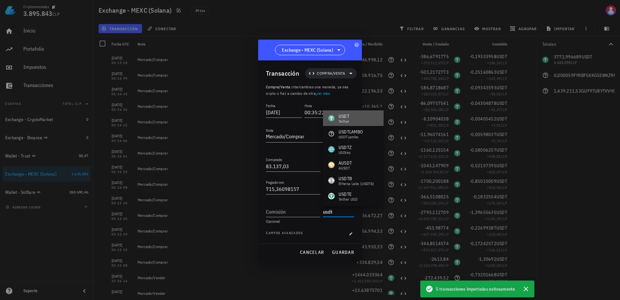
click at [355, 116] on div "USDT Tether" at bounding box center [353, 118] width 61 height 16
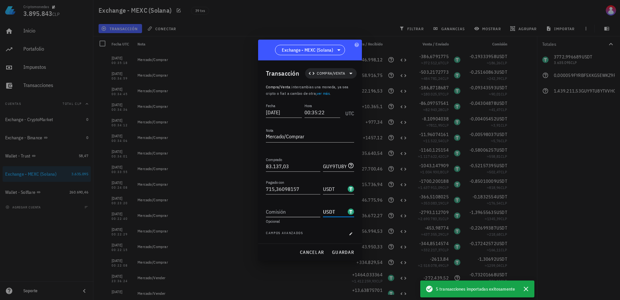
type input "USDT"
click at [277, 210] on input "Comisión" at bounding box center [293, 211] width 54 height 10
type input "0,35768049"
click at [338, 251] on span "guardar" at bounding box center [343, 252] width 22 height 6
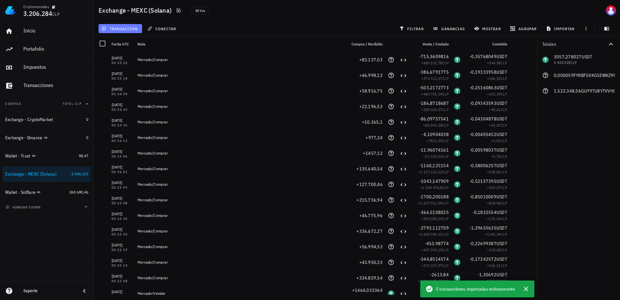
click at [135, 28] on span "transacción" at bounding box center [119, 28] width 35 height 5
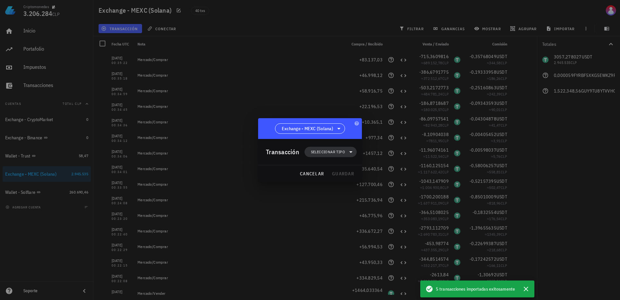
click at [346, 154] on span "Seleccionar tipo" at bounding box center [330, 152] width 44 height 10
click at [355, 166] on icon at bounding box center [356, 167] width 5 height 5
click at [382, 167] on div "Compra/Venta" at bounding box center [395, 169] width 61 height 13
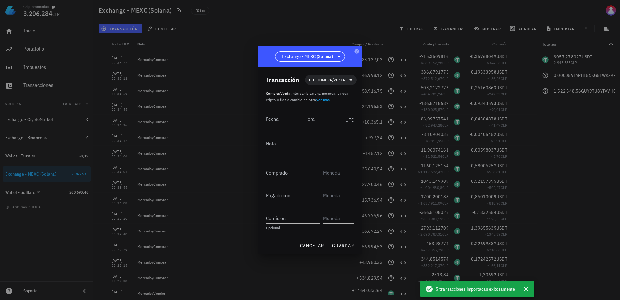
click at [291, 144] on textarea "Nota" at bounding box center [310, 143] width 88 height 10
type textarea "[PERSON_NAME]/Comprar"
click at [288, 112] on div "Fecha" at bounding box center [285, 118] width 39 height 16
click at [286, 118] on input "Fecha" at bounding box center [284, 118] width 37 height 10
type input "[DATE]"
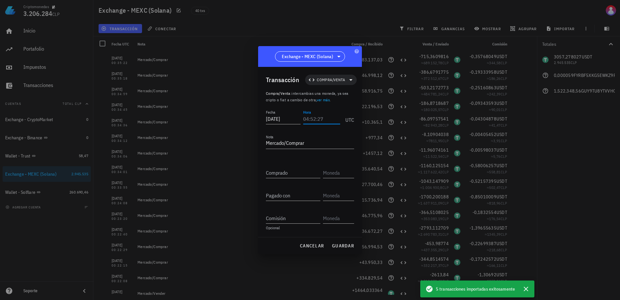
click at [318, 114] on input "Hora" at bounding box center [321, 118] width 37 height 10
type input "00:35:24"
click at [305, 173] on input "Comprado" at bounding box center [293, 172] width 54 height 10
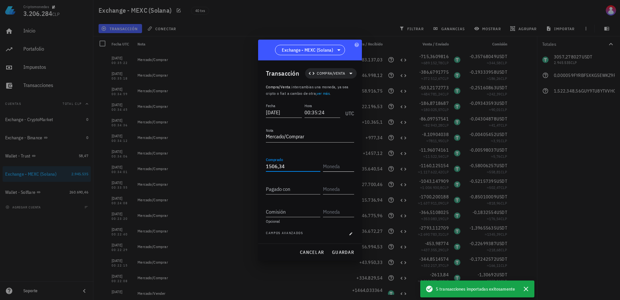
type input "1.506,34"
click at [334, 164] on input "text" at bounding box center [338, 166] width 30 height 10
paste input "GUy9Tu8YtvvHoL3DcXLJxXvEN8PqEus6mWQUEchcbonk"
click at [276, 189] on input "Pagado con" at bounding box center [293, 189] width 54 height 10
type input "GUY9TU8YTVVHOL3DCXLJXXVEN8PQEUS6MWQUECHCBONK"
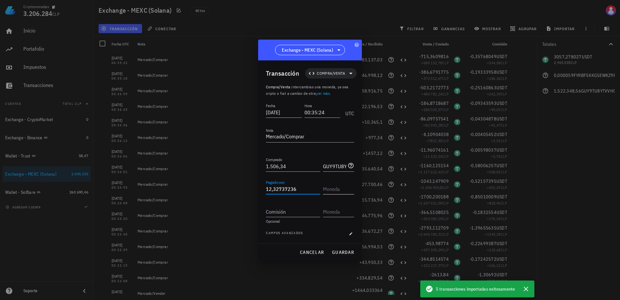
type input "12,32737236"
click at [334, 189] on input "text" at bounding box center [338, 189] width 30 height 10
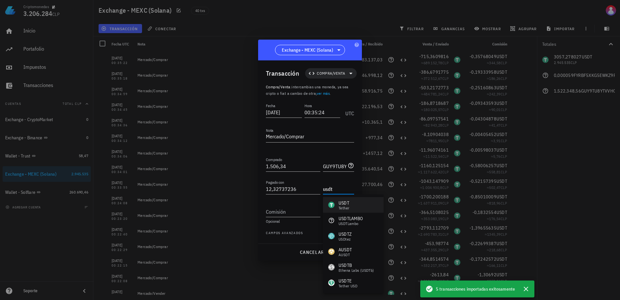
click at [342, 206] on div "Tether" at bounding box center [344, 208] width 11 height 4
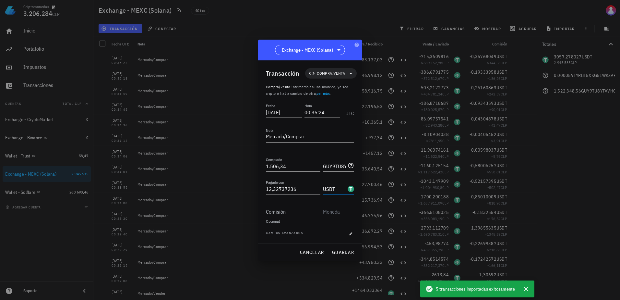
type input "USDT"
click at [339, 216] on input "text" at bounding box center [338, 211] width 30 height 10
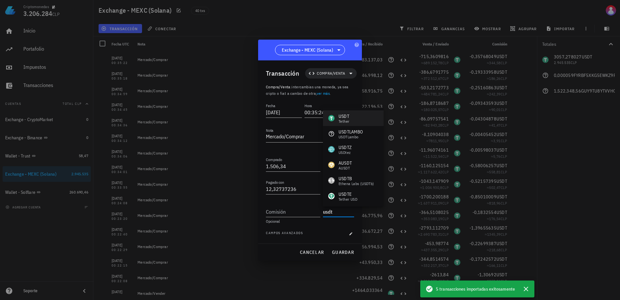
click at [336, 117] on div "USDT Tether" at bounding box center [338, 118] width 21 height 10
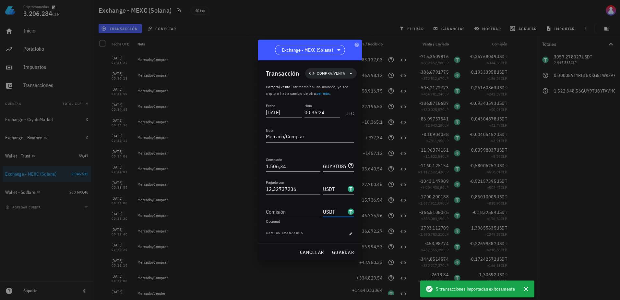
type input "USDT"
click at [296, 214] on input "Comisión" at bounding box center [293, 211] width 54 height 10
type input "0,00616368"
click at [351, 246] on button "guardar" at bounding box center [343, 252] width 28 height 12
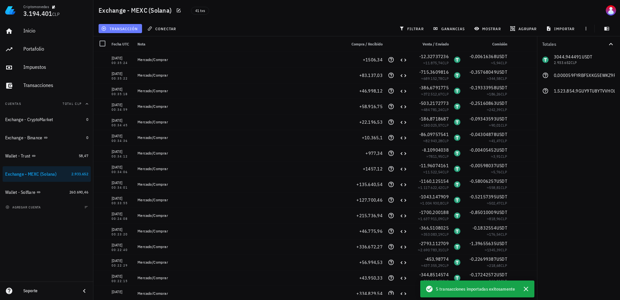
click at [119, 31] on button "transacción" at bounding box center [120, 28] width 43 height 9
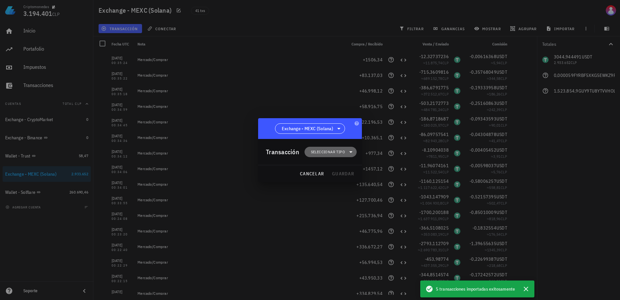
click at [333, 156] on span "Seleccionar tipo" at bounding box center [330, 152] width 44 height 10
click at [337, 163] on div "Compra/Venta" at bounding box center [334, 167] width 60 height 13
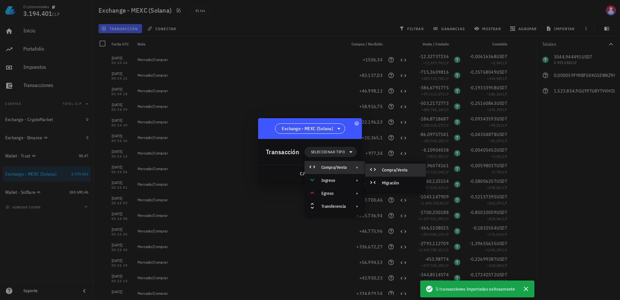
click at [398, 169] on div "Compra/Venta" at bounding box center [401, 169] width 39 height 5
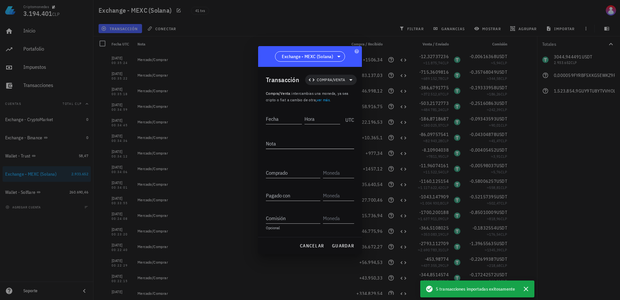
click at [296, 140] on textarea "Nota" at bounding box center [310, 143] width 88 height 10
type textarea "[PERSON_NAME]/Comprar"
click at [269, 121] on input "Fecha" at bounding box center [284, 118] width 37 height 10
type input "[DATE]"
click at [308, 118] on input "Hora" at bounding box center [321, 118] width 37 height 10
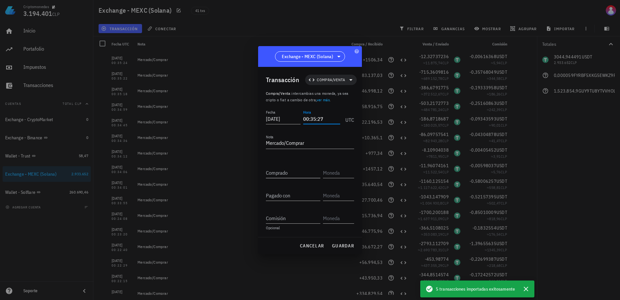
type input "00:35:27"
click at [292, 170] on input "Comprado" at bounding box center [293, 172] width 54 height 10
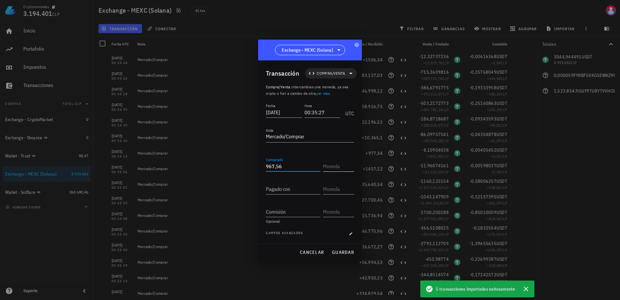
type input "967,56"
click at [346, 162] on input "text" at bounding box center [338, 166] width 30 height 10
paste input "GUy9Tu8YtvvHoL3DcXLJxXvEN8PqEus6mWQUEchcbonk"
click at [276, 188] on input "Pagado con" at bounding box center [293, 189] width 54 height 10
type input "GUY9TU8YTVVHOL3DCXLJXXVEN8PQEUS6MWQUECHCBONK"
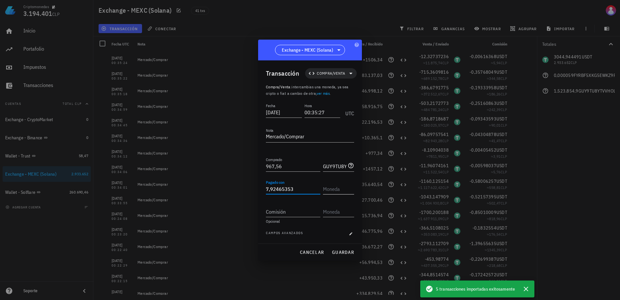
type input "7,92465353"
click at [338, 189] on input "text" at bounding box center [338, 189] width 30 height 10
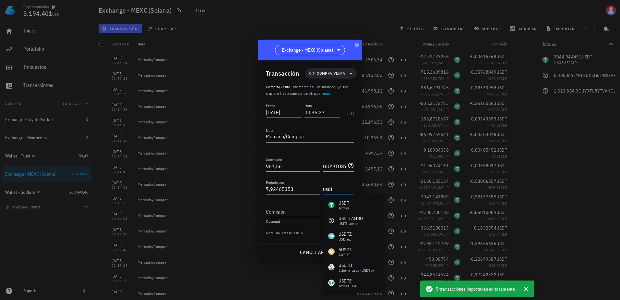
click at [343, 198] on div "USDT Tether" at bounding box center [353, 205] width 61 height 16
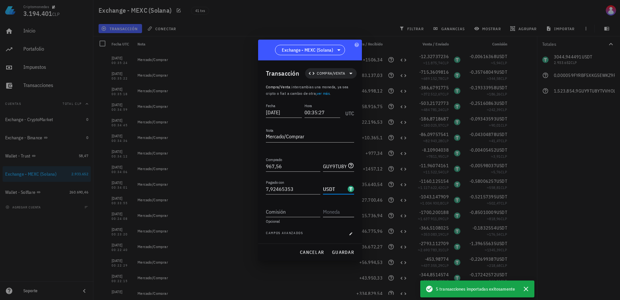
type input "USDT"
click at [341, 214] on input "text" at bounding box center [338, 211] width 30 height 10
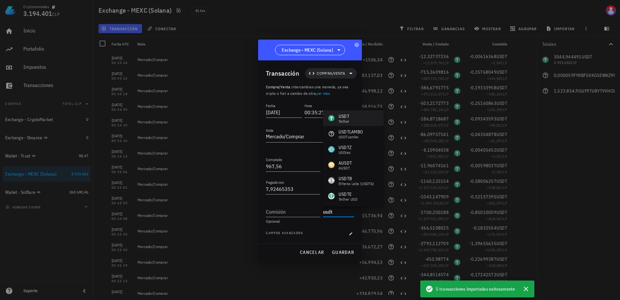
click at [358, 121] on div "USDT Tether" at bounding box center [353, 118] width 61 height 16
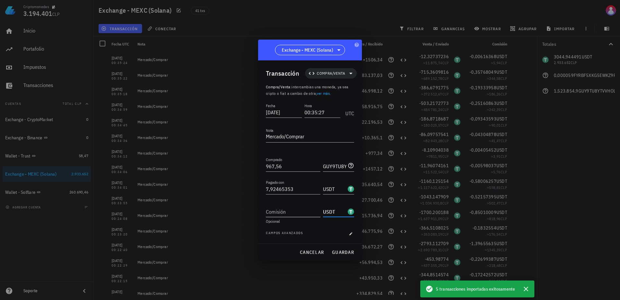
type input "USDT"
click at [300, 207] on input "Comisión" at bounding box center [293, 211] width 54 height 10
type input "0,00396232"
click at [339, 250] on span "guardar" at bounding box center [343, 252] width 22 height 6
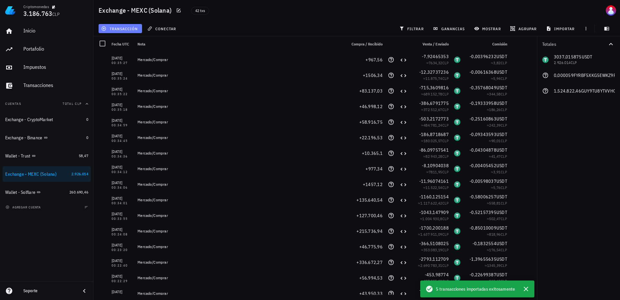
click at [128, 27] on span "transacción" at bounding box center [119, 28] width 35 height 5
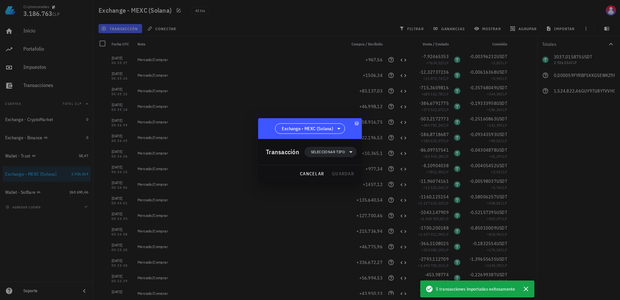
click at [331, 160] on div "Transacción Seleccionar tipo" at bounding box center [311, 152] width 91 height 26
click at [331, 149] on span "Seleccionar tipo" at bounding box center [328, 152] width 34 height 6
click at [344, 170] on div "Compra/Venta" at bounding box center [334, 167] width 60 height 13
click at [385, 166] on div "Compra/Venta" at bounding box center [395, 169] width 61 height 13
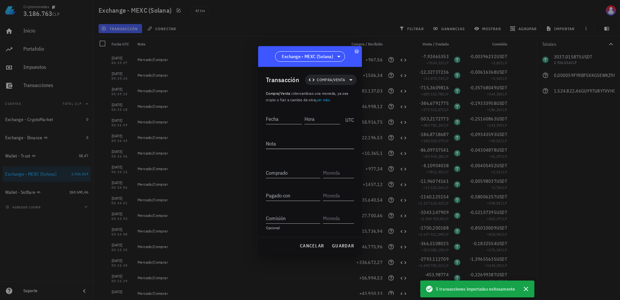
click at [303, 142] on textarea "Nota" at bounding box center [310, 143] width 88 height 10
type textarea "[PERSON_NAME]/Comprar"
click at [279, 120] on input "Fecha" at bounding box center [284, 118] width 36 height 10
type input "[DATE]"
click at [307, 118] on div "Hora" at bounding box center [321, 118] width 37 height 10
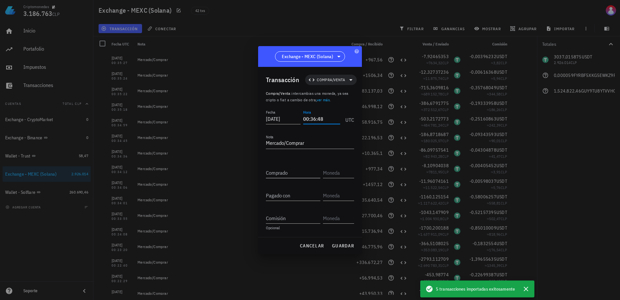
type input "00:36:48"
click at [286, 173] on input "Comprado" at bounding box center [293, 172] width 54 height 10
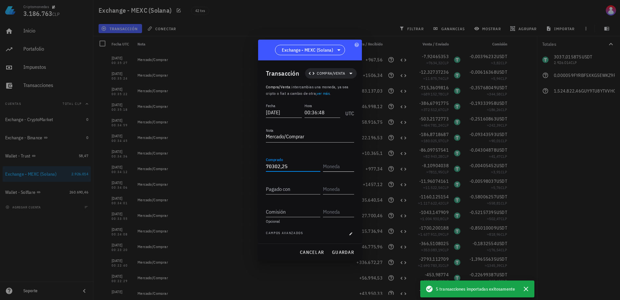
type input "70.302,25"
click at [336, 164] on input "text" at bounding box center [338, 166] width 30 height 10
paste input "GUy9Tu8YtvvHoL3DcXLJxXvEN8PqEus6mWQUEchcbonk"
click at [289, 195] on div "Pagado con" at bounding box center [310, 189] width 88 height 23
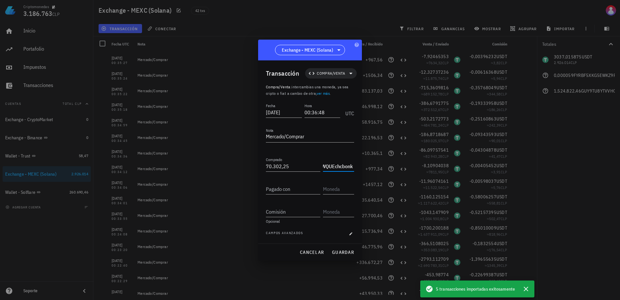
scroll to position [0, 0]
type input "GUY9TU8YTVVHOL3DCXLJXXVEN8PQEUS6MWQUECHCBONK"
click at [289, 186] on input "Pagado con" at bounding box center [293, 189] width 54 height 10
type input "587,68597879"
click at [326, 188] on input "text" at bounding box center [338, 189] width 30 height 10
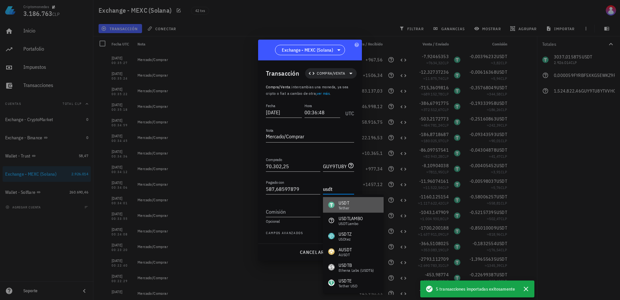
click at [341, 204] on div "USDT" at bounding box center [344, 202] width 11 height 6
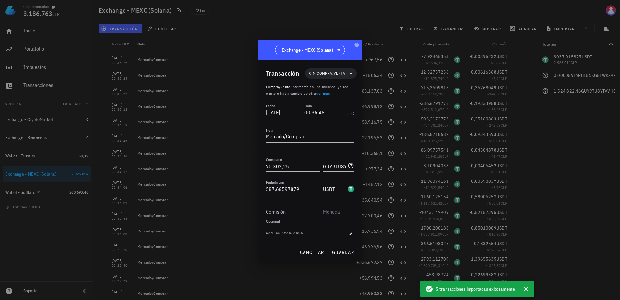
type input "USDT"
click at [280, 208] on div "Comisión" at bounding box center [293, 211] width 54 height 10
type input "0,29384298"
click at [342, 202] on div "Comisión 0,29384298" at bounding box center [310, 209] width 88 height 16
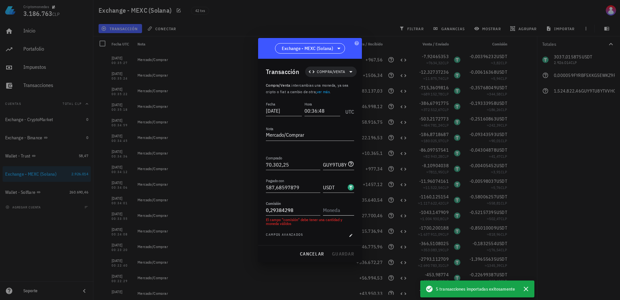
click at [340, 209] on input "text" at bounding box center [338, 210] width 30 height 10
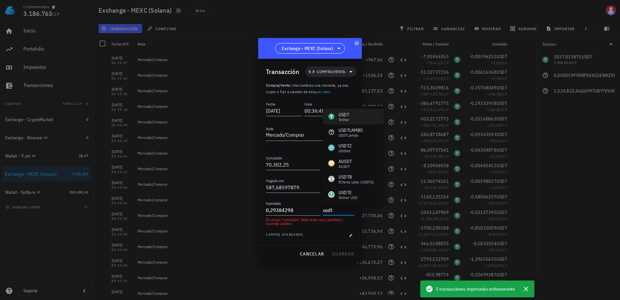
click at [362, 113] on div "USDT Tether" at bounding box center [353, 117] width 61 height 16
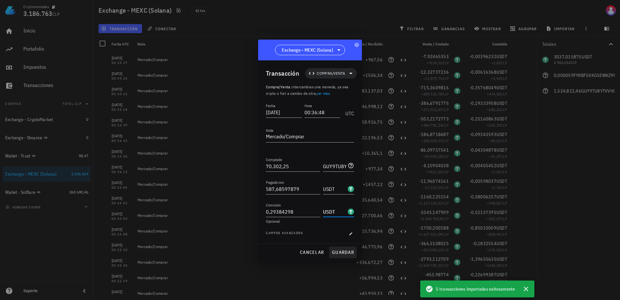
type input "USDT"
click at [344, 251] on span "guardar" at bounding box center [343, 252] width 22 height 6
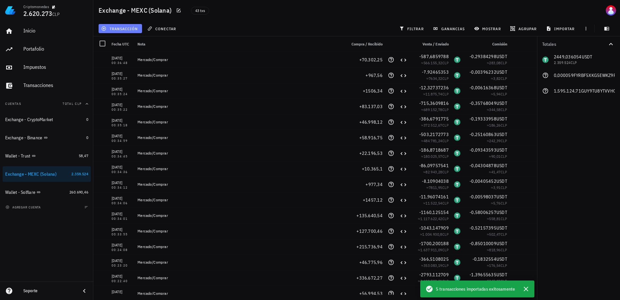
click at [130, 27] on span "transacción" at bounding box center [119, 28] width 35 height 5
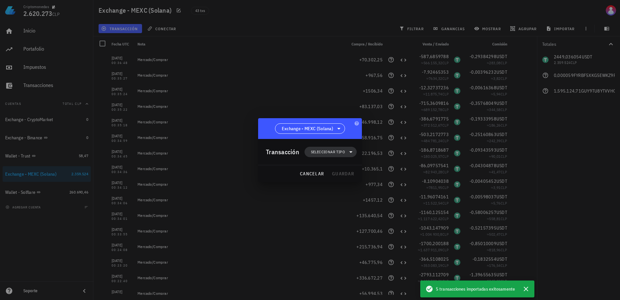
click at [322, 148] on span "Seleccionar tipo" at bounding box center [330, 152] width 44 height 10
click at [350, 164] on div "Compra/Venta" at bounding box center [334, 167] width 60 height 13
click at [390, 170] on div "Compra/Venta" at bounding box center [401, 169] width 39 height 5
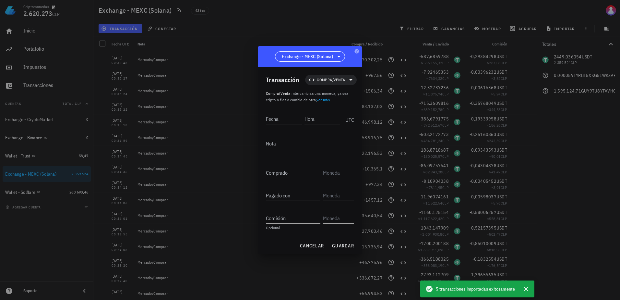
click at [300, 145] on textarea "Nota" at bounding box center [310, 143] width 88 height 10
click at [311, 142] on textarea "[PERSON_NAME]" at bounding box center [310, 143] width 88 height 10
type textarea "[PERSON_NAME]/Comprar"
click at [275, 114] on div "Fecha" at bounding box center [284, 118] width 36 height 10
type input "[DATE]"
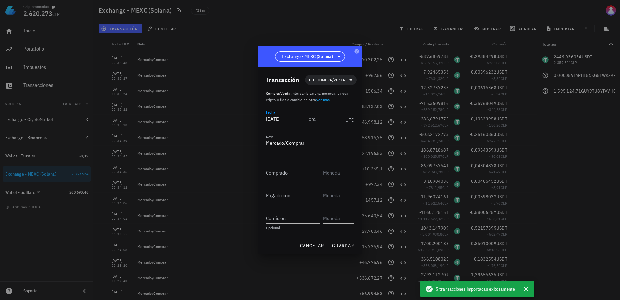
click at [325, 124] on div "Hora" at bounding box center [323, 118] width 37 height 16
click at [324, 116] on input "Hora" at bounding box center [322, 118] width 36 height 10
type input "00:37:33"
click at [298, 173] on input "Comprado" at bounding box center [293, 172] width 54 height 10
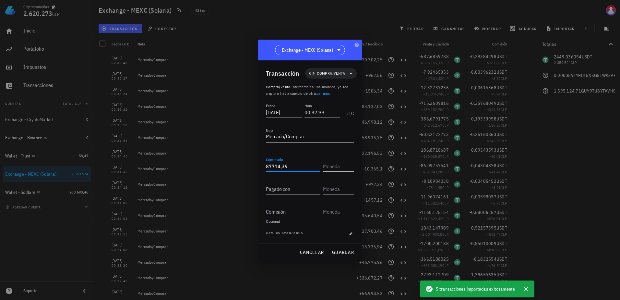
type input "87.714,39"
click at [332, 166] on input "text" at bounding box center [338, 166] width 30 height 10
paste input "GUy9Tu8YtvvHoL3DcXLJxXvEN8PqEus6mWQUEchcbonk"
click at [283, 187] on input "Pagado con" at bounding box center [293, 189] width 54 height 10
type input "GUY9TU8YTVVHOL3DCXLJXXVEN8PQEUS6MWQUECHCBONK"
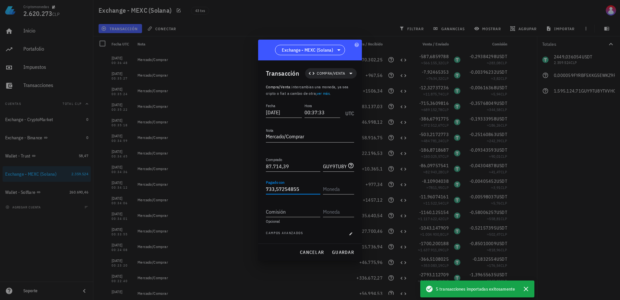
type input "733,57254855"
click at [365, 191] on div at bounding box center [310, 150] width 620 height 300
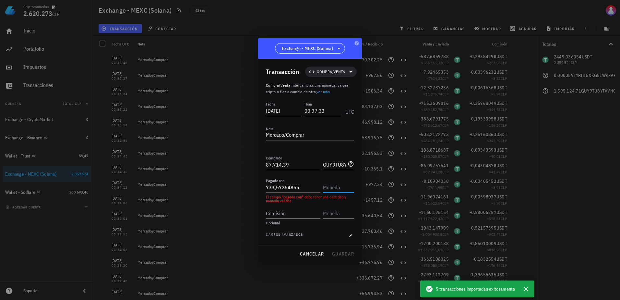
click at [345, 188] on input "text" at bounding box center [338, 187] width 30 height 10
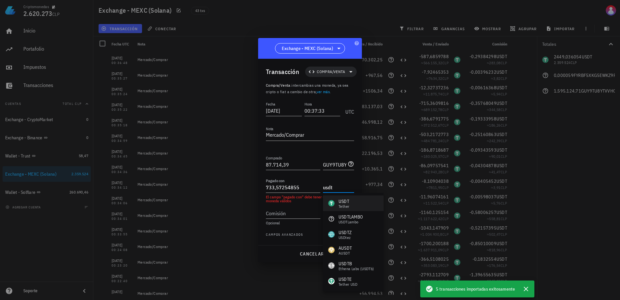
click at [358, 198] on div "USDT Tether" at bounding box center [353, 203] width 61 height 16
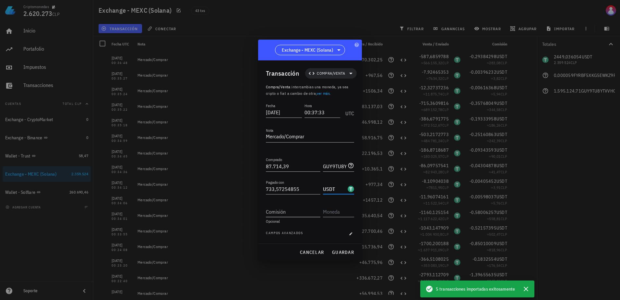
type input "USDT"
click at [291, 204] on div "Comisión" at bounding box center [294, 209] width 57 height 14
click at [291, 206] on input "Comisión" at bounding box center [293, 211] width 54 height 10
type input "0,36678627"
click at [350, 217] on div "Comisión 0,36678627 Opcional" at bounding box center [310, 212] width 88 height 23
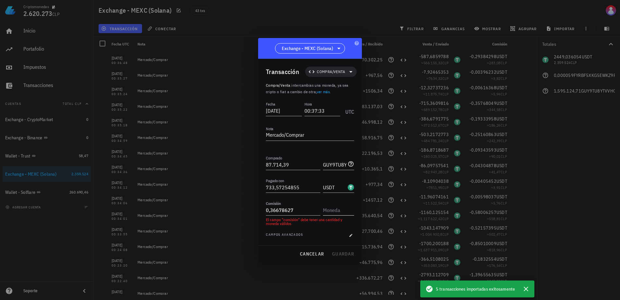
click at [348, 210] on input "text" at bounding box center [338, 210] width 30 height 10
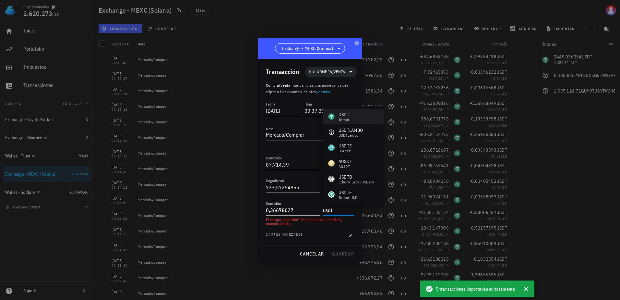
click at [364, 114] on div "USDT Tether" at bounding box center [353, 117] width 61 height 16
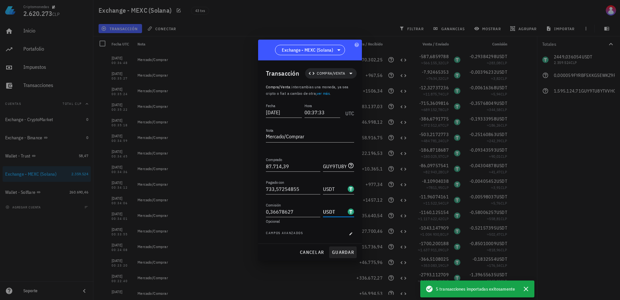
type input "USDT"
click at [347, 250] on span "guardar" at bounding box center [343, 252] width 22 height 6
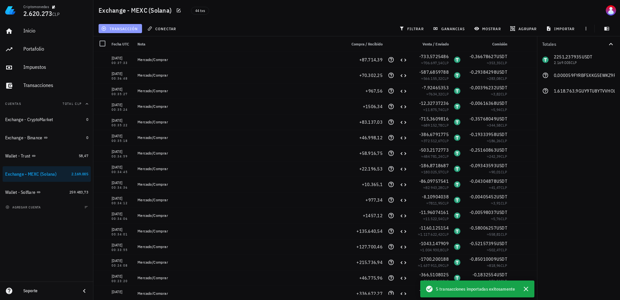
click at [135, 26] on button "transacción" at bounding box center [120, 28] width 43 height 9
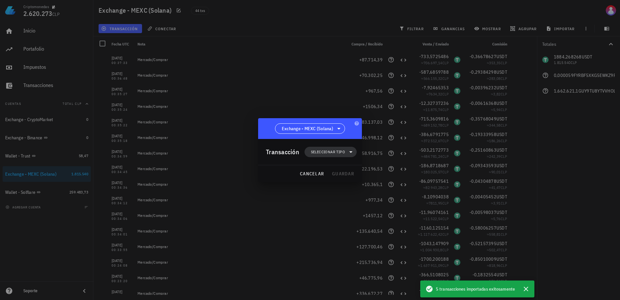
click at [321, 149] on span "Seleccionar tipo" at bounding box center [328, 152] width 34 height 6
click at [351, 165] on div "Compra/Venta" at bounding box center [334, 167] width 60 height 13
click at [382, 170] on div "Compra/Venta" at bounding box center [401, 169] width 39 height 5
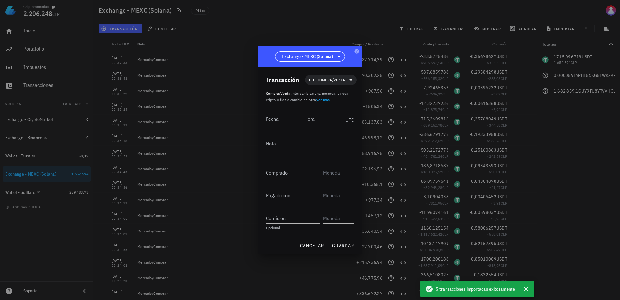
click at [311, 139] on textarea "Nota" at bounding box center [310, 143] width 88 height 10
type textarea "[PERSON_NAME]/Comprar"
click at [285, 118] on input "Fecha" at bounding box center [284, 118] width 36 height 10
type input "[DATE]"
click at [328, 121] on input "Hora" at bounding box center [321, 118] width 37 height 10
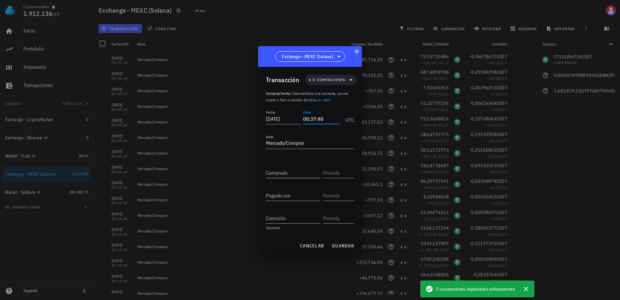
type input "00:37:40"
click at [295, 176] on input "Comprado" at bounding box center [293, 172] width 54 height 10
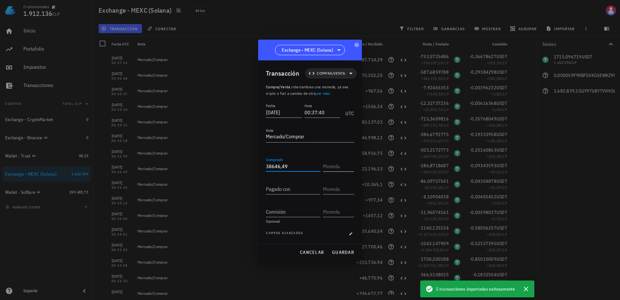
type input "38.646,49"
click at [344, 168] on input "text" at bounding box center [338, 166] width 30 height 10
paste input "GUy9Tu8YtvvHoL3DcXLJxXvEN8PqEus6mWQUEchcbonk"
click at [280, 187] on div "Pagado con" at bounding box center [293, 189] width 54 height 10
type input "GUY9TU8YTVVHOL3DCXLJXXVEN8PQEUS6MWQUECHCBONK"
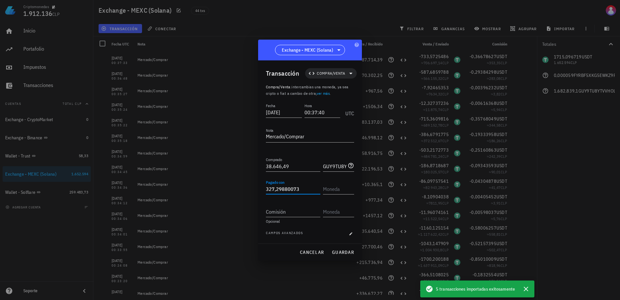
type input "327,29880073"
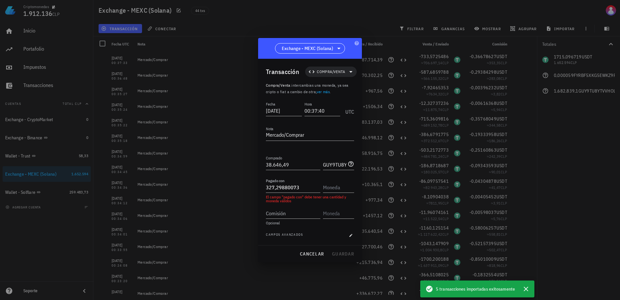
click at [352, 198] on div "El campo "pagado con" debe tener una cantidad y moneda válidos" at bounding box center [310, 199] width 88 height 8
click at [347, 185] on input "text" at bounding box center [338, 187] width 30 height 10
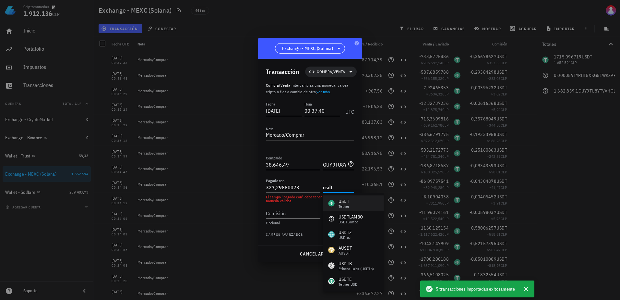
click at [361, 203] on div "USDT Tether" at bounding box center [353, 203] width 61 height 16
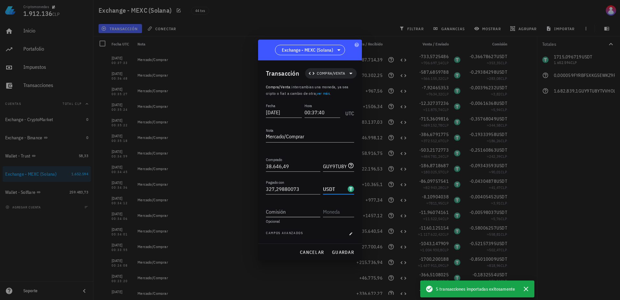
type input "USDT"
click at [280, 210] on input "Comisión" at bounding box center [293, 211] width 54 height 10
type input "0,1636494"
click at [333, 216] on div at bounding box center [338, 211] width 31 height 10
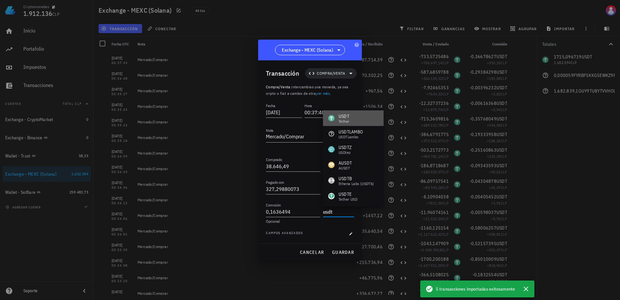
click at [345, 117] on div "USDT" at bounding box center [344, 116] width 11 height 6
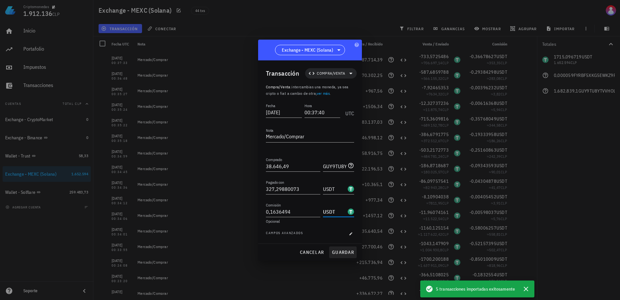
type input "USDT"
click at [349, 249] on span "guardar" at bounding box center [343, 252] width 22 height 6
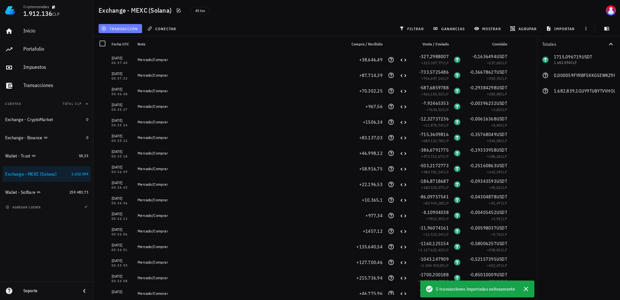
click at [127, 28] on span "transacción" at bounding box center [119, 28] width 35 height 5
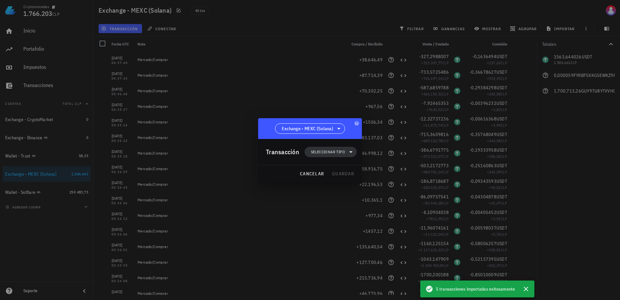
click at [309, 153] on span "Seleccionar tipo" at bounding box center [330, 152] width 44 height 10
click at [346, 167] on div "Compra/Venta" at bounding box center [333, 167] width 25 height 5
click at [387, 173] on div "Compra/Venta" at bounding box center [395, 169] width 61 height 13
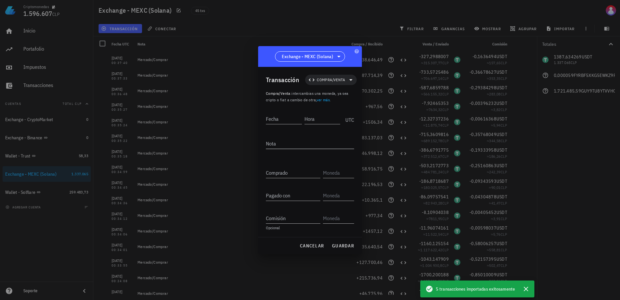
click at [285, 144] on textarea "Nota" at bounding box center [310, 143] width 88 height 10
type textarea "[PERSON_NAME]/Comprar"
click at [281, 119] on input "Fecha" at bounding box center [284, 118] width 37 height 10
type input "[DATE]"
click at [312, 119] on input "Hora" at bounding box center [322, 118] width 35 height 10
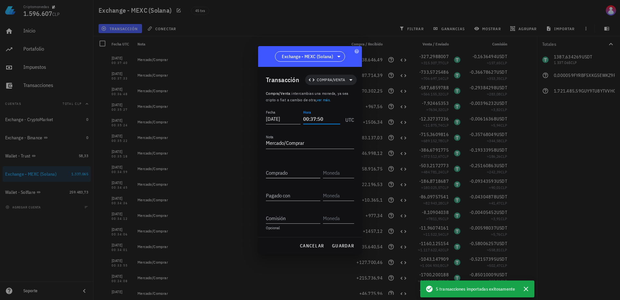
type input "00:37:50"
click at [299, 165] on div "Comprado" at bounding box center [294, 170] width 57 height 14
click at [298, 168] on input "Comprado" at bounding box center [293, 172] width 54 height 10
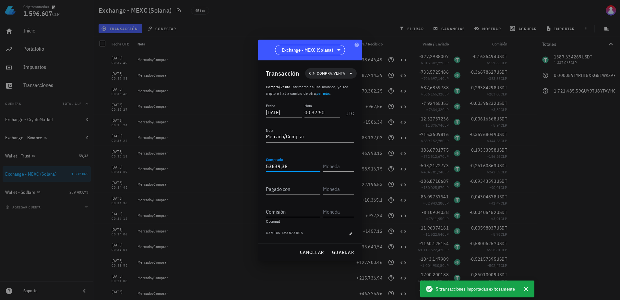
type input "53.639,38"
click at [359, 171] on div "Transacción Compra/Venta Compra/Venta : intercambias una moneda, ya sea cripto …" at bounding box center [310, 151] width 104 height 183
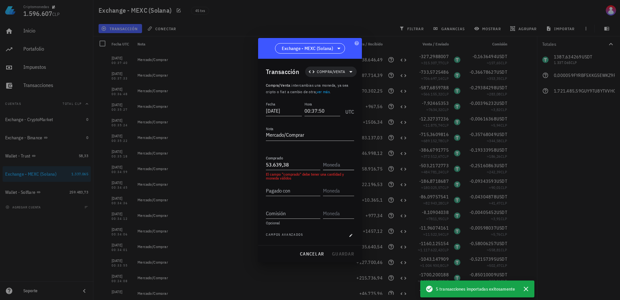
click at [346, 163] on input "text" at bounding box center [338, 164] width 30 height 10
paste input "GUy9Tu8YtvvHoL3DcXLJxXvEN8PqEus6mWQUEchcbonk"
click at [291, 191] on input "Pagado con" at bounding box center [293, 190] width 54 height 10
type input "GUY9TU8YTVVHOL3DCXLJXXVEN8PQEUS6MWQUECHCBONK"
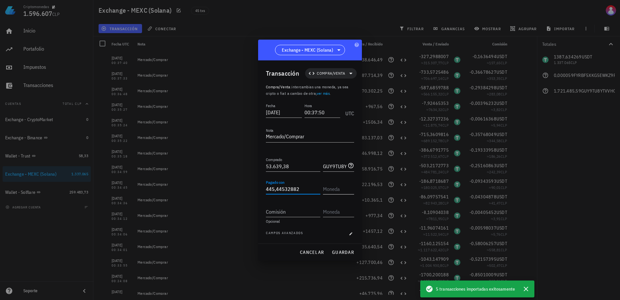
type input "445,44532882"
click at [341, 190] on input "text" at bounding box center [338, 189] width 30 height 10
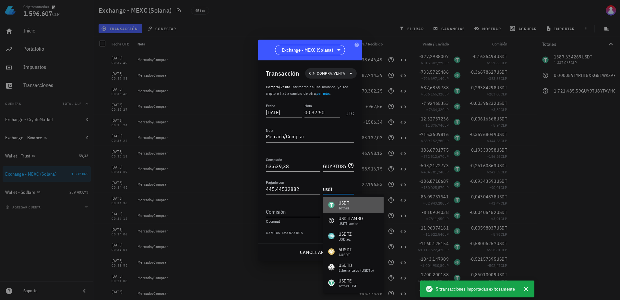
click at [337, 203] on div "USDT Tether" at bounding box center [338, 204] width 21 height 10
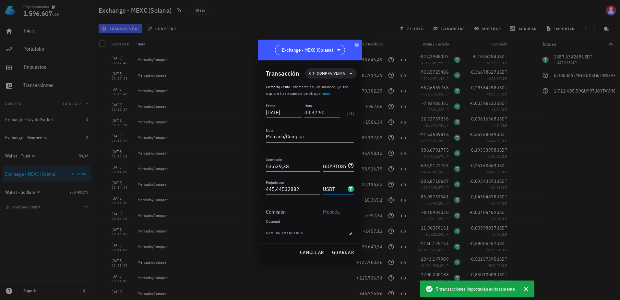
type input "USDT"
click at [332, 210] on input "text" at bounding box center [338, 211] width 30 height 10
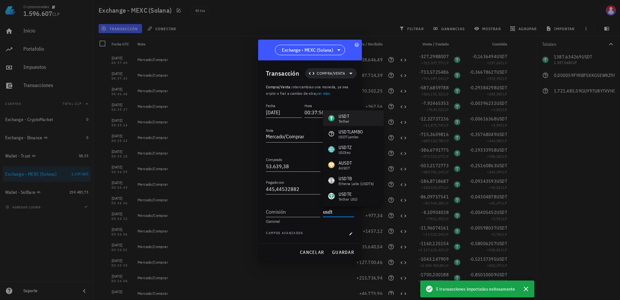
click at [341, 117] on div "USDT" at bounding box center [344, 116] width 11 height 6
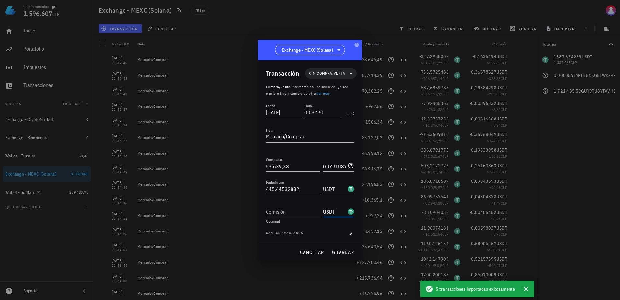
type input "USDT"
click at [301, 205] on div "Comisión" at bounding box center [294, 209] width 57 height 14
click at [298, 210] on input "Comisión" at bounding box center [293, 211] width 54 height 10
type input "0,22272266"
click at [348, 247] on button "guardar" at bounding box center [343, 252] width 28 height 12
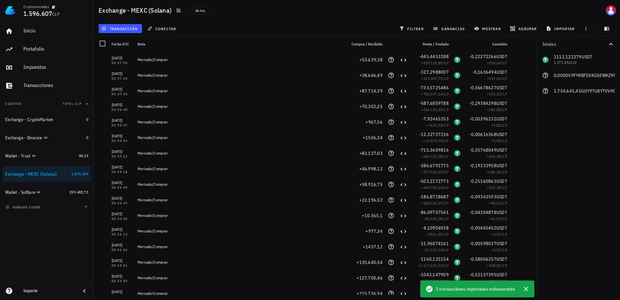
click at [120, 33] on div "transacción" at bounding box center [120, 29] width 46 height 12
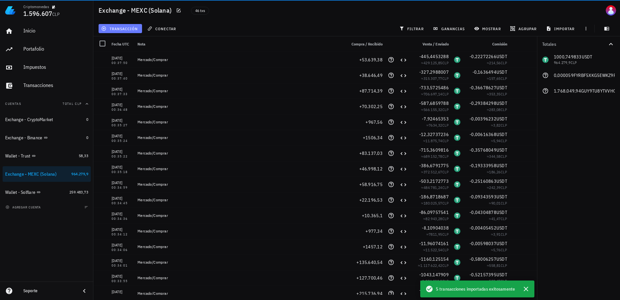
click at [128, 30] on span "transacción" at bounding box center [119, 28] width 35 height 5
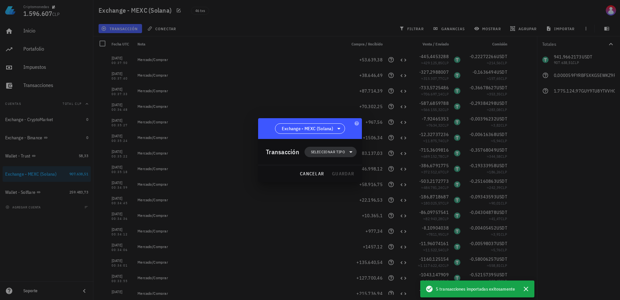
click at [309, 151] on span "Seleccionar tipo" at bounding box center [330, 152] width 44 height 10
click at [338, 167] on div "Compra/Venta" at bounding box center [333, 167] width 25 height 5
click at [392, 173] on div "Compra/Venta" at bounding box center [395, 169] width 61 height 13
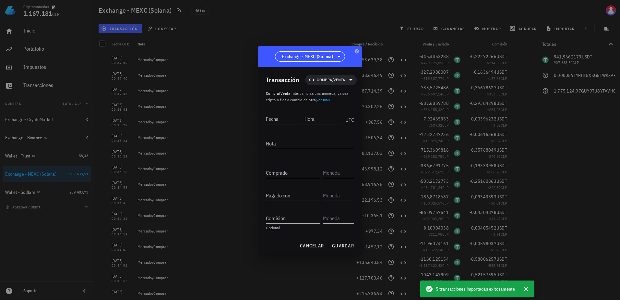
click at [277, 146] on textarea "Nota" at bounding box center [310, 143] width 88 height 10
type textarea "[PERSON_NAME]/Comprar"
click at [278, 115] on input "Fecha" at bounding box center [284, 118] width 37 height 10
type input "[DATE]"
click at [322, 122] on input "Hora" at bounding box center [322, 118] width 35 height 10
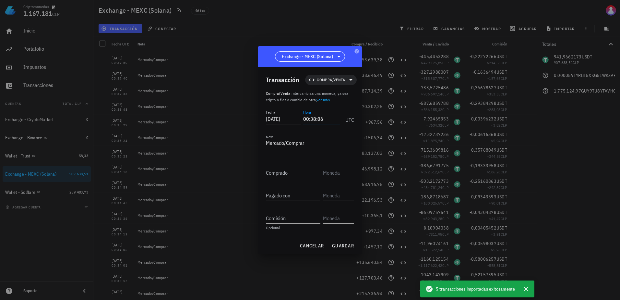
type input "00:38:06"
click at [308, 173] on input "Comprado" at bounding box center [293, 172] width 54 height 10
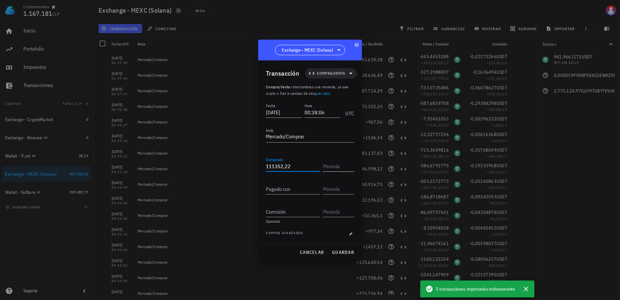
type input "111.352,22"
click at [343, 164] on input "text" at bounding box center [338, 166] width 30 height 10
paste input "GUy9Tu8YtvvHoL3DcXLJxXvEN8PqEus6mWQUEchcbonk"
click at [291, 192] on input "Pagado con" at bounding box center [293, 189] width 54 height 10
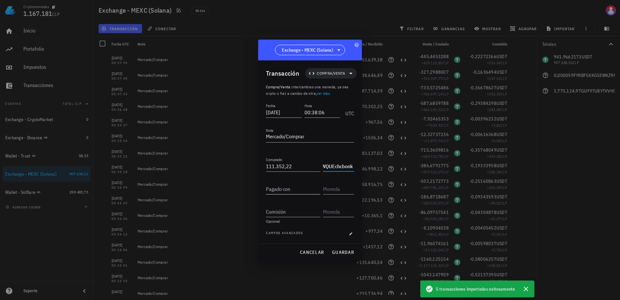
type input "GUY9TU8YTVVHOL3DCXLJXXVEN8PQEUS6MWQUECHCBONK"
type input "931,49518106"
click at [326, 191] on input "text" at bounding box center [338, 189] width 30 height 10
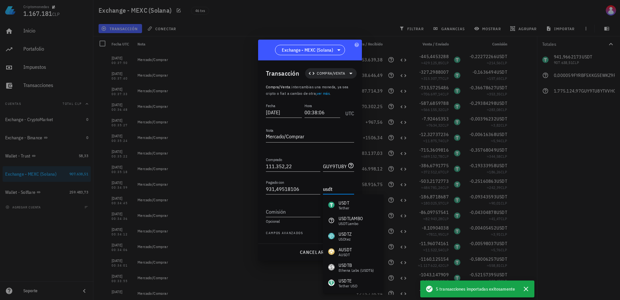
type input "usdt"
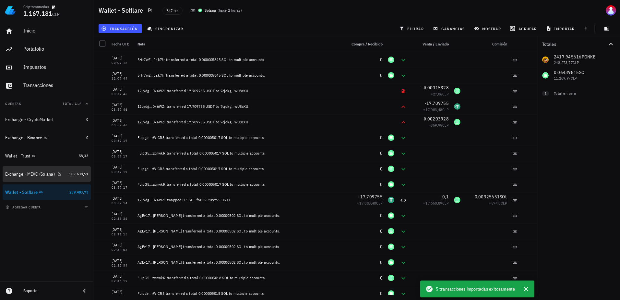
click at [66, 177] on link "Exchange - MEXC (Solana) 907.638,51" at bounding box center [47, 174] width 88 height 16
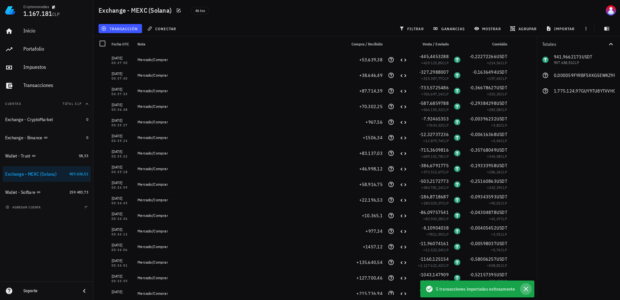
click at [526, 289] on icon "button" at bounding box center [526, 288] width 5 height 5
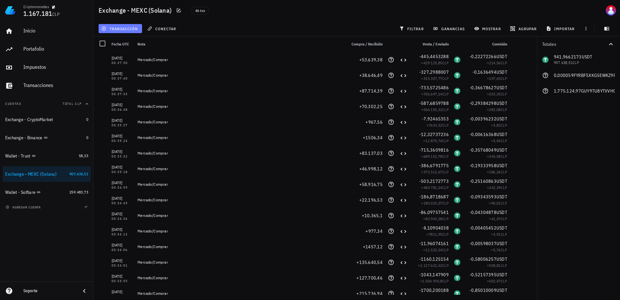
click at [119, 25] on button "transacción" at bounding box center [120, 28] width 43 height 9
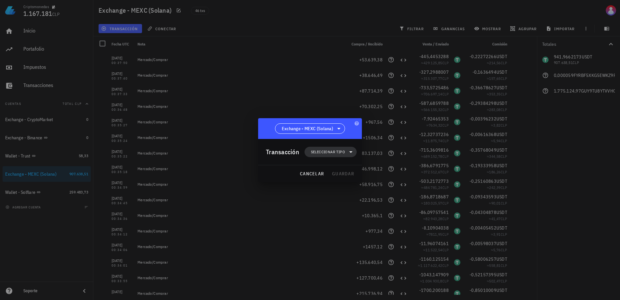
click at [332, 155] on span "Seleccionar tipo" at bounding box center [330, 152] width 44 height 10
click at [351, 169] on div "Compra/Venta" at bounding box center [334, 167] width 60 height 13
click at [385, 172] on div "Compra/Venta" at bounding box center [401, 169] width 39 height 5
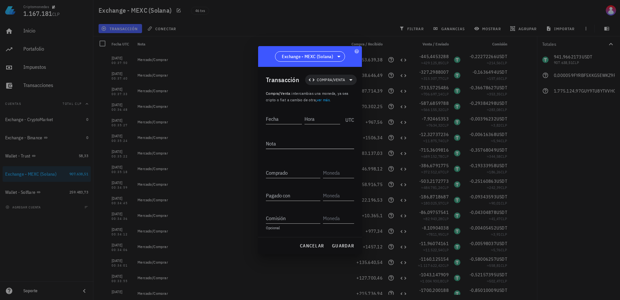
click at [290, 146] on textarea "Nota" at bounding box center [310, 143] width 88 height 10
type textarea "[PERSON_NAME]/Comprar"
click at [279, 118] on input "Fecha" at bounding box center [284, 118] width 36 height 10
type input "[DATE]"
click at [343, 115] on div "UTC" at bounding box center [348, 118] width 11 height 16
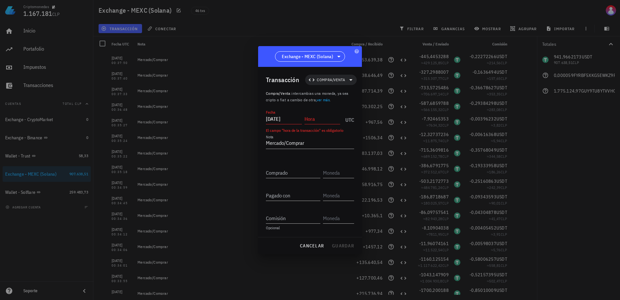
click at [322, 119] on input "Hora" at bounding box center [322, 118] width 36 height 10
type input "00:38:06"
click at [298, 173] on input "Comprado" at bounding box center [293, 172] width 54 height 10
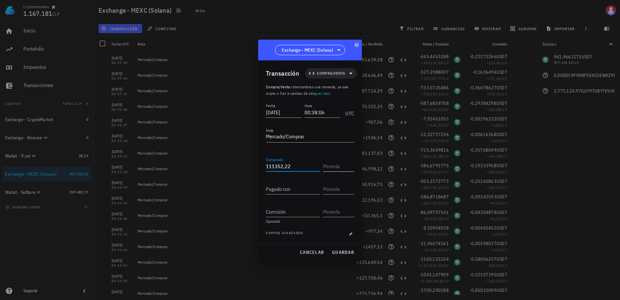
type input "111.352,22"
click at [340, 167] on input "text" at bounding box center [338, 166] width 30 height 10
paste input "GUy9Tu8YtvvHoL3DcXLJxXvEN8PqEus6mWQUEchcbonk"
click at [294, 189] on input "Pagado con" at bounding box center [293, 189] width 54 height 10
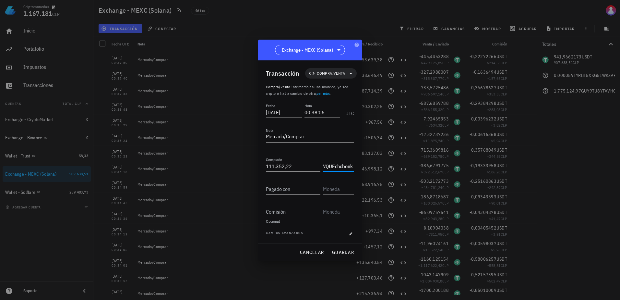
type input "GUY9TU8YTVVHOL3DCXLJXXVEN8PQEUS6MWQUECHCBONK"
type input "931,49518106"
click at [338, 190] on input "text" at bounding box center [338, 189] width 30 height 10
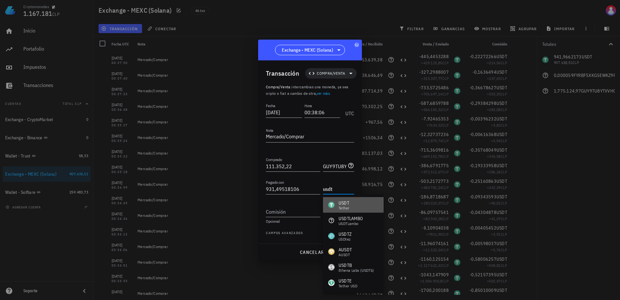
click at [354, 207] on div "USDT Tether" at bounding box center [353, 205] width 61 height 16
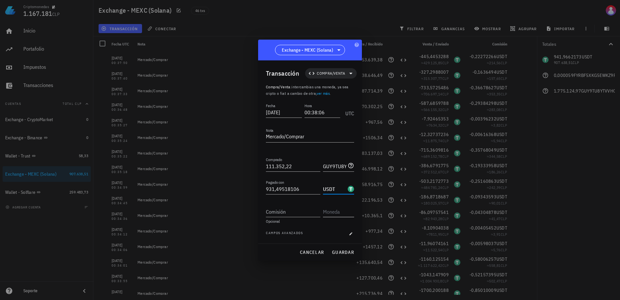
type input "USDT"
click at [340, 213] on input "text" at bounding box center [338, 211] width 30 height 10
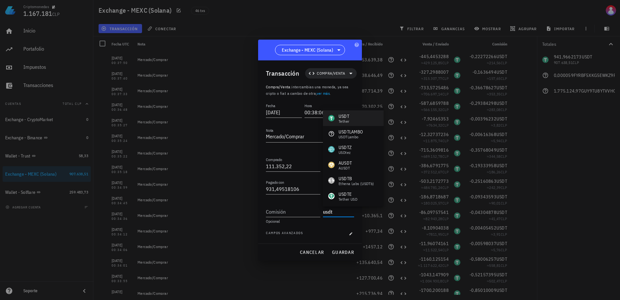
click at [346, 115] on div "USDT" at bounding box center [344, 116] width 11 height 6
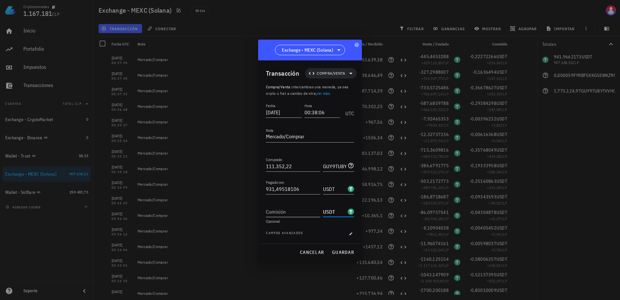
type input "USDT"
click at [285, 211] on input "Comisión" at bounding box center [293, 211] width 54 height 10
type input "0,46574759"
click at [346, 253] on span "guardar" at bounding box center [343, 252] width 22 height 6
